Goal: Task Accomplishment & Management: Complete application form

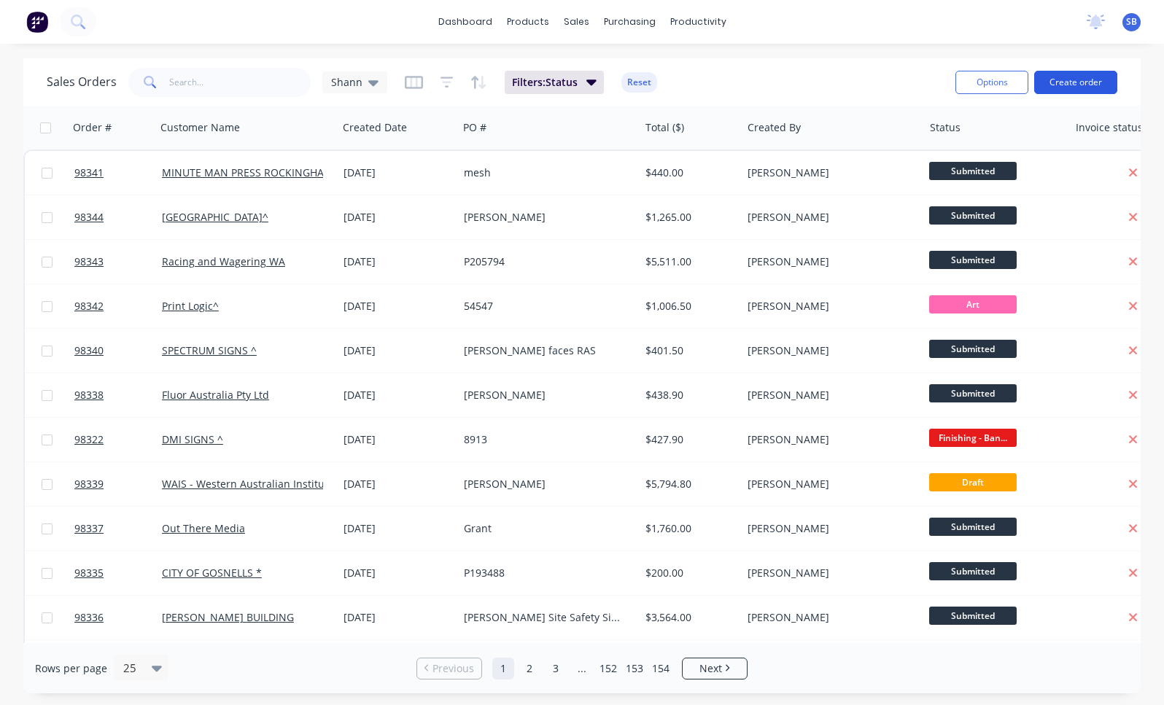
click at [1081, 85] on button "Create order" at bounding box center [1075, 82] width 83 height 23
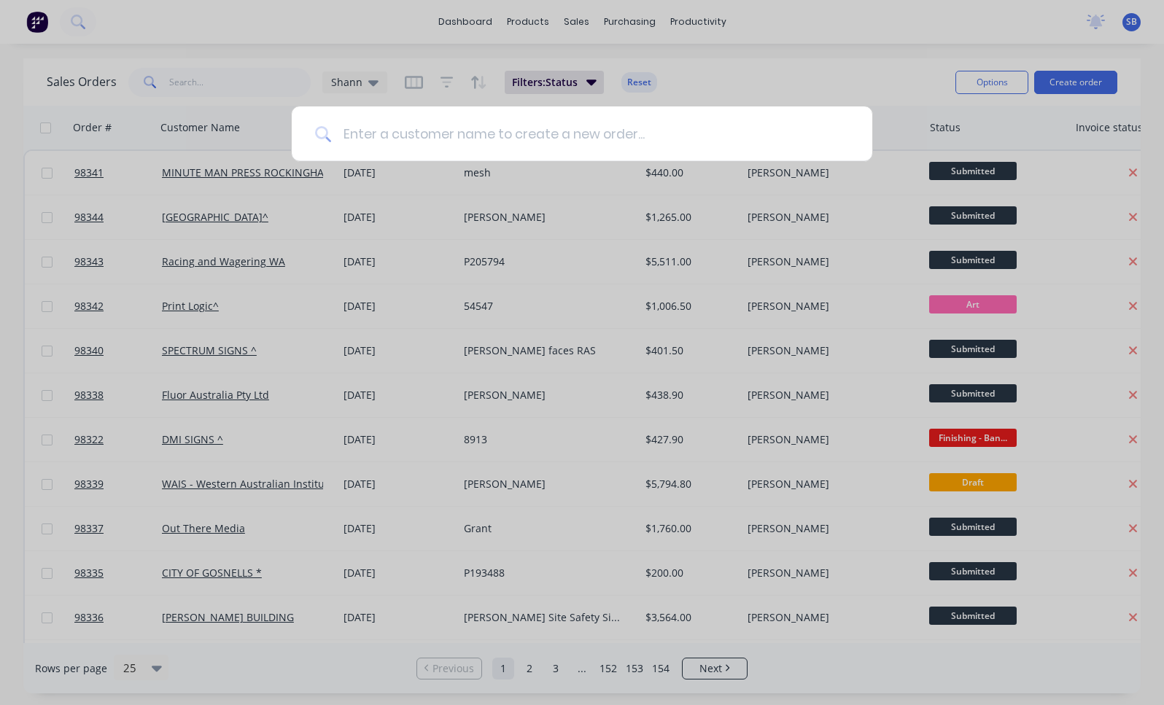
click at [593, 123] on input at bounding box center [590, 133] width 518 height 55
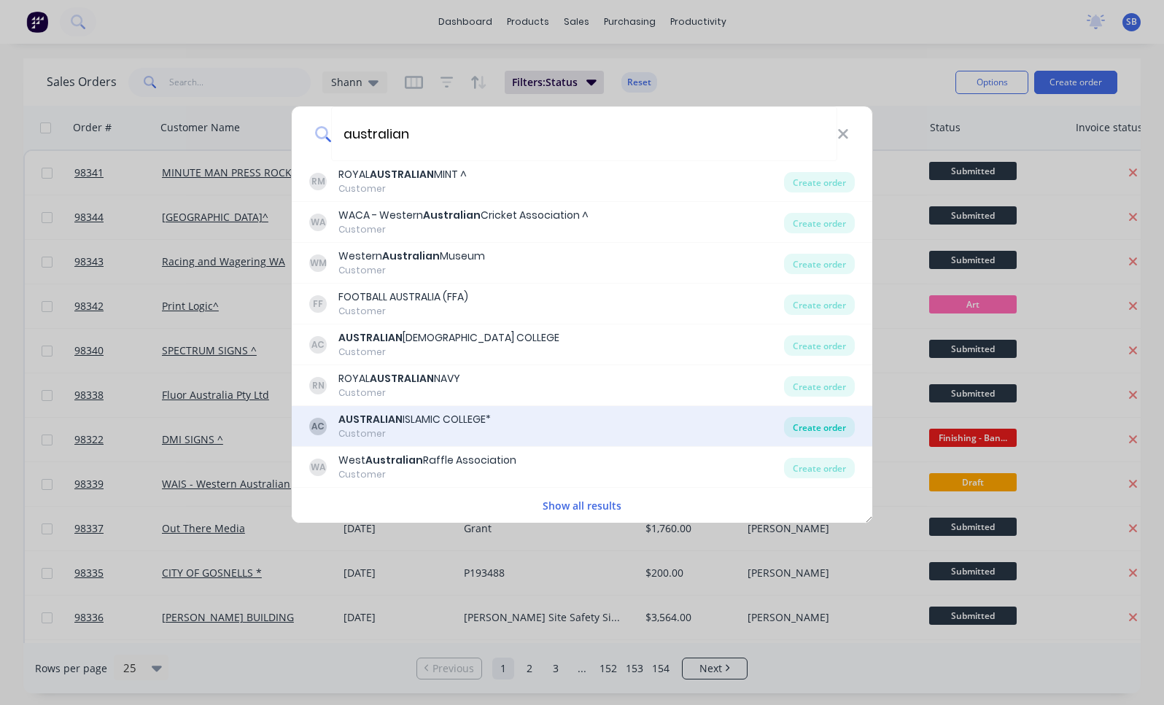
type input "australian"
click at [821, 427] on div "Create order" at bounding box center [819, 427] width 71 height 20
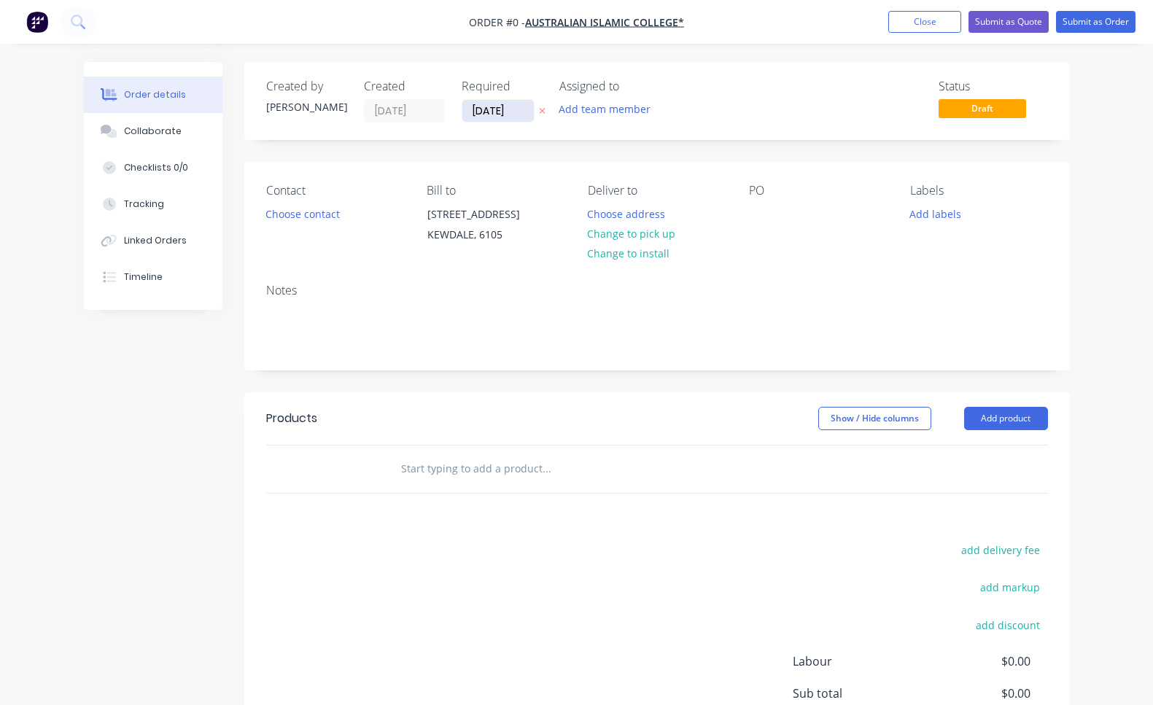
click at [508, 106] on input "[DATE]" at bounding box center [497, 111] width 71 height 22
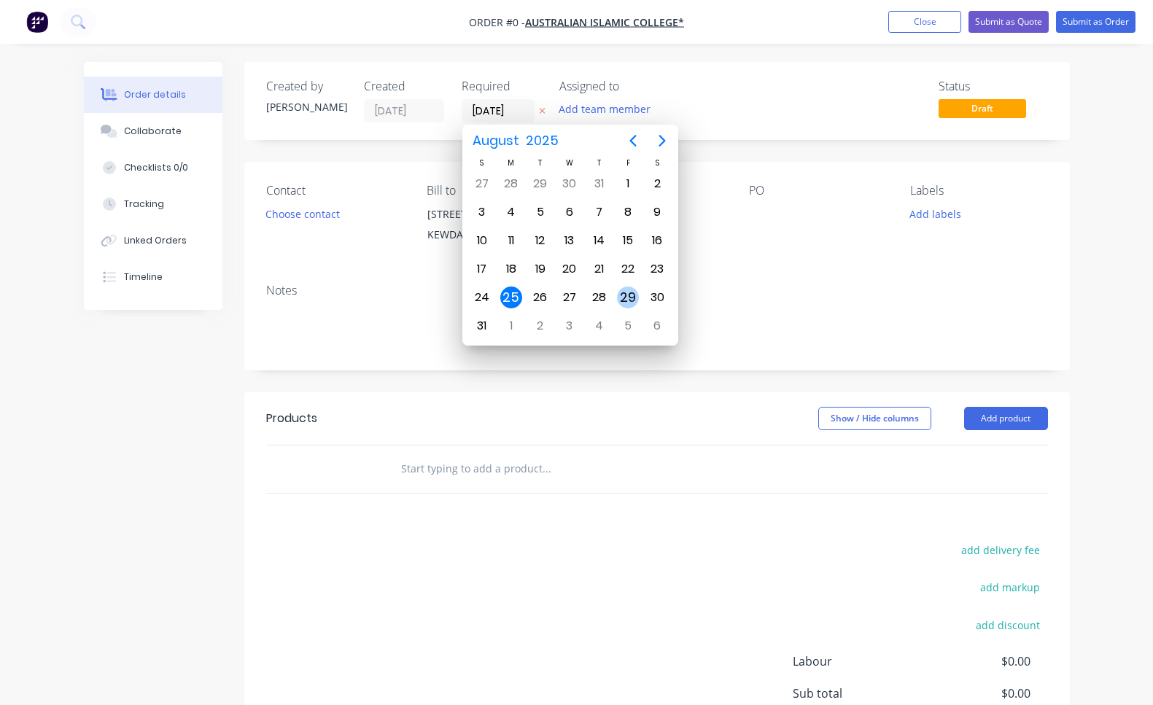
click at [633, 293] on div "29" at bounding box center [628, 298] width 22 height 22
type input "[DATE]"
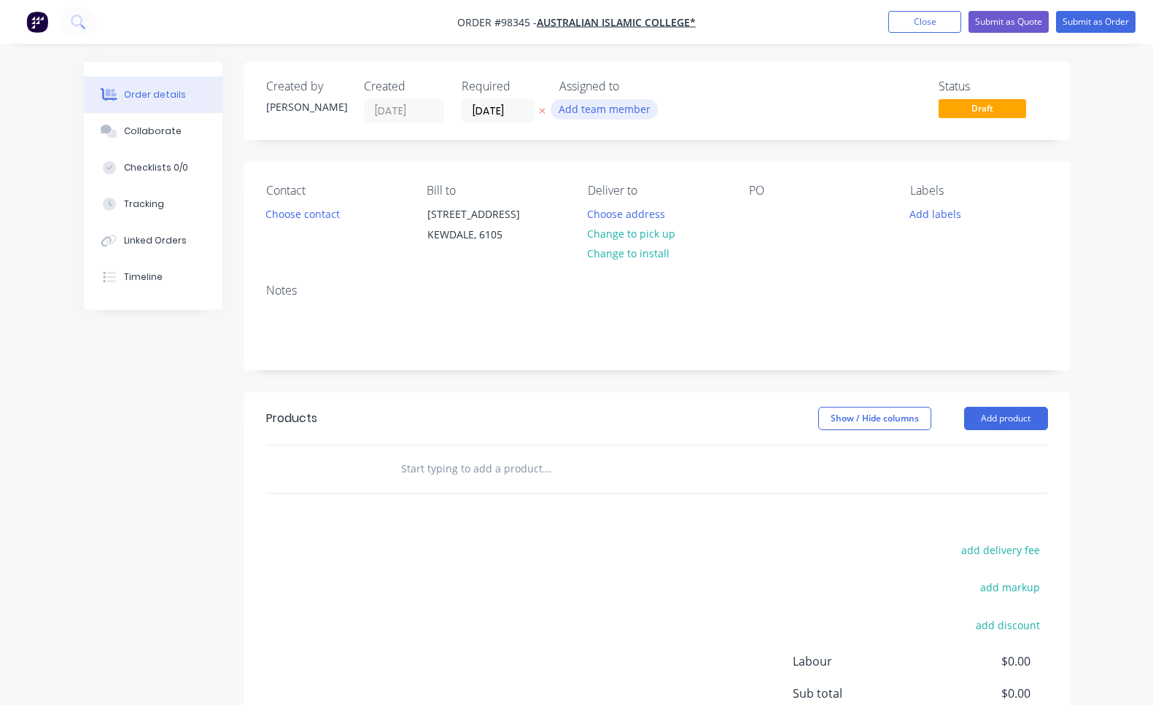
click at [635, 108] on button "Add team member" at bounding box center [604, 109] width 107 height 20
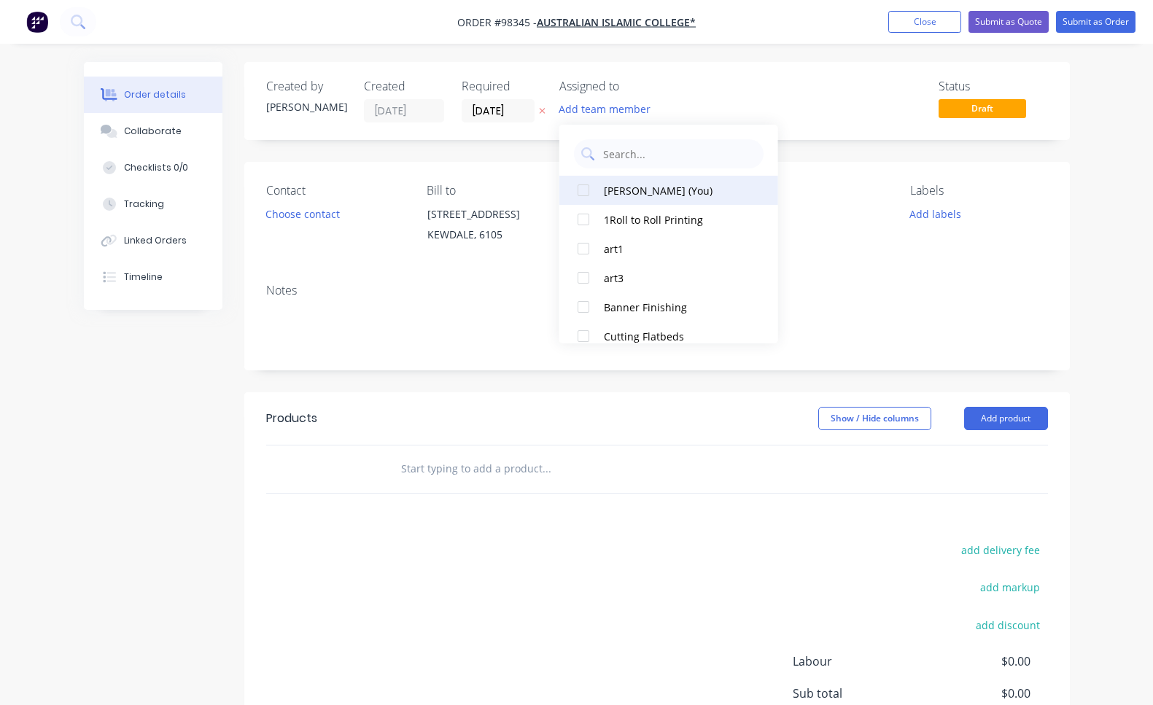
click at [656, 190] on div "[PERSON_NAME] (You)" at bounding box center [677, 190] width 146 height 15
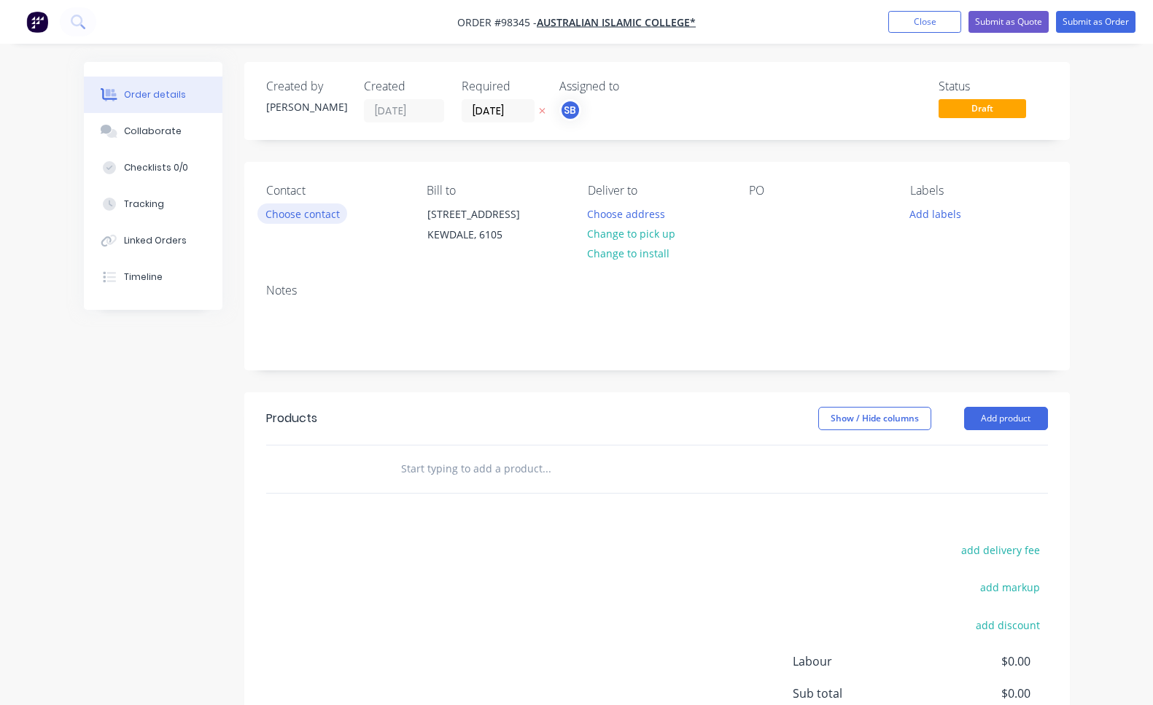
click at [319, 214] on button "Choose contact" at bounding box center [302, 213] width 90 height 20
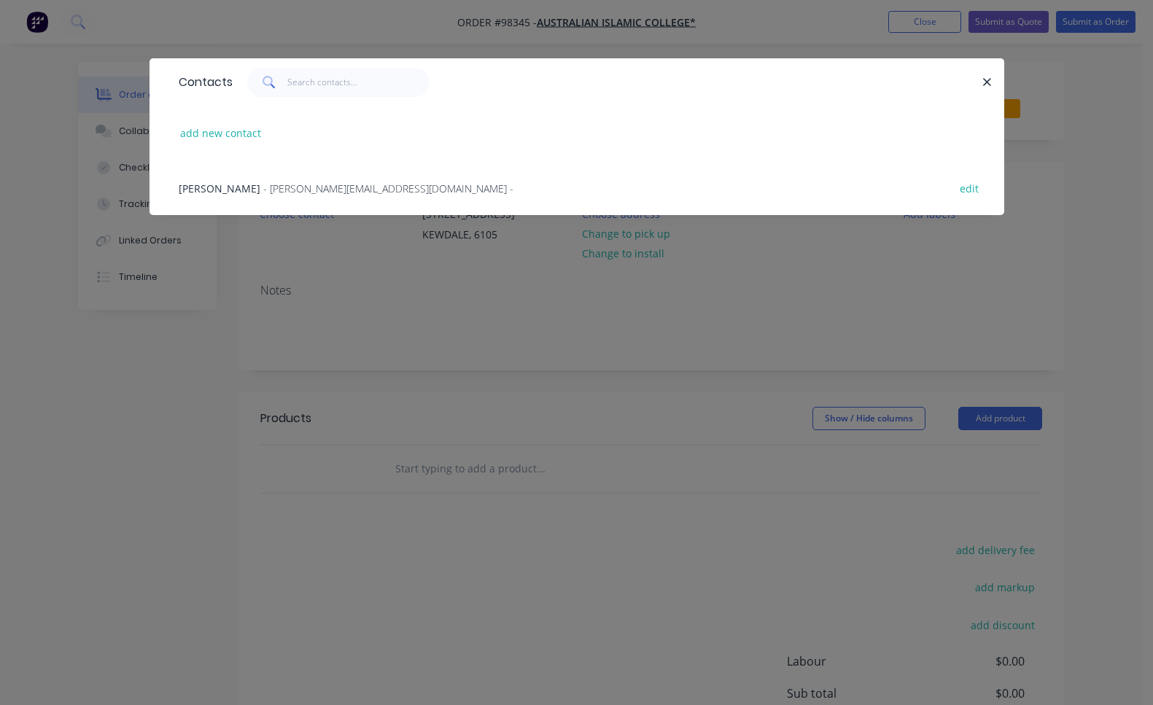
click at [298, 186] on span "- [PERSON_NAME][EMAIL_ADDRESS][DOMAIN_NAME] -" at bounding box center [388, 189] width 250 height 14
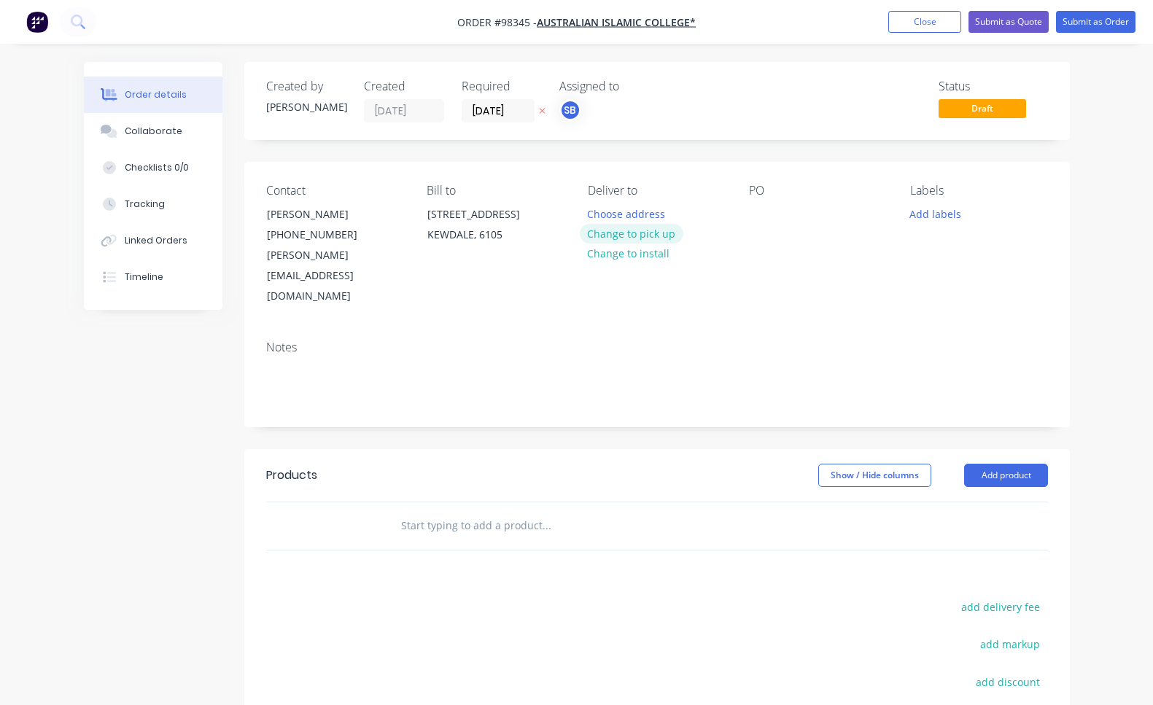
click at [651, 238] on button "Change to pick up" at bounding box center [632, 234] width 104 height 20
click at [604, 216] on div at bounding box center [599, 213] width 23 height 21
click at [764, 211] on div at bounding box center [760, 213] width 23 height 21
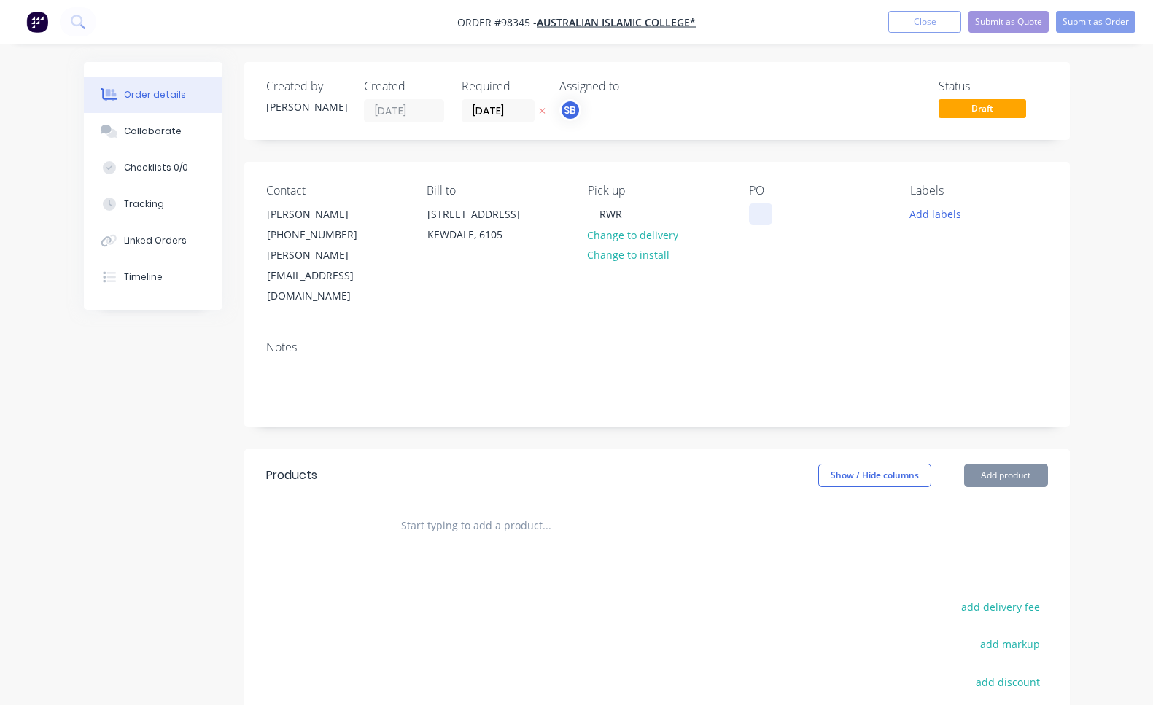
paste div
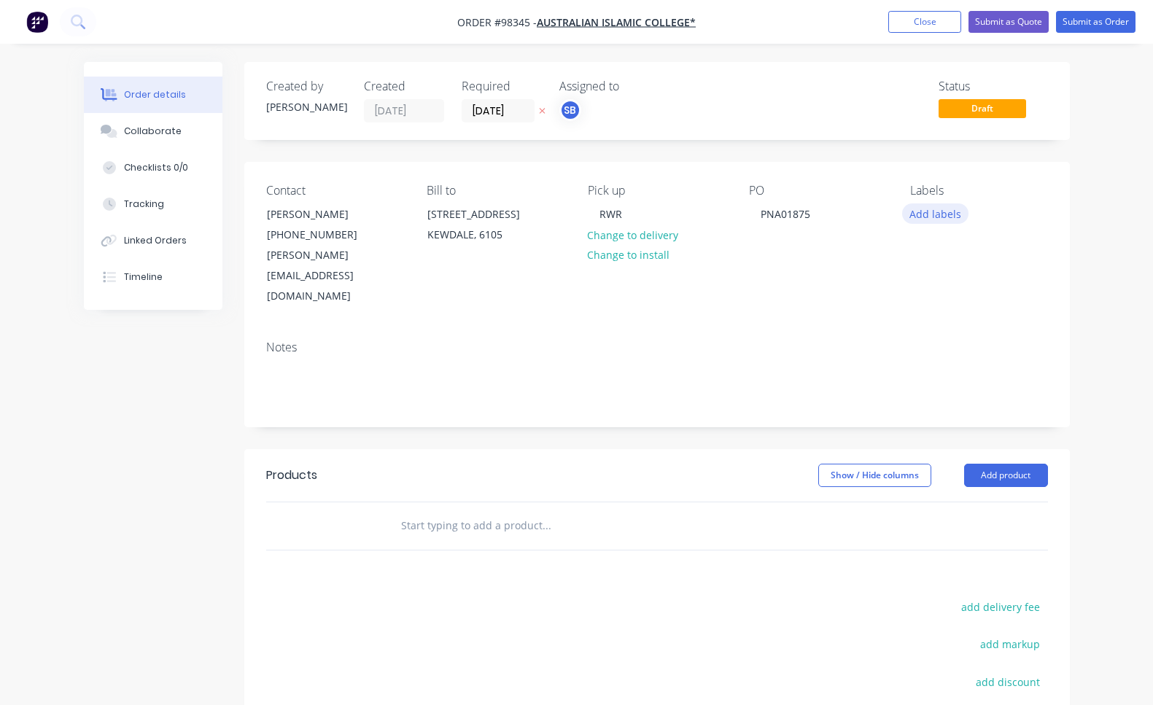
click at [955, 213] on button "Add labels" at bounding box center [935, 213] width 67 height 20
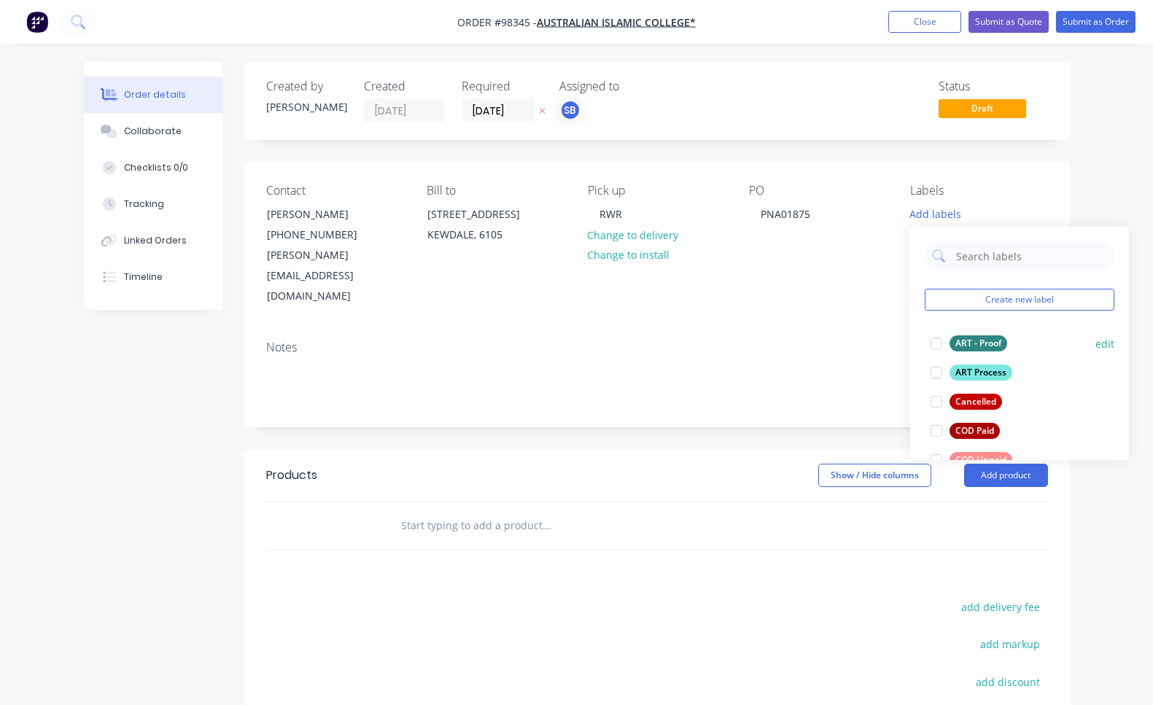
click at [936, 341] on div at bounding box center [936, 343] width 29 height 29
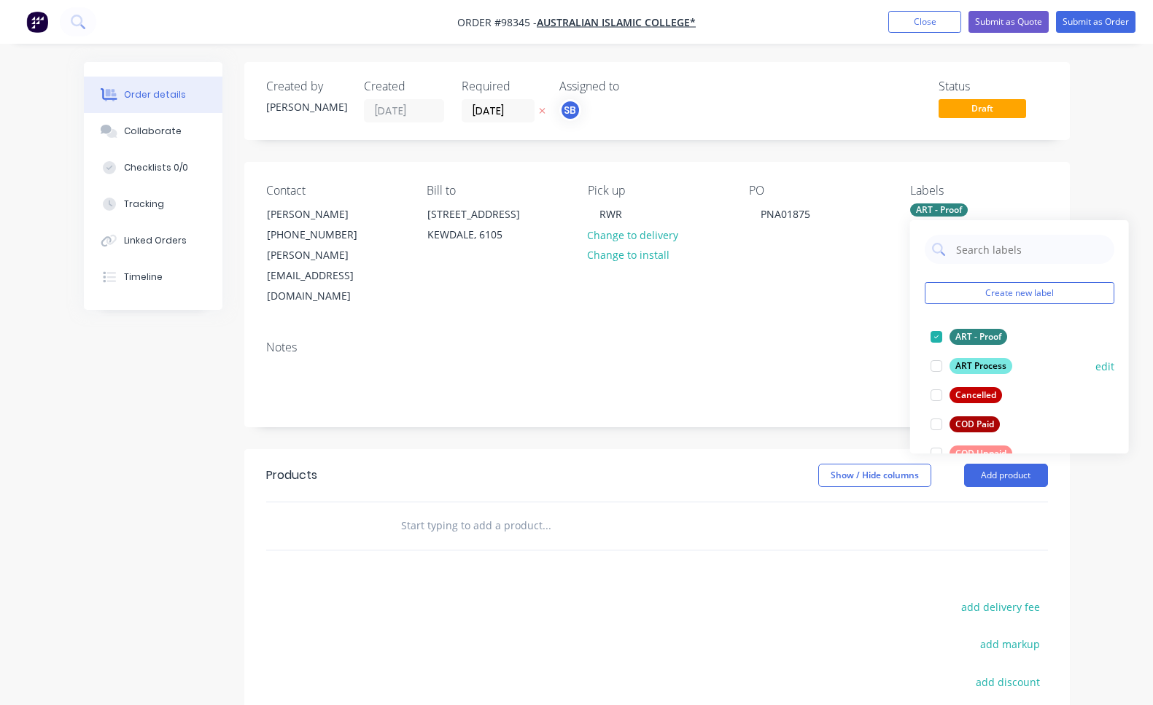
click at [937, 366] on div at bounding box center [936, 366] width 29 height 29
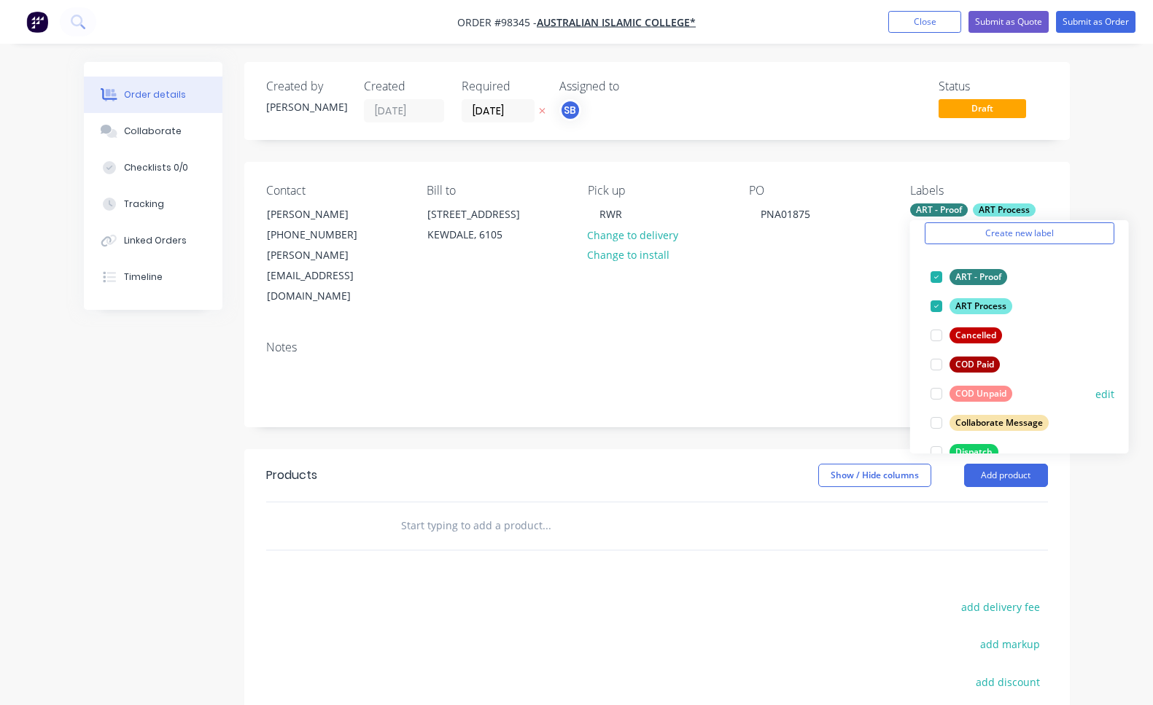
scroll to position [81, 0]
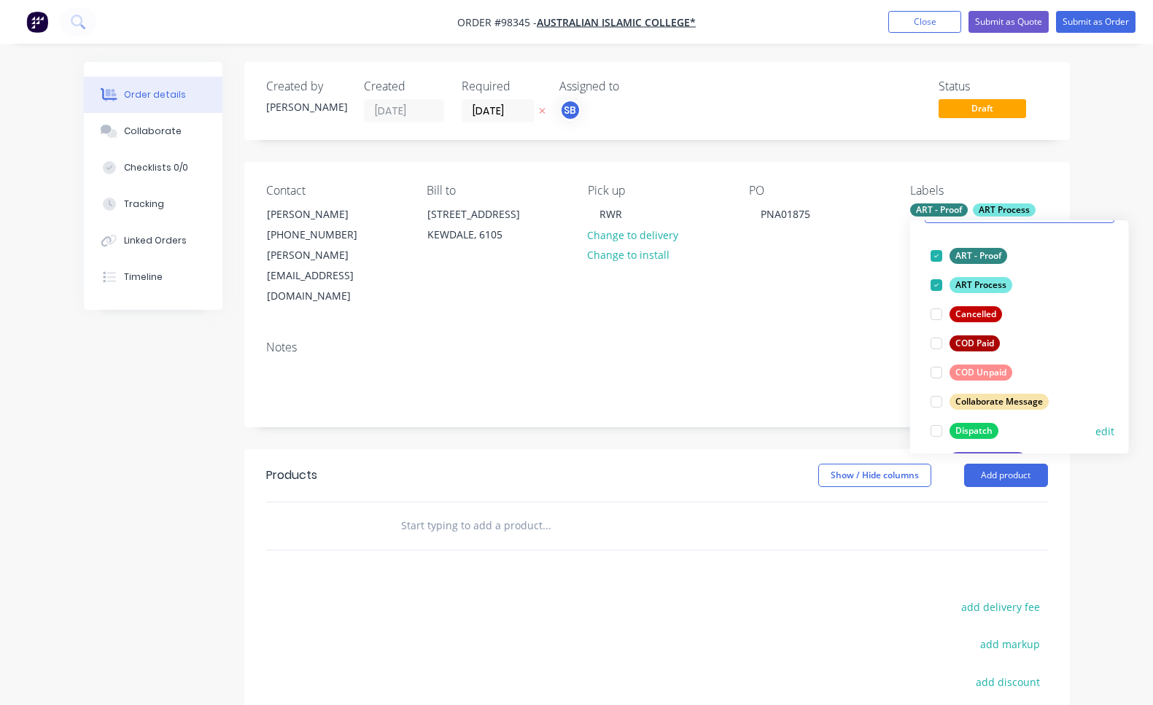
click at [936, 431] on div at bounding box center [936, 430] width 29 height 29
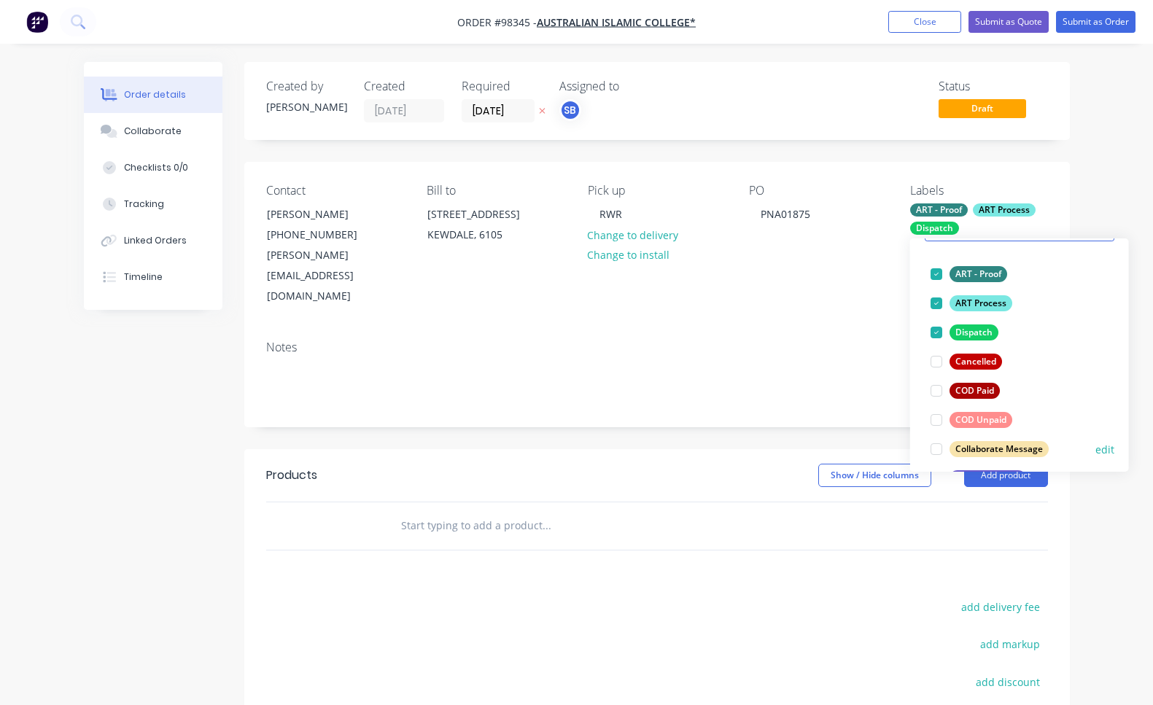
click at [938, 448] on div at bounding box center [936, 449] width 29 height 29
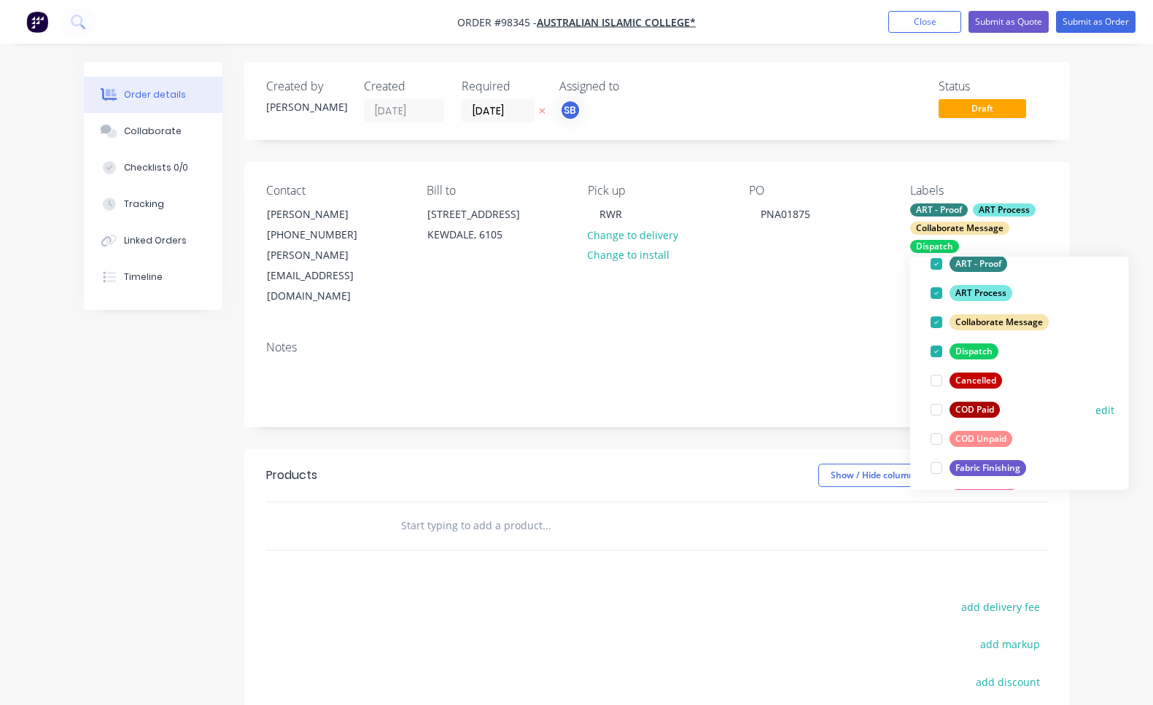
scroll to position [171, 0]
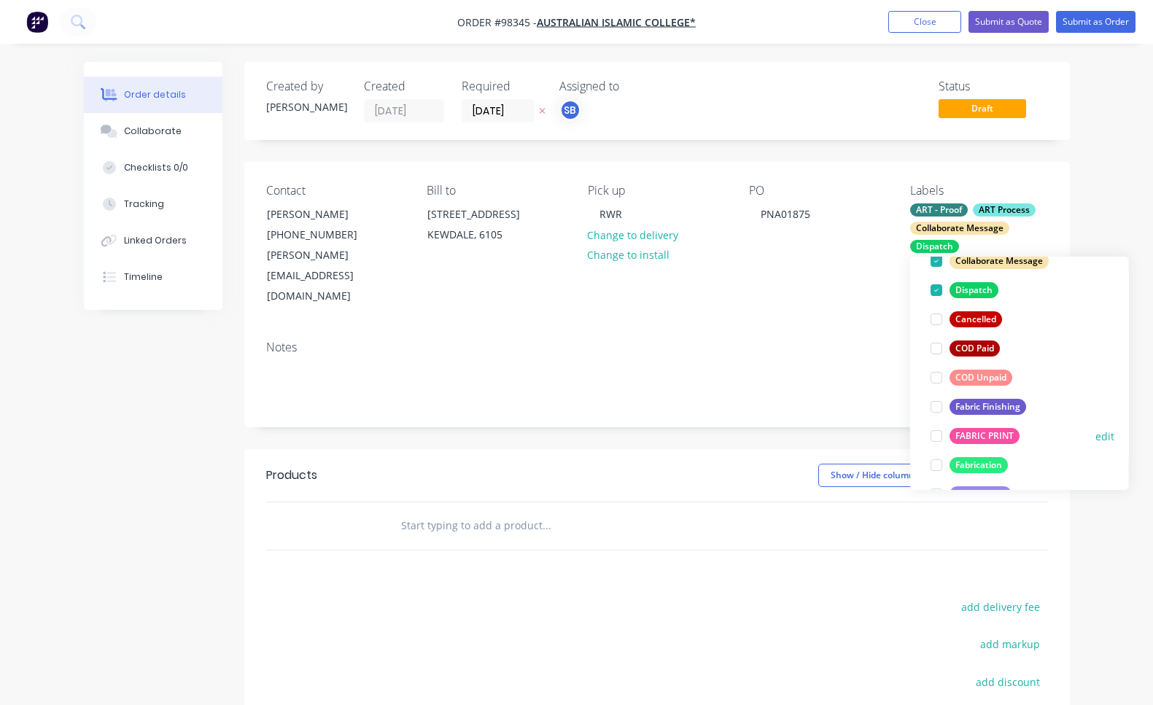
click at [936, 438] on div at bounding box center [936, 436] width 29 height 29
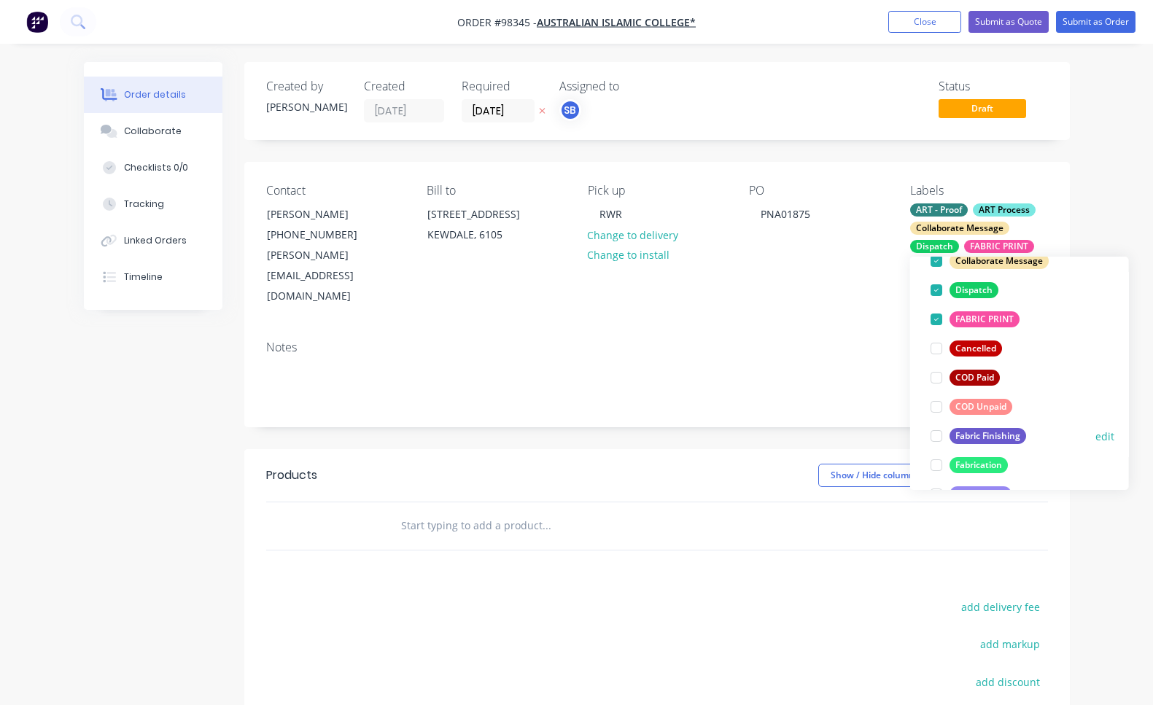
click at [937, 439] on div at bounding box center [936, 436] width 29 height 29
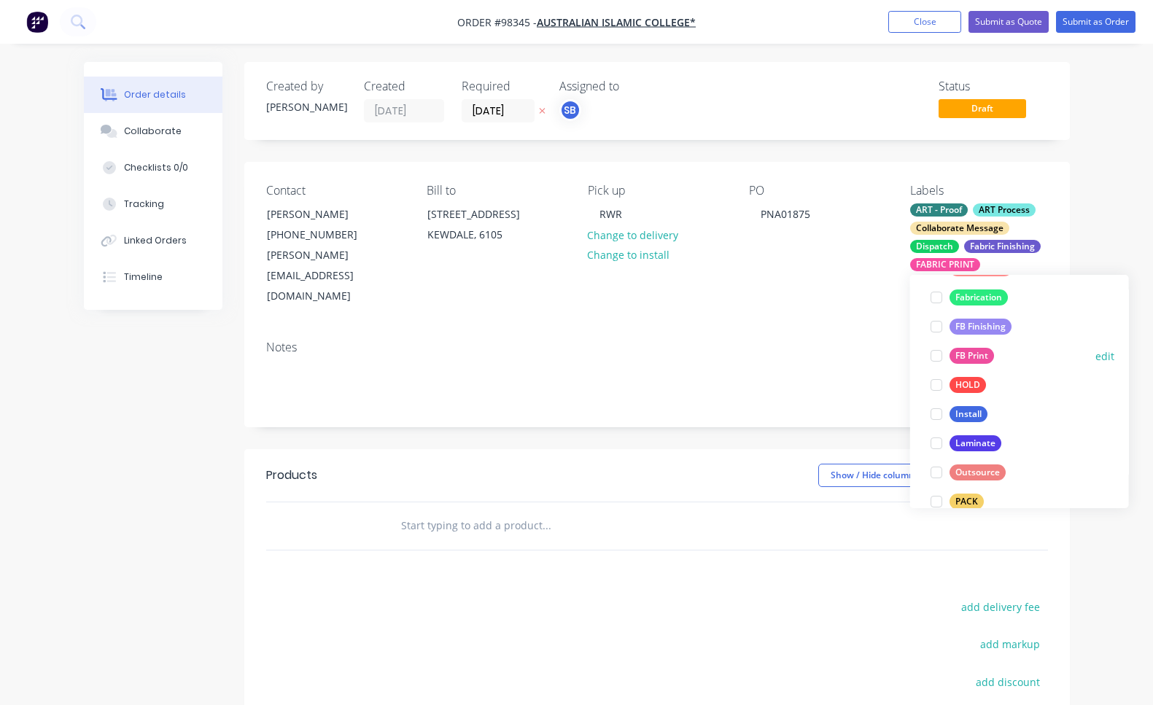
scroll to position [403, 0]
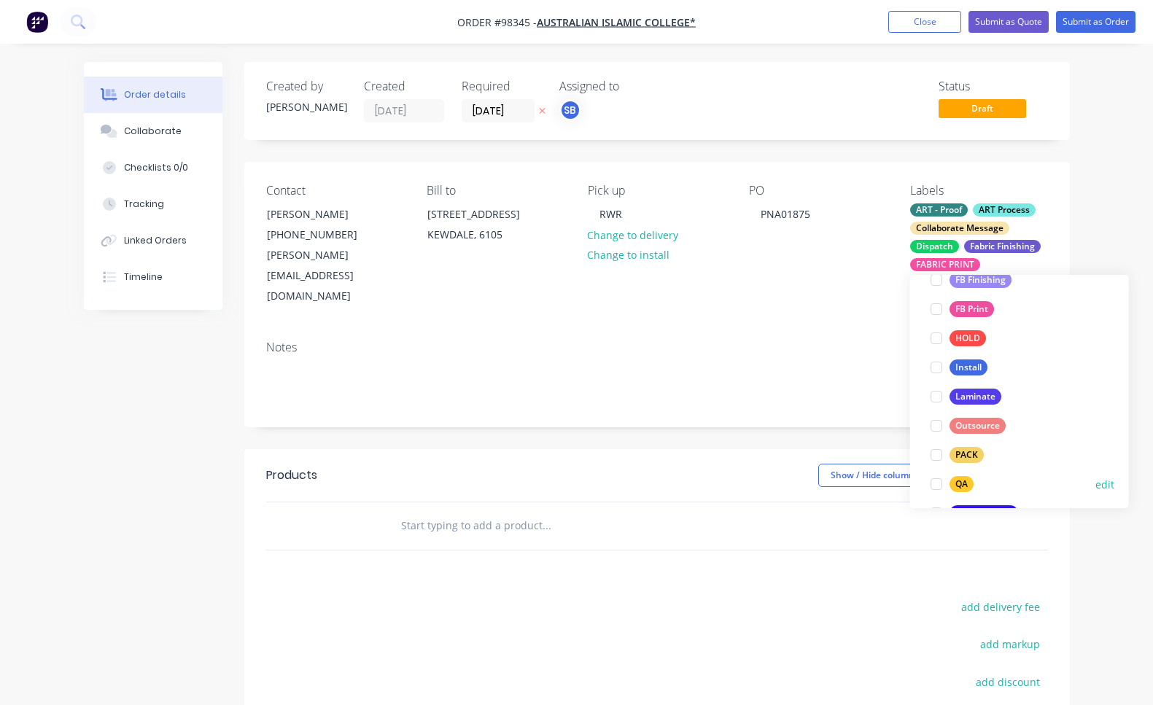
click at [941, 484] on div at bounding box center [936, 484] width 29 height 29
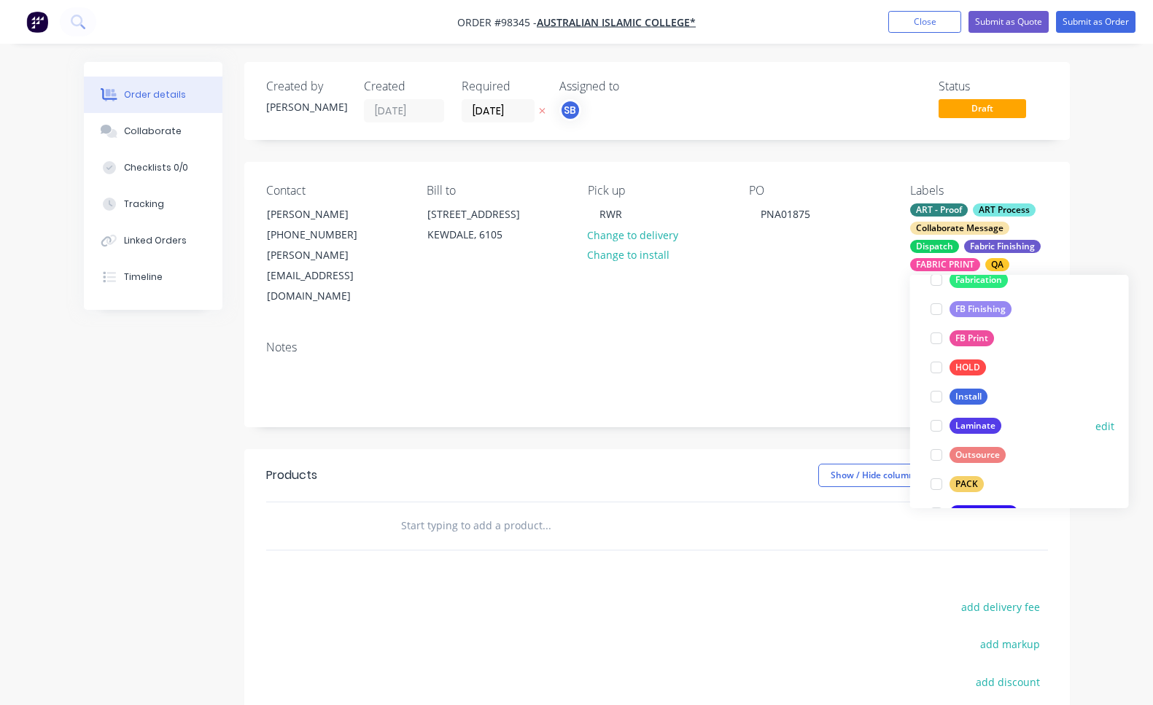
drag, startPoint x: 940, startPoint y: 484, endPoint x: 939, endPoint y: 464, distance: 19.7
click at [940, 484] on div at bounding box center [936, 484] width 29 height 29
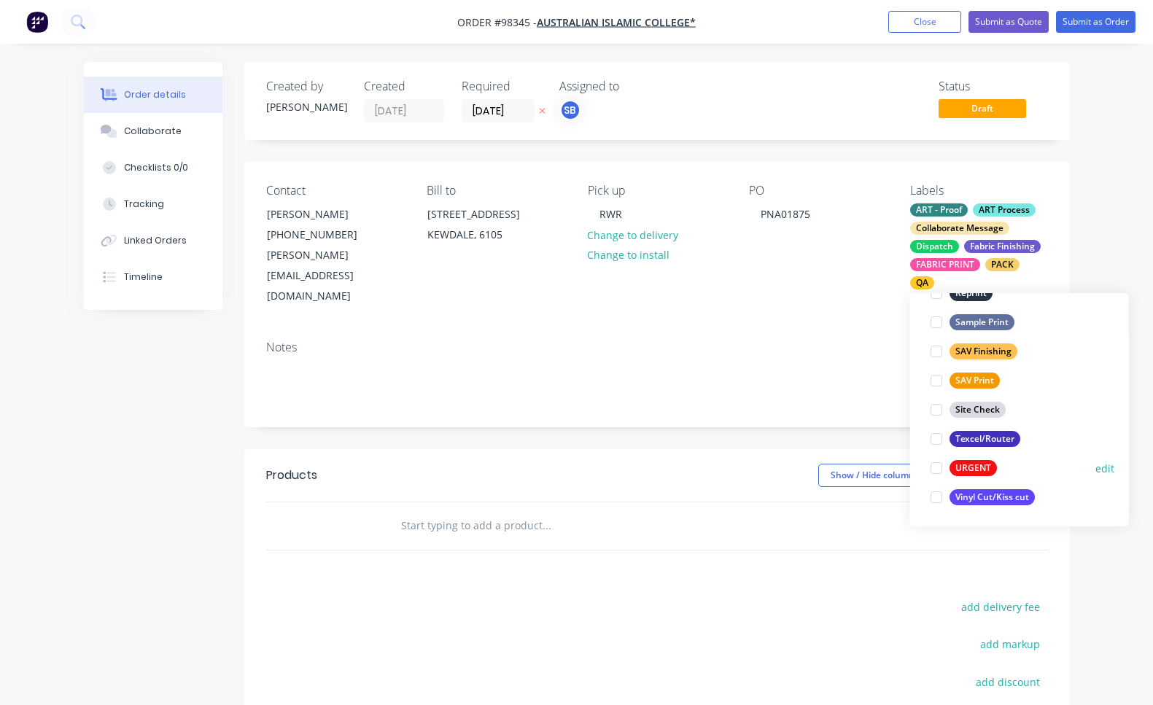
scroll to position [17, 0]
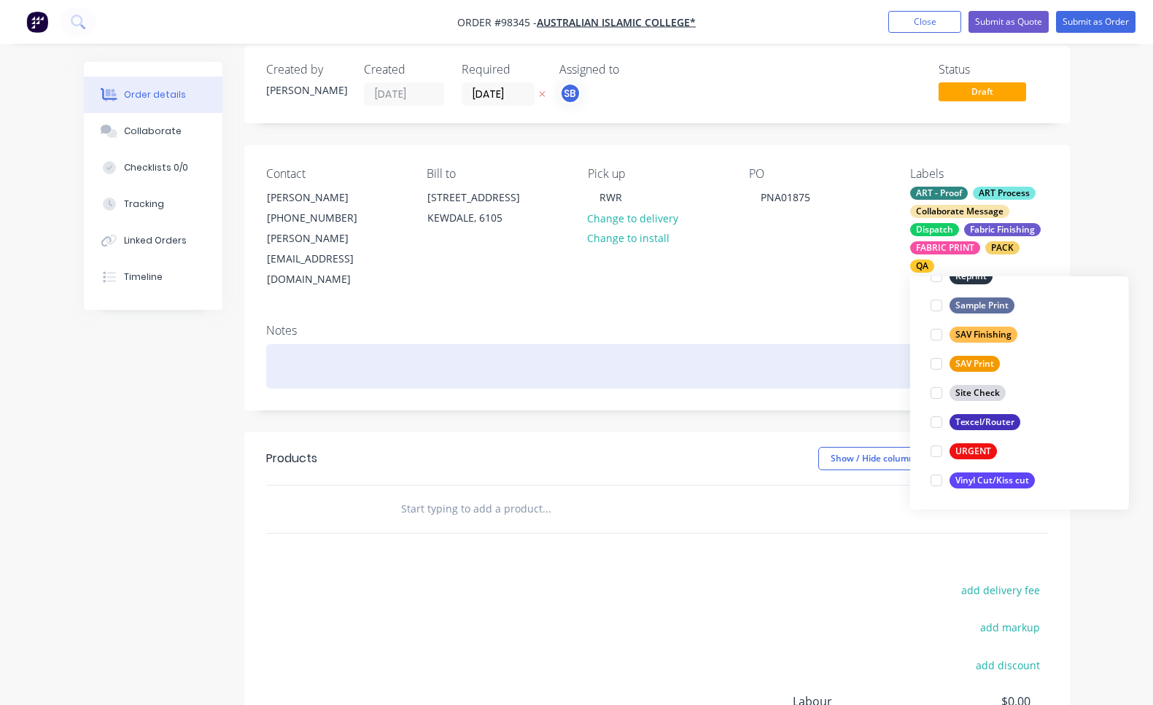
click at [510, 347] on div at bounding box center [657, 366] width 782 height 44
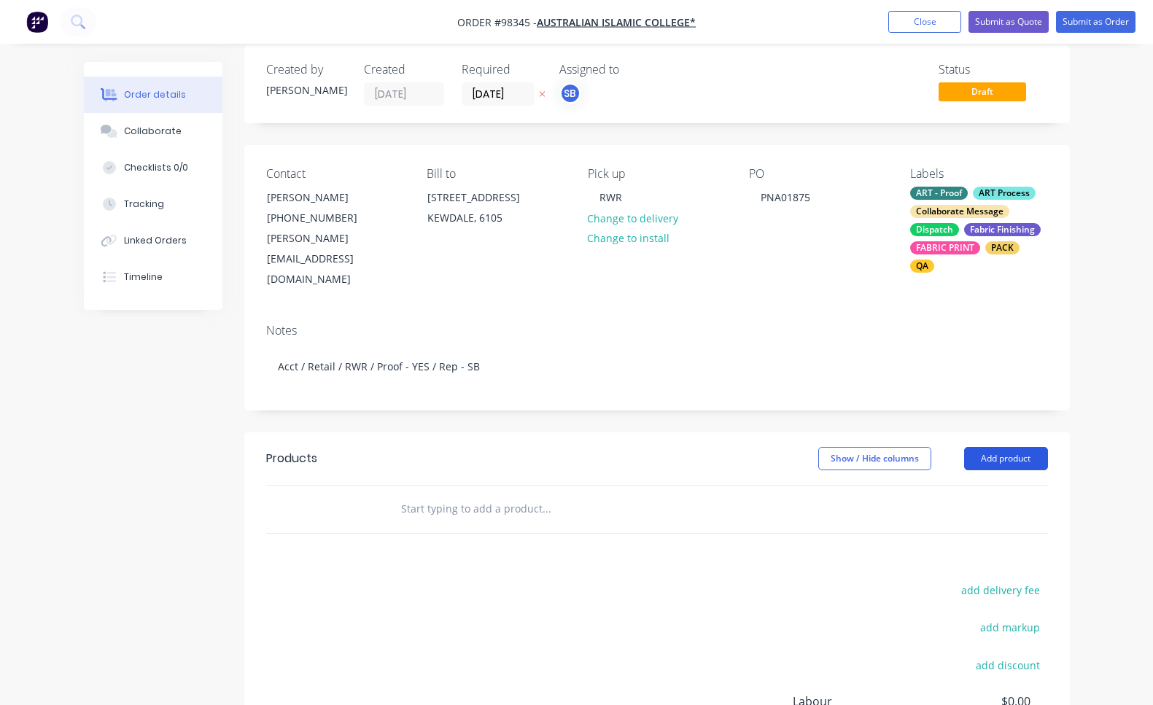
click at [1018, 447] on button "Add product" at bounding box center [1006, 458] width 84 height 23
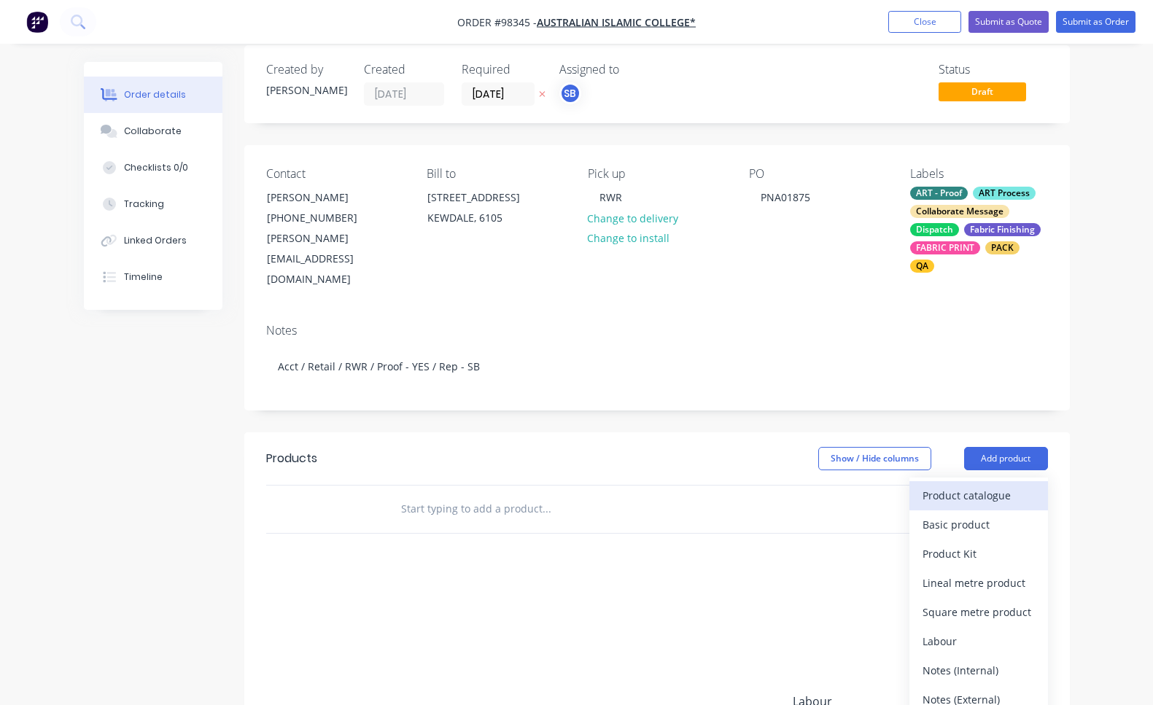
click at [1025, 485] on div "Product catalogue" at bounding box center [979, 495] width 112 height 21
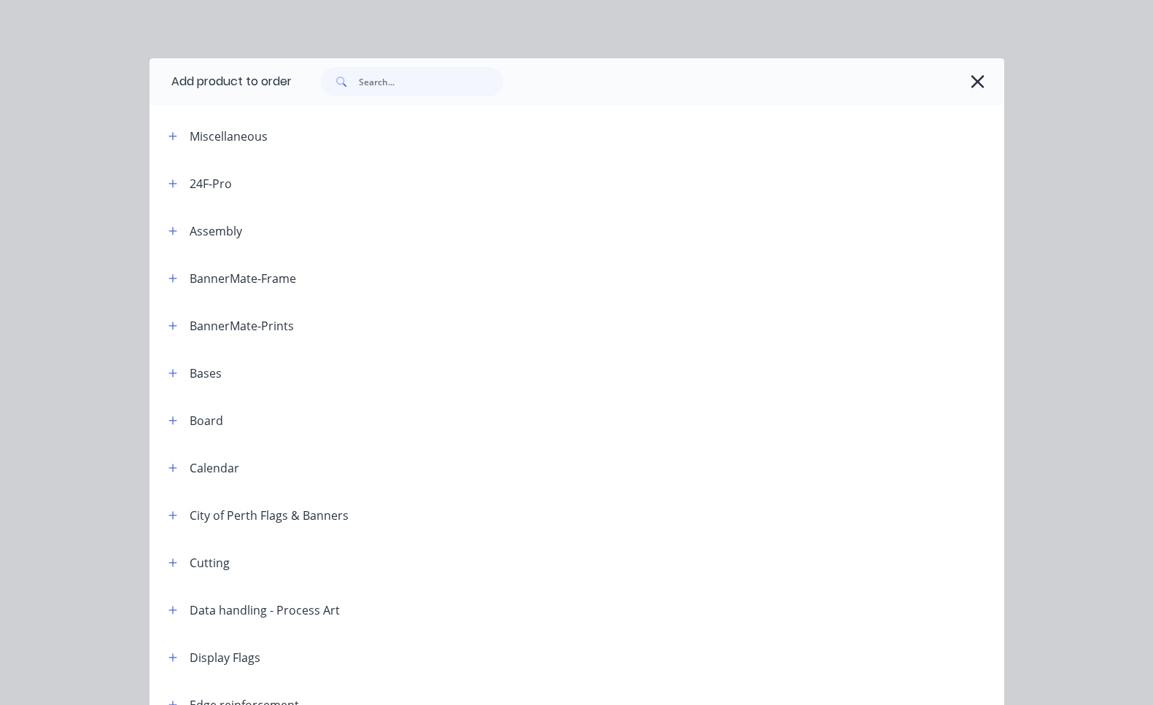
drag, startPoint x: 346, startPoint y: 78, endPoint x: 369, endPoint y: 81, distance: 23.5
click at [348, 78] on span at bounding box center [340, 81] width 38 height 29
click at [370, 82] on input "text" at bounding box center [431, 81] width 144 height 29
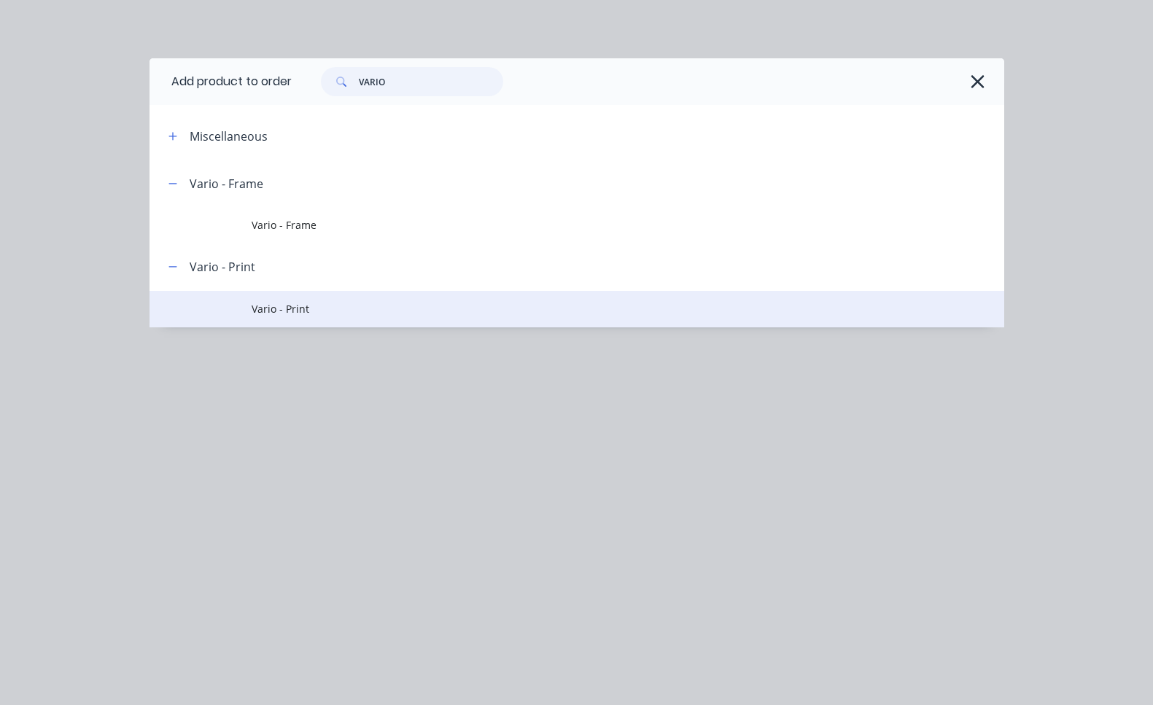
type input "VARIO"
click at [325, 311] on span "Vario - Print" at bounding box center [553, 308] width 602 height 15
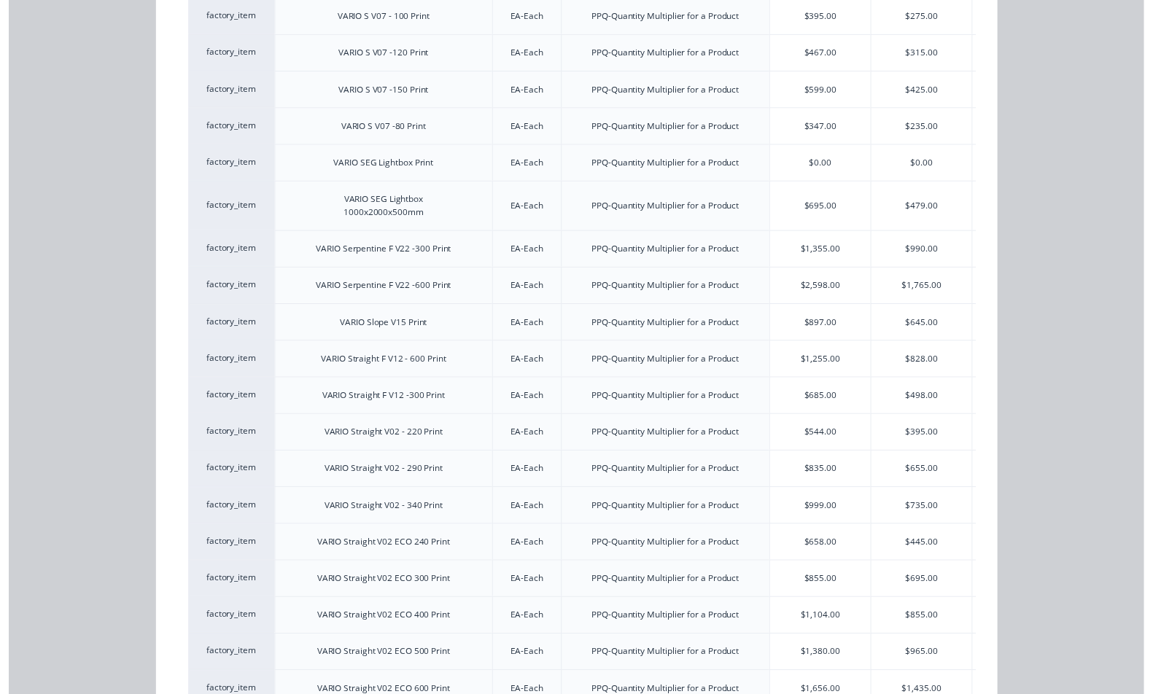
scroll to position [2202, 0]
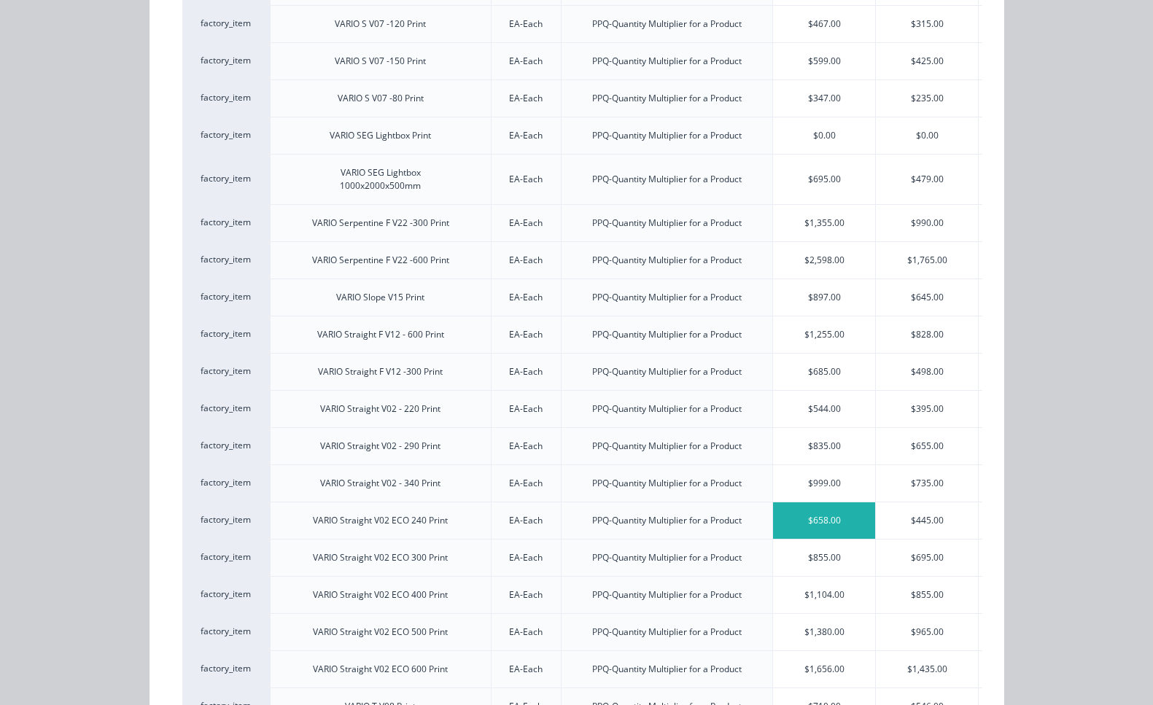
click at [838, 518] on div "$658.00" at bounding box center [824, 520] width 102 height 36
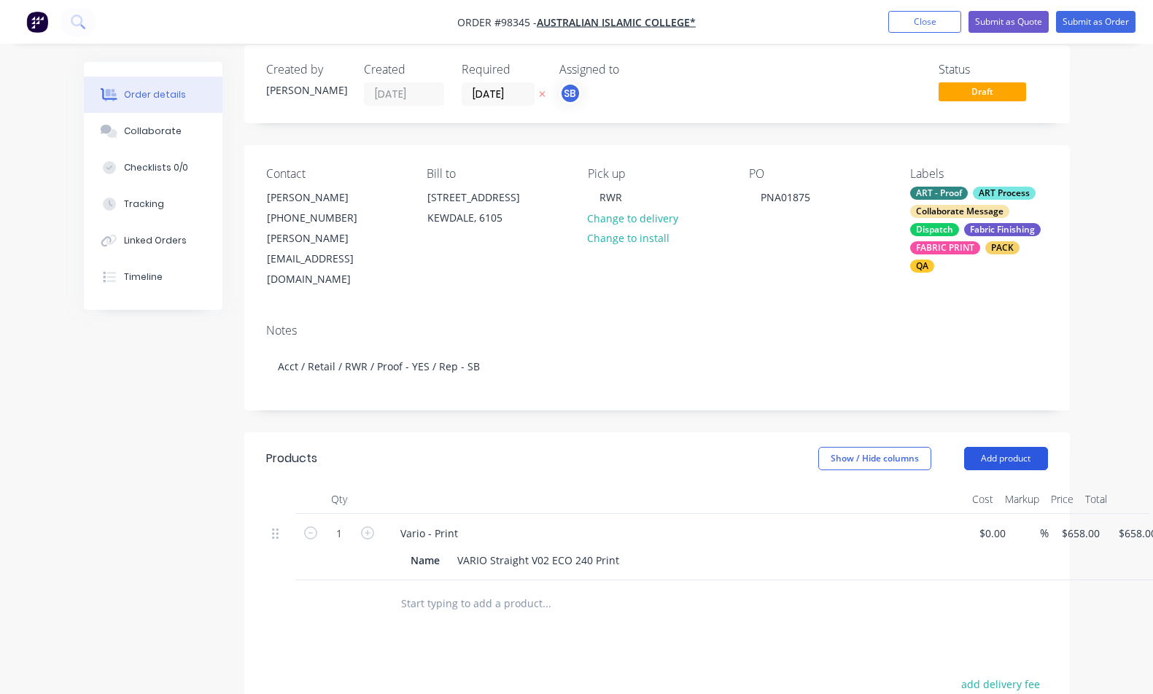
click at [1006, 447] on button "Add product" at bounding box center [1006, 458] width 84 height 23
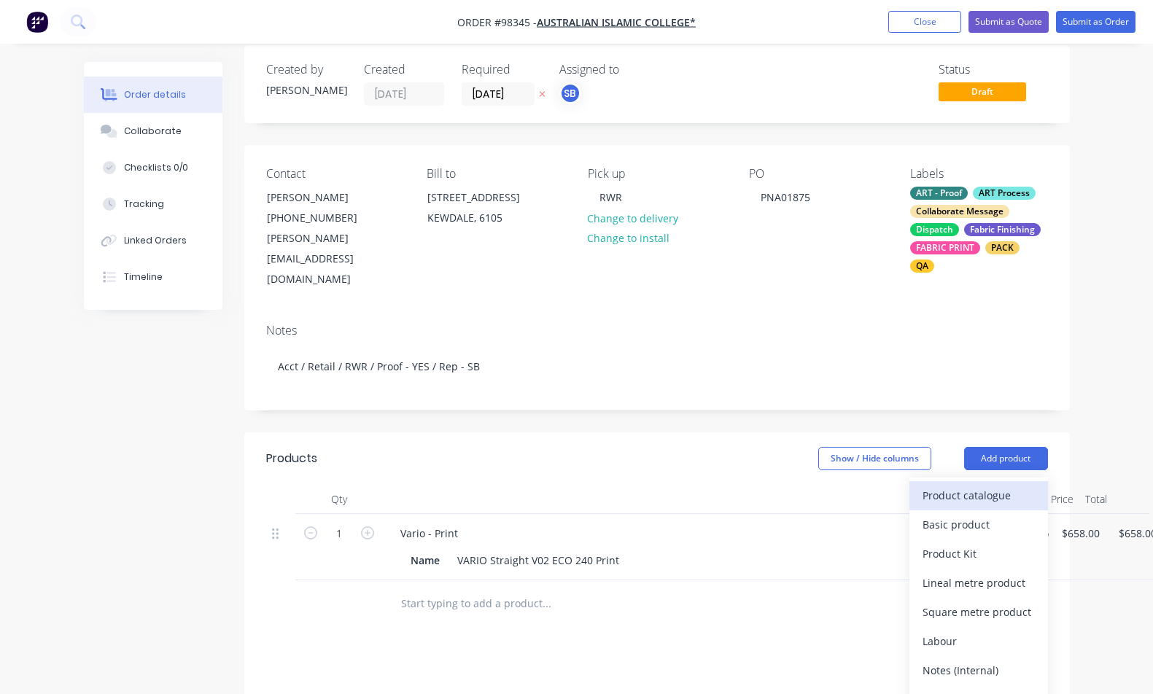
click at [1012, 485] on div "Product catalogue" at bounding box center [979, 495] width 112 height 21
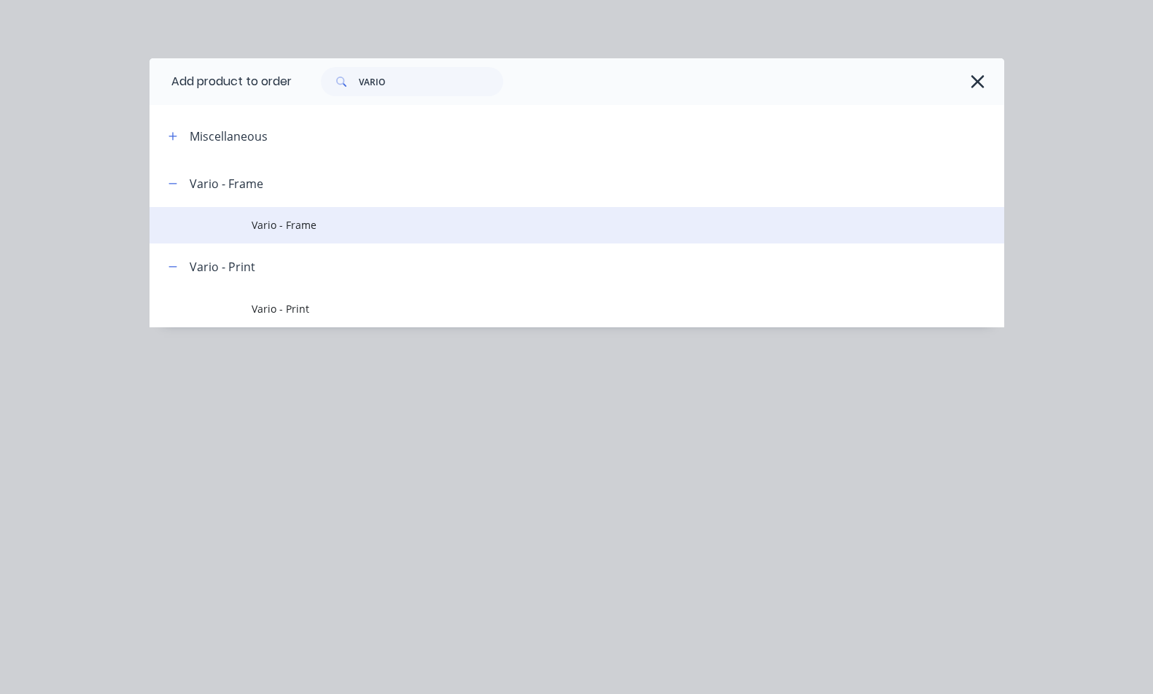
click at [325, 230] on span "Vario - Frame" at bounding box center [553, 224] width 602 height 15
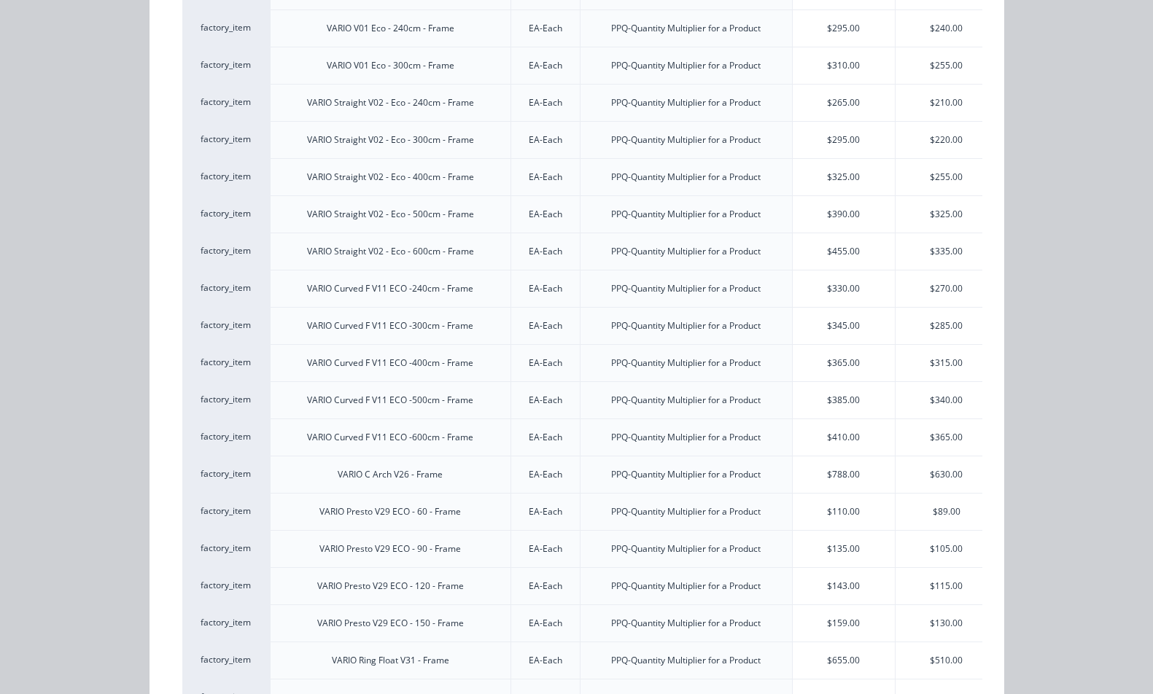
scroll to position [1928, 0]
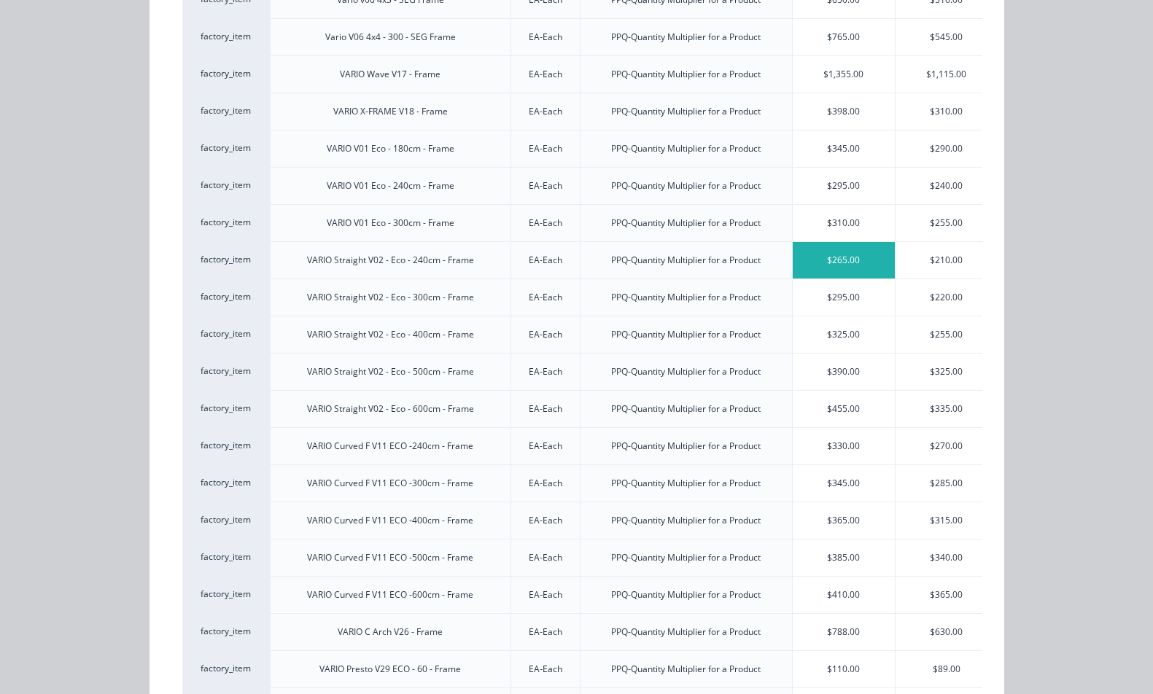
click at [847, 263] on div "$265.00" at bounding box center [844, 260] width 102 height 36
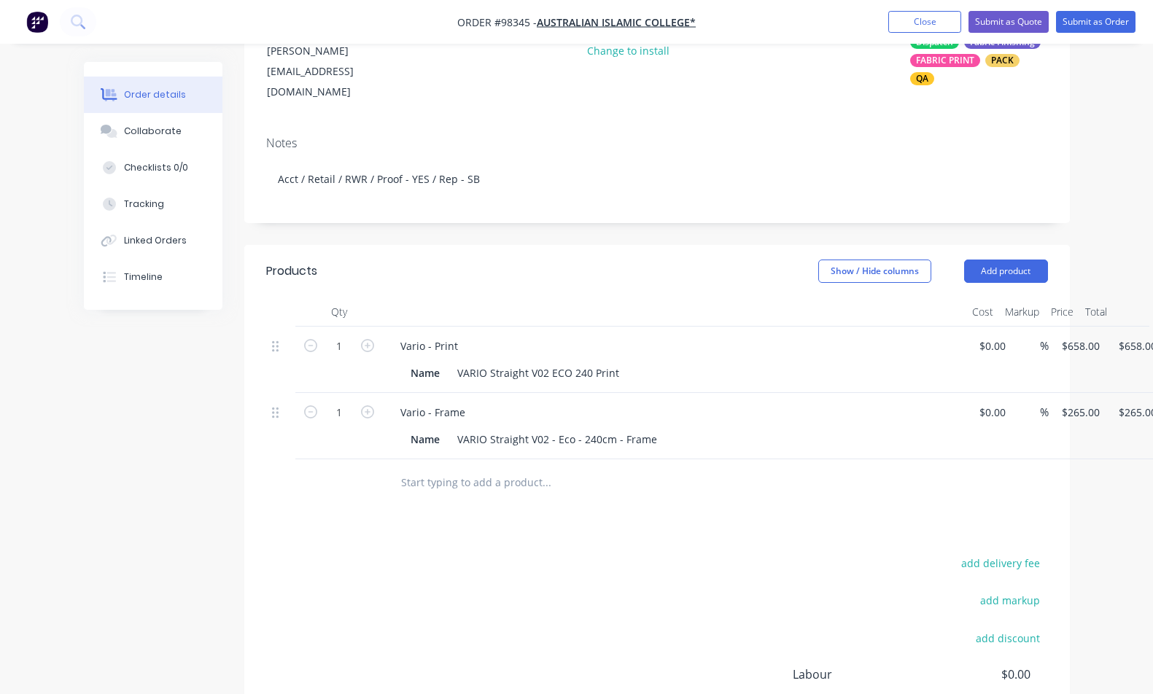
scroll to position [319, 0]
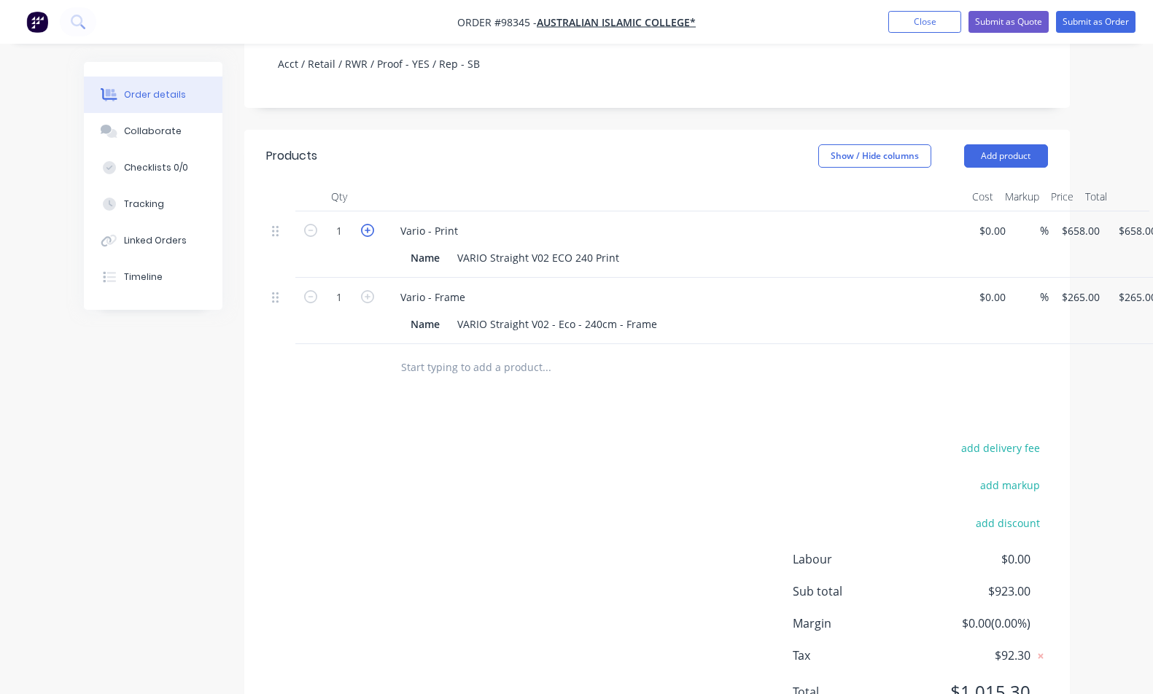
click at [369, 224] on icon "button" at bounding box center [367, 230] width 13 height 13
type input "2"
type input "$1,316.00"
click at [368, 290] on icon "button" at bounding box center [367, 296] width 13 height 13
type input "2"
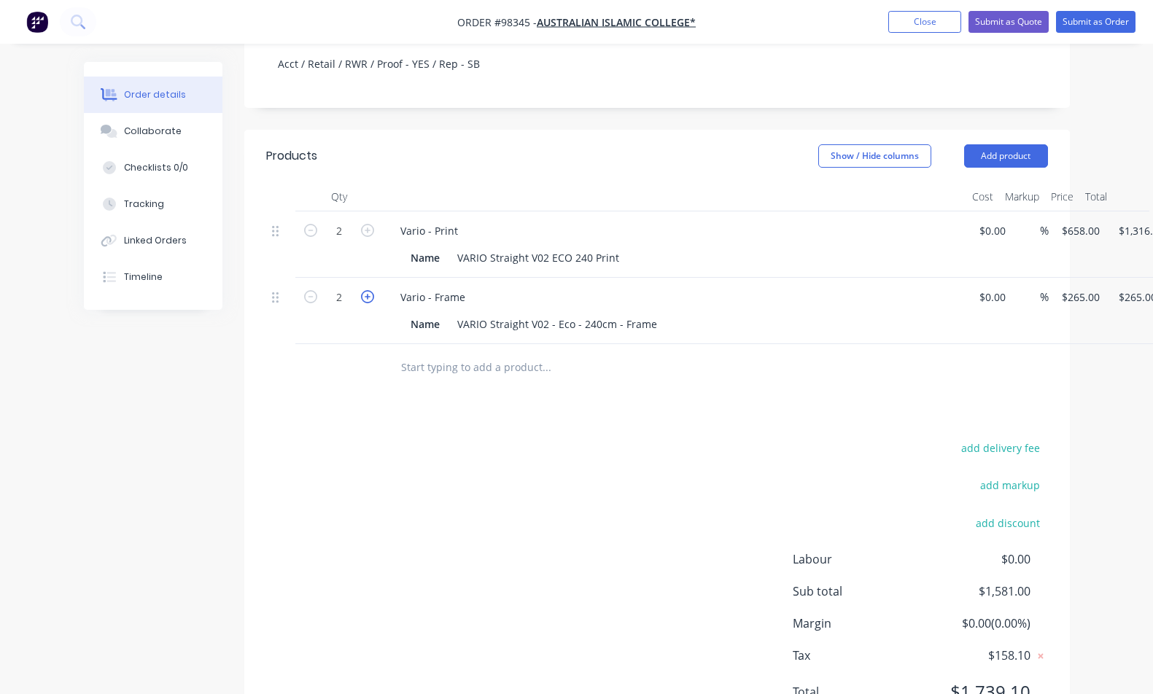
type input "$530.00"
click at [998, 144] on button "Add product" at bounding box center [1006, 155] width 84 height 23
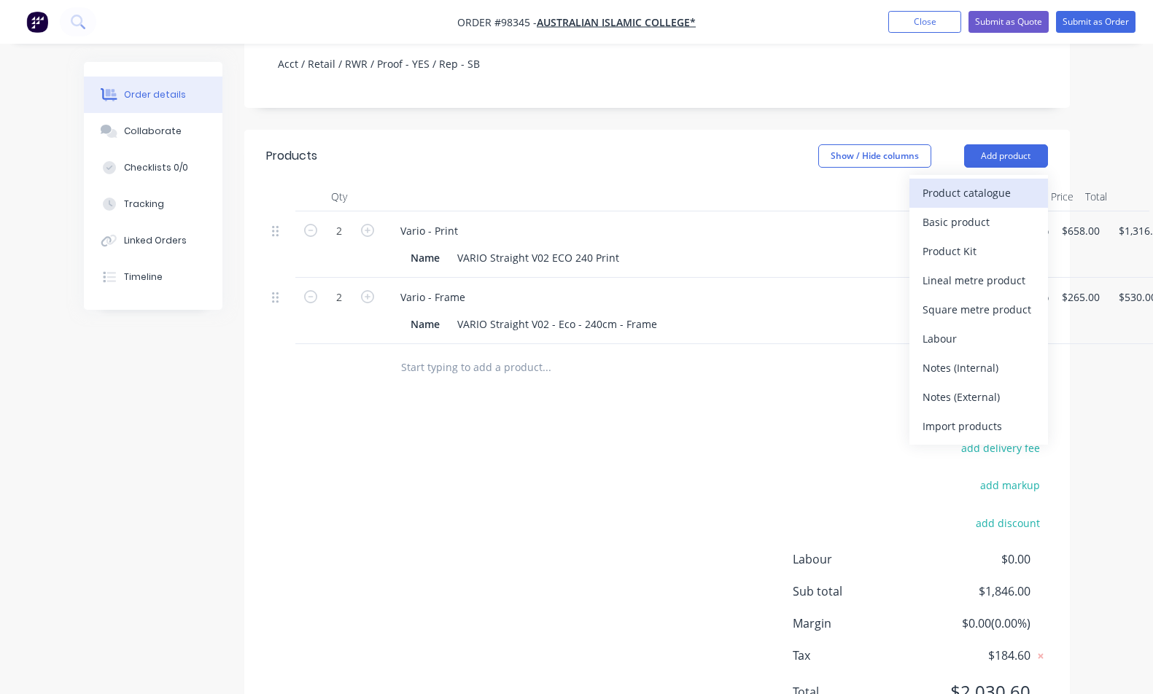
click at [1003, 182] on div "Product catalogue" at bounding box center [979, 192] width 112 height 21
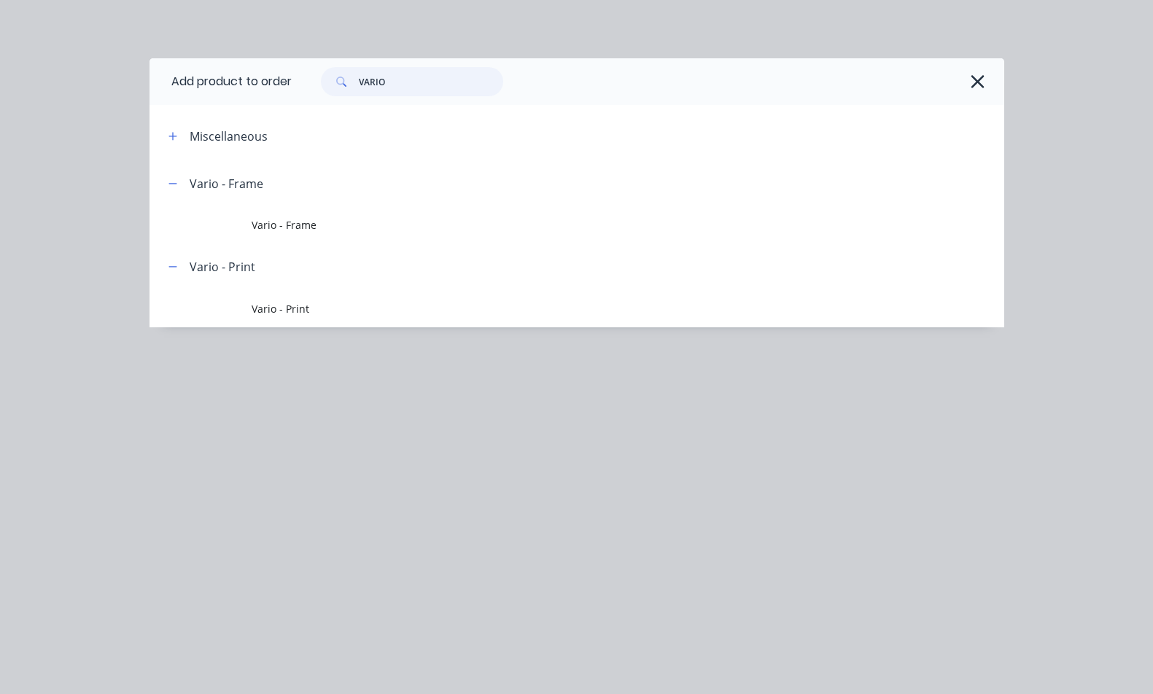
drag, startPoint x: 418, startPoint y: 83, endPoint x: 440, endPoint y: 85, distance: 22.0
click at [418, 83] on input "VARIO" at bounding box center [431, 81] width 144 height 29
drag, startPoint x: 440, startPoint y: 85, endPoint x: 311, endPoint y: 85, distance: 129.1
click at [311, 85] on div "VARIO" at bounding box center [404, 81] width 197 height 29
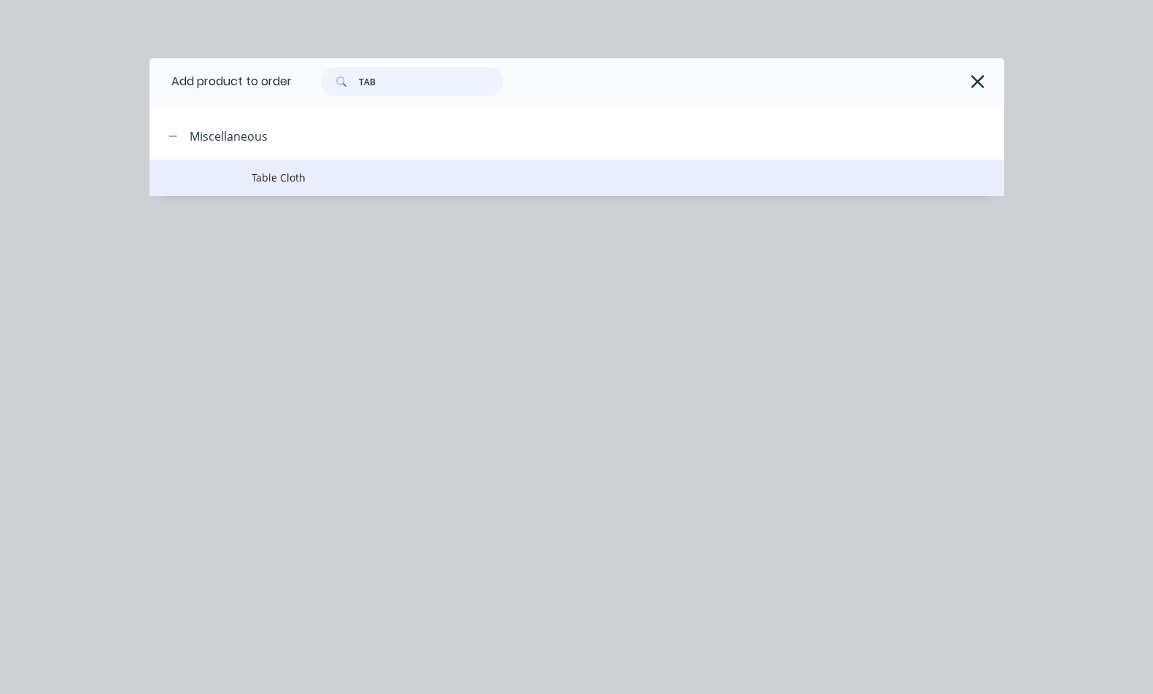
type input "TAB"
click at [284, 179] on span "Table Cloth" at bounding box center [553, 177] width 602 height 15
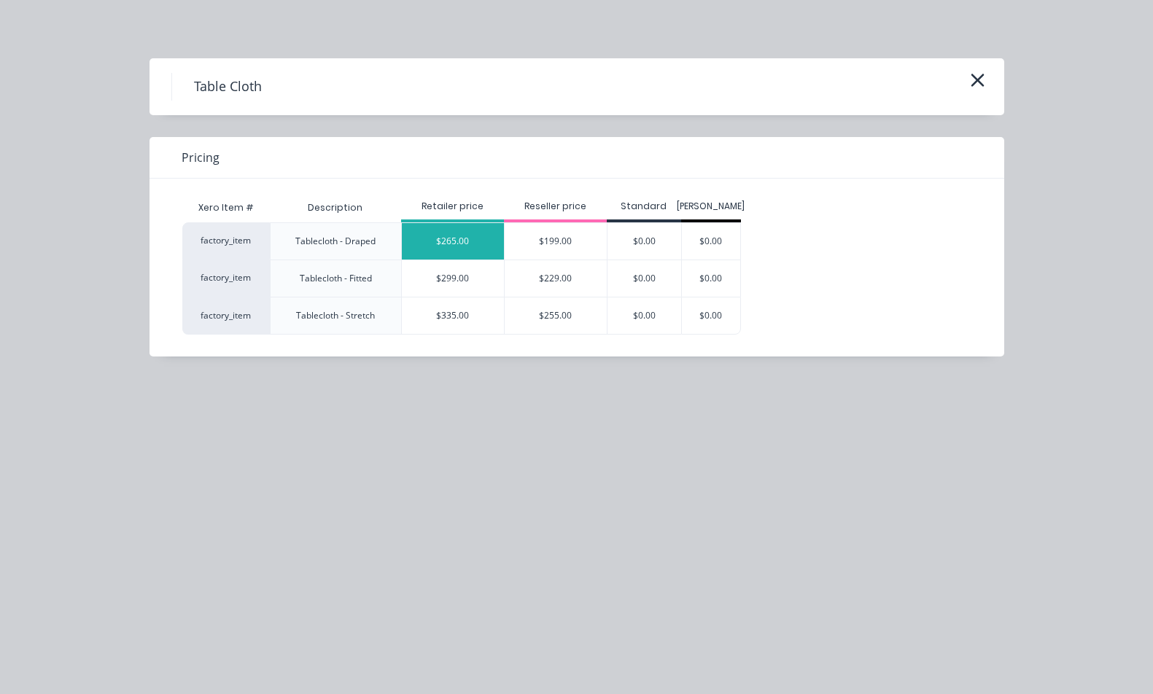
click at [470, 243] on div "$265.00" at bounding box center [453, 241] width 102 height 36
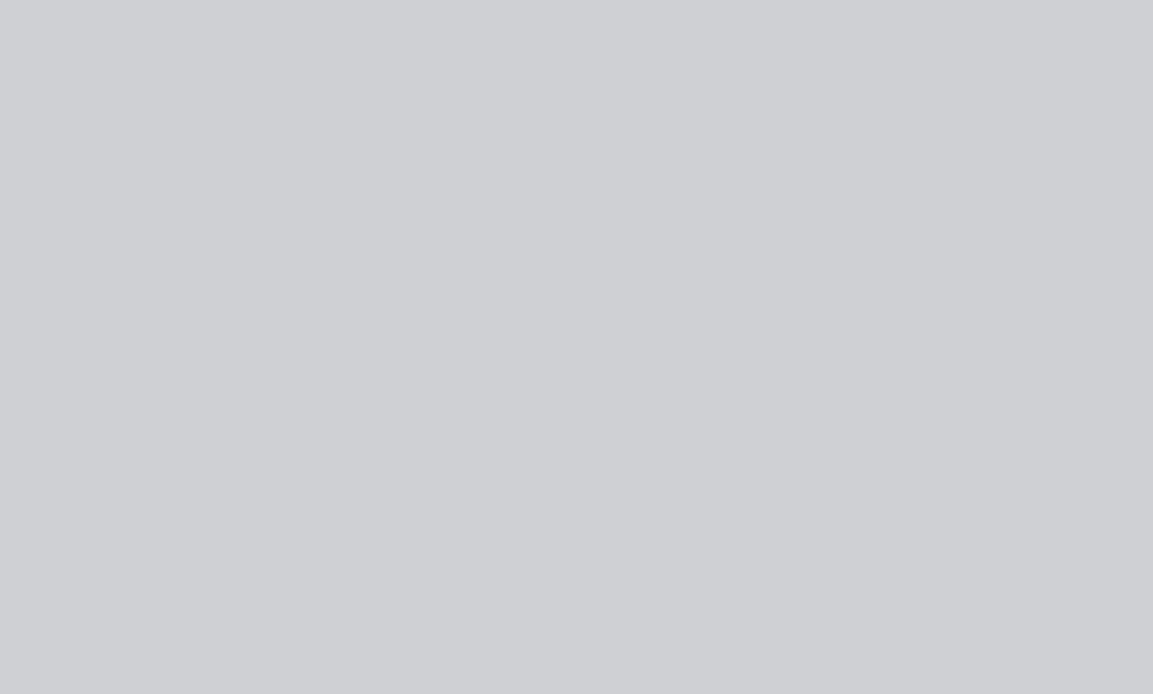
type input "$265.00"
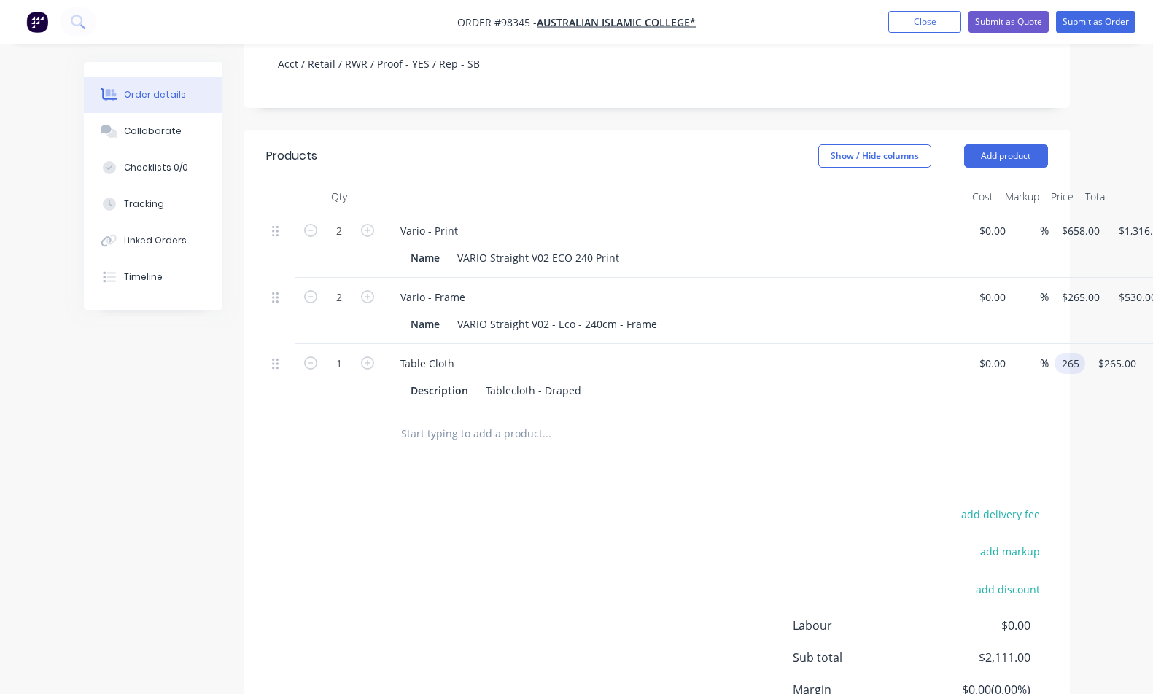
click at [1048, 344] on div "1 Table Cloth Description Tablecloth - Draped $0.00 $0.00 % 265 265 $265.00 $26…" at bounding box center [657, 377] width 782 height 66
type input "$245.00"
click at [365, 357] on icon "button" at bounding box center [367, 363] width 13 height 13
type input "2"
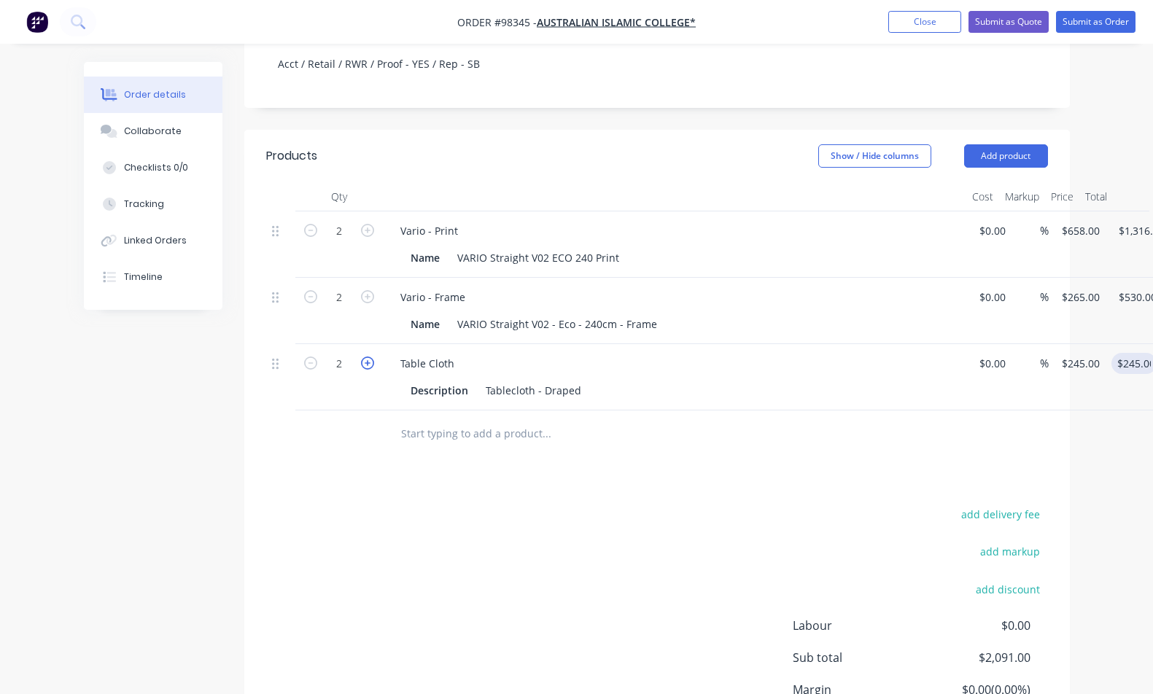
type input "$490.00"
click at [365, 357] on icon "button" at bounding box center [367, 363] width 13 height 13
type input "3"
type input "$735.00"
click at [365, 357] on icon "button" at bounding box center [367, 363] width 13 height 13
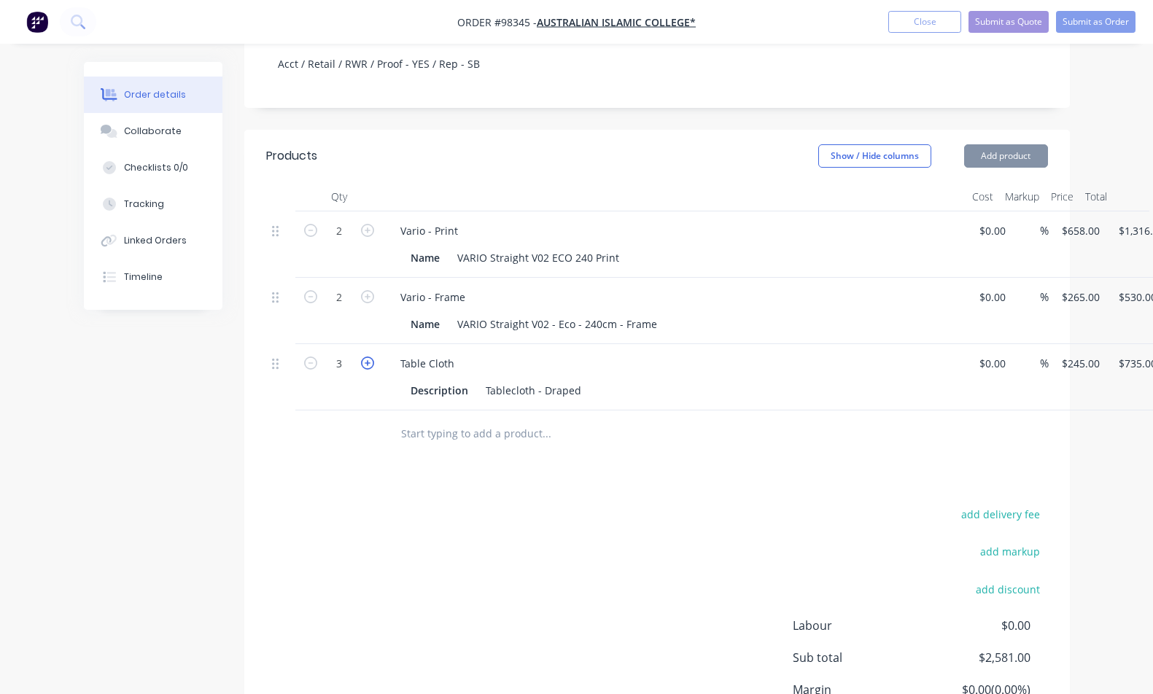
type input "4"
type input "$980.00"
click at [1015, 144] on button "Add product" at bounding box center [1006, 155] width 84 height 23
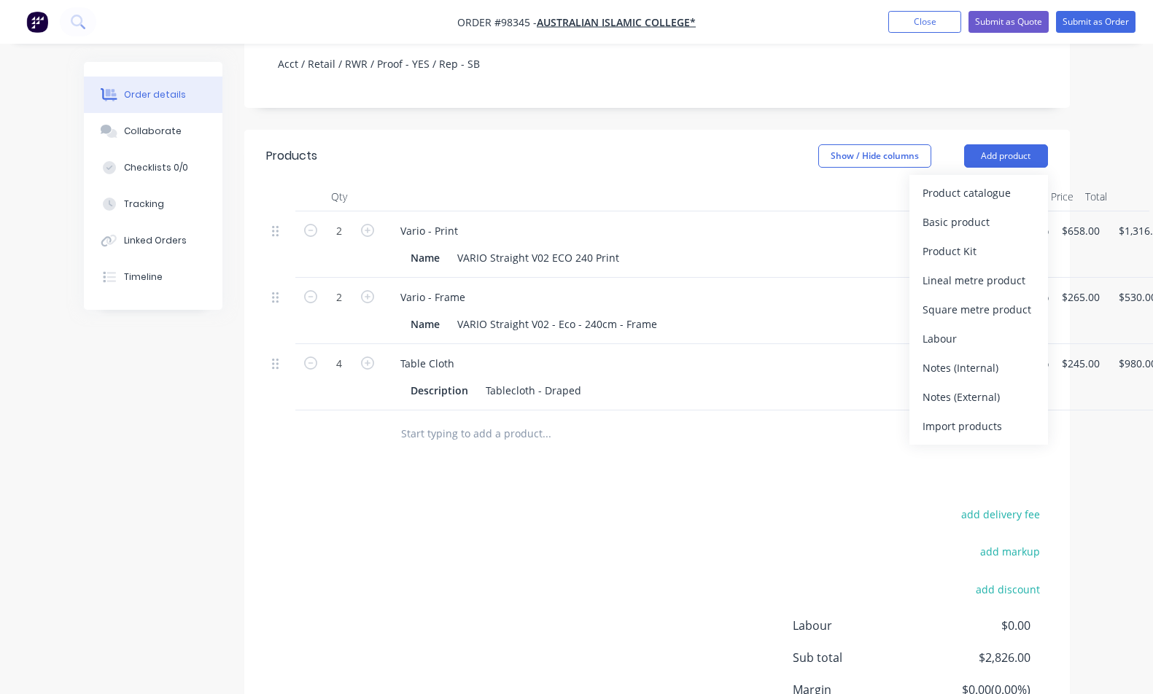
drag, startPoint x: 1016, startPoint y: 384, endPoint x: 882, endPoint y: 361, distance: 136.2
click at [1017, 387] on div "Notes (External)" at bounding box center [979, 397] width 112 height 21
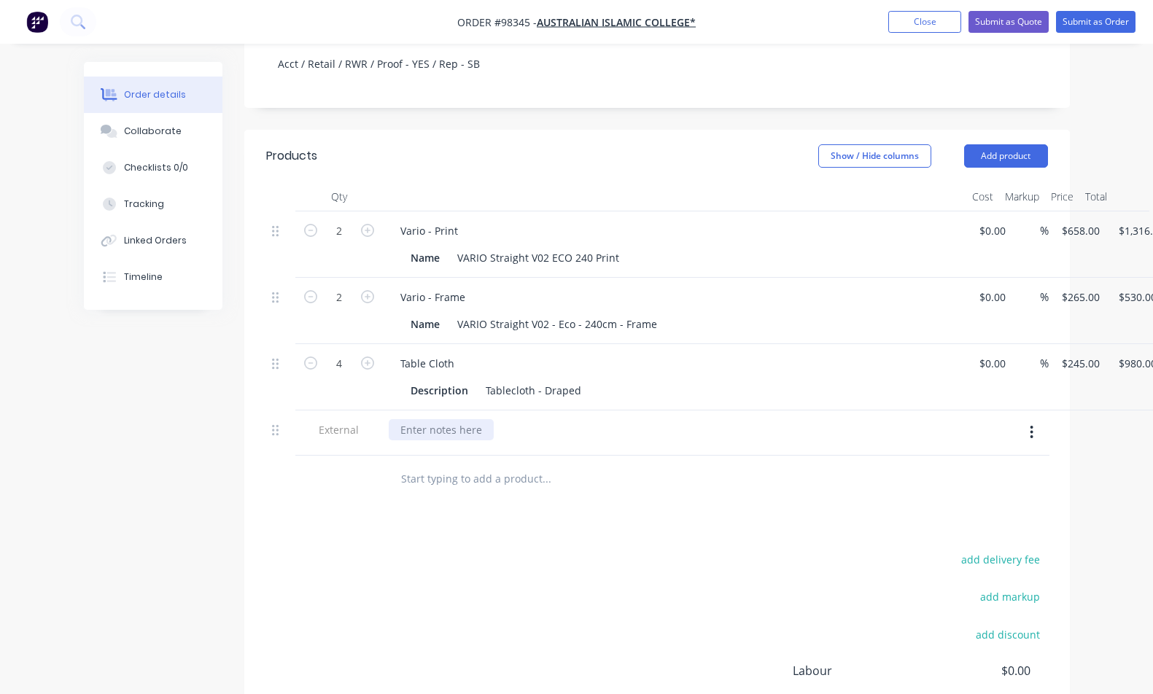
click at [463, 419] on div at bounding box center [441, 429] width 105 height 21
paste div
click at [683, 465] on input "text" at bounding box center [546, 479] width 292 height 29
click at [618, 247] on div "VARIO Straight V02 ECO 240 Print" at bounding box center [538, 257] width 174 height 21
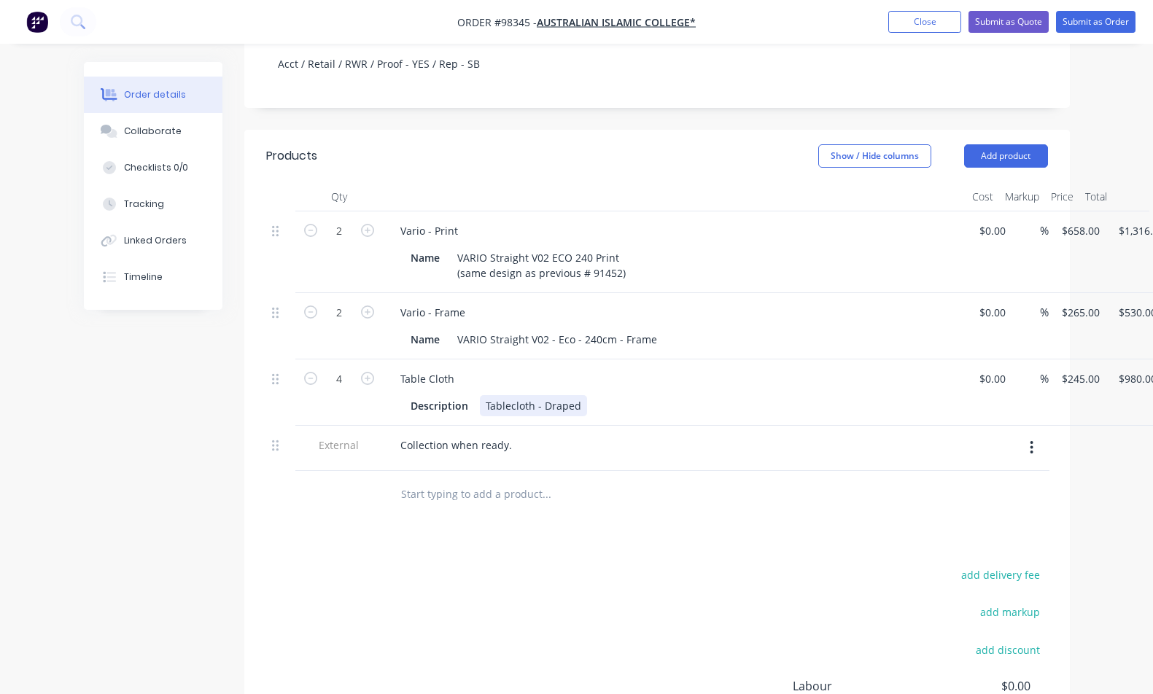
click at [580, 395] on div "Tablecloth - Draped" at bounding box center [533, 405] width 107 height 21
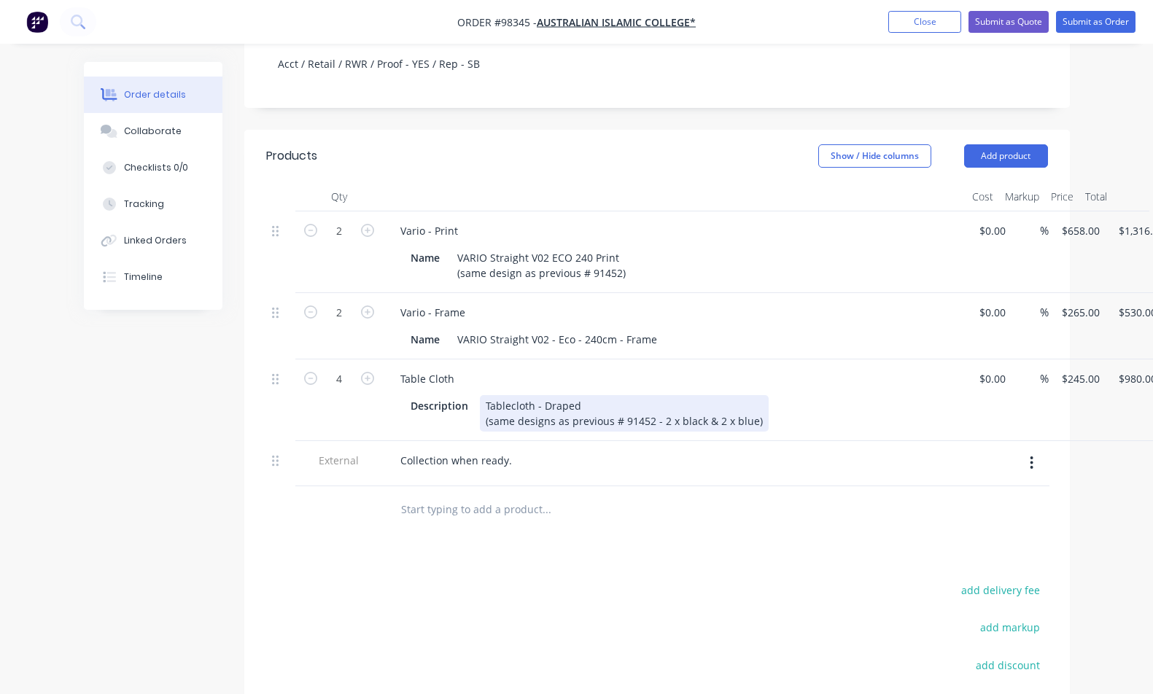
click at [659, 395] on div "Tablecloth - Draped (same designs as previous # 91452 - 2 x black & 2 x blue)" at bounding box center [624, 413] width 289 height 36
click at [718, 508] on div "Products Show / Hide columns Add product Qty Cost Markup Price Total 2 Vario - …" at bounding box center [657, 507] width 826 height 754
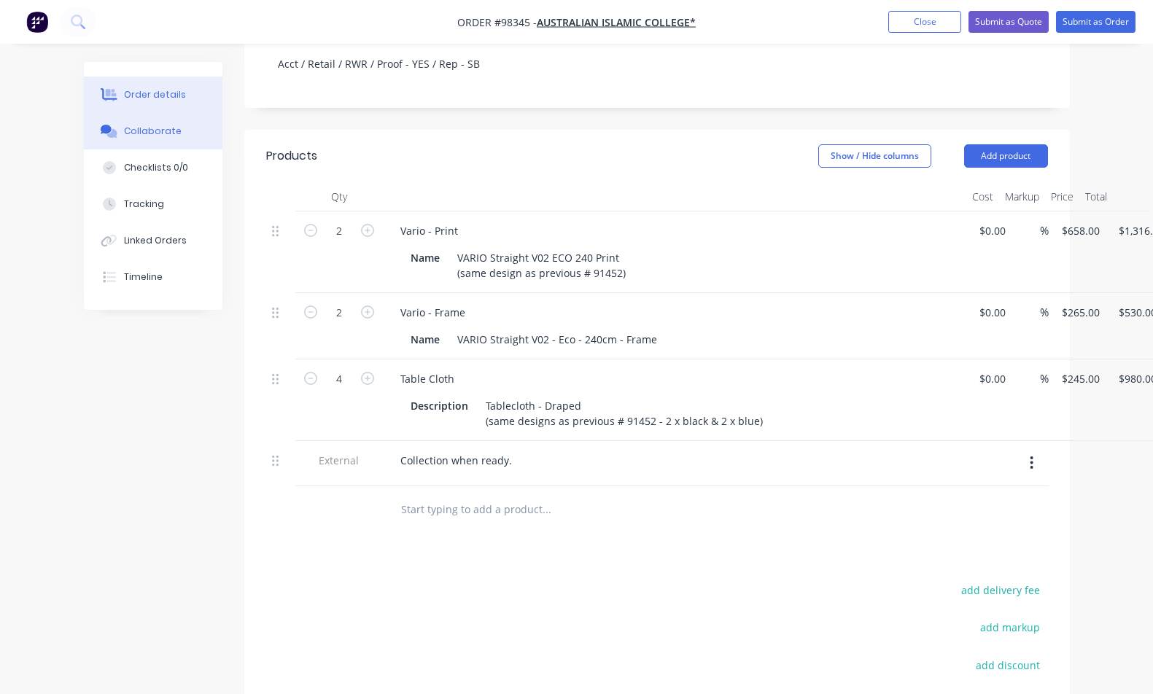
click at [173, 135] on div "Collaborate" at bounding box center [153, 131] width 58 height 13
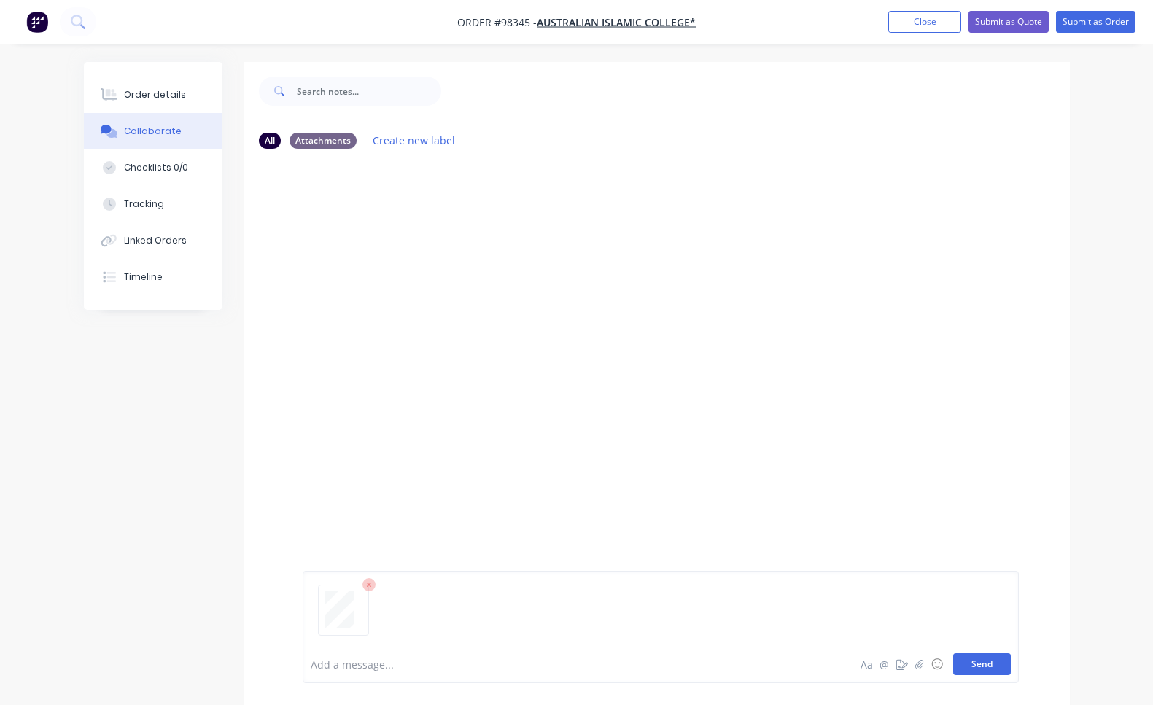
click at [981, 668] on button "Send" at bounding box center [982, 664] width 58 height 22
click at [975, 661] on button "Send" at bounding box center [982, 664] width 58 height 22
click at [993, 664] on button "Send" at bounding box center [982, 664] width 58 height 22
click at [982, 664] on button "Send" at bounding box center [982, 664] width 58 height 22
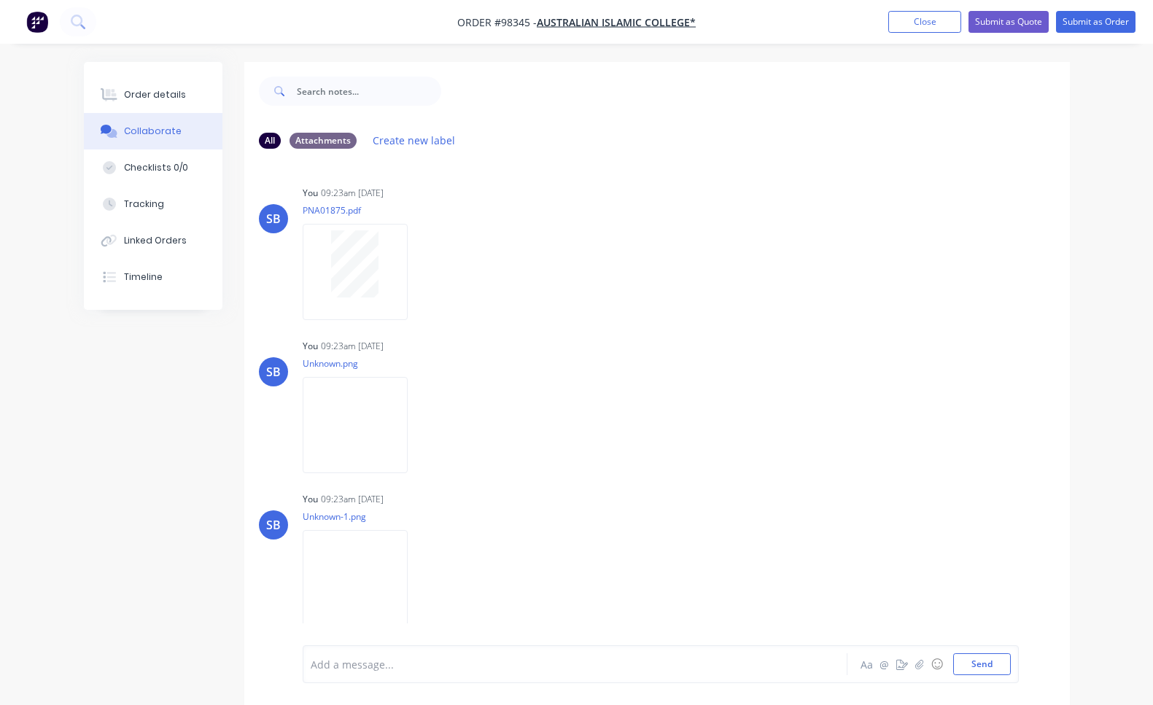
scroll to position [11, 0]
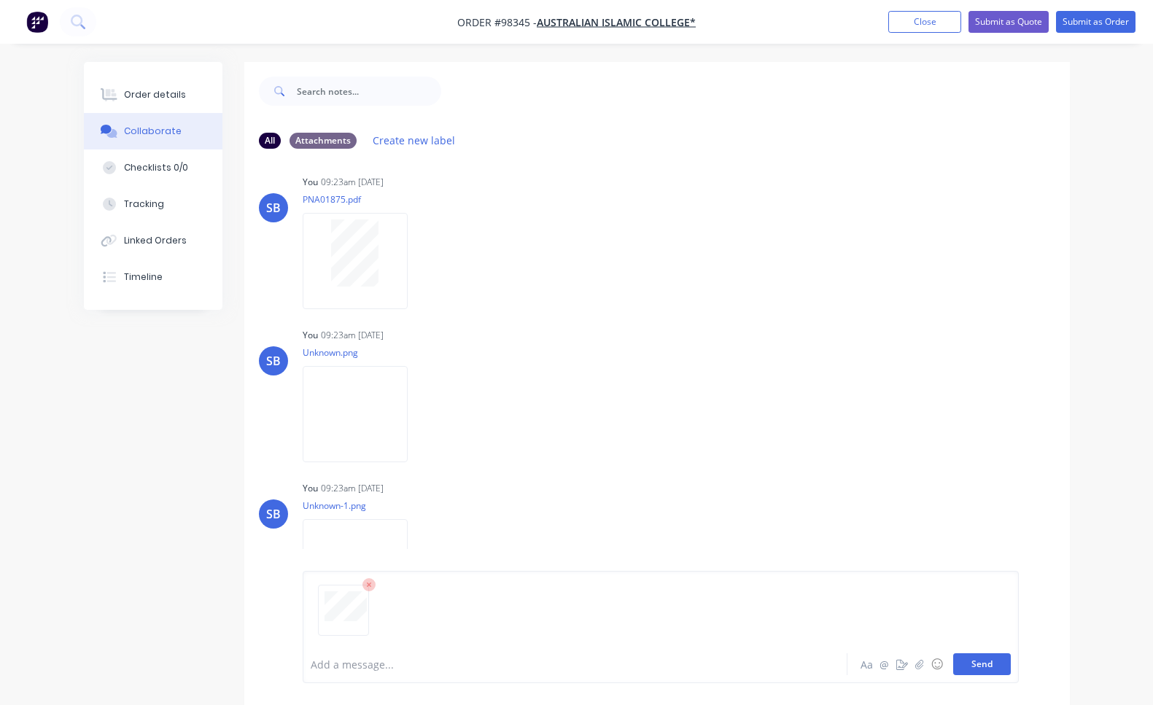
click at [985, 672] on button "Send" at bounding box center [982, 664] width 58 height 22
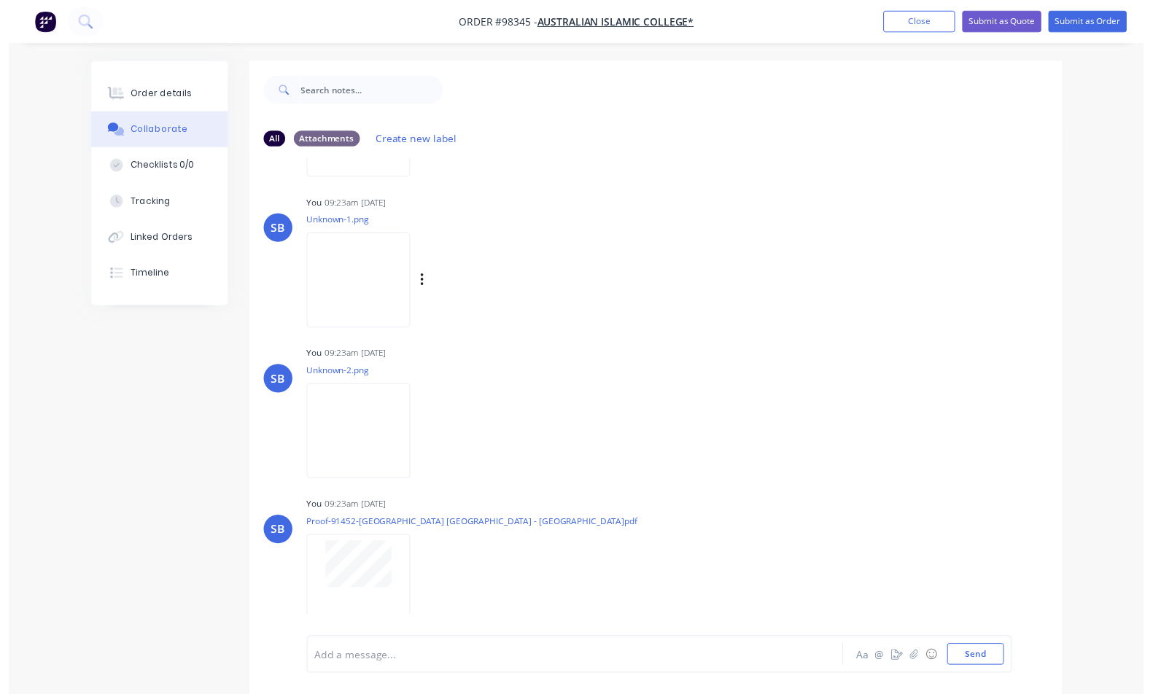
scroll to position [22, 0]
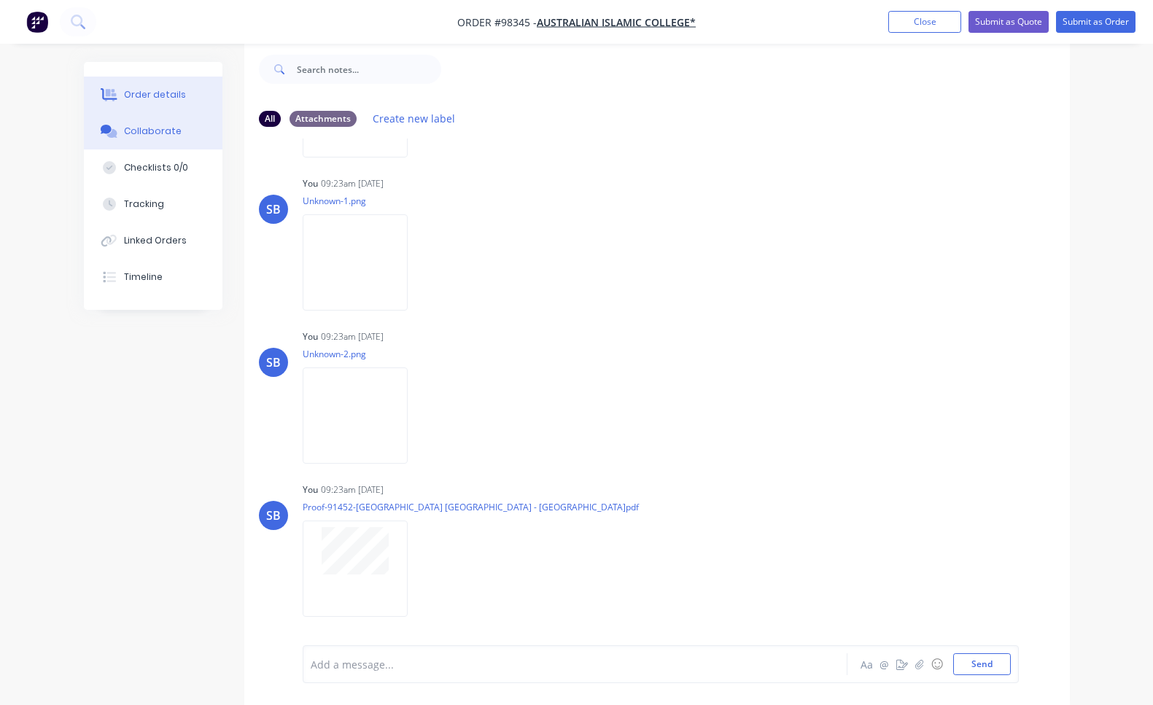
click at [151, 102] on button "Order details" at bounding box center [153, 95] width 139 height 36
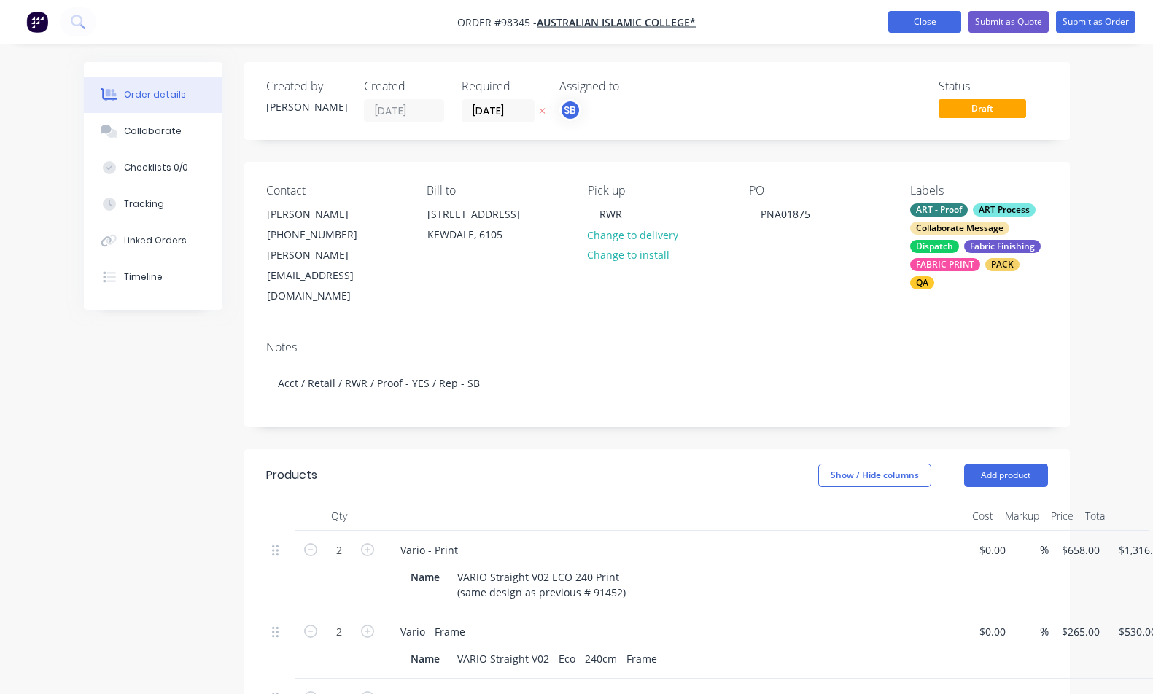
click at [919, 26] on button "Close" at bounding box center [924, 22] width 73 height 22
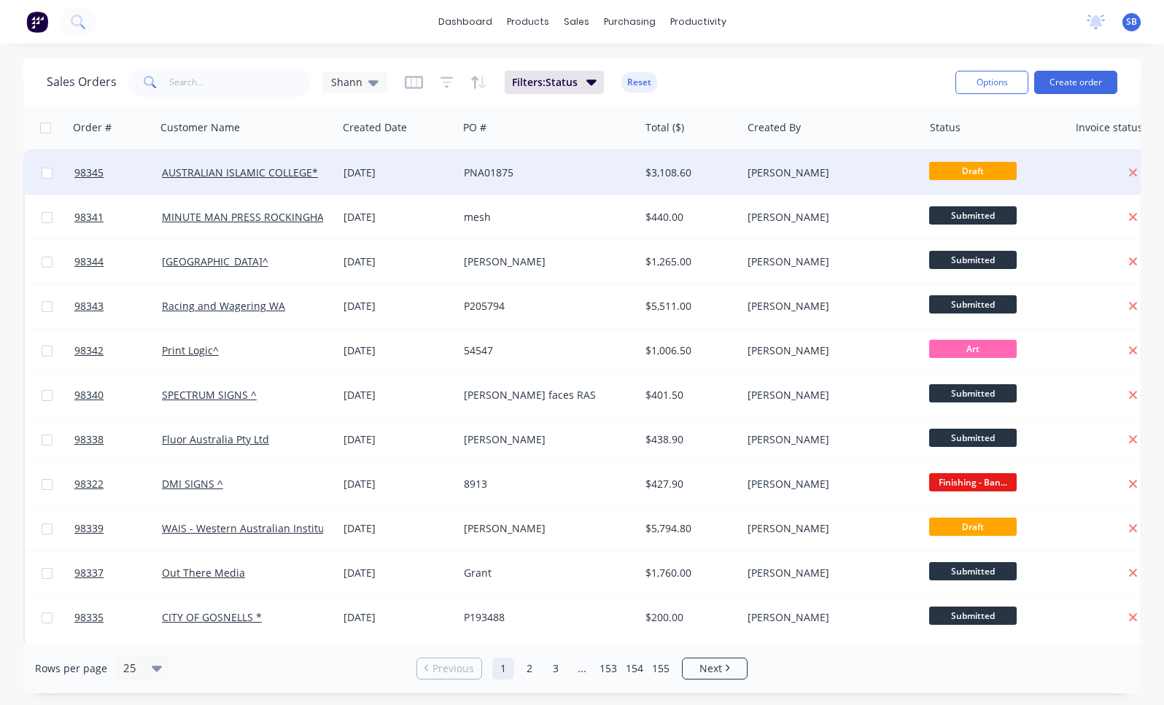
click at [505, 175] on div "PNA01875" at bounding box center [544, 173] width 161 height 15
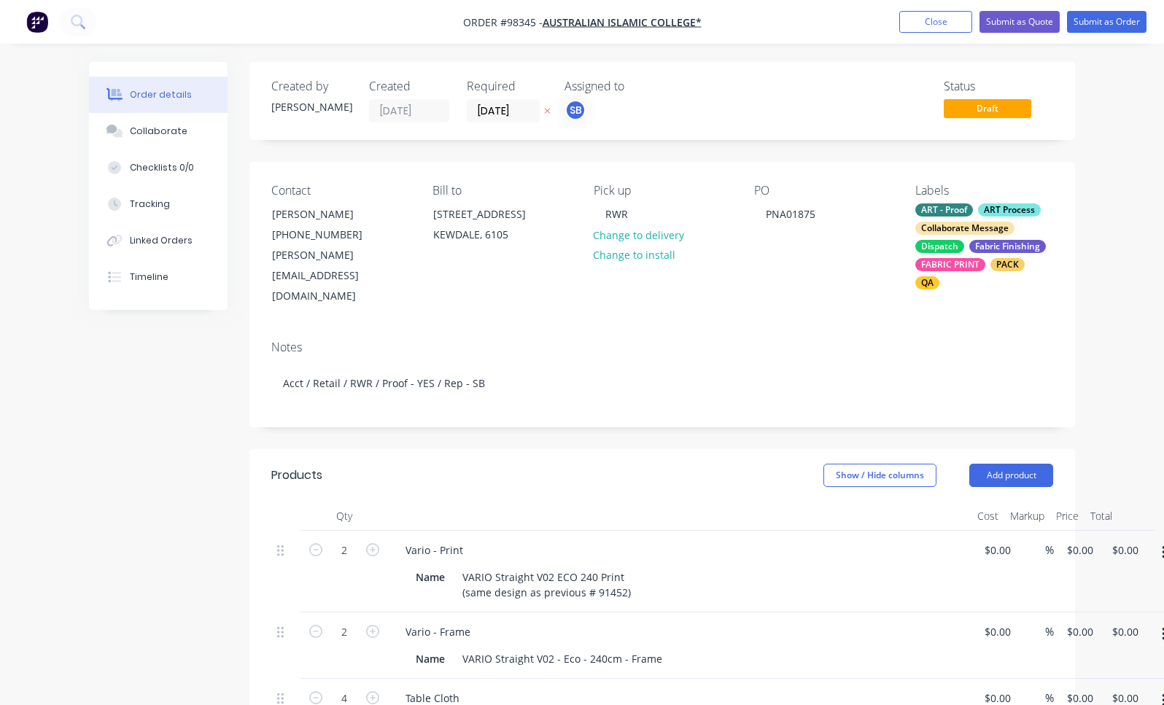
type input "$658.00"
type input "$1,316.00"
type input "$265.00"
type input "$530.00"
type input "$245.00"
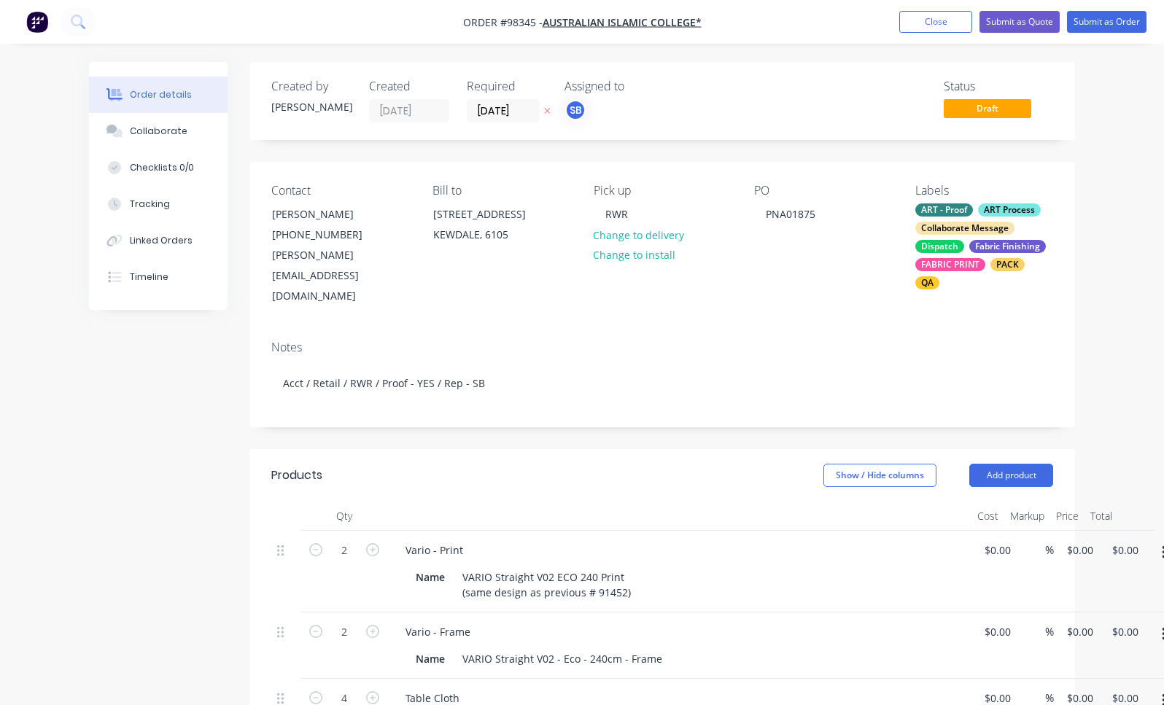
type input "$980.00"
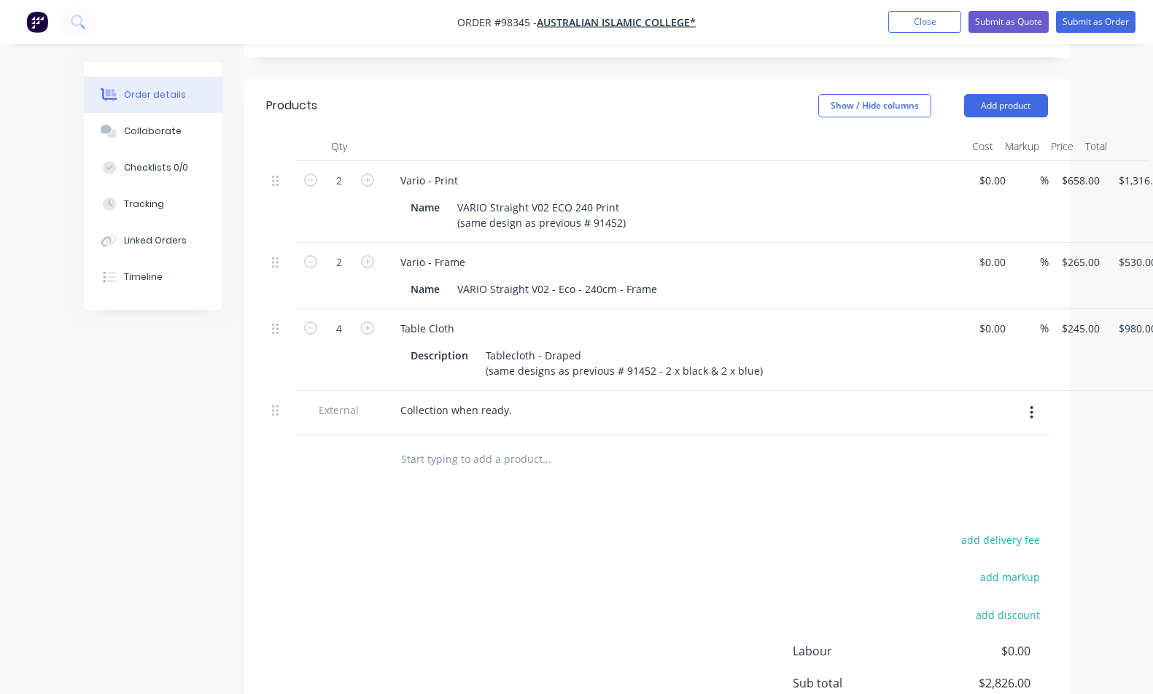
scroll to position [257, 0]
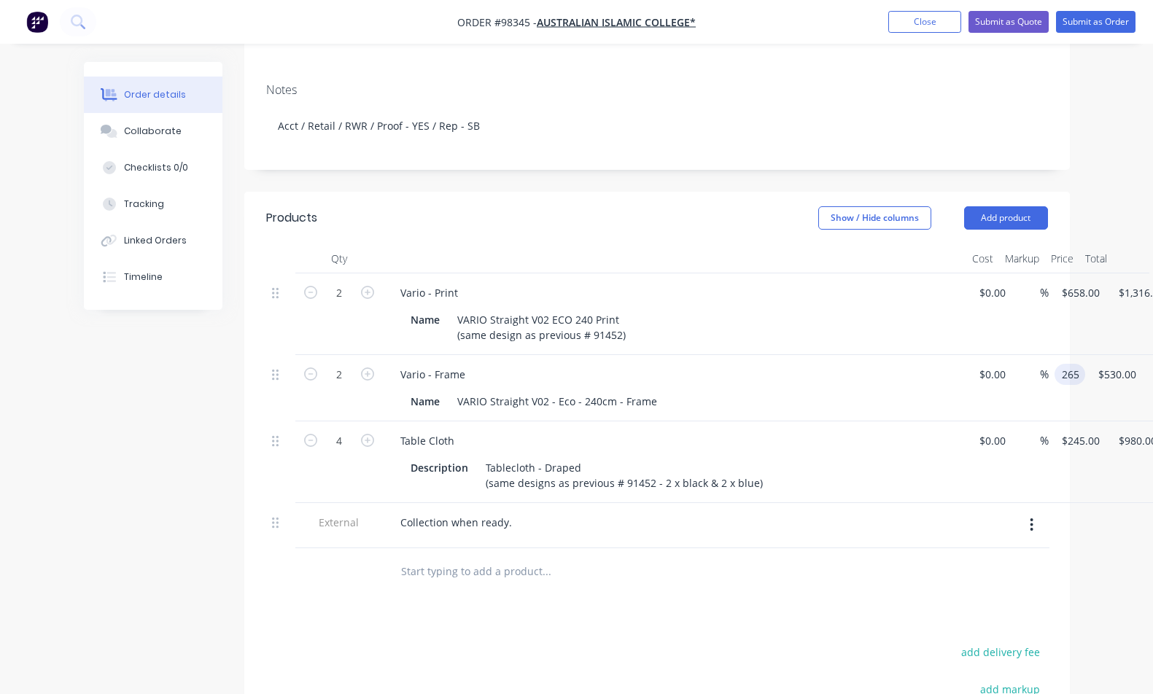
click at [1048, 356] on div "2 Vario - Frame Name VARIO Straight V02 - Eco - 240cm - Frame $0.00 $0.00 % 265…" at bounding box center [657, 388] width 782 height 66
click at [1079, 364] on input "265" at bounding box center [1072, 374] width 25 height 21
click at [1082, 364] on input "265" at bounding box center [1072, 374] width 25 height 21
click at [1077, 364] on input "265" at bounding box center [1072, 374] width 25 height 21
click at [1078, 364] on input "265" at bounding box center [1072, 374] width 25 height 21
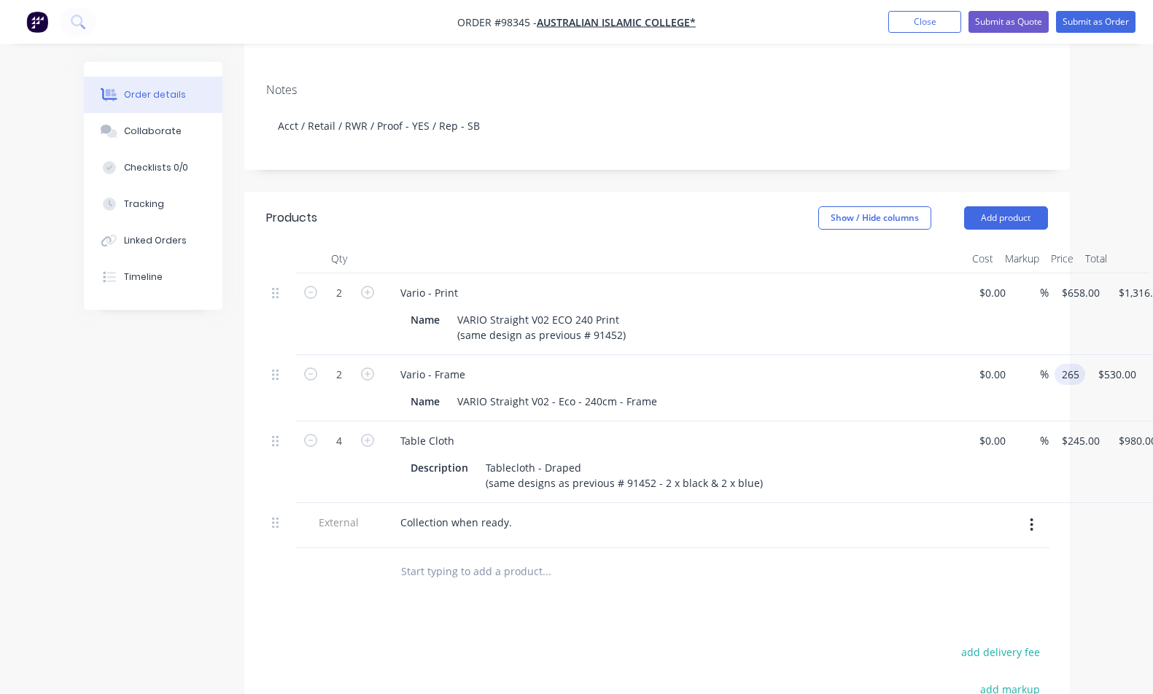
click at [1070, 364] on input "265" at bounding box center [1072, 374] width 25 height 21
click at [1064, 364] on input "265" at bounding box center [1072, 374] width 25 height 21
type input "$265.90"
type input "531.80"
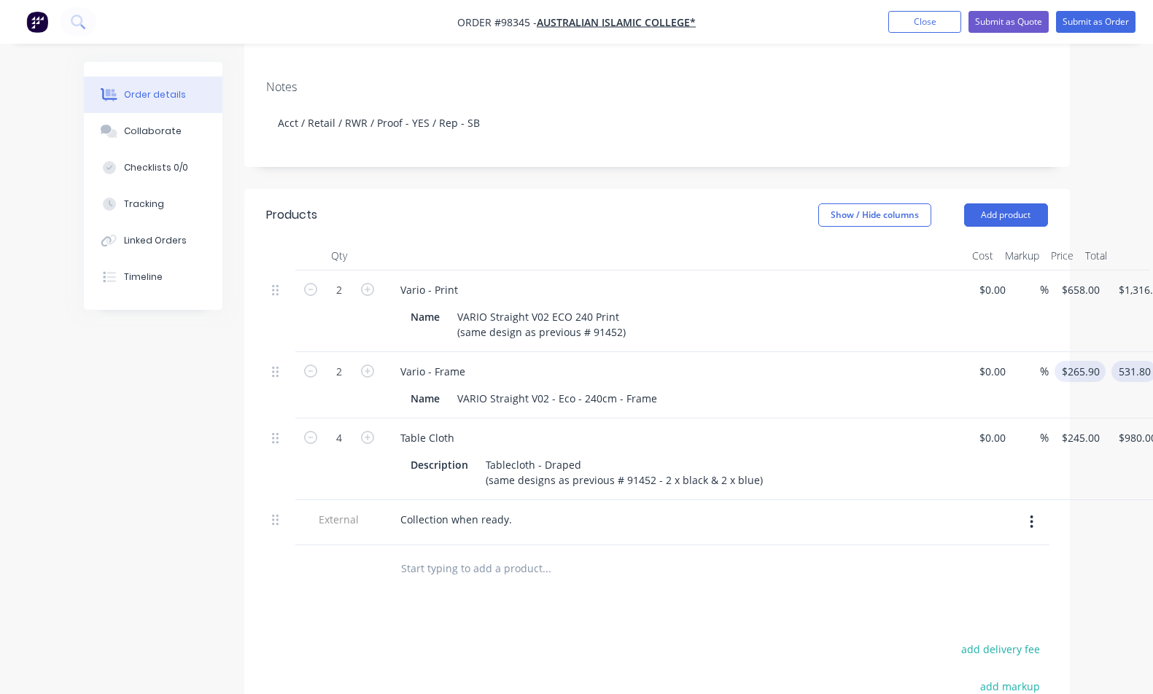
type input "265.9"
type input "$531.80"
click at [1090, 361] on input "265.9" at bounding box center [1082, 371] width 45 height 21
type input "$265.00"
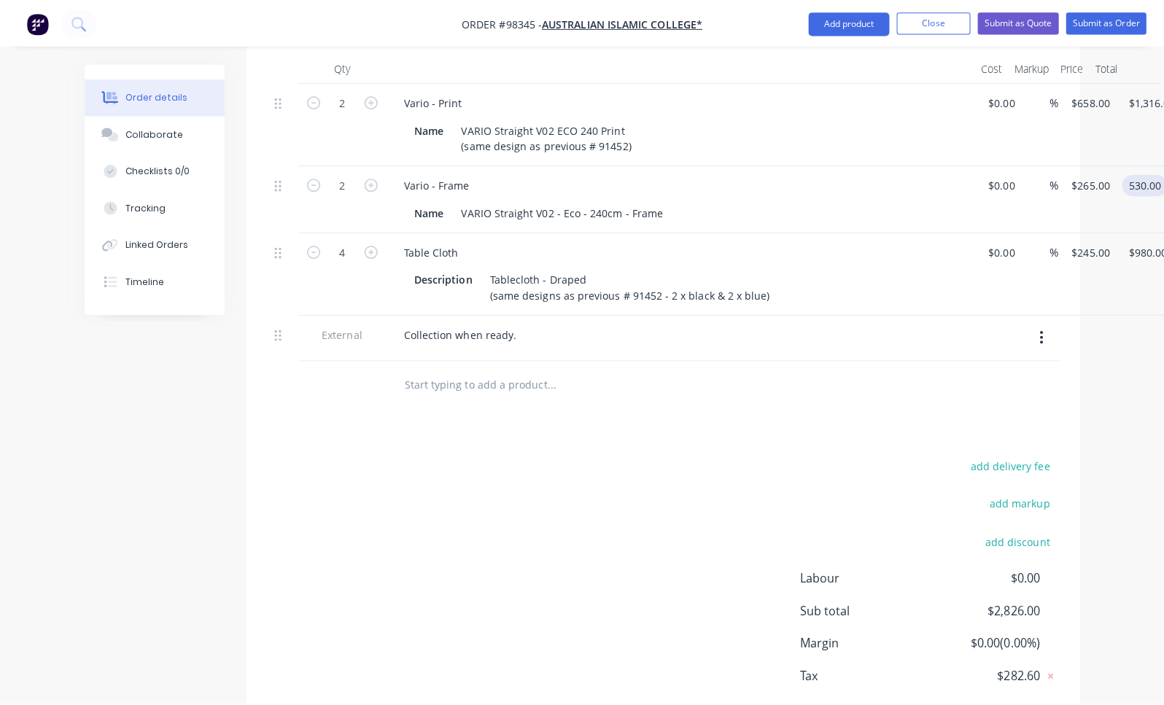
scroll to position [0, 0]
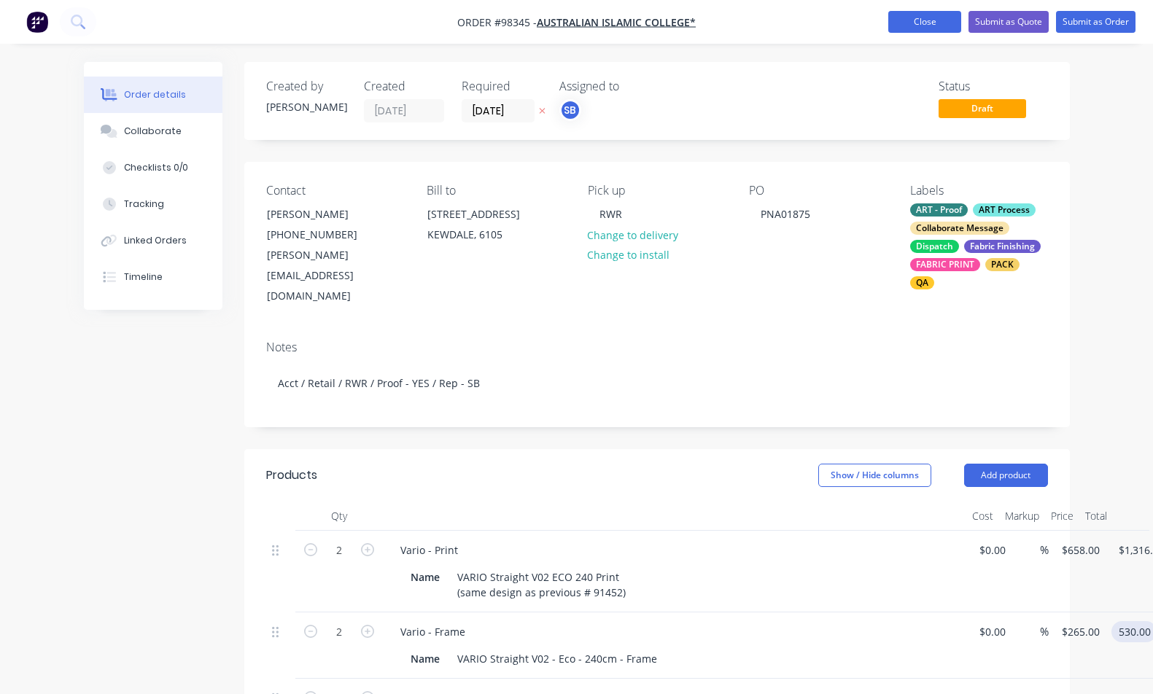
type input "$530.00"
click at [903, 26] on button "Close" at bounding box center [924, 22] width 73 height 22
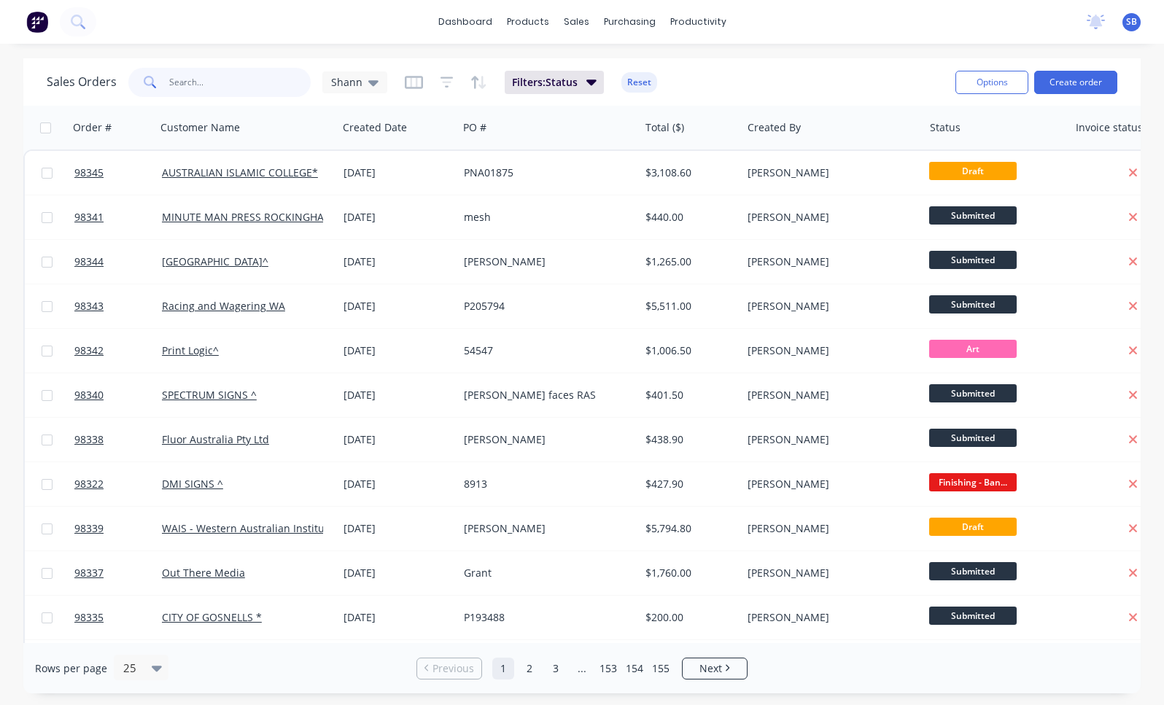
click at [191, 86] on input "text" at bounding box center [240, 82] width 142 height 29
type input "agwest"
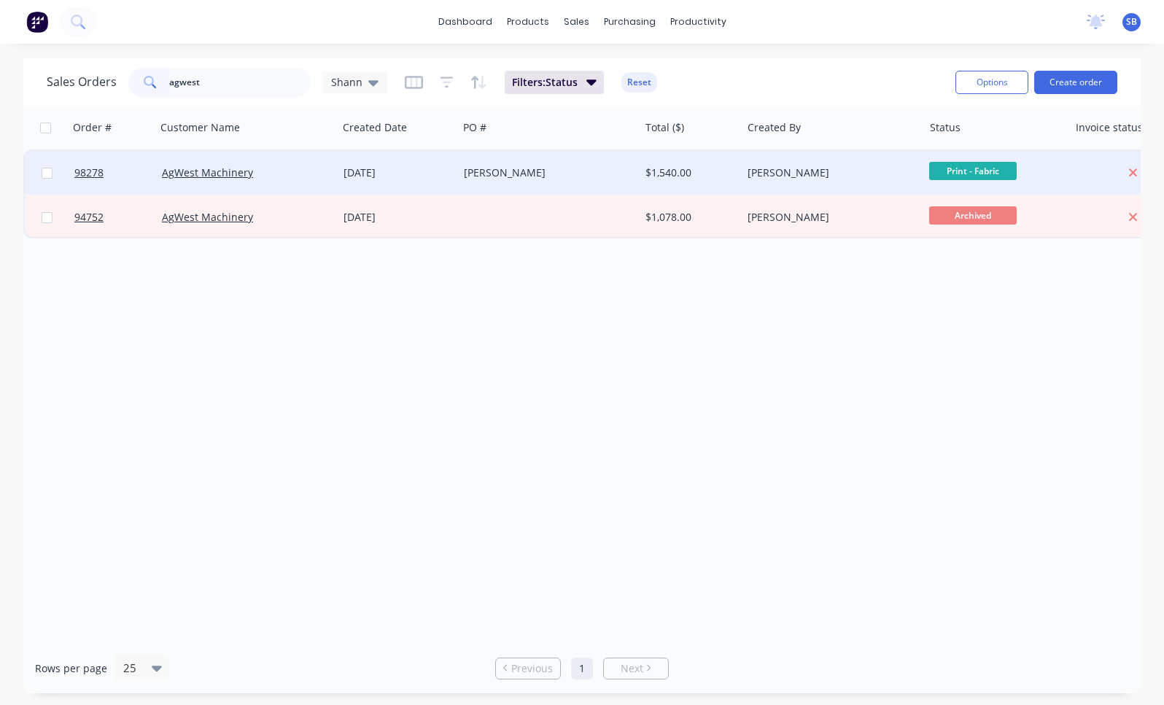
click at [471, 171] on div "[PERSON_NAME]" at bounding box center [544, 173] width 161 height 15
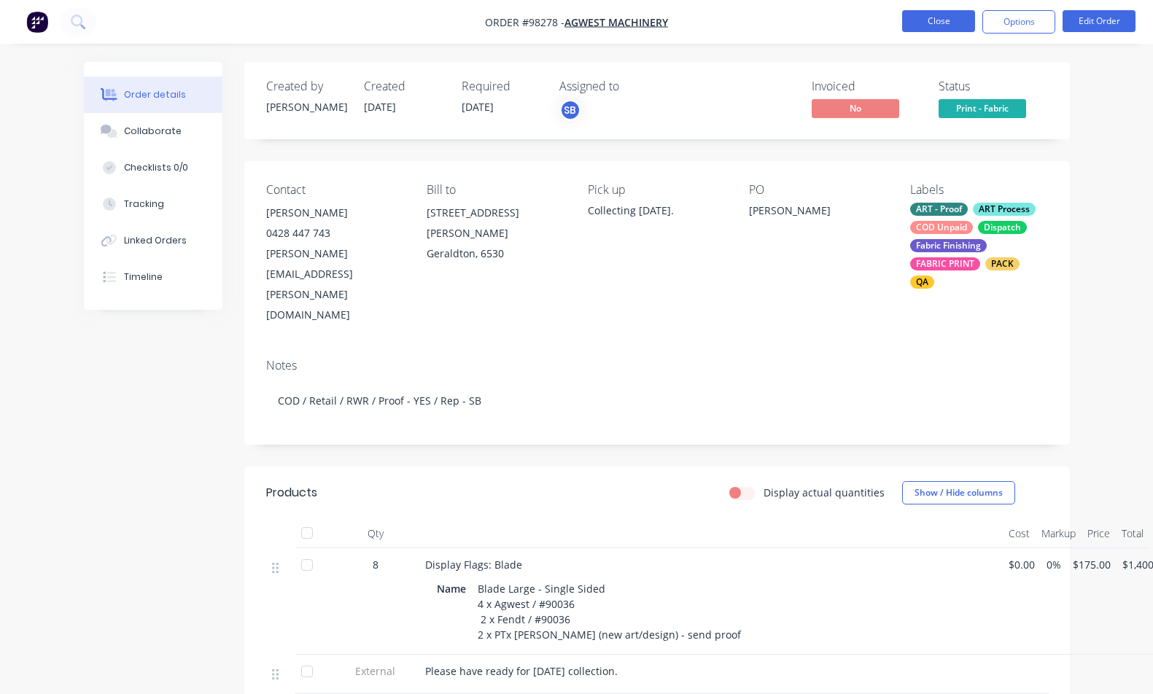
click at [923, 22] on button "Close" at bounding box center [938, 21] width 73 height 22
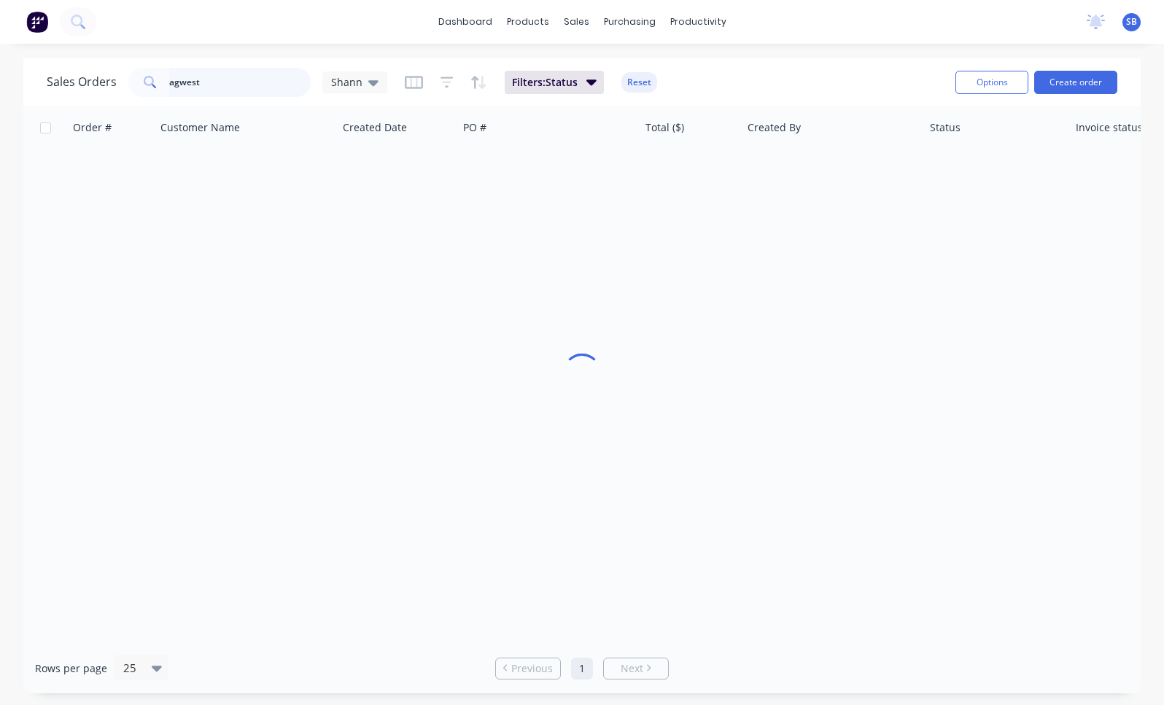
click at [222, 83] on input "agwest" at bounding box center [240, 82] width 142 height 29
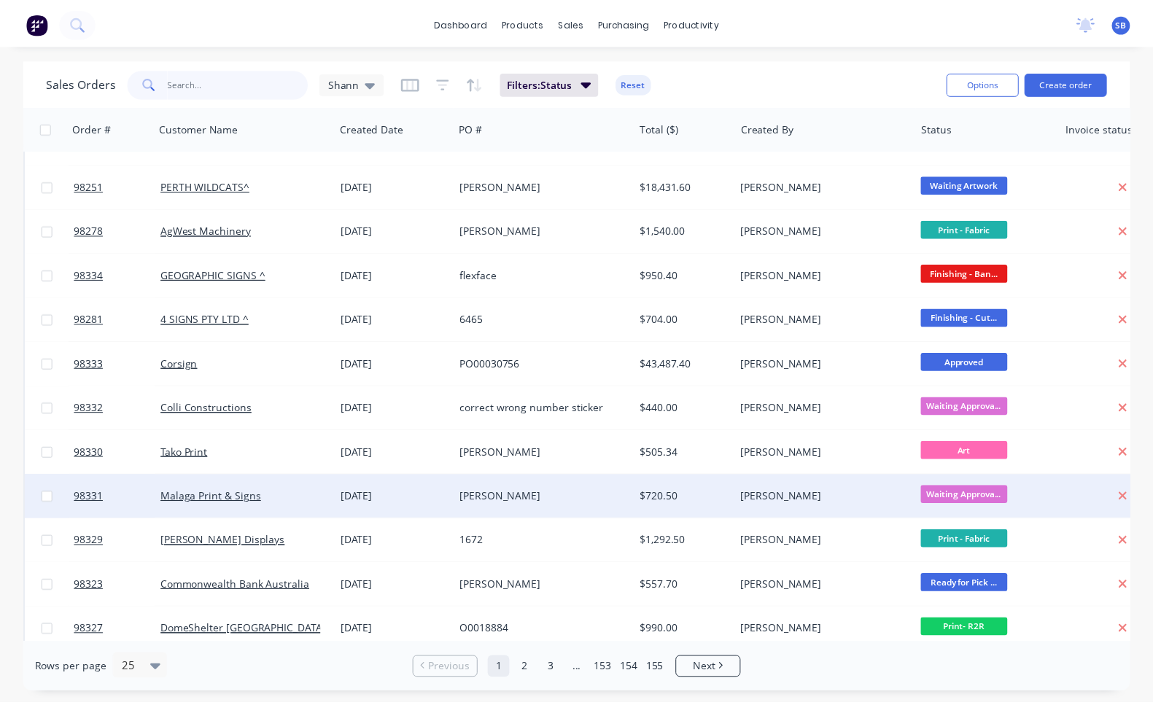
scroll to position [626, 0]
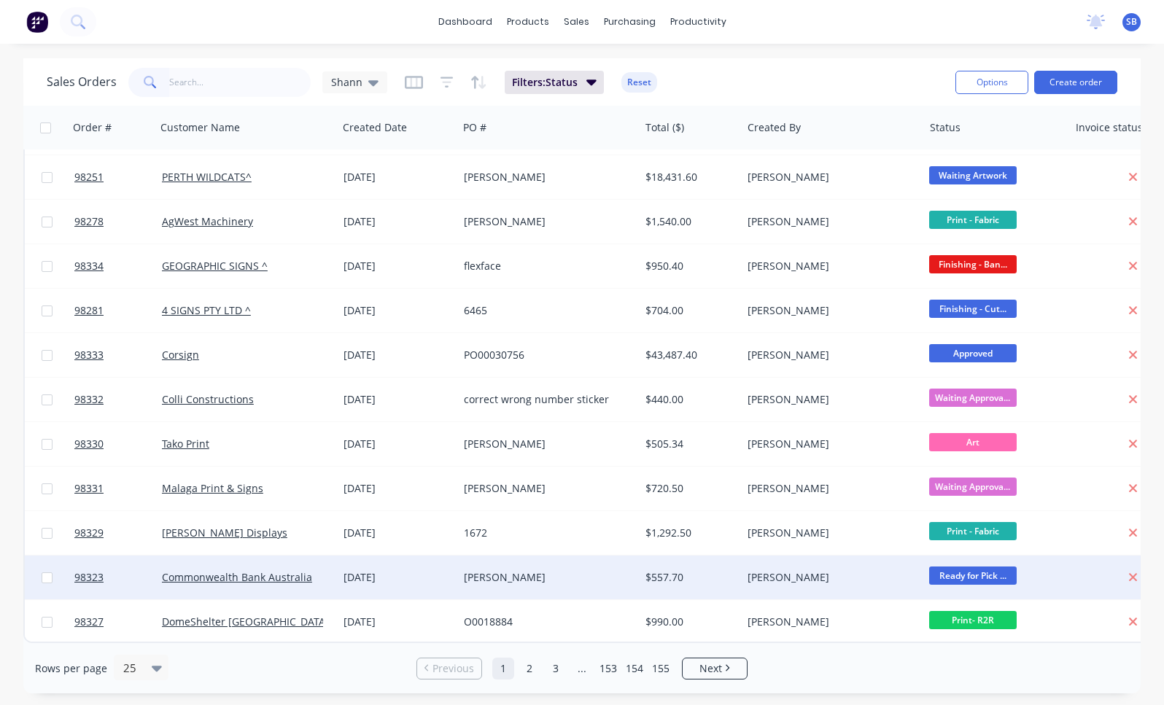
click at [581, 570] on div "[PERSON_NAME]" at bounding box center [544, 577] width 161 height 15
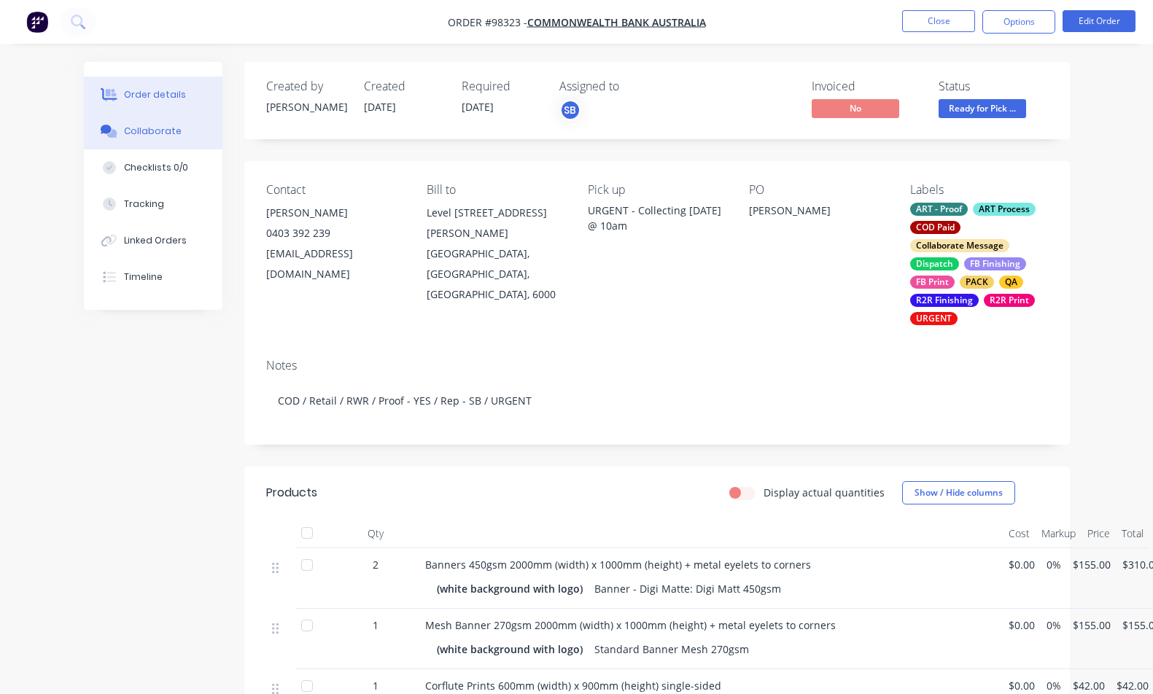
click at [172, 131] on div "Collaborate" at bounding box center [153, 131] width 58 height 13
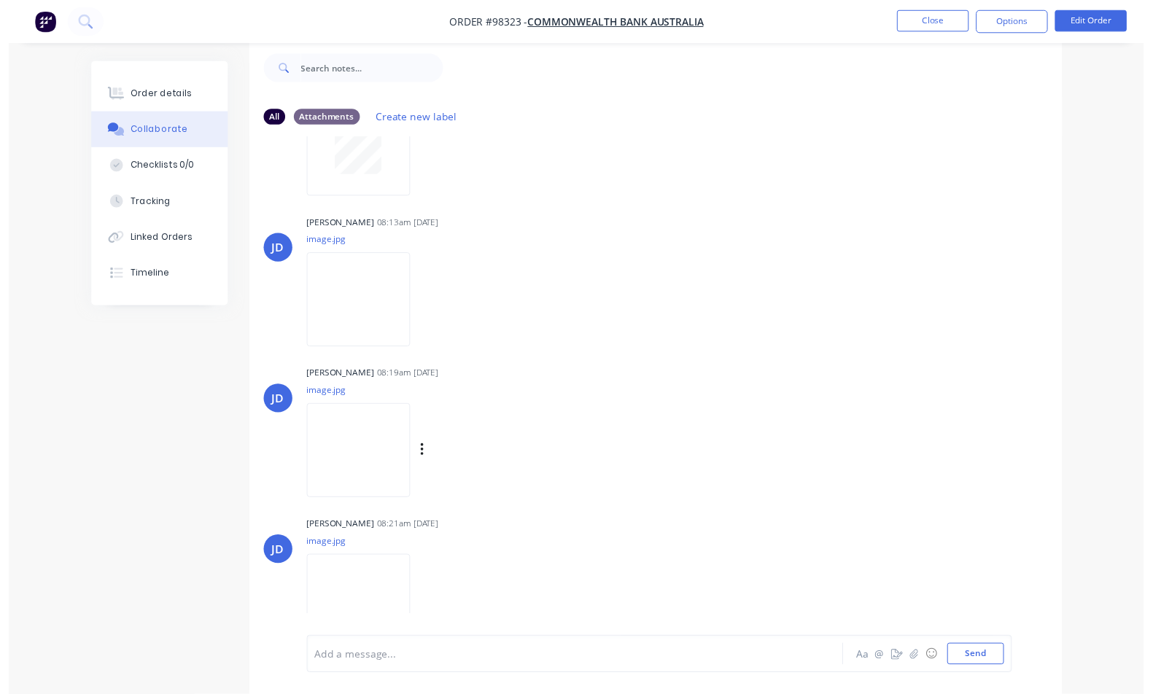
scroll to position [467, 0]
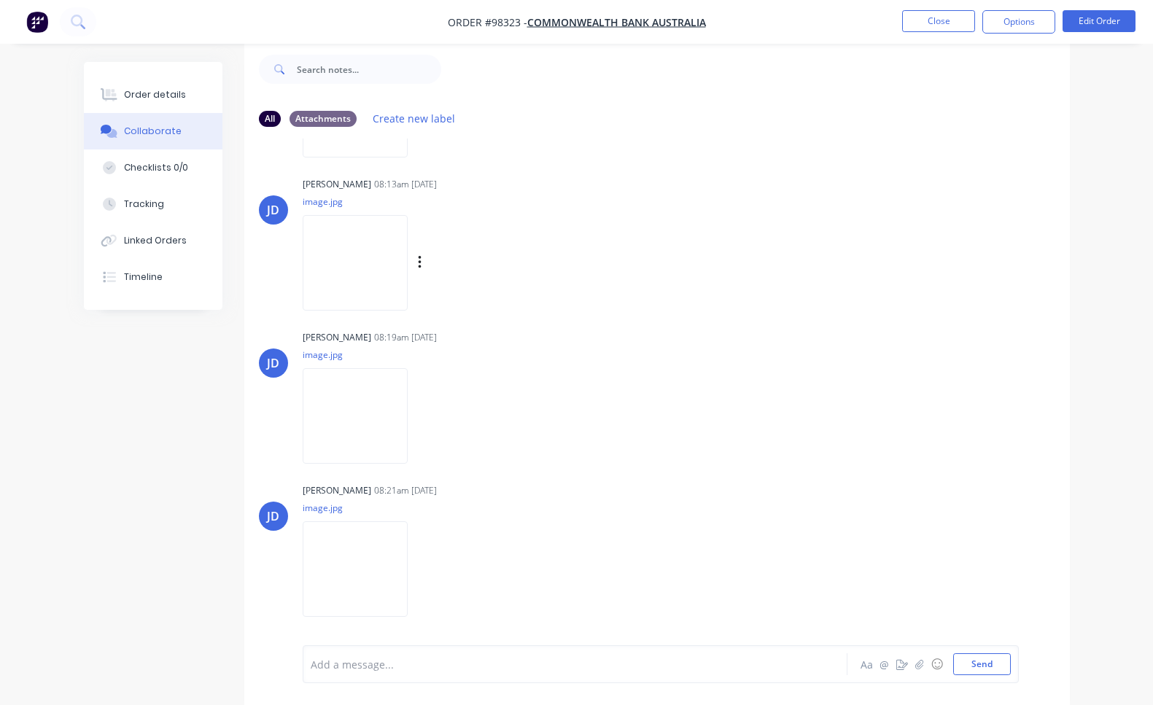
click at [392, 259] on img at bounding box center [355, 263] width 105 height 96
click at [377, 424] on img at bounding box center [355, 416] width 105 height 96
click at [362, 560] on img at bounding box center [355, 569] width 105 height 96
click at [182, 104] on button "Order details" at bounding box center [153, 95] width 139 height 36
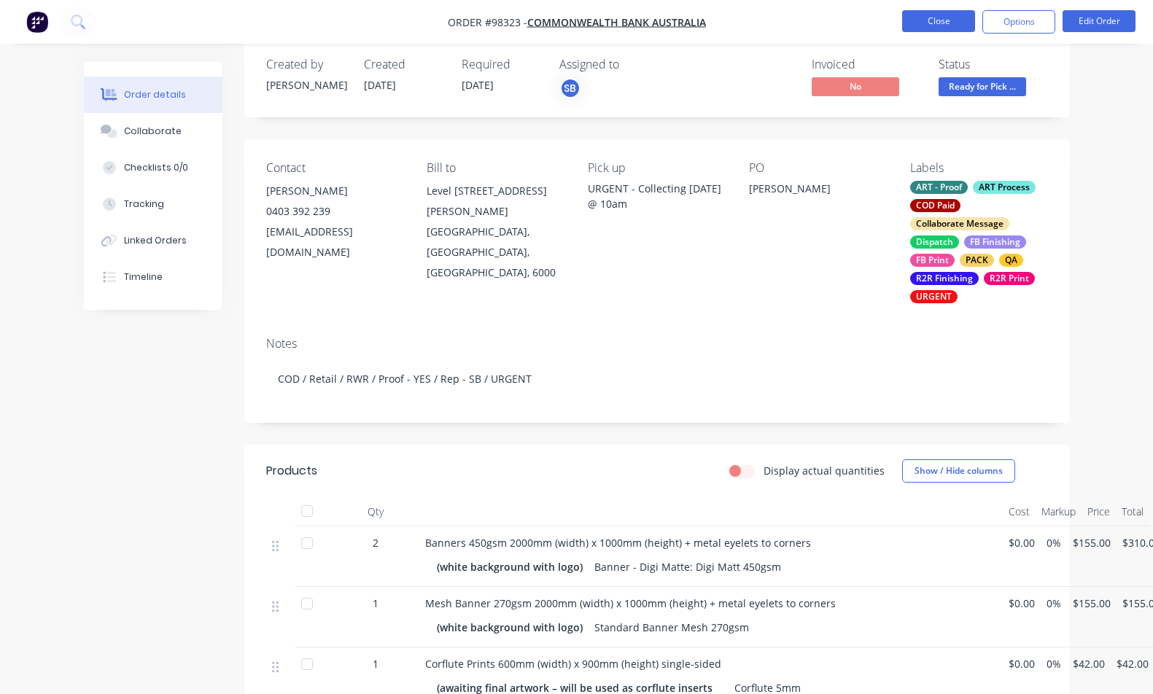
click at [943, 21] on button "Close" at bounding box center [938, 21] width 73 height 22
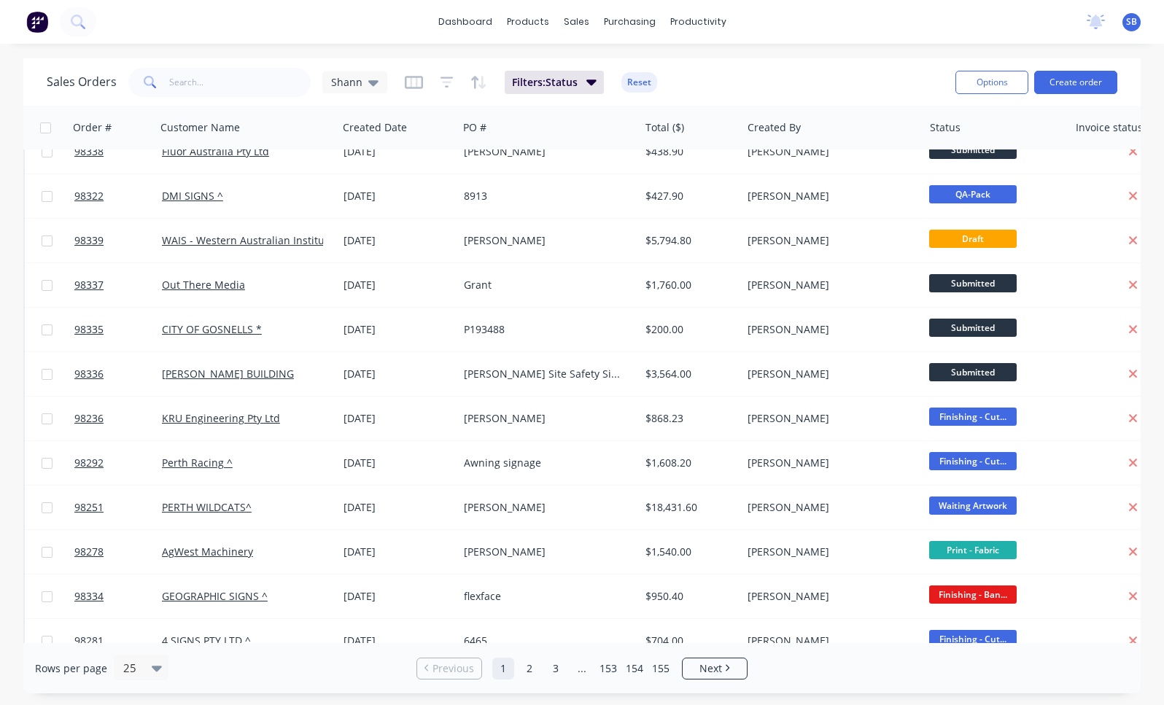
scroll to position [626, 0]
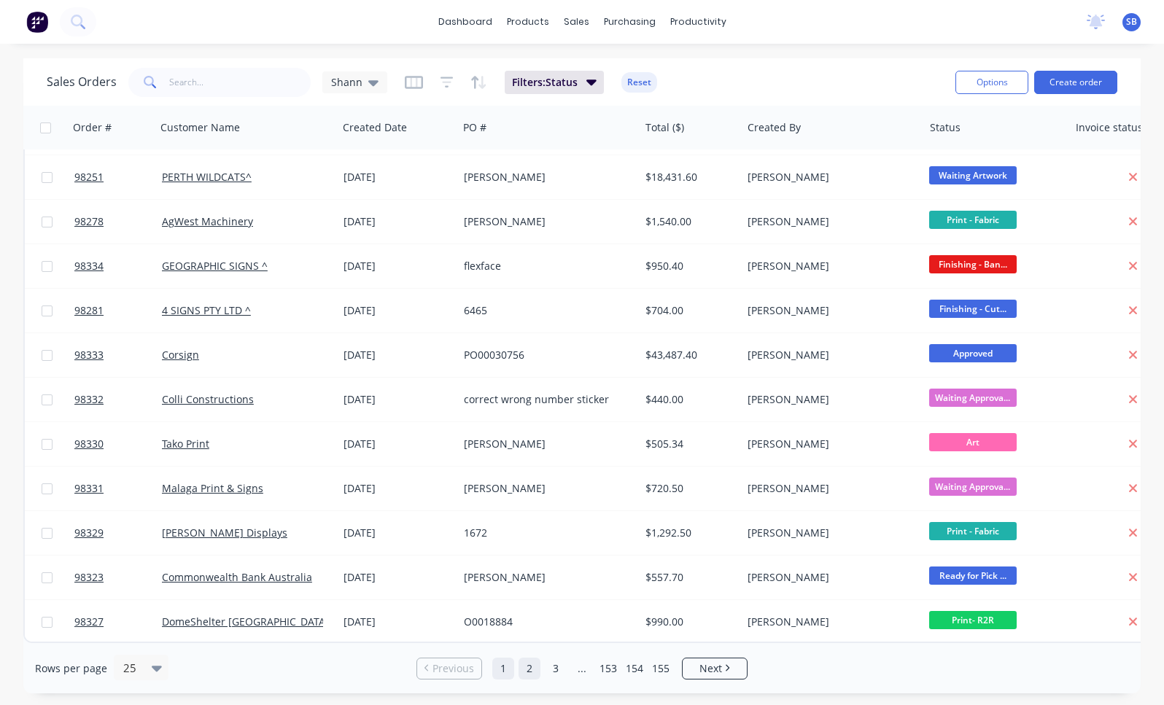
click at [531, 669] on link "2" at bounding box center [530, 669] width 22 height 22
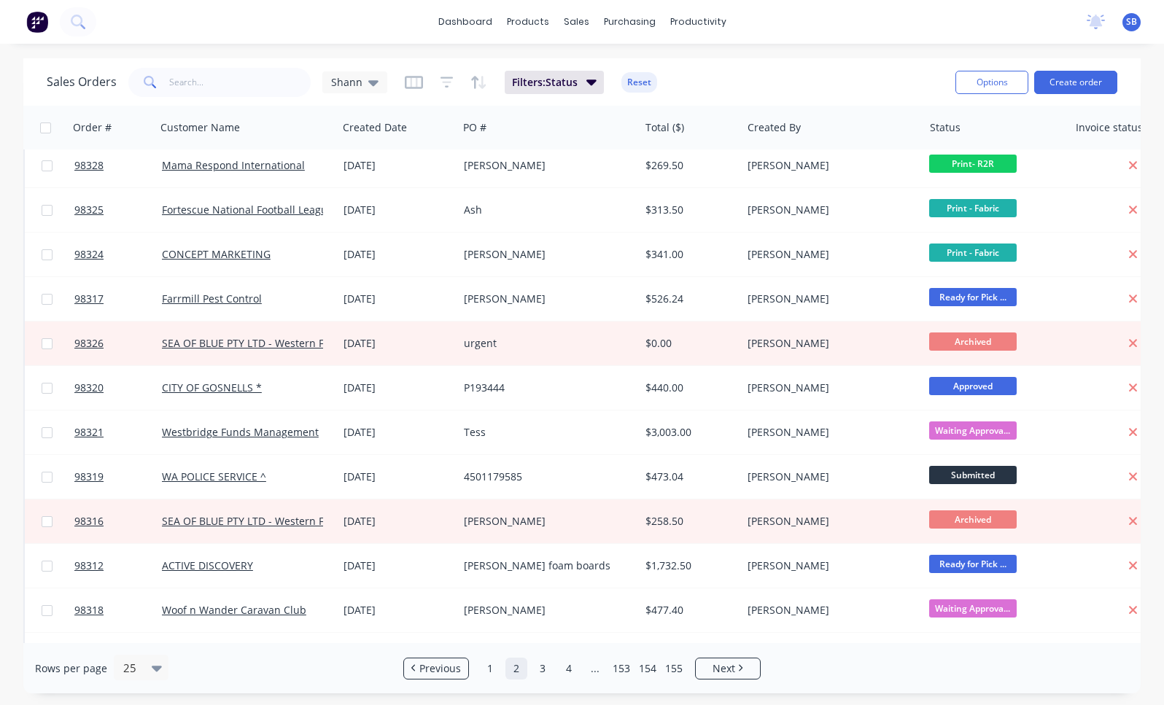
scroll to position [0, 0]
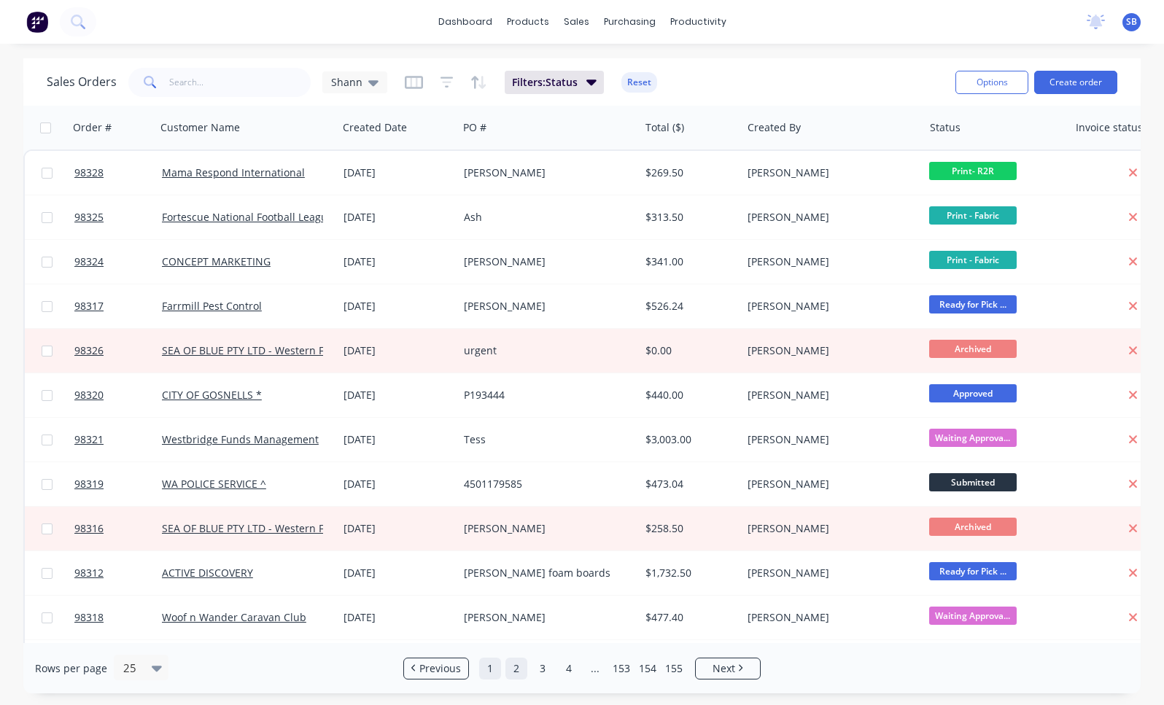
click at [491, 664] on link "1" at bounding box center [490, 669] width 22 height 22
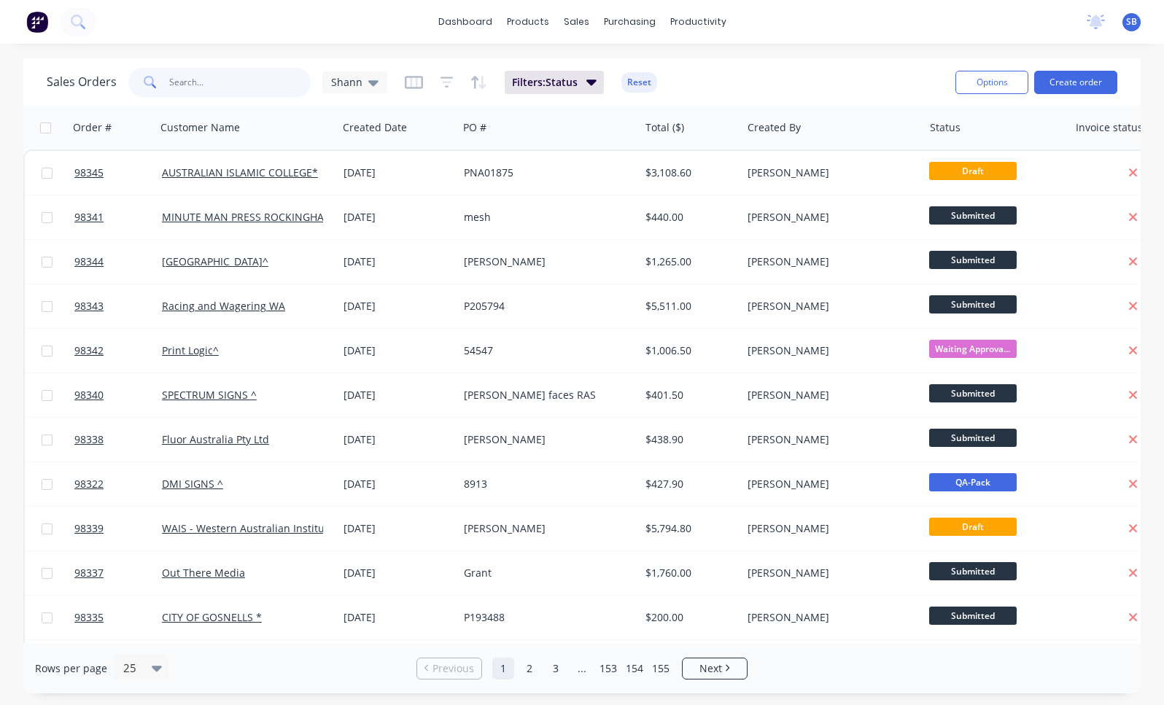
click at [217, 84] on input "text" at bounding box center [240, 82] width 142 height 29
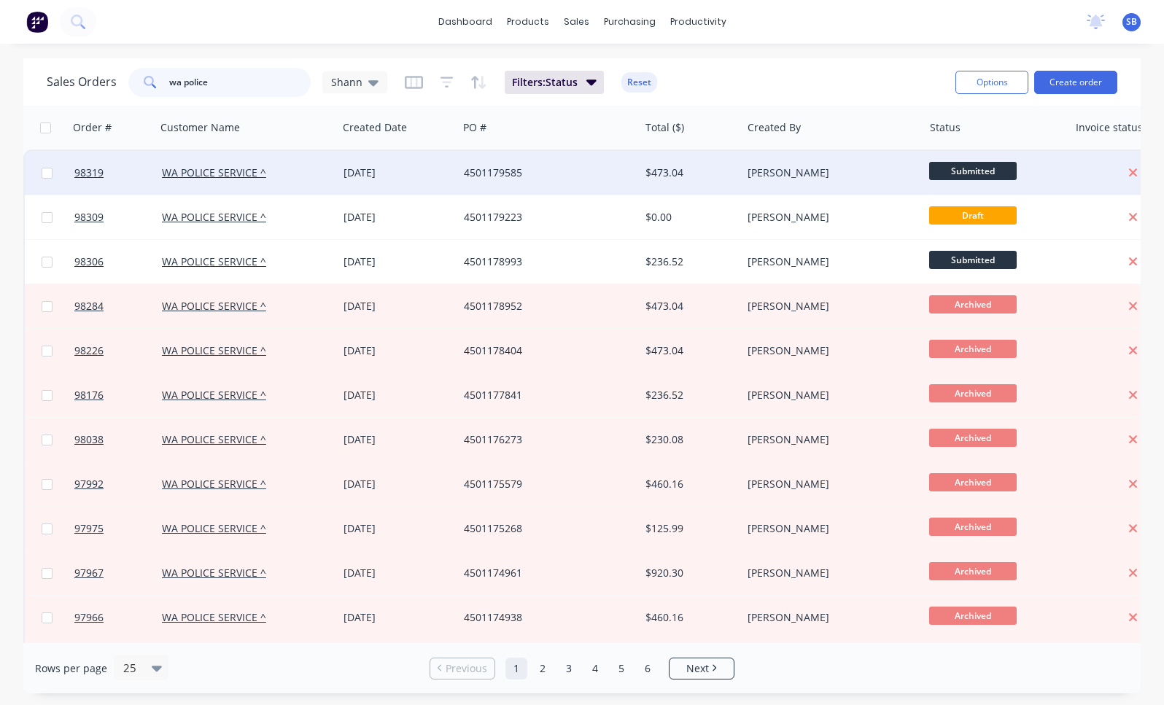
type input "wa police"
click at [532, 176] on div "4501179585" at bounding box center [544, 173] width 161 height 15
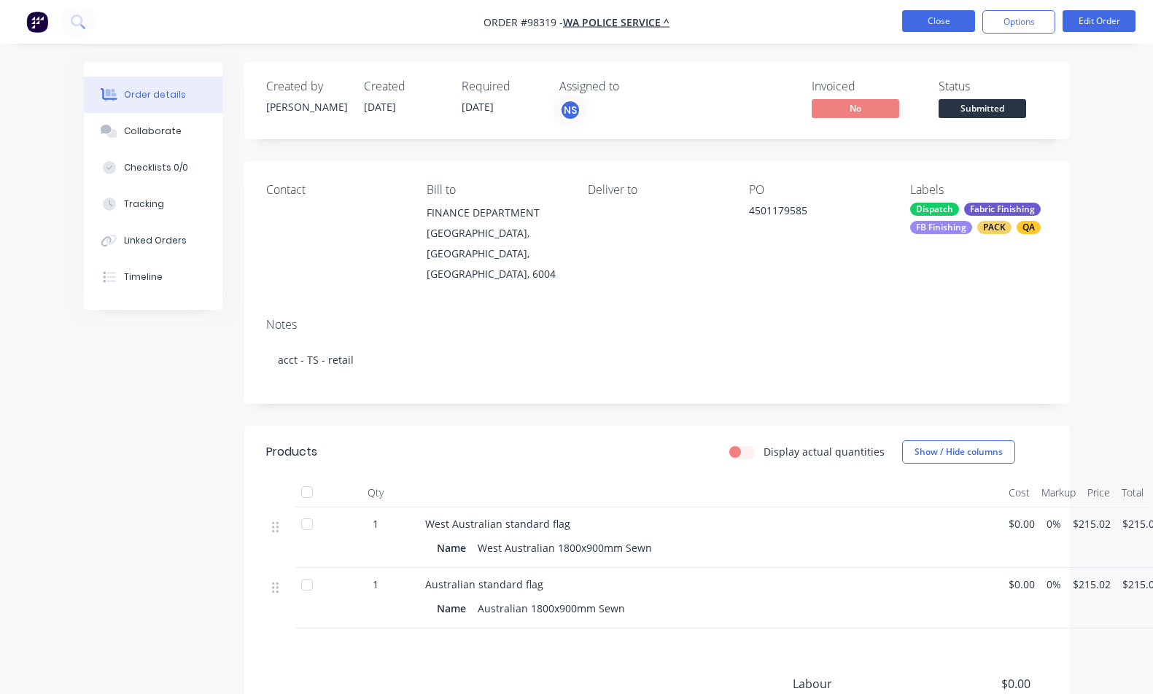
click at [930, 25] on button "Close" at bounding box center [938, 21] width 73 height 22
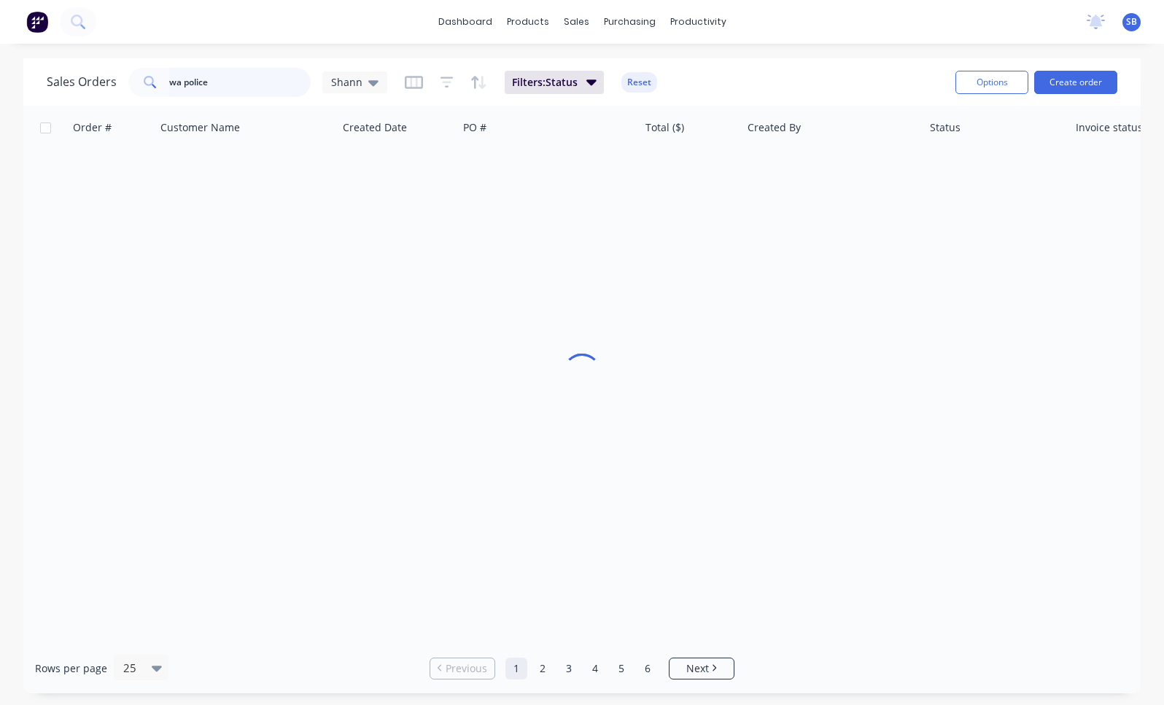
click at [225, 84] on input "wa police" at bounding box center [240, 82] width 142 height 29
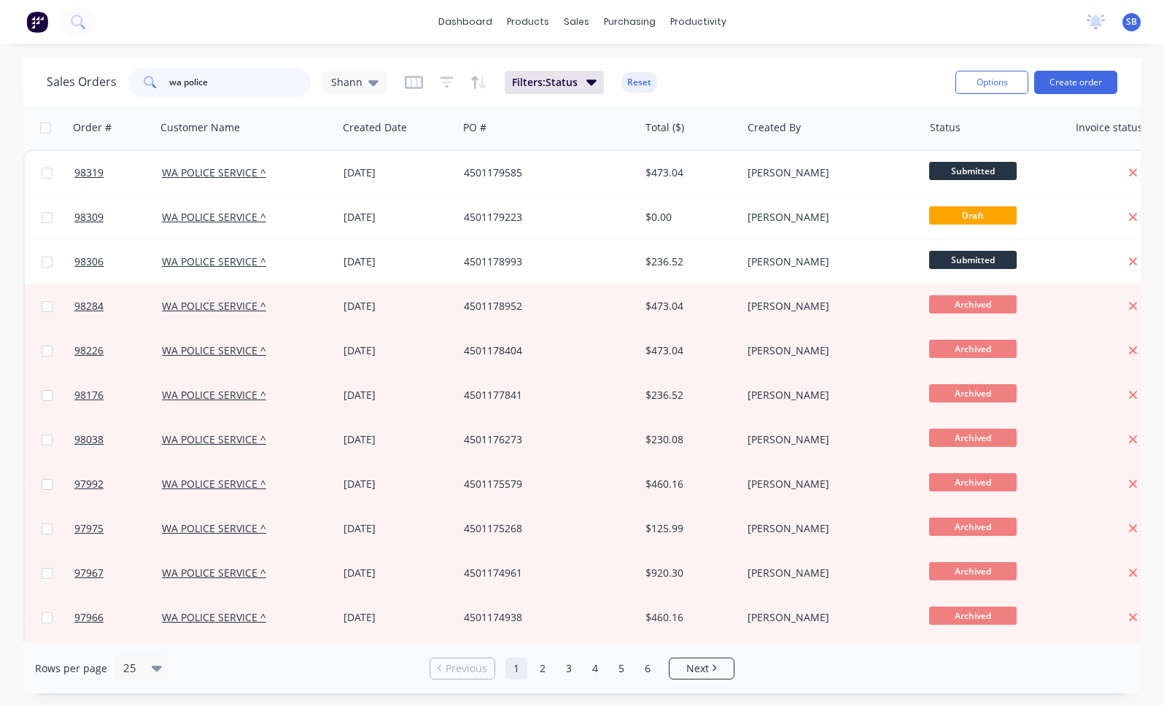
drag, startPoint x: 230, startPoint y: 85, endPoint x: 99, endPoint y: 73, distance: 131.1
click at [99, 73] on div "Sales Orders wa police [PERSON_NAME]" at bounding box center [217, 82] width 341 height 29
type input "police"
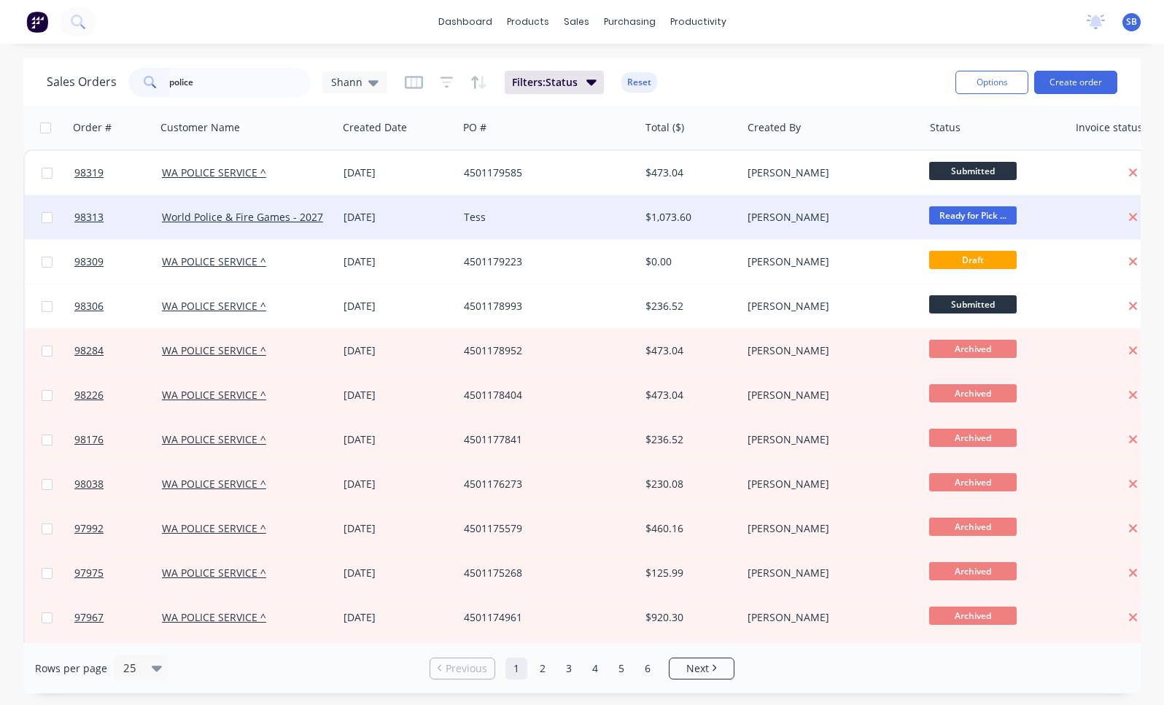
click at [512, 217] on div "Tess" at bounding box center [544, 217] width 161 height 15
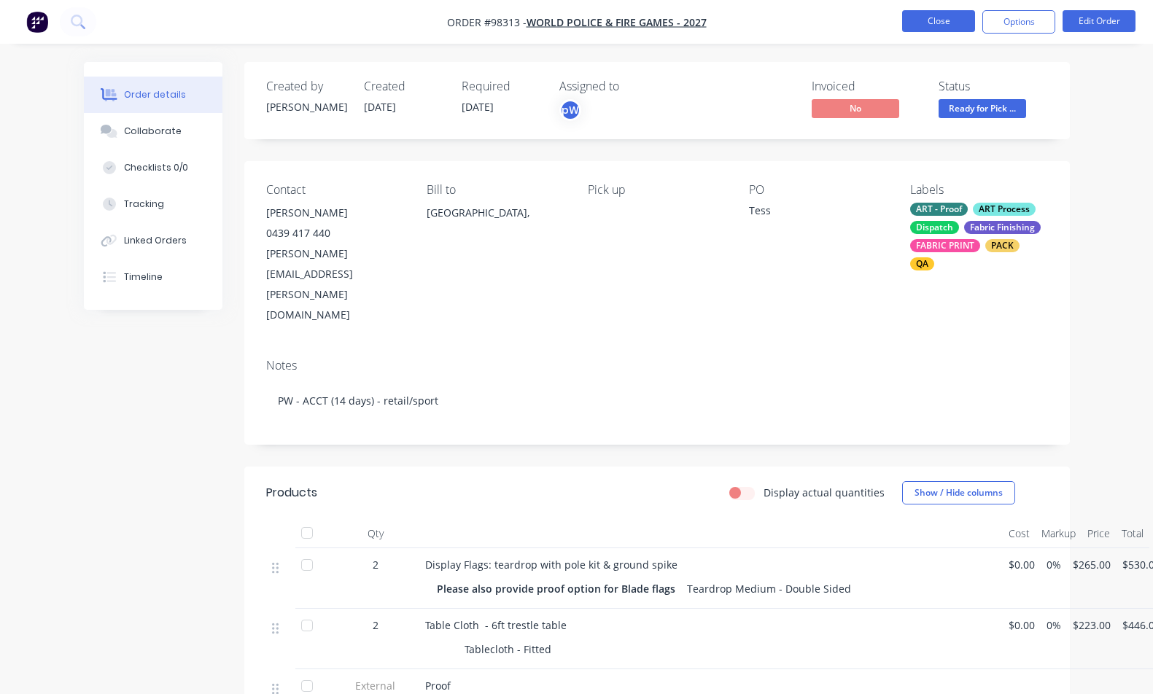
click at [928, 26] on button "Close" at bounding box center [938, 21] width 73 height 22
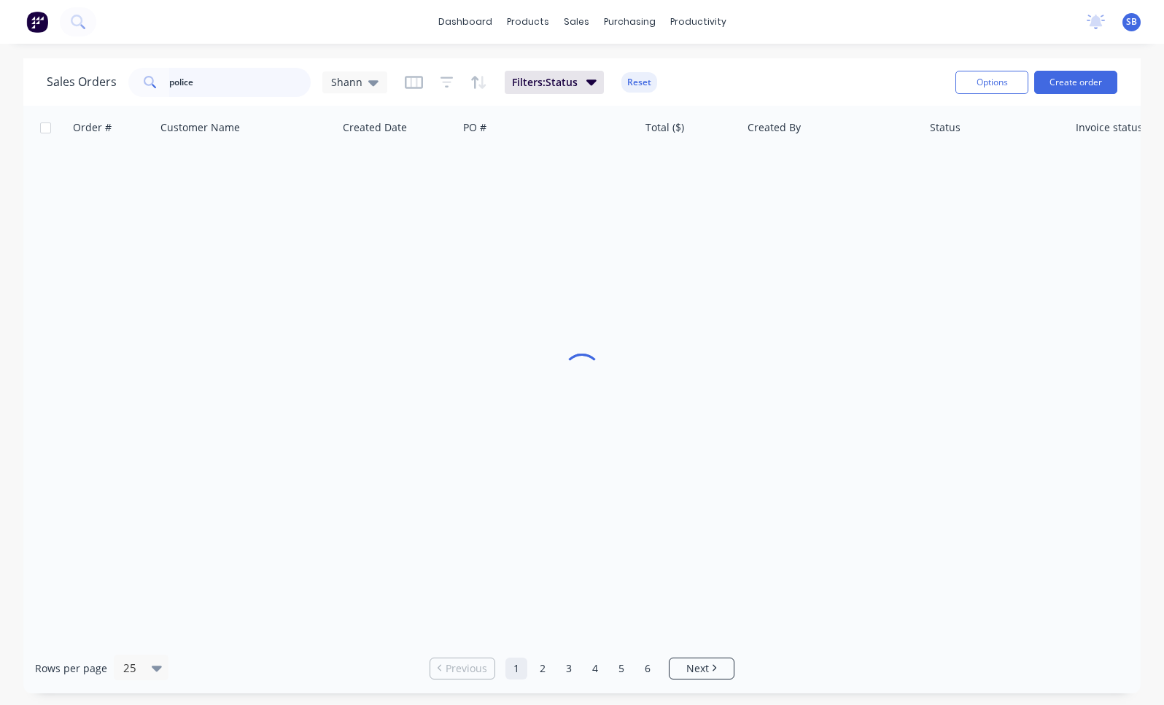
click at [223, 82] on input "police" at bounding box center [240, 82] width 142 height 29
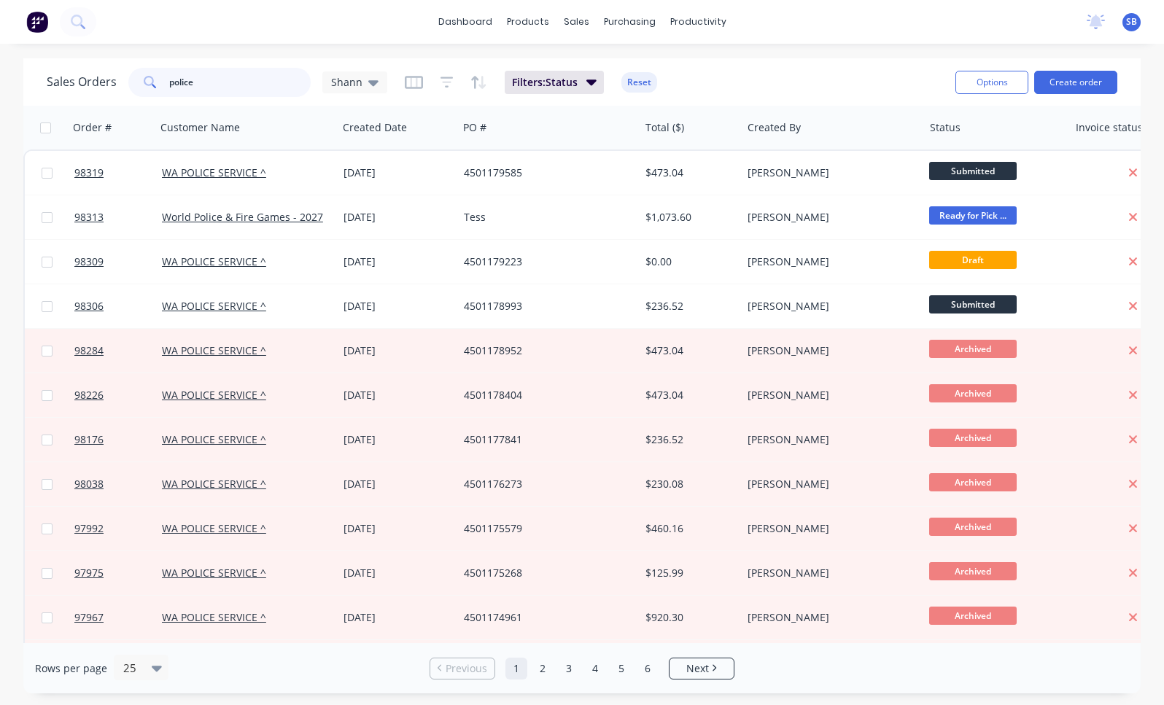
click at [223, 82] on input "police" at bounding box center [240, 82] width 142 height 29
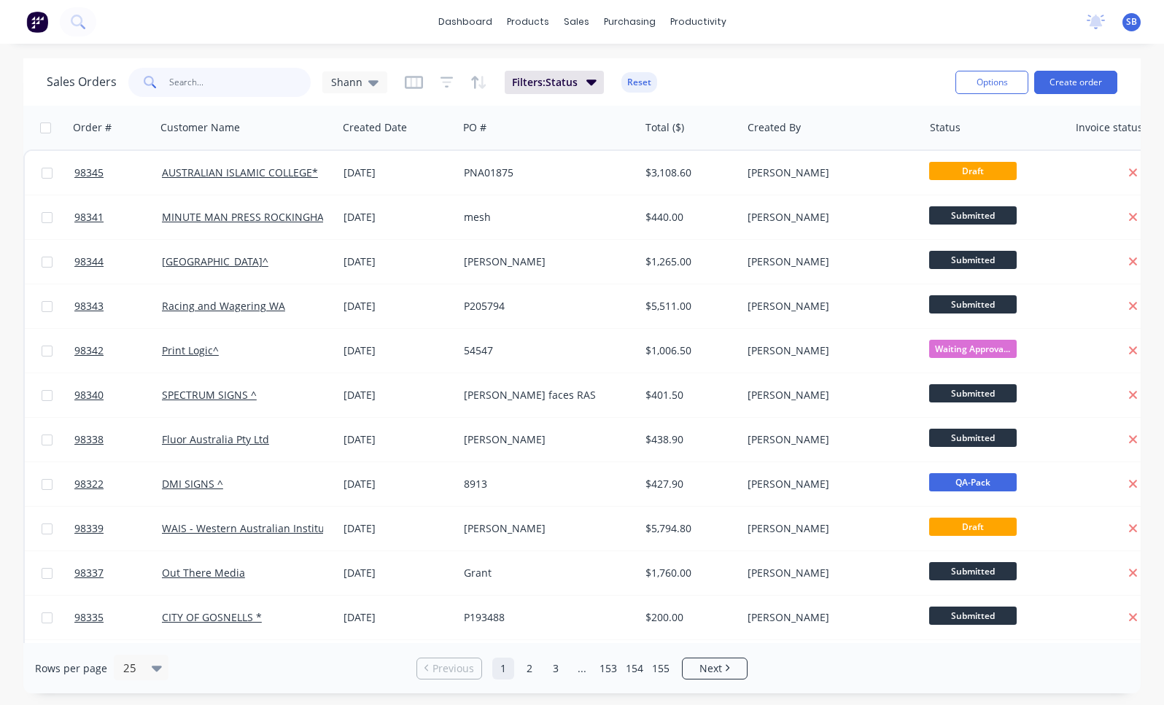
click at [249, 81] on input "text" at bounding box center [240, 82] width 142 height 29
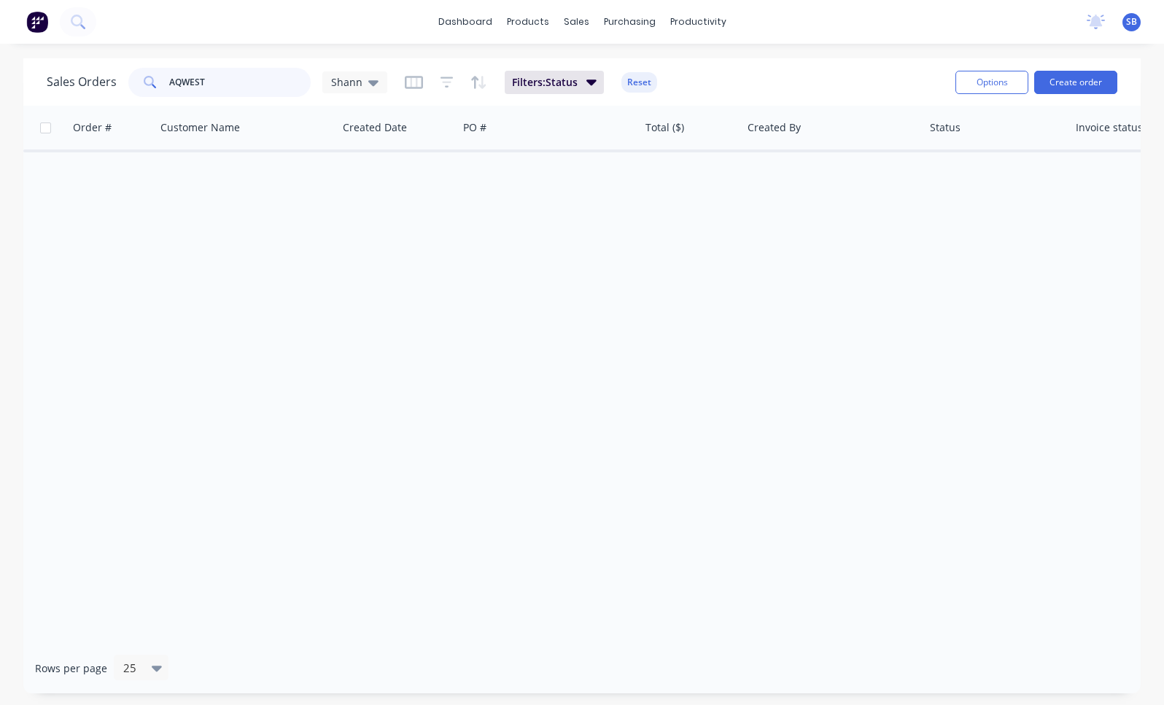
drag, startPoint x: 238, startPoint y: 77, endPoint x: 136, endPoint y: 73, distance: 102.9
click at [136, 73] on div "AQWEST" at bounding box center [219, 82] width 182 height 29
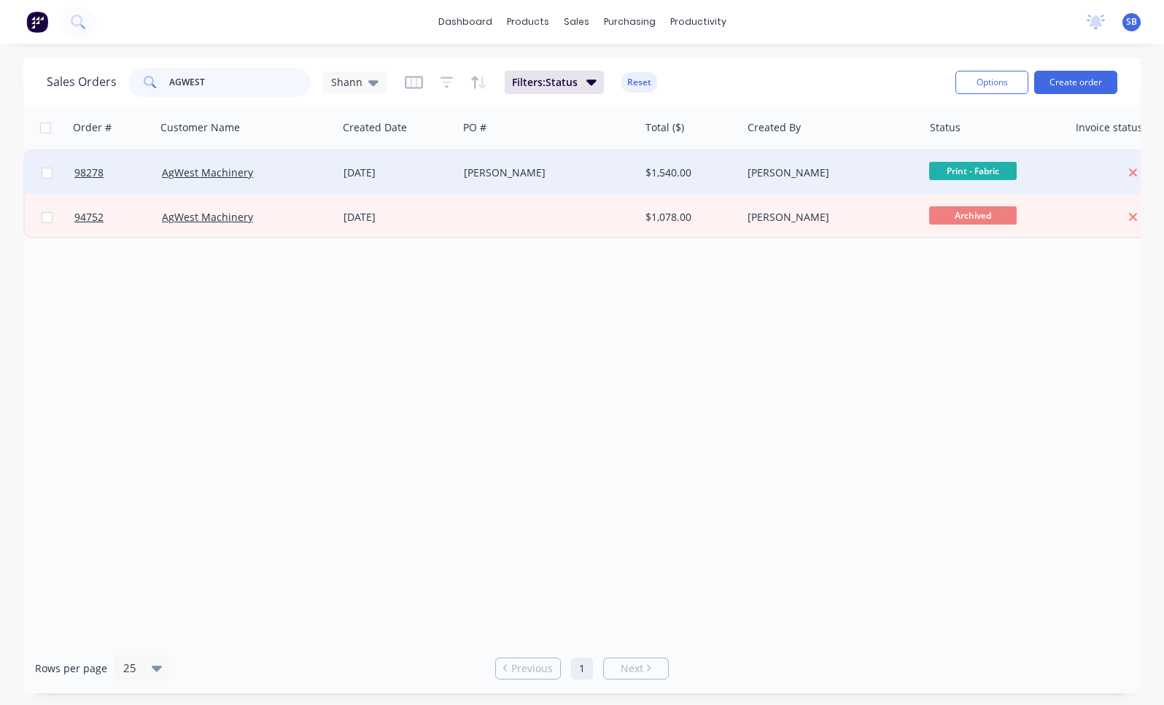
type input "AGWEST"
click at [449, 183] on div "[DATE]" at bounding box center [398, 173] width 120 height 44
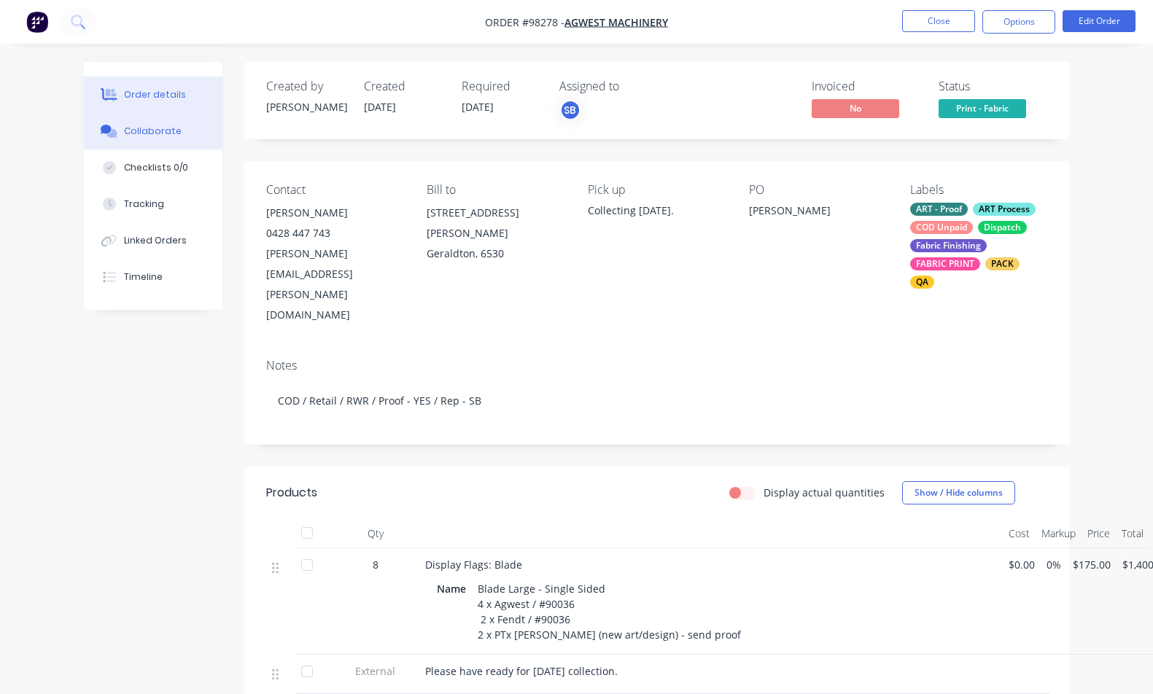
click at [155, 133] on div "Collaborate" at bounding box center [153, 131] width 58 height 13
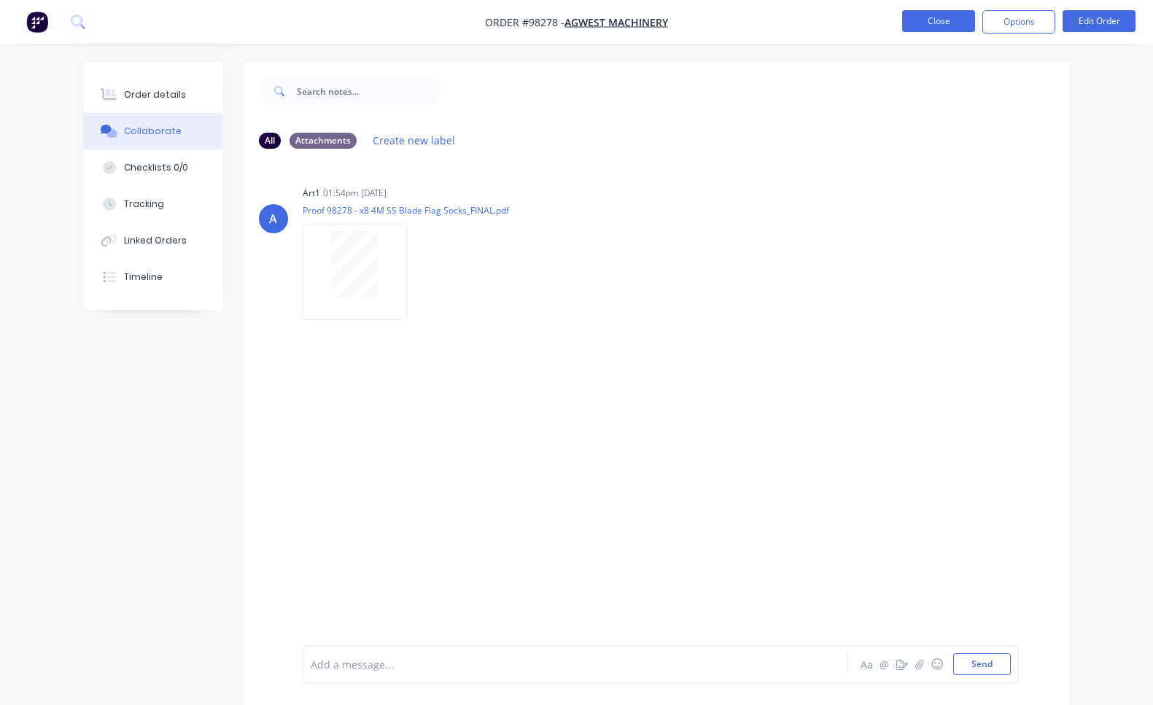
click at [960, 23] on button "Close" at bounding box center [938, 21] width 73 height 22
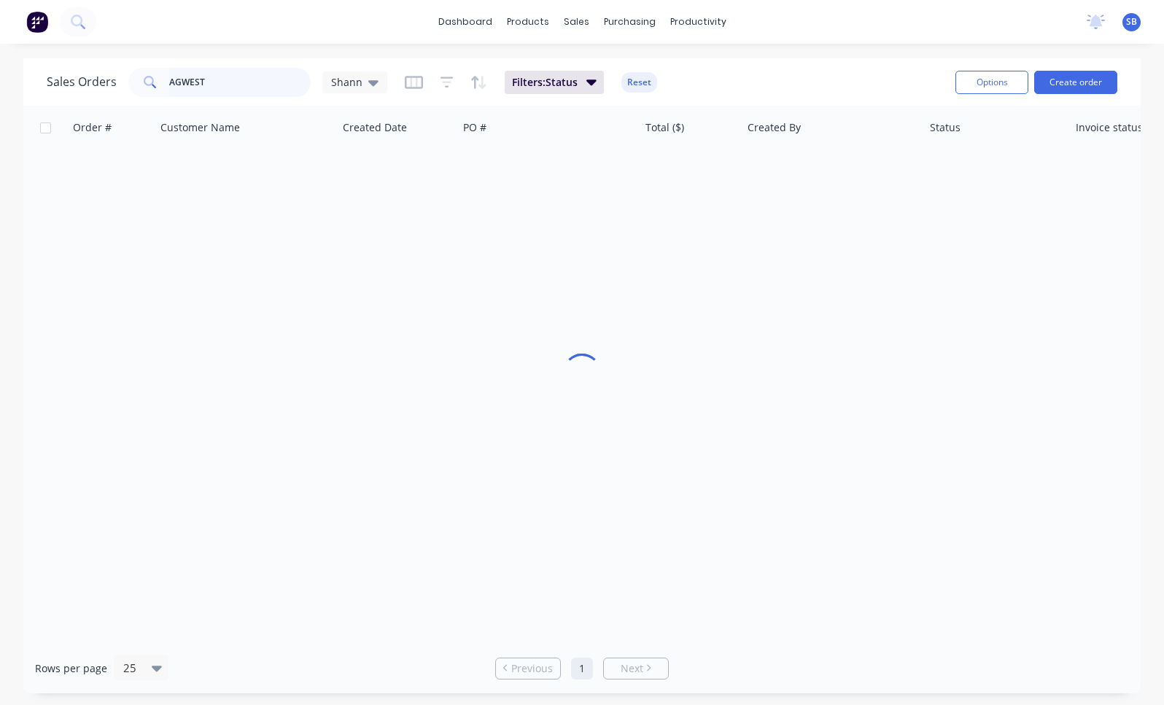
click at [273, 83] on input "AGWEST" at bounding box center [240, 82] width 142 height 29
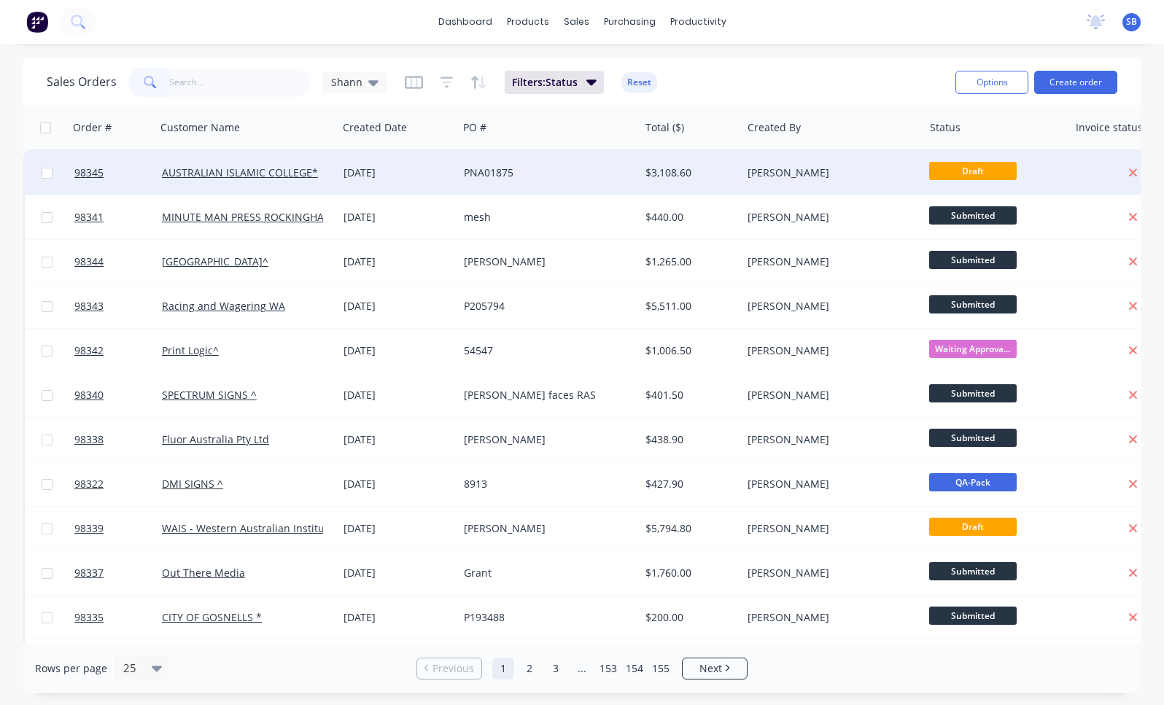
click at [489, 168] on div "PNA01875" at bounding box center [544, 173] width 161 height 15
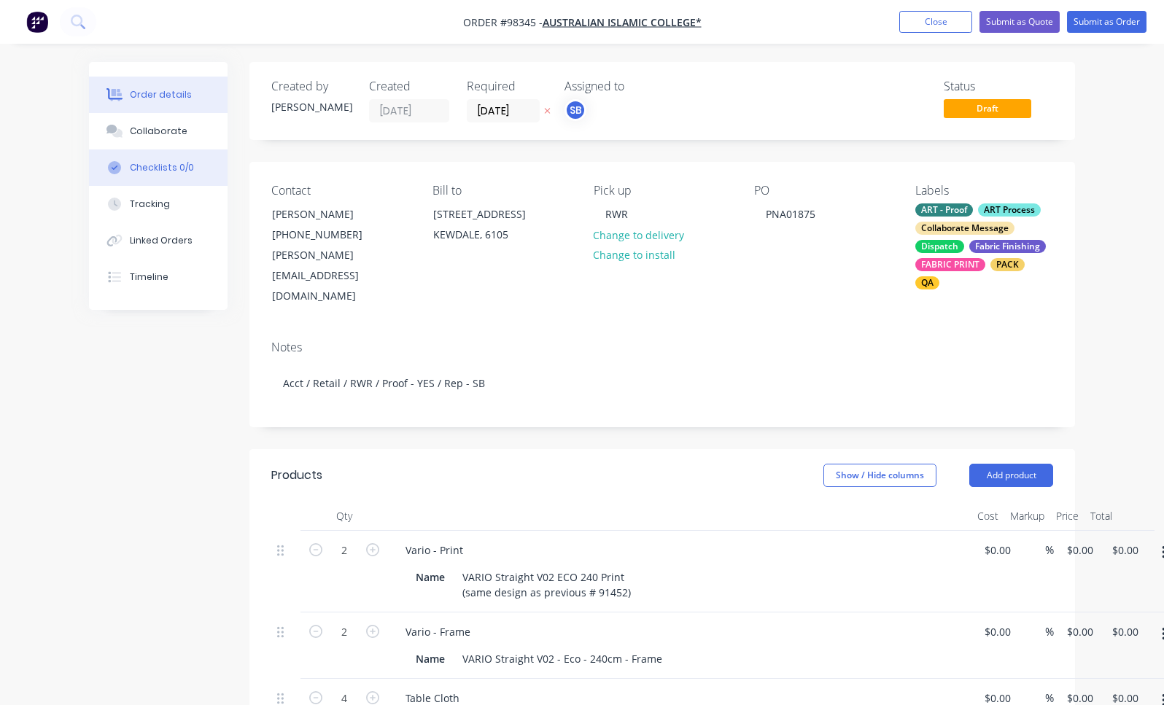
type input "$658.00"
type input "$1,316.00"
type input "$265.00"
type input "$530.00"
type input "$245.00"
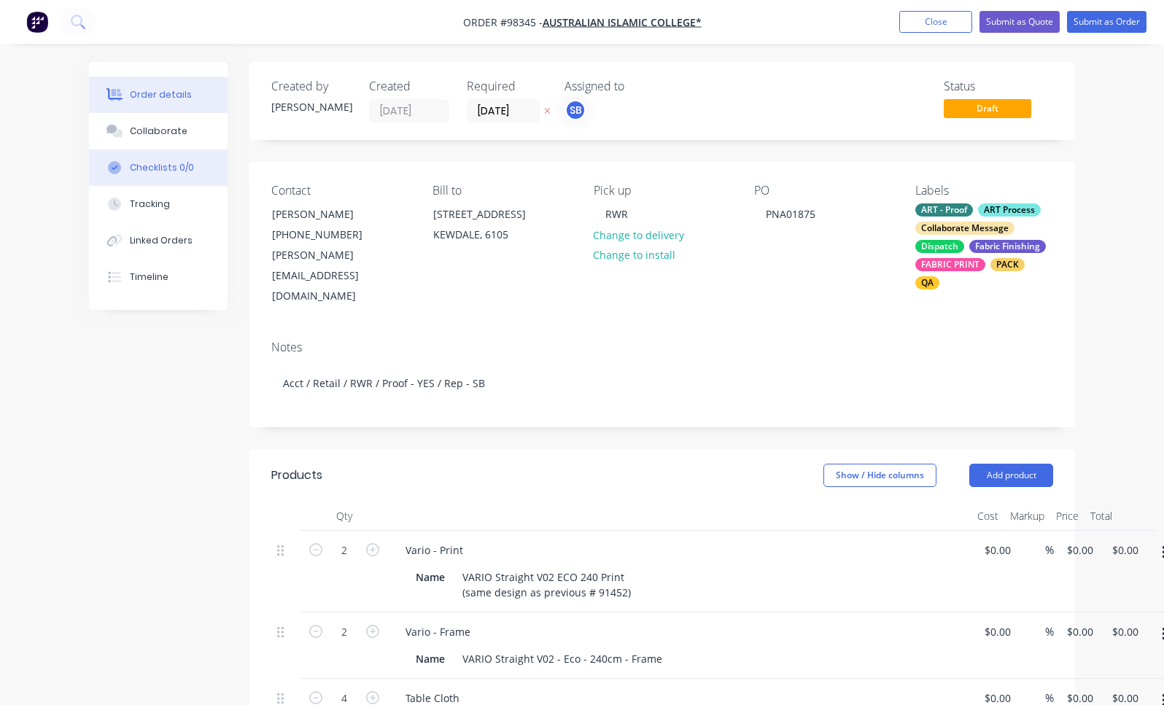
type input "$980.00"
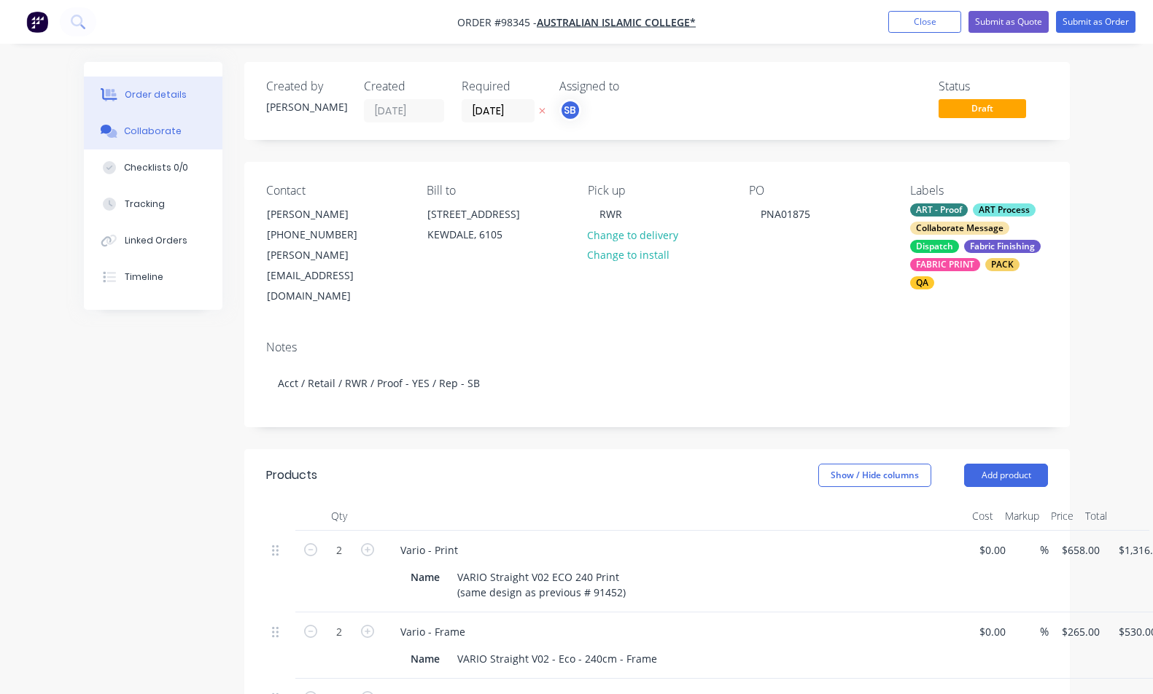
click at [143, 136] on div "Collaborate" at bounding box center [153, 131] width 58 height 13
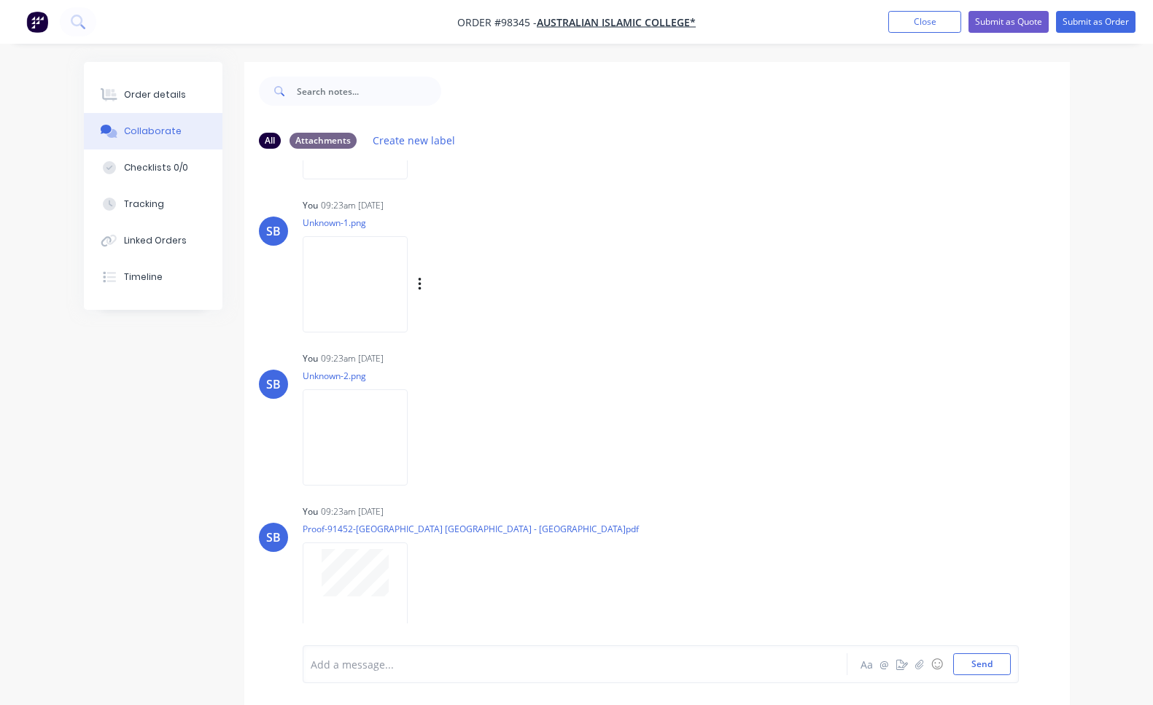
scroll to position [22, 0]
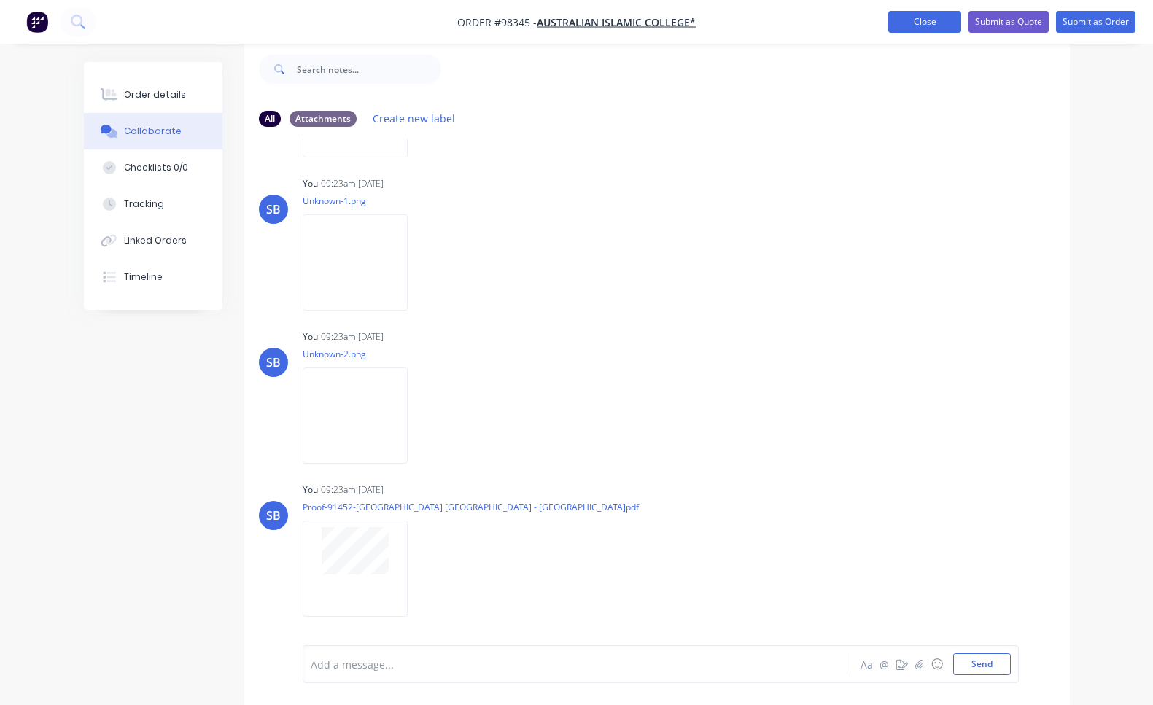
click at [926, 16] on button "Close" at bounding box center [924, 22] width 73 height 22
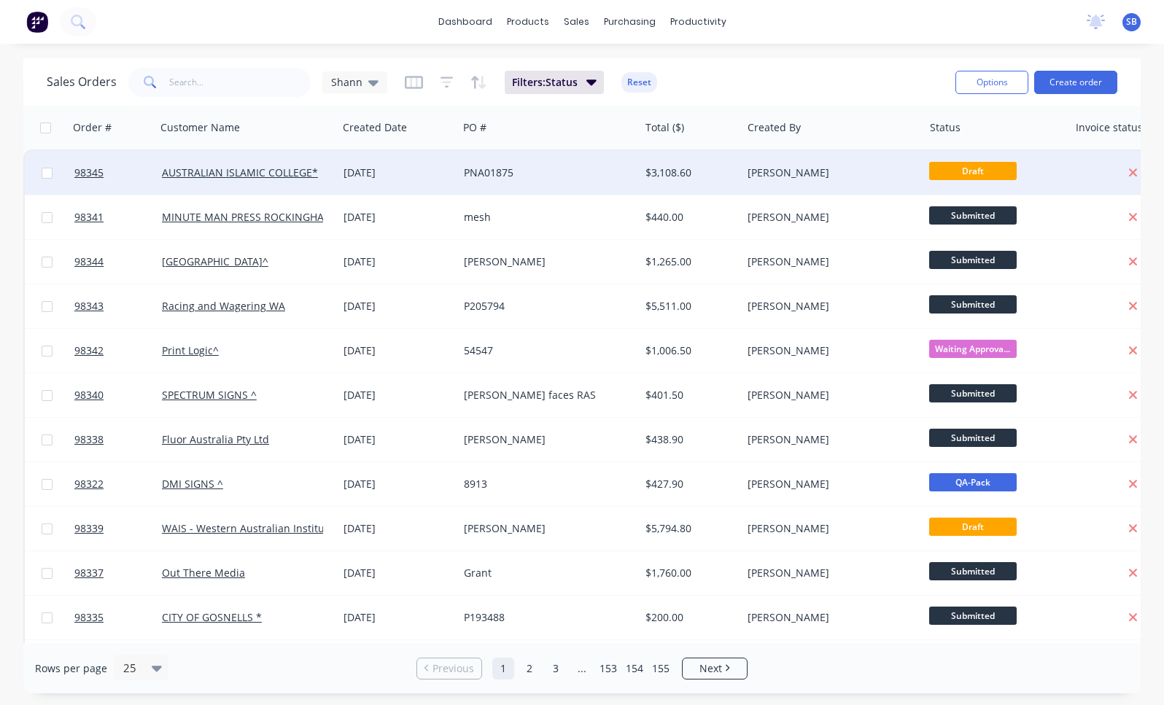
click at [501, 177] on div "PNA01875" at bounding box center [544, 173] width 161 height 15
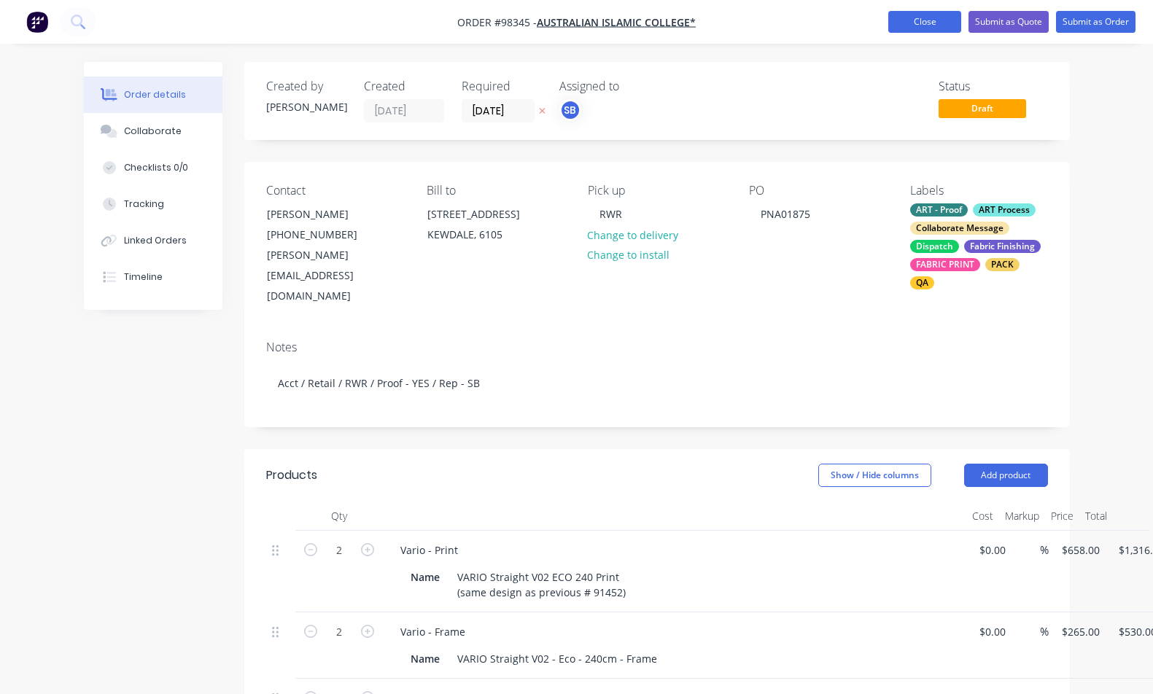
click at [912, 18] on button "Close" at bounding box center [924, 22] width 73 height 22
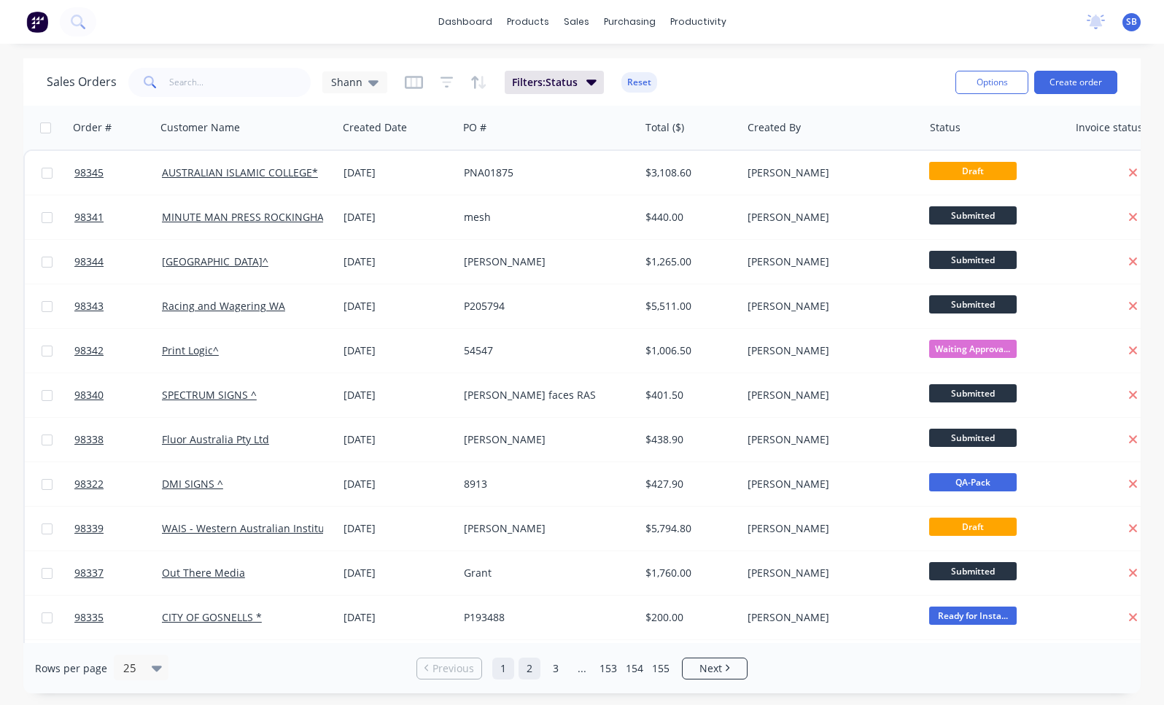
click at [533, 675] on link "2" at bounding box center [530, 669] width 22 height 22
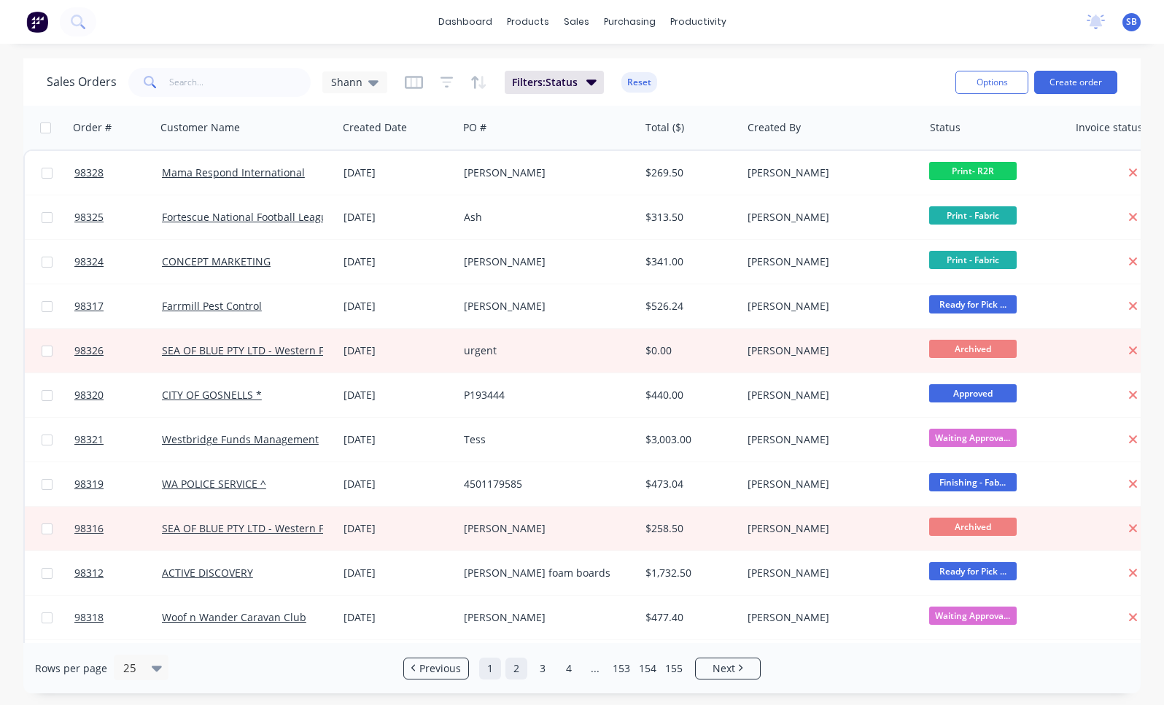
click at [493, 675] on link "1" at bounding box center [490, 669] width 22 height 22
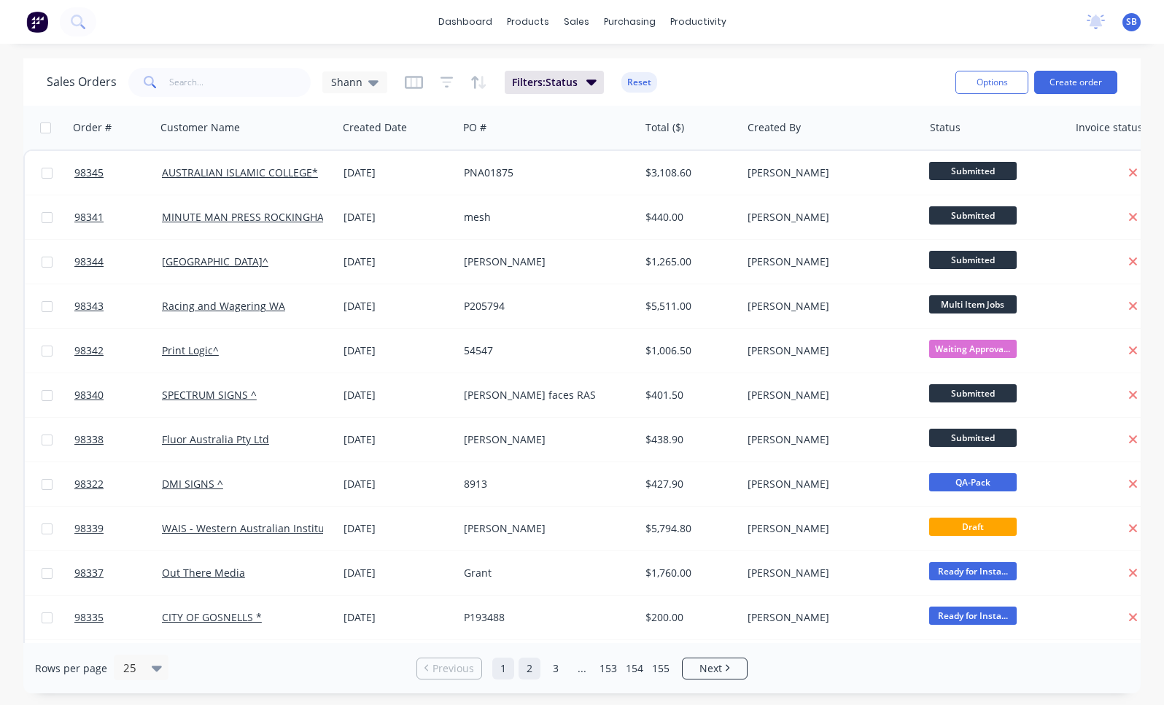
click at [534, 672] on link "2" at bounding box center [530, 669] width 22 height 22
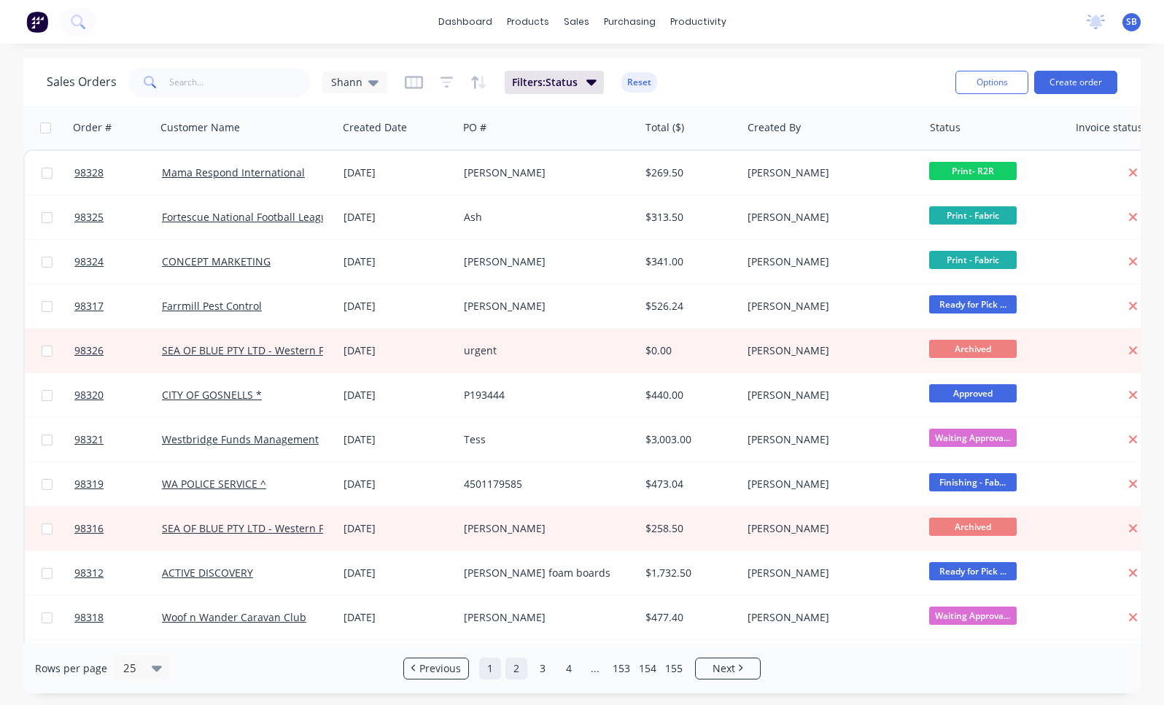
click at [497, 672] on link "1" at bounding box center [490, 669] width 22 height 22
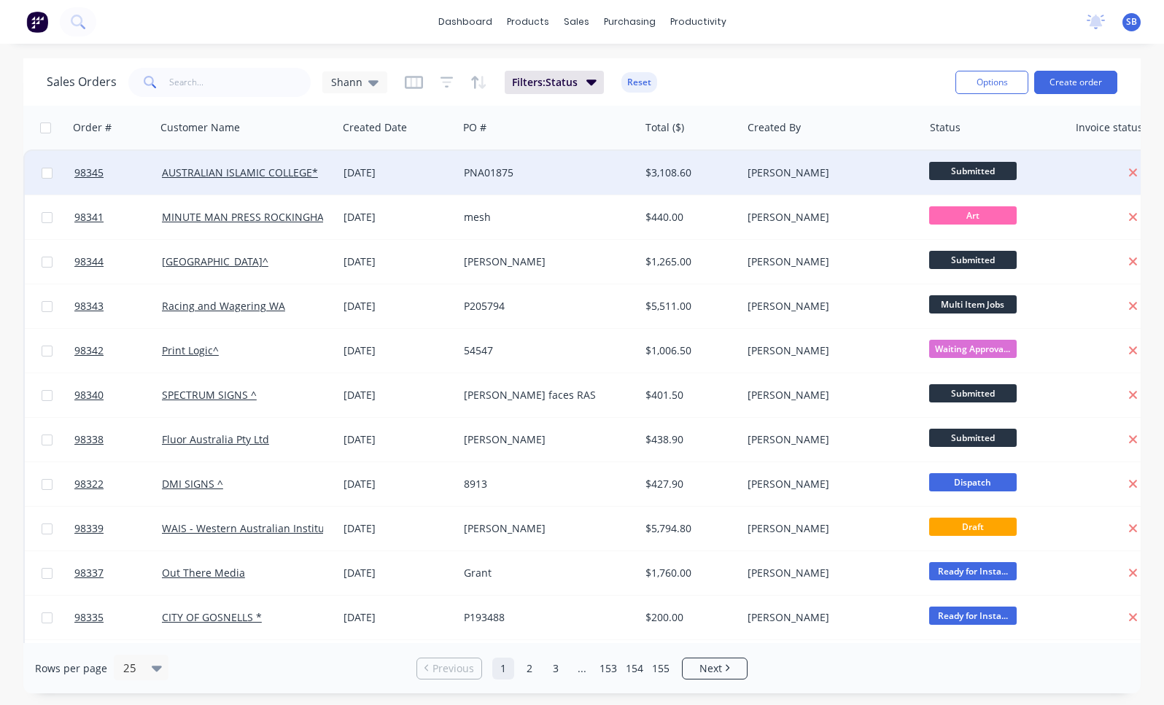
click at [560, 171] on div "PNA01875" at bounding box center [544, 173] width 161 height 15
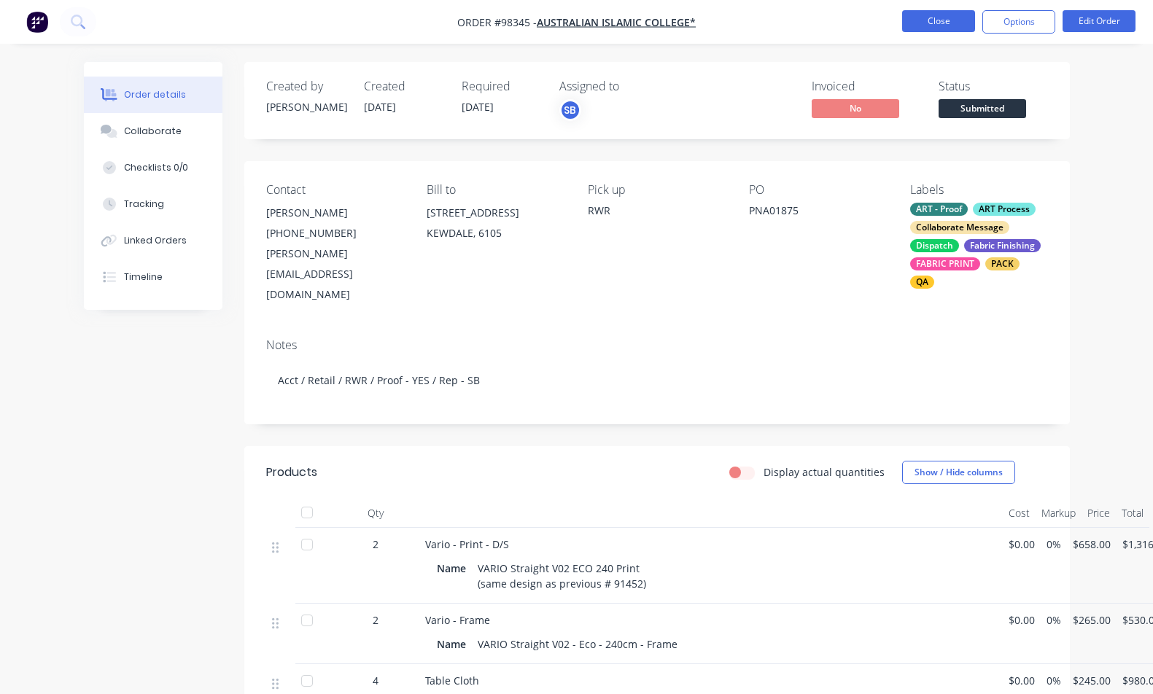
click at [917, 23] on button "Close" at bounding box center [938, 21] width 73 height 22
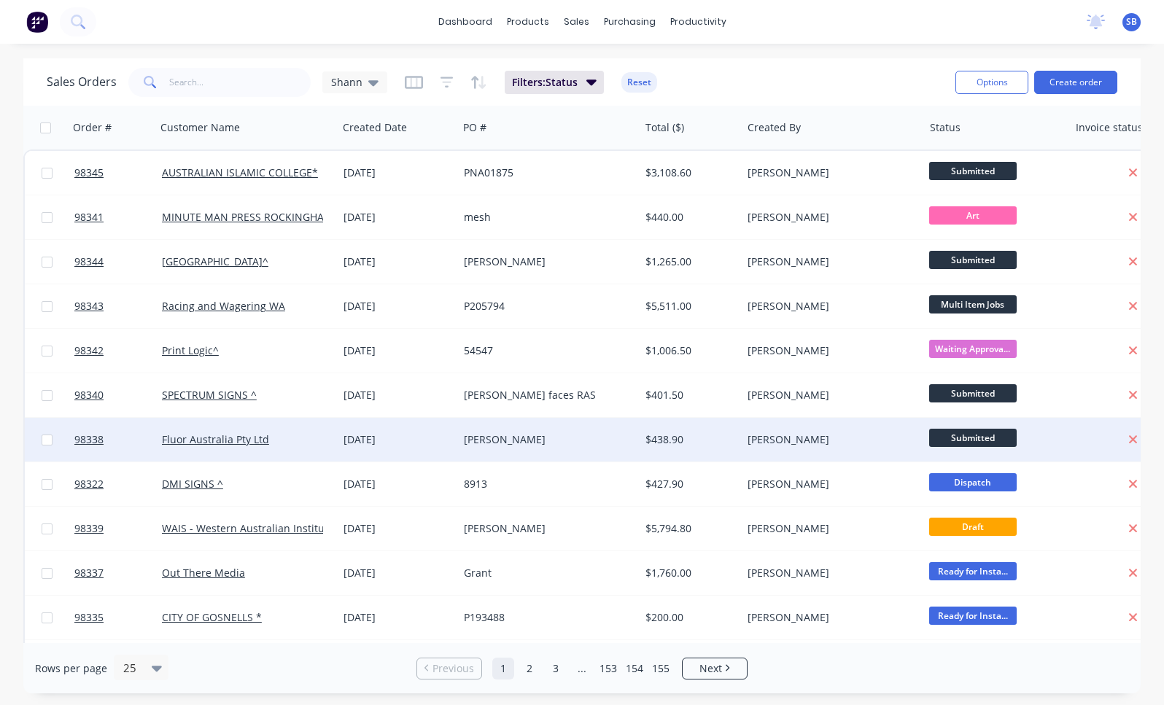
click at [486, 435] on div "[PERSON_NAME]" at bounding box center [544, 439] width 161 height 15
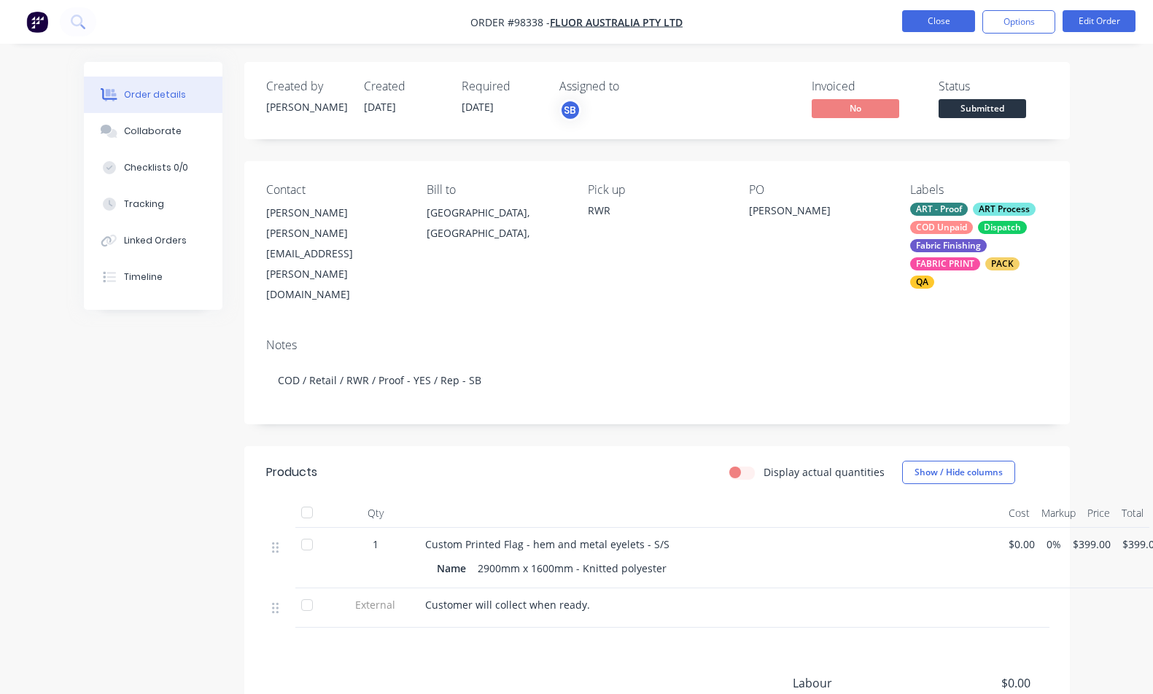
click at [948, 24] on button "Close" at bounding box center [938, 21] width 73 height 22
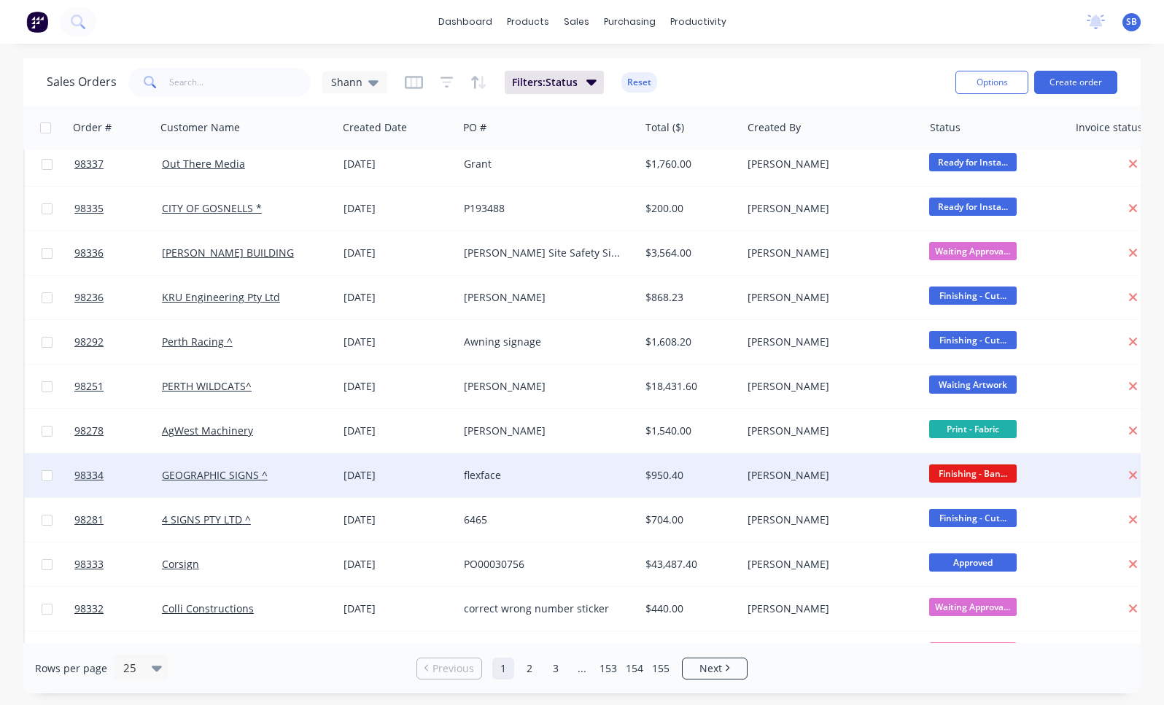
scroll to position [626, 0]
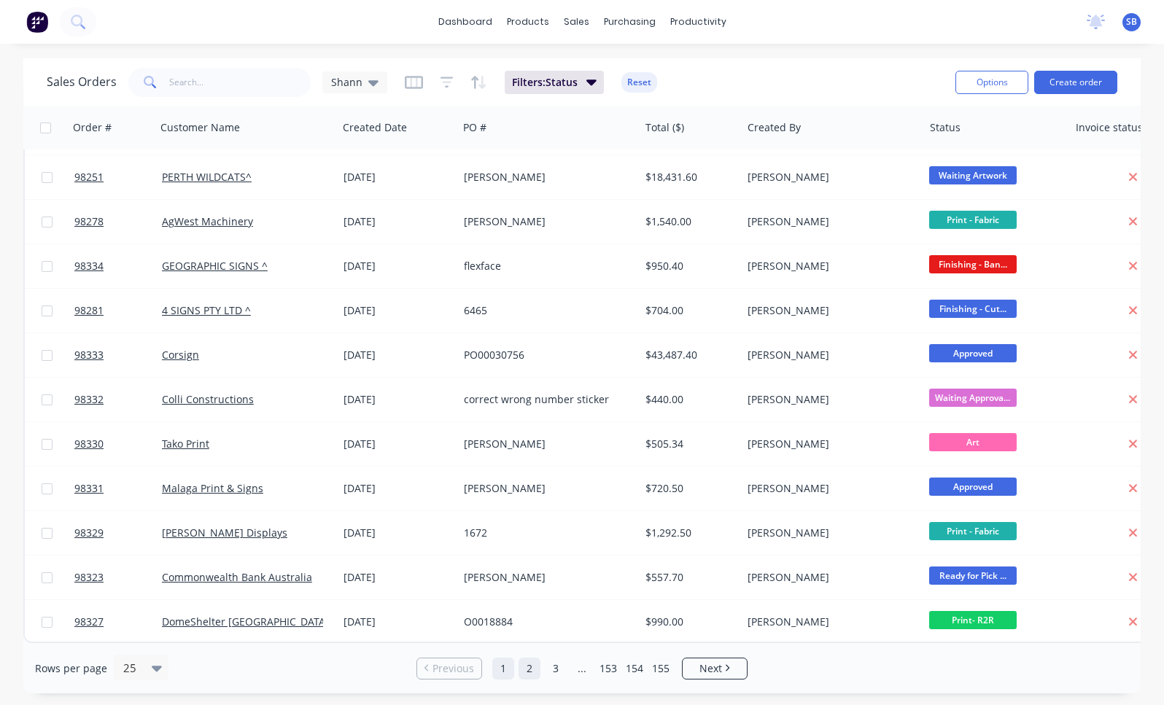
click at [528, 667] on link "2" at bounding box center [530, 669] width 22 height 22
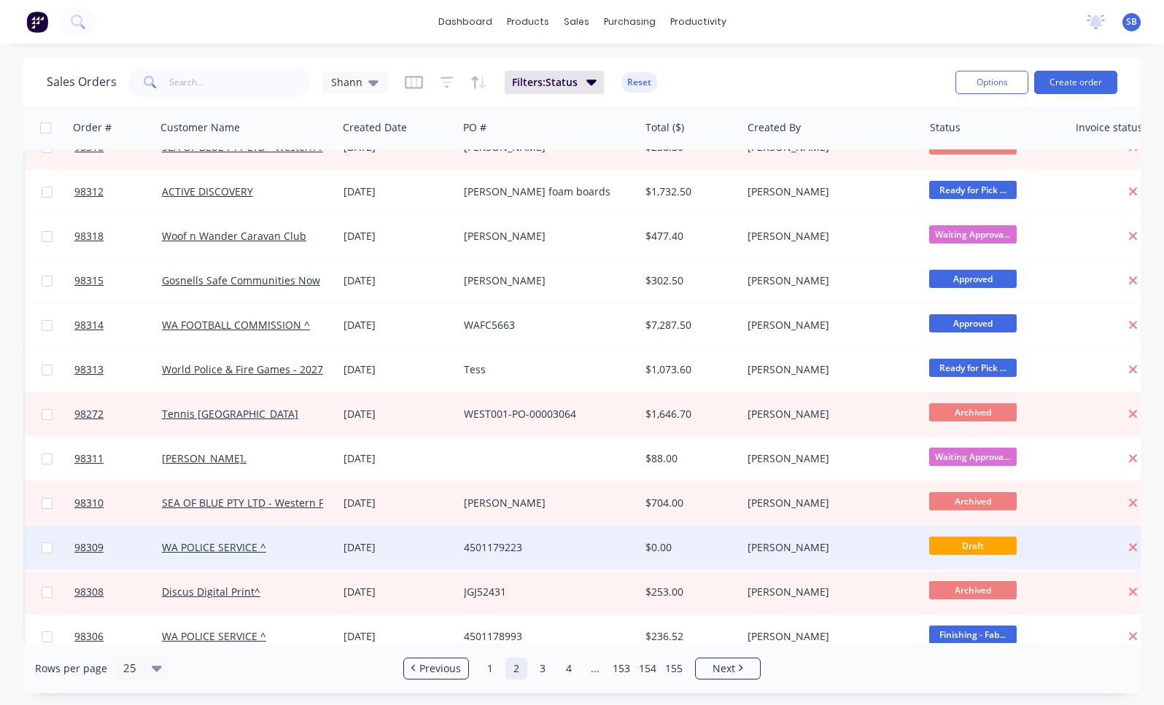
scroll to position [536, 0]
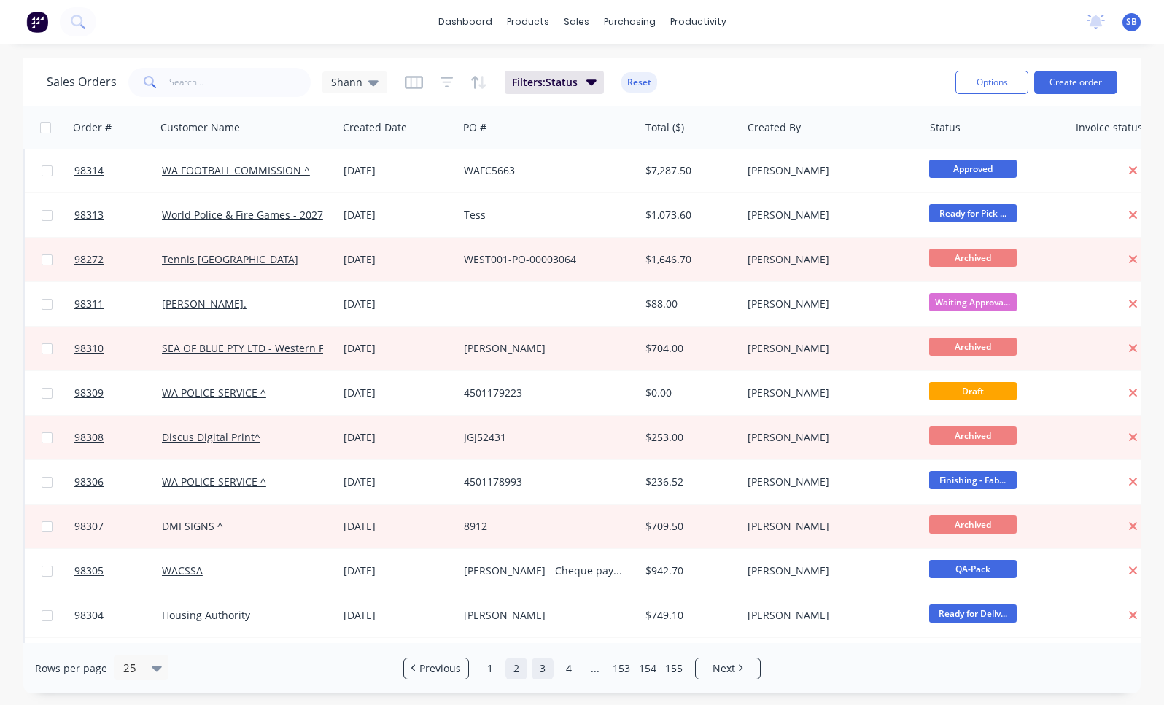
click at [546, 664] on link "3" at bounding box center [543, 669] width 22 height 22
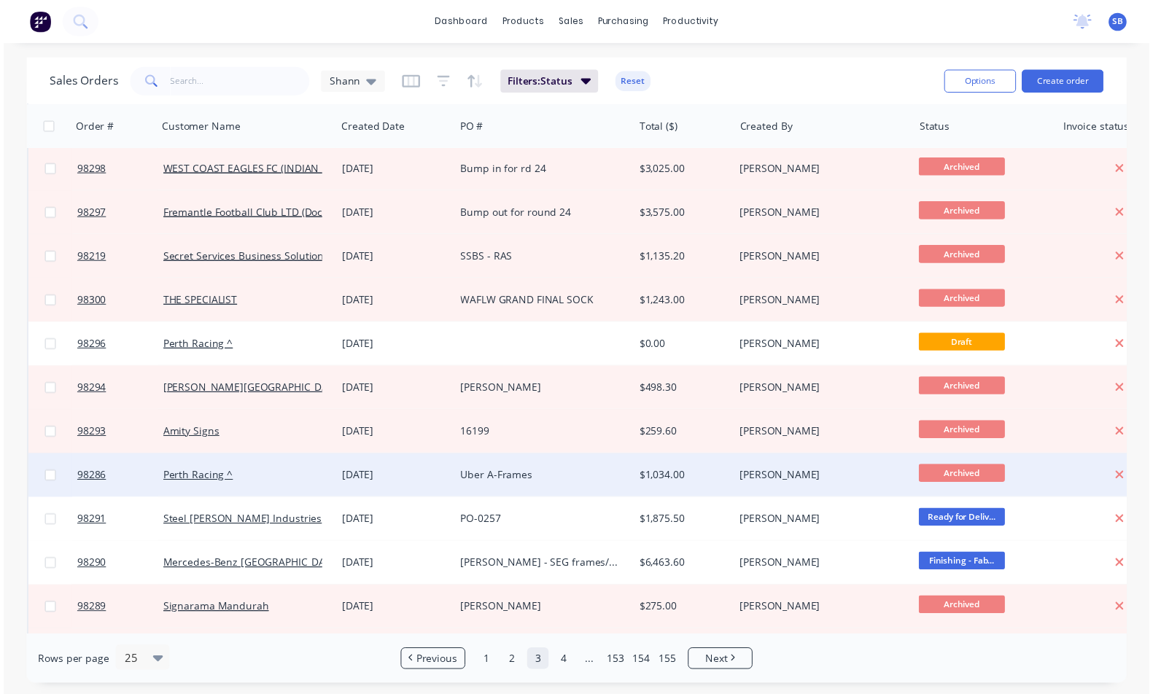
scroll to position [157, 0]
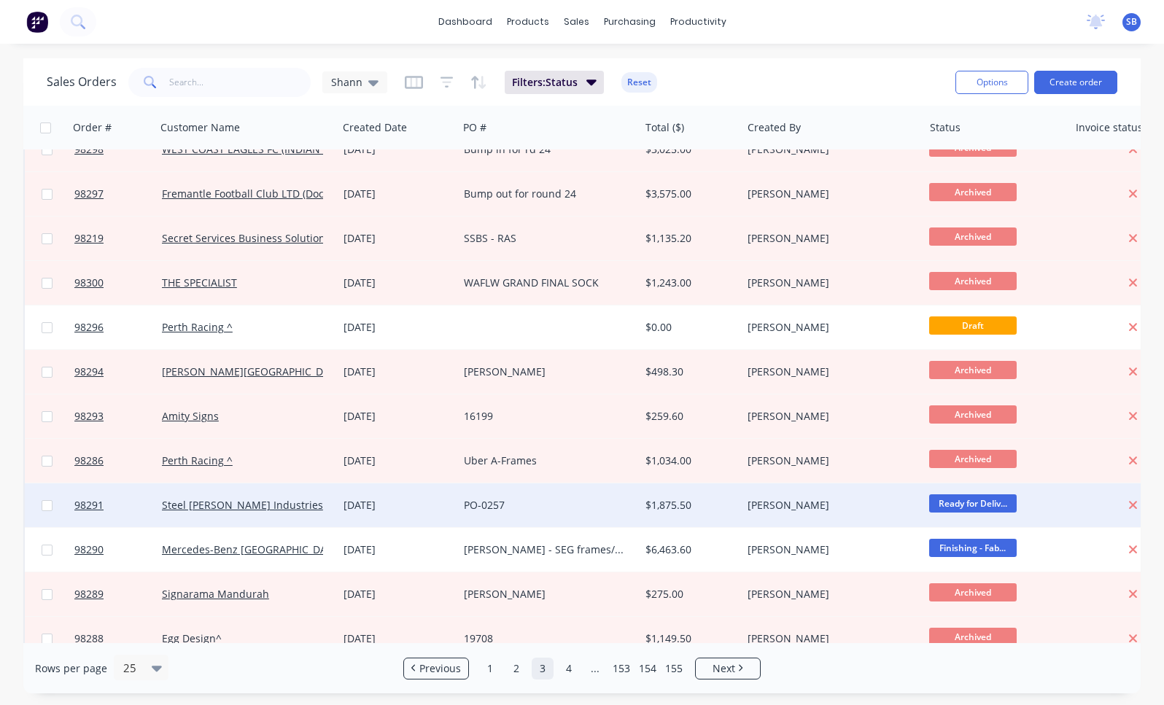
click at [602, 502] on div "PO-0257" at bounding box center [544, 505] width 161 height 15
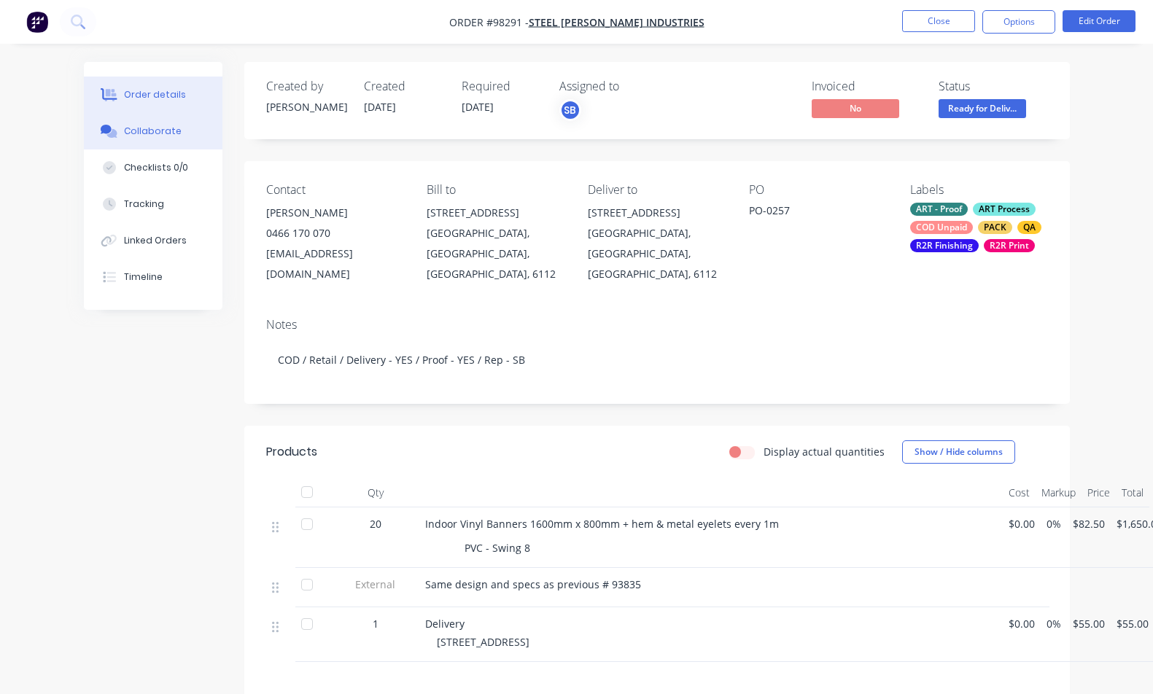
click at [188, 136] on button "Collaborate" at bounding box center [153, 131] width 139 height 36
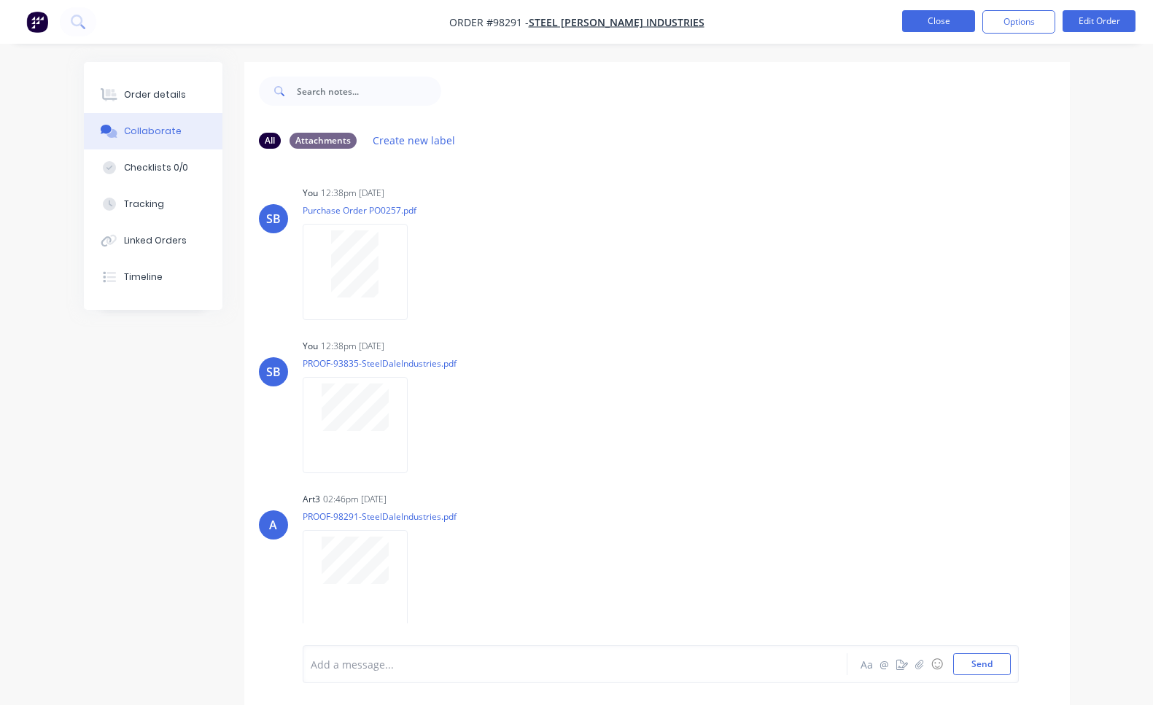
click at [960, 25] on button "Close" at bounding box center [938, 21] width 73 height 22
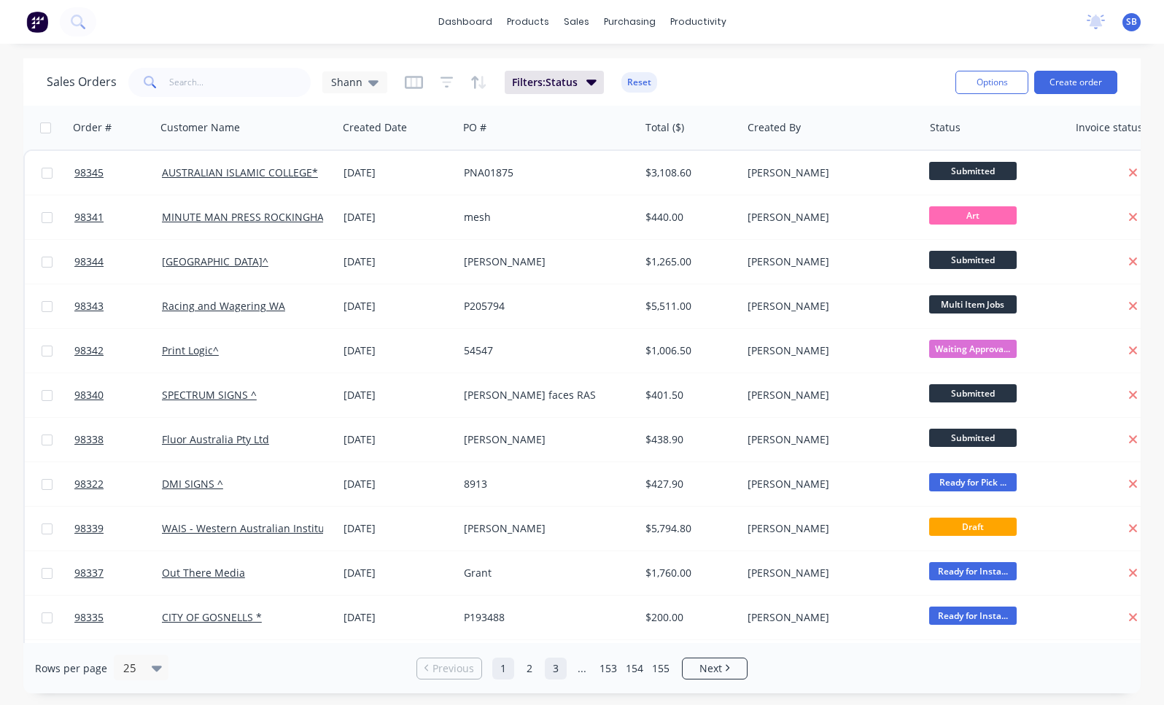
click at [551, 667] on link "3" at bounding box center [556, 669] width 22 height 22
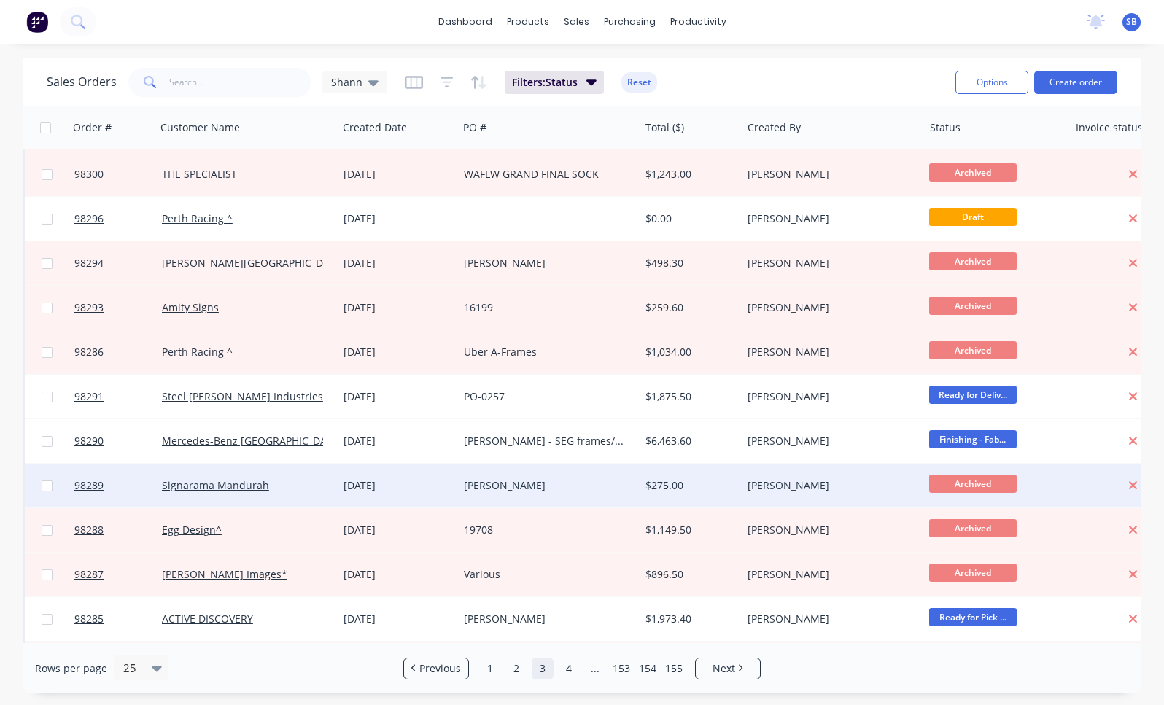
scroll to position [626, 0]
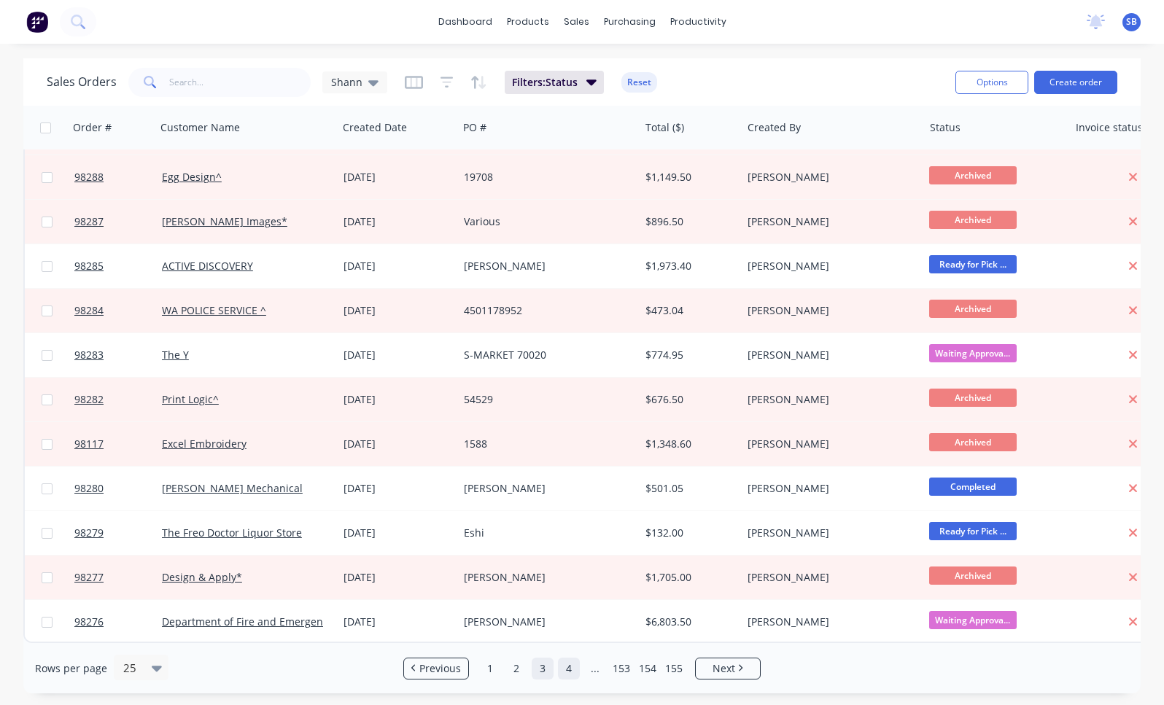
click at [572, 672] on link "4" at bounding box center [569, 669] width 22 height 22
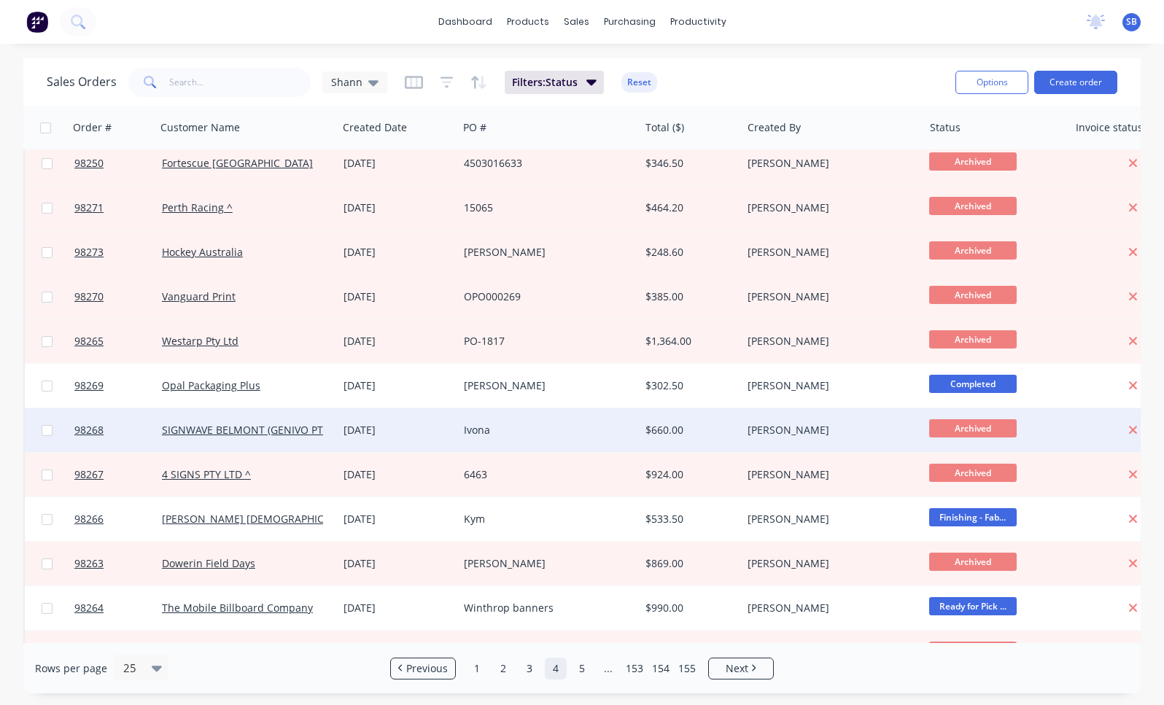
scroll to position [152, 0]
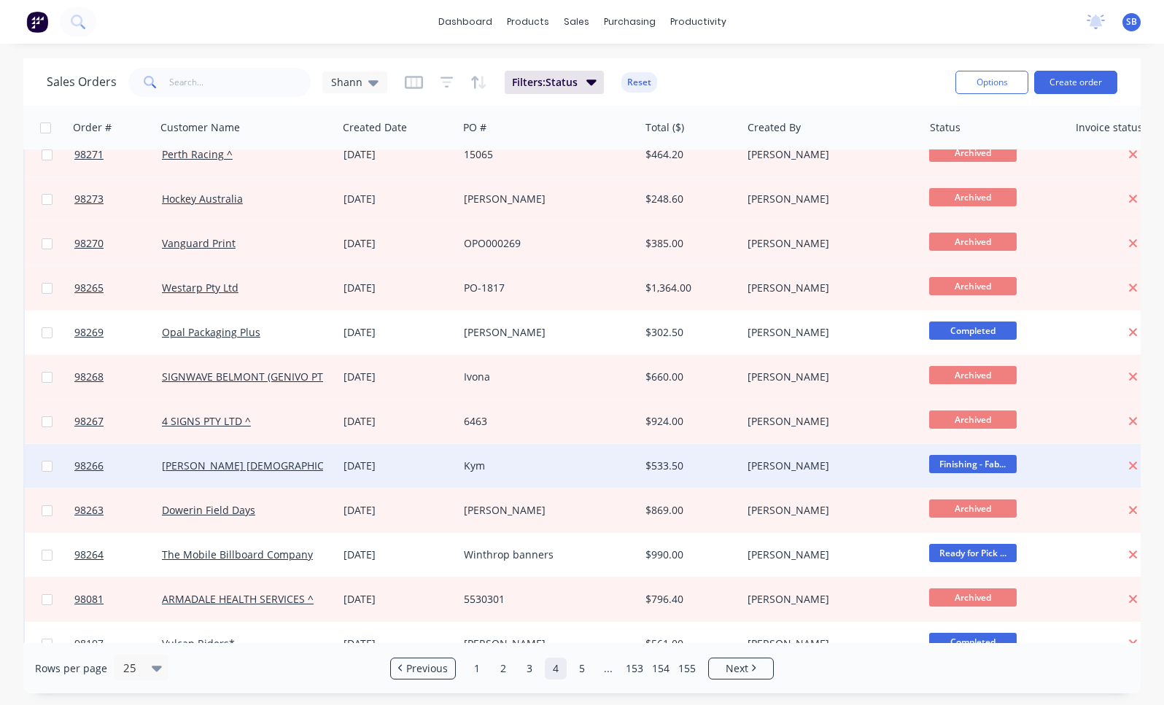
click at [661, 468] on div "$533.50" at bounding box center [687, 466] width 85 height 15
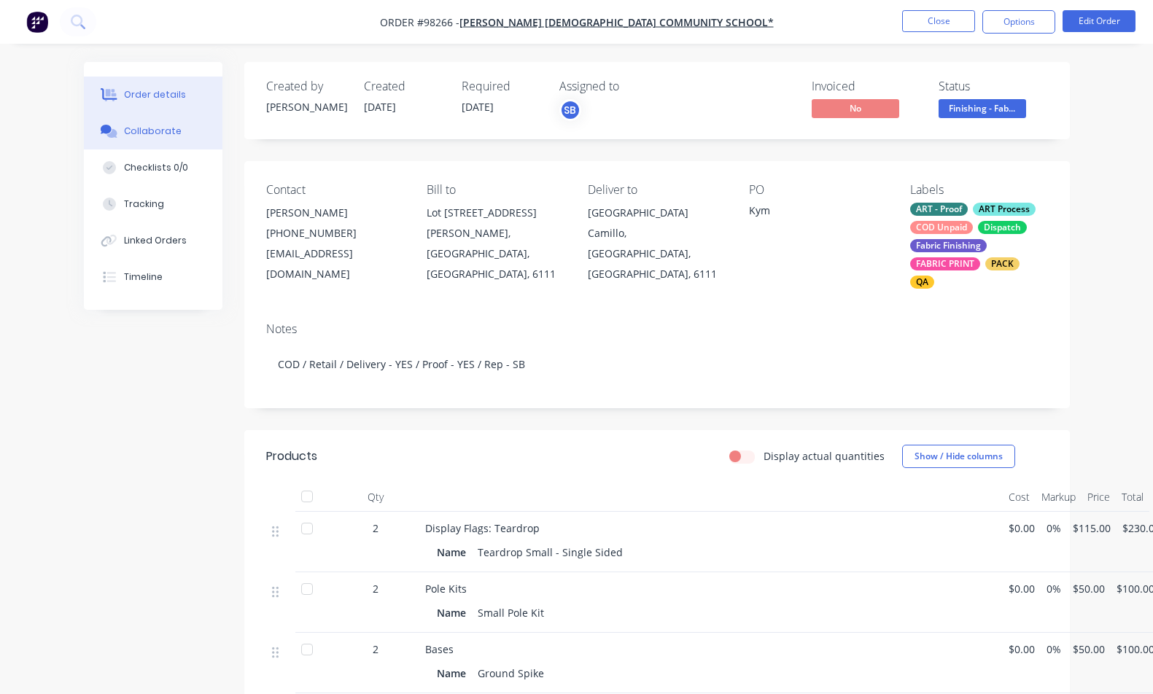
click at [141, 131] on div "Collaborate" at bounding box center [153, 131] width 58 height 13
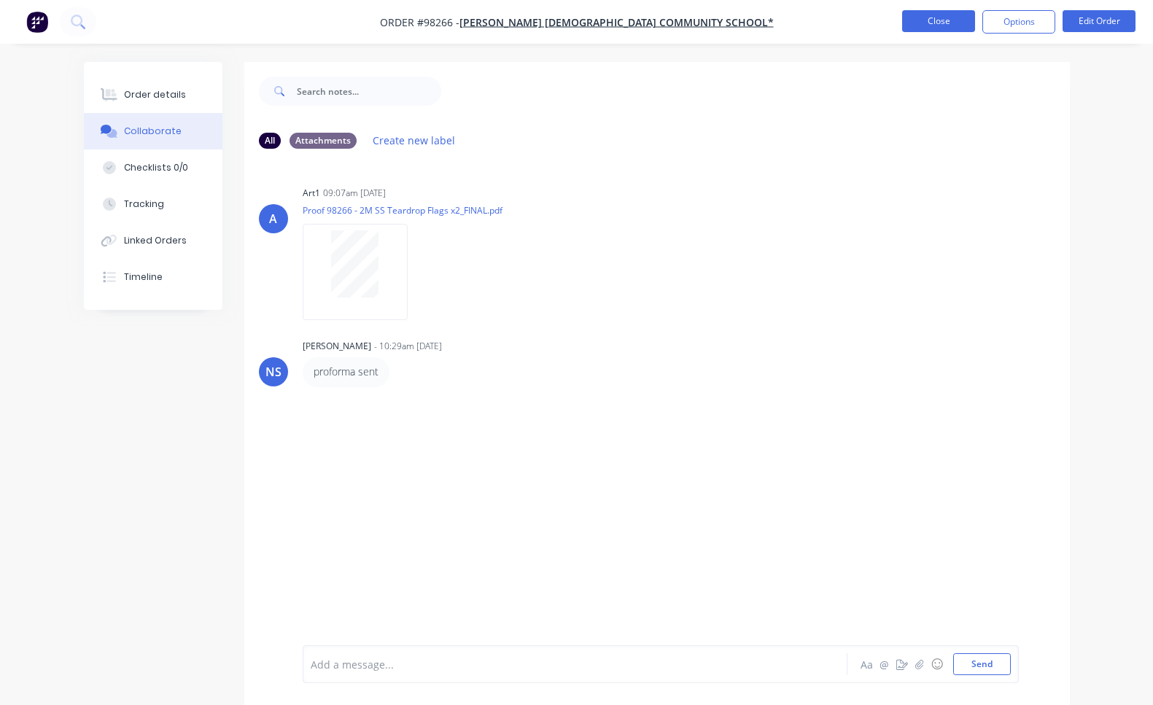
click at [930, 21] on button "Close" at bounding box center [938, 21] width 73 height 22
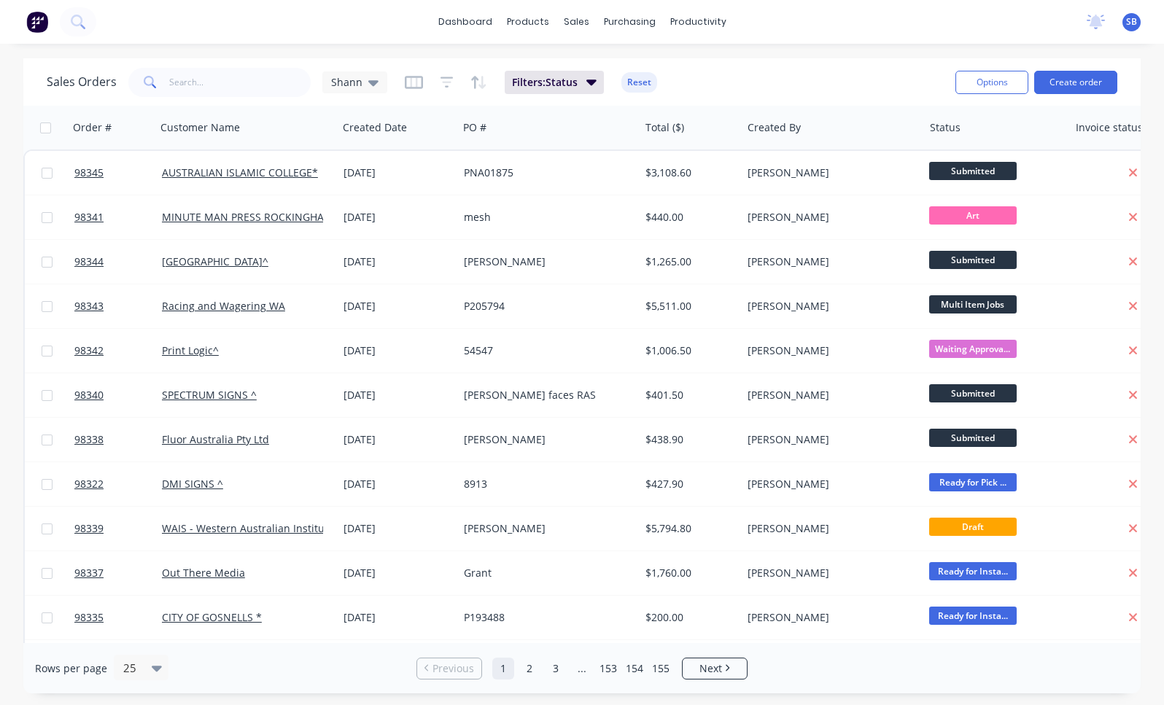
drag, startPoint x: 564, startPoint y: 675, endPoint x: 571, endPoint y: 647, distance: 28.7
click at [564, 675] on link "3" at bounding box center [556, 669] width 22 height 22
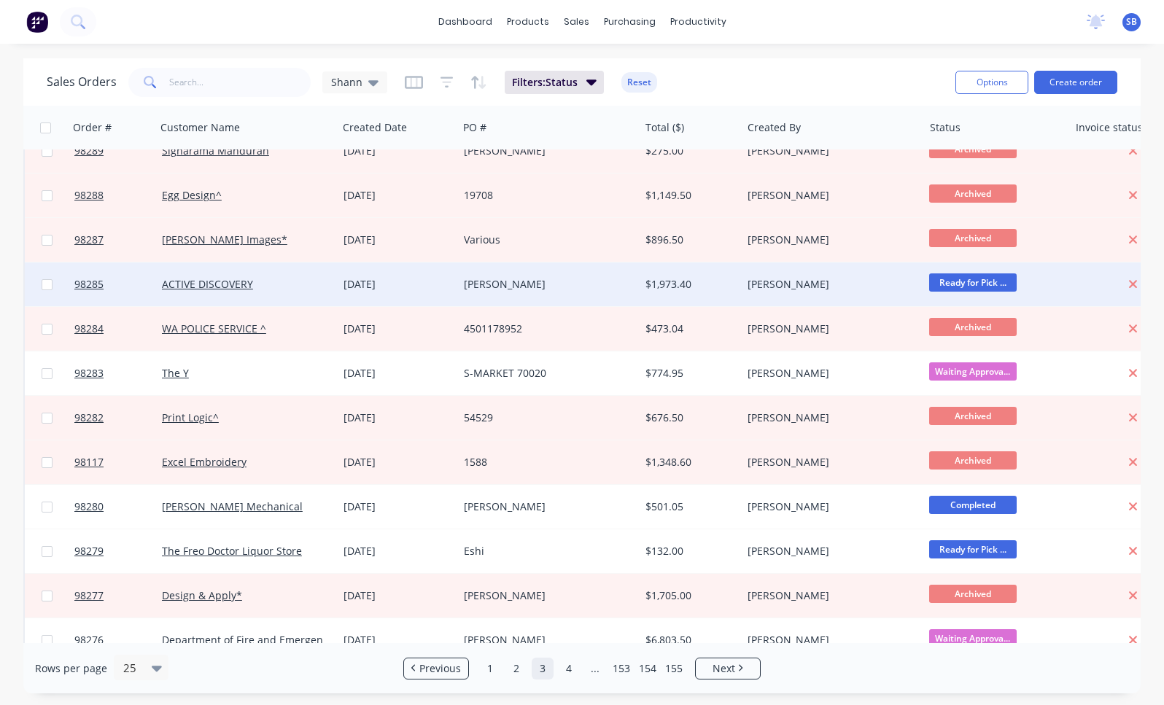
scroll to position [626, 0]
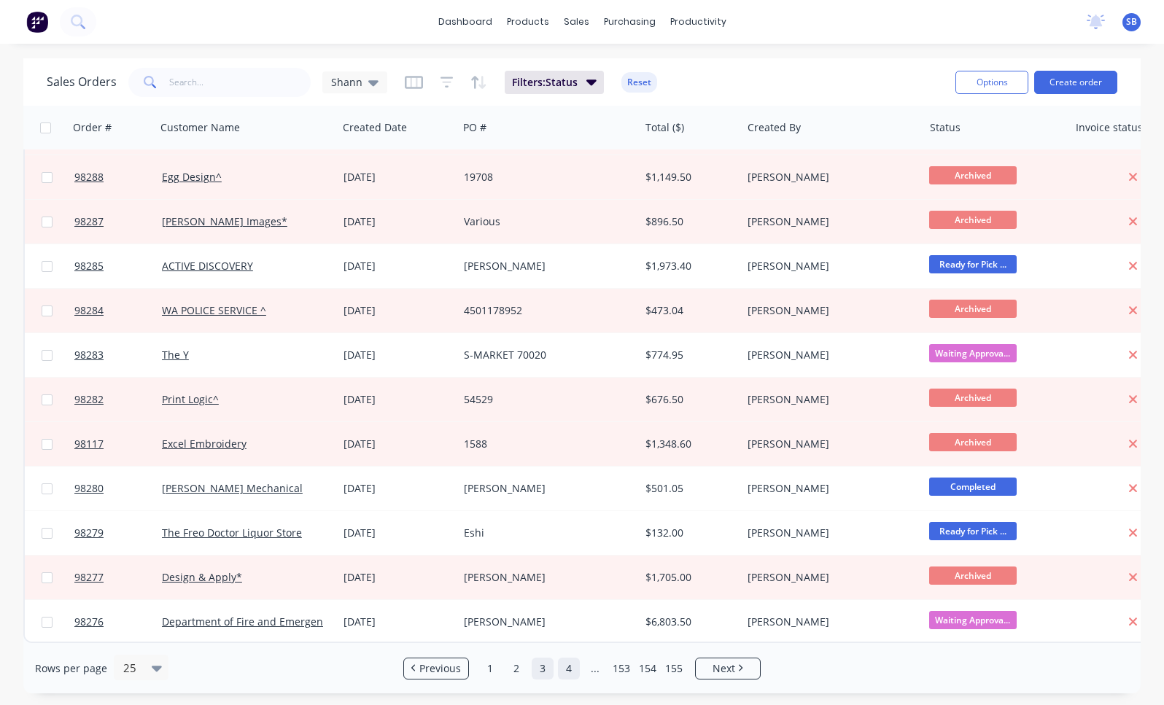
click at [571, 669] on link "4" at bounding box center [569, 669] width 22 height 22
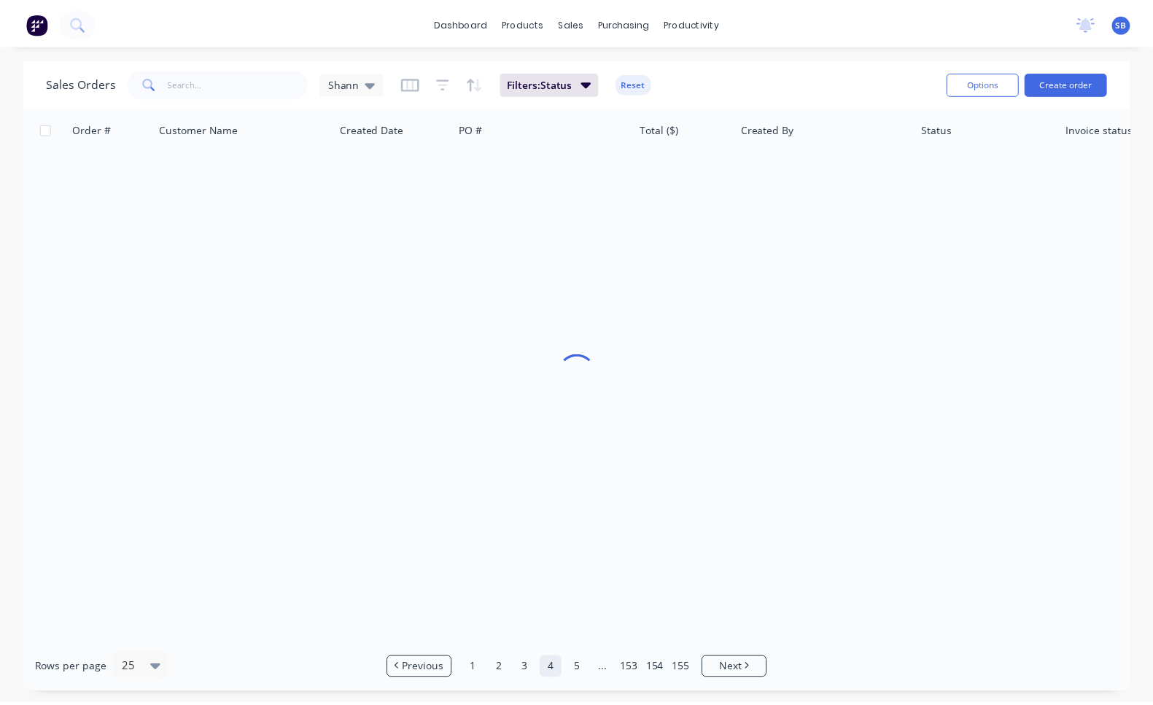
scroll to position [0, 0]
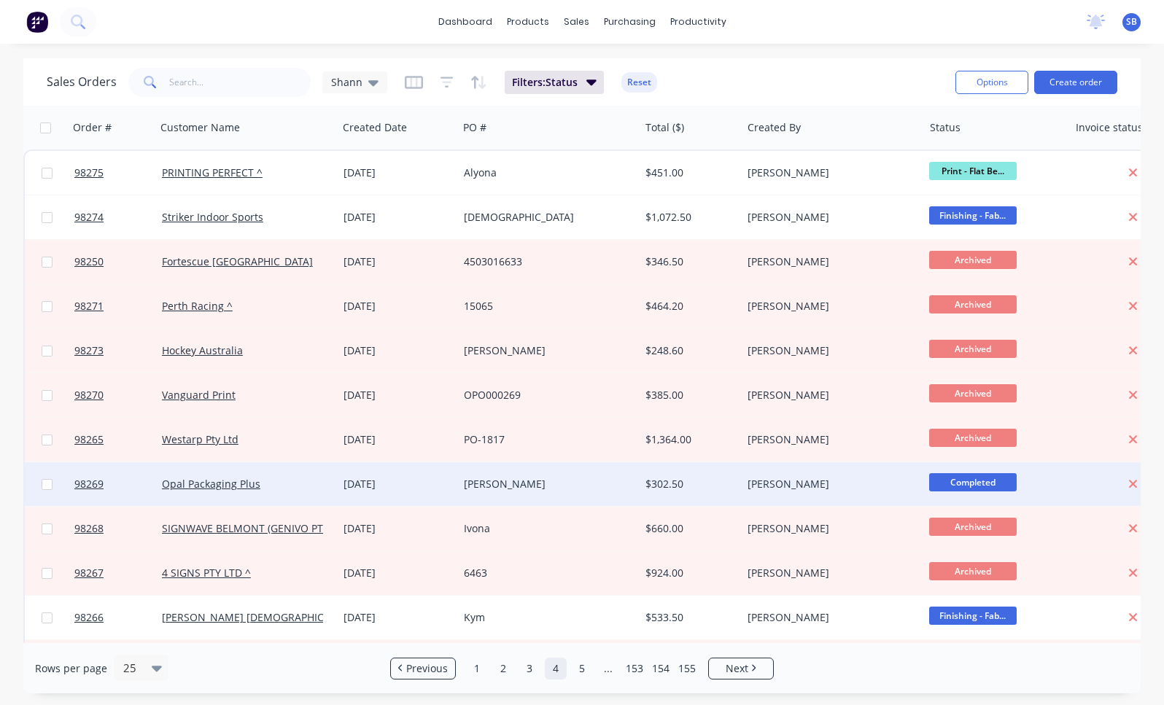
click at [764, 487] on div "[PERSON_NAME]" at bounding box center [828, 484] width 161 height 15
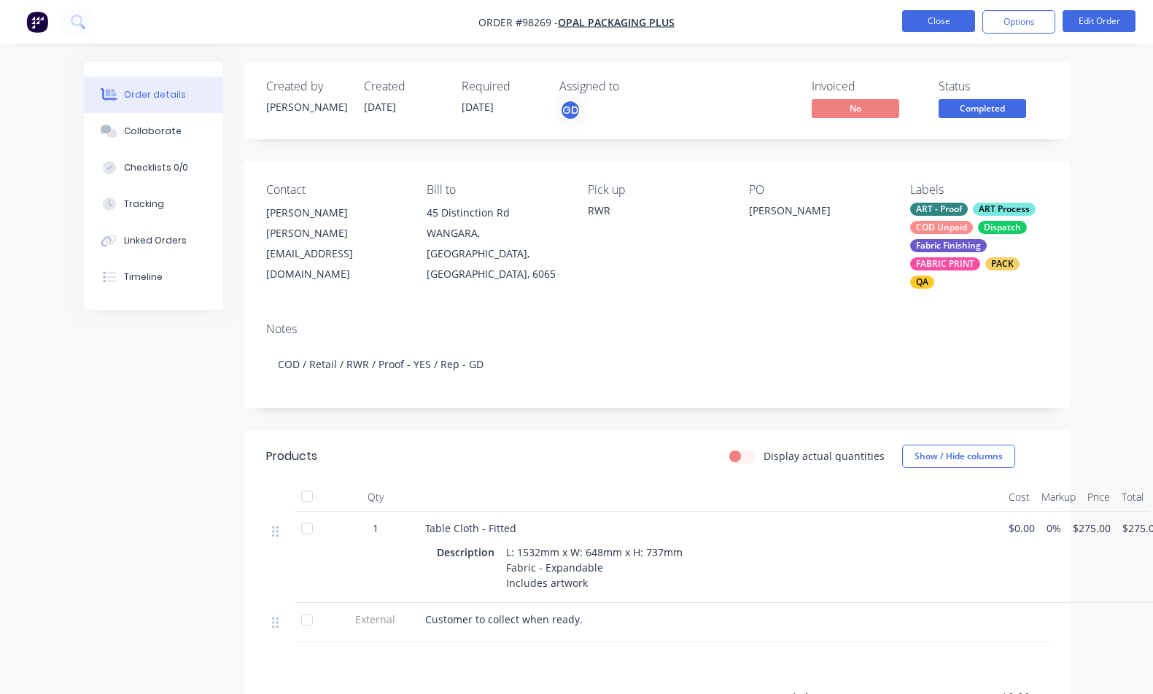
click at [915, 26] on button "Close" at bounding box center [938, 21] width 73 height 22
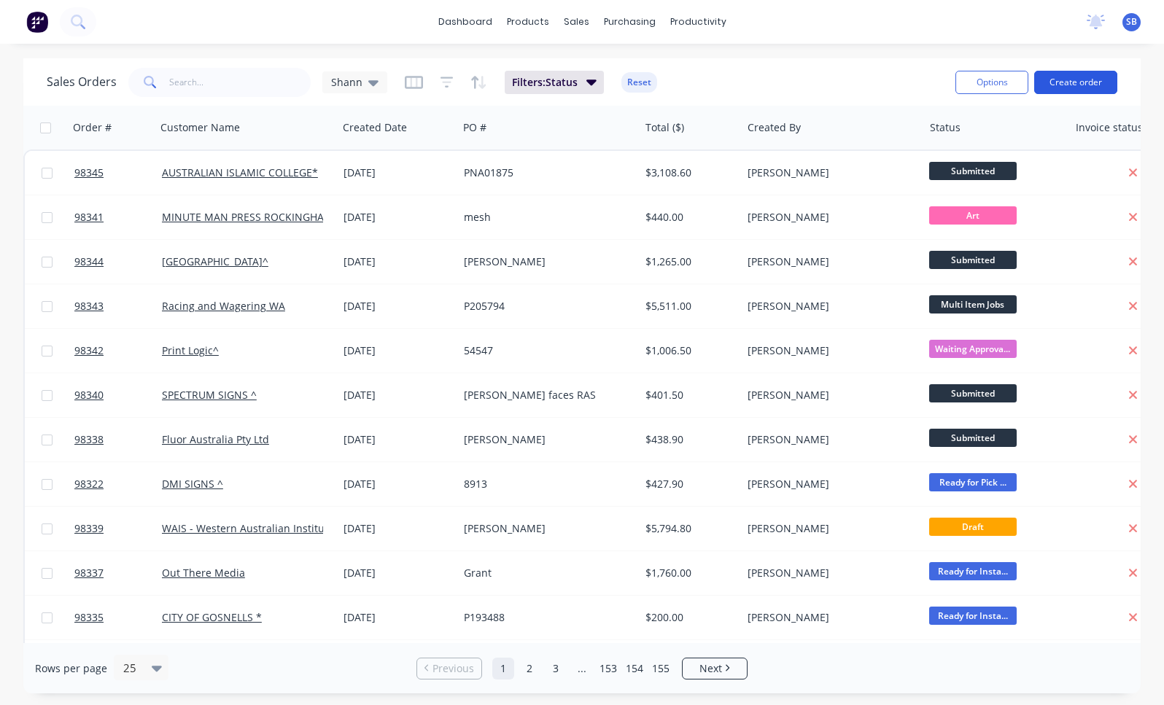
click at [1085, 86] on button "Create order" at bounding box center [1075, 82] width 83 height 23
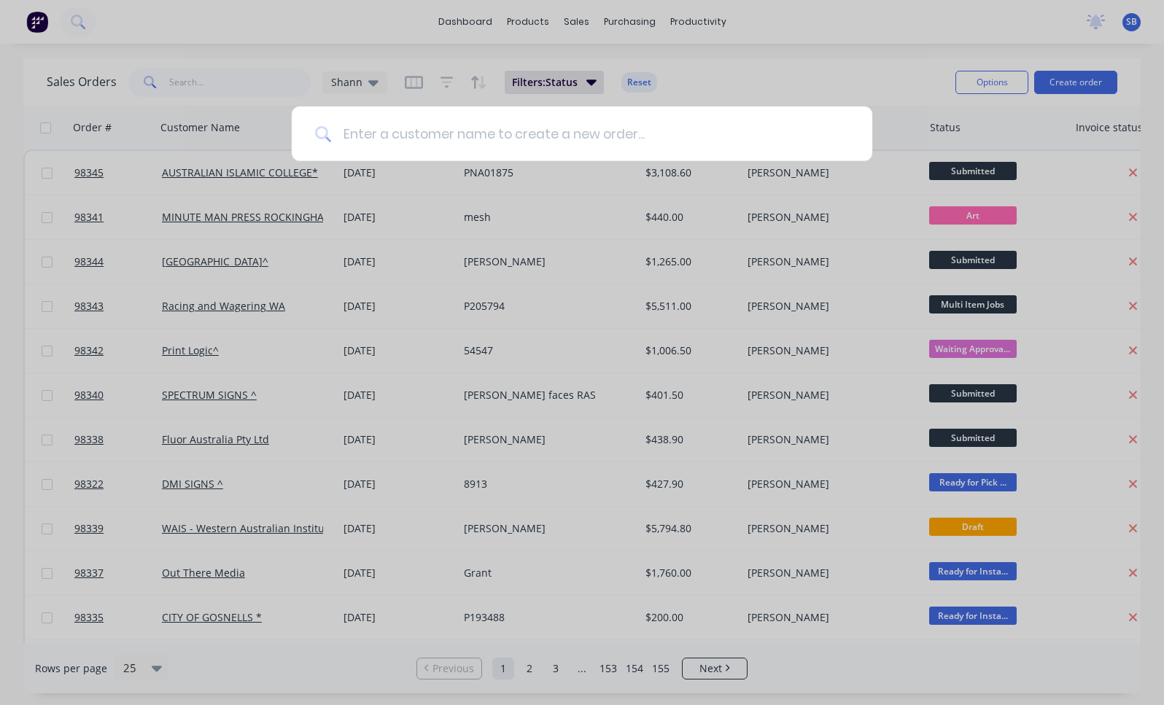
click at [564, 132] on input at bounding box center [590, 133] width 518 height 55
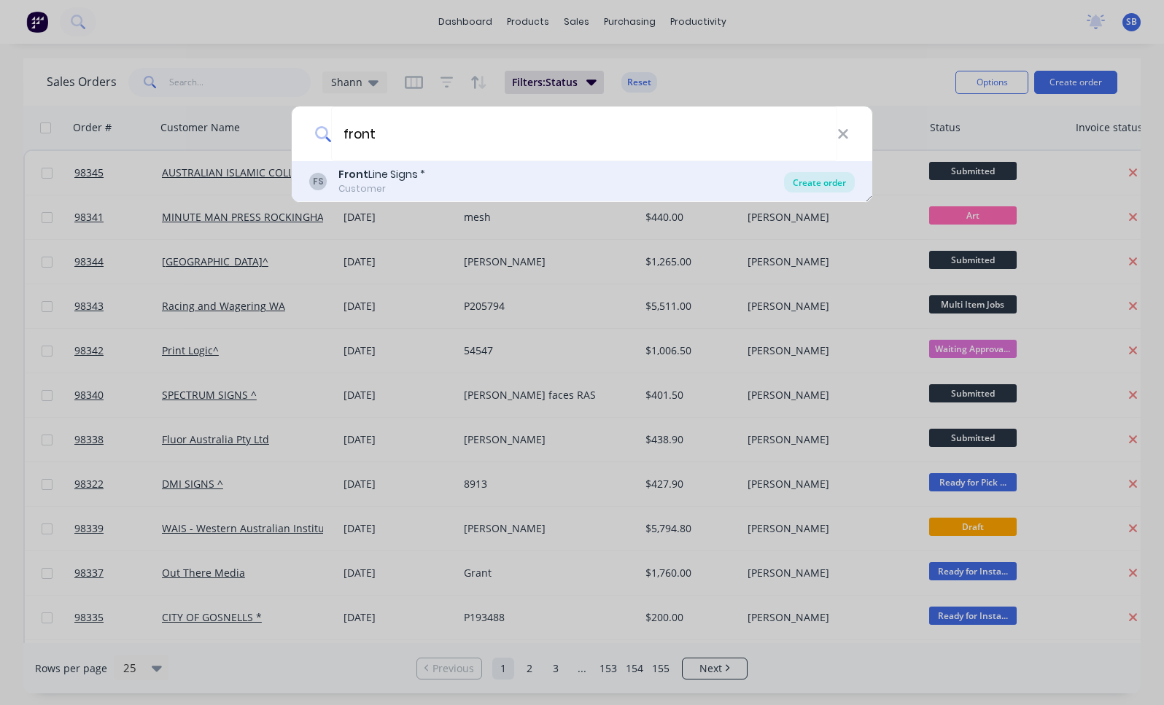
type input "front"
click at [828, 184] on div "Create order" at bounding box center [819, 182] width 71 height 20
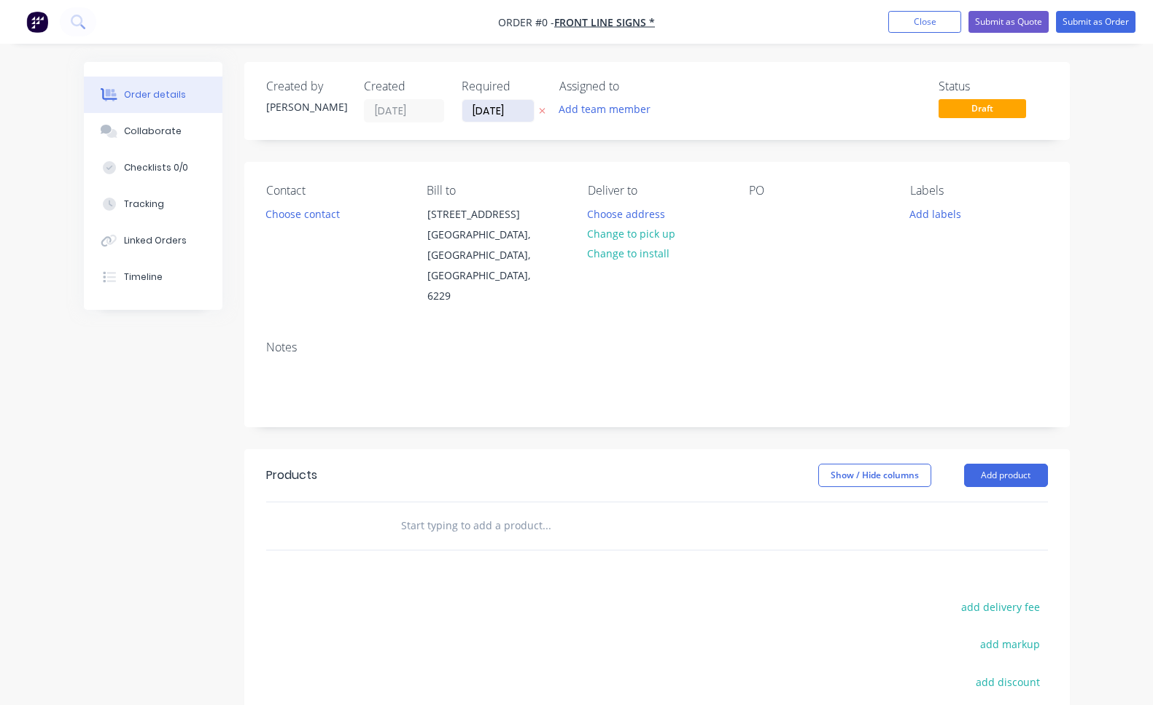
click at [512, 106] on input "[DATE]" at bounding box center [497, 111] width 71 height 22
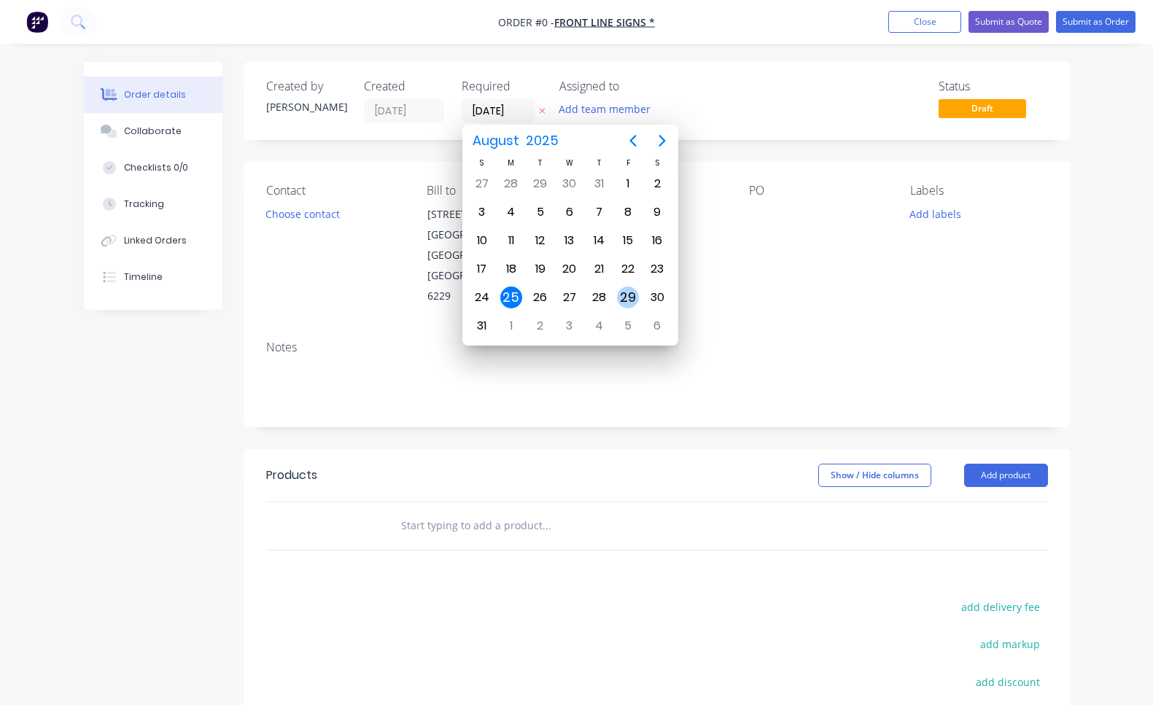
click at [634, 300] on div "29" at bounding box center [628, 298] width 22 height 22
type input "[DATE]"
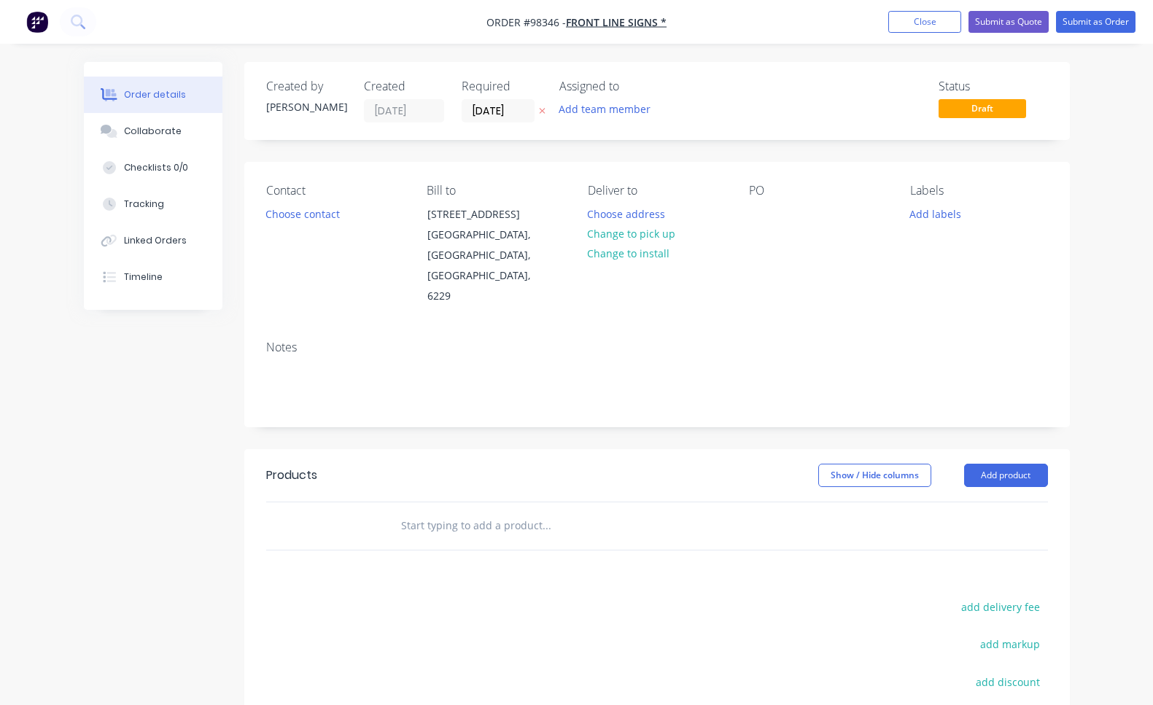
click at [625, 98] on div "Assigned to Add team member" at bounding box center [632, 100] width 146 height 43
click at [636, 109] on button "Add team member" at bounding box center [604, 109] width 107 height 20
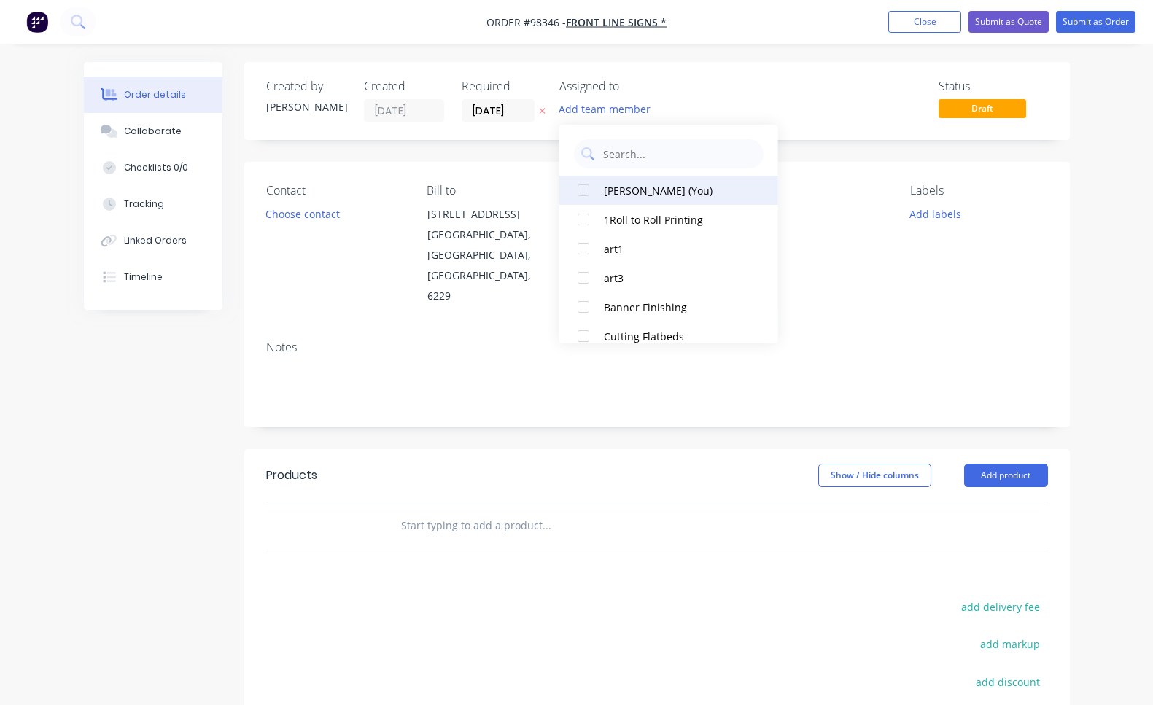
click at [648, 190] on div "[PERSON_NAME] (You)" at bounding box center [677, 190] width 146 height 15
click at [323, 211] on button "Choose contact" at bounding box center [302, 213] width 90 height 20
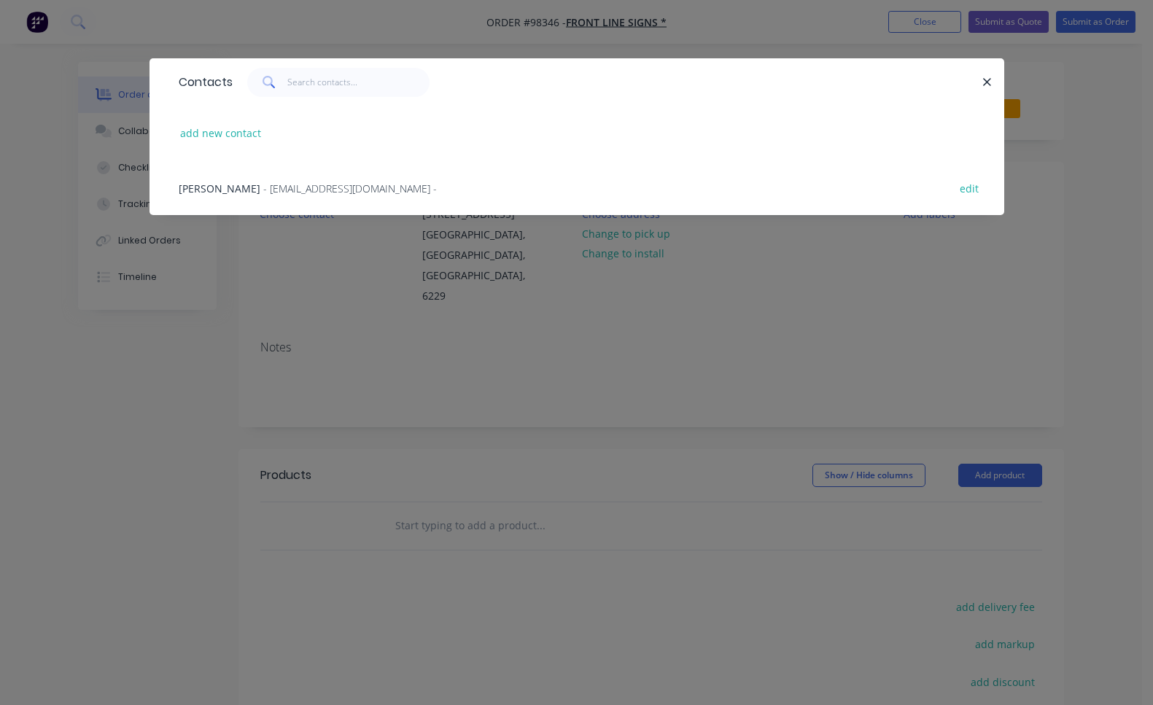
click at [290, 187] on span "- [EMAIL_ADDRESS][DOMAIN_NAME] -" at bounding box center [350, 189] width 174 height 14
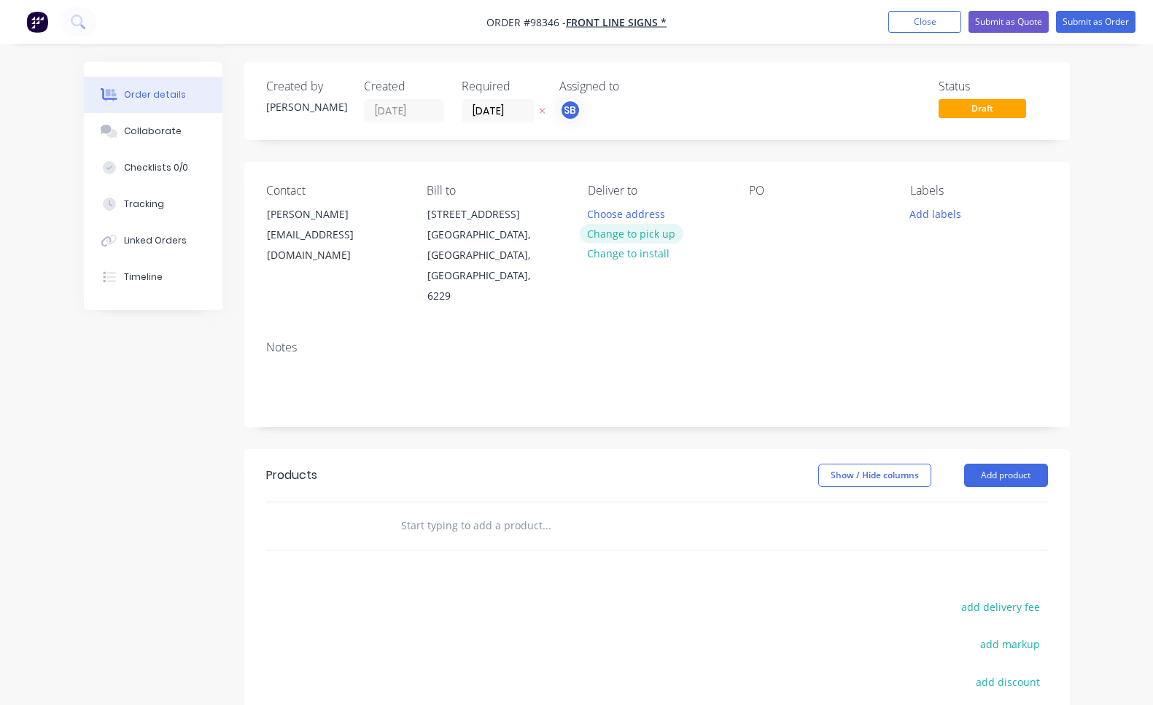
click at [657, 234] on button "Change to pick up" at bounding box center [632, 234] width 104 height 20
click at [607, 215] on div at bounding box center [599, 213] width 23 height 21
click at [757, 211] on div at bounding box center [760, 213] width 23 height 21
click at [943, 212] on button "Add labels" at bounding box center [935, 213] width 67 height 20
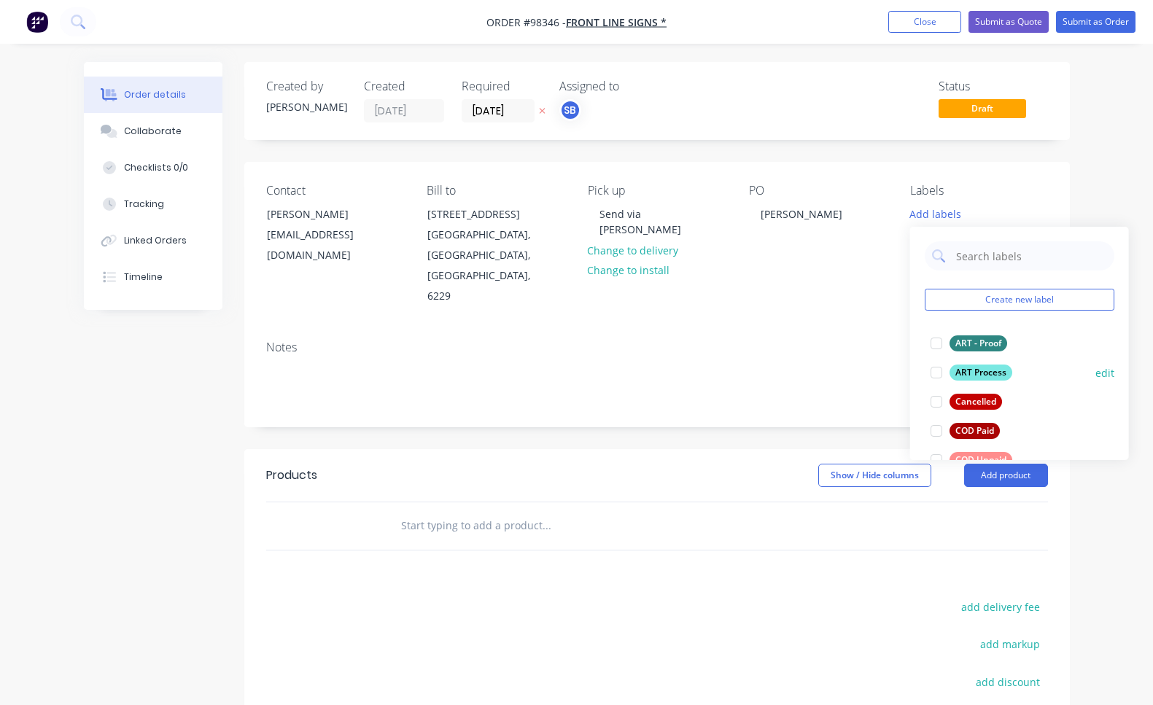
click at [937, 373] on div at bounding box center [936, 372] width 29 height 29
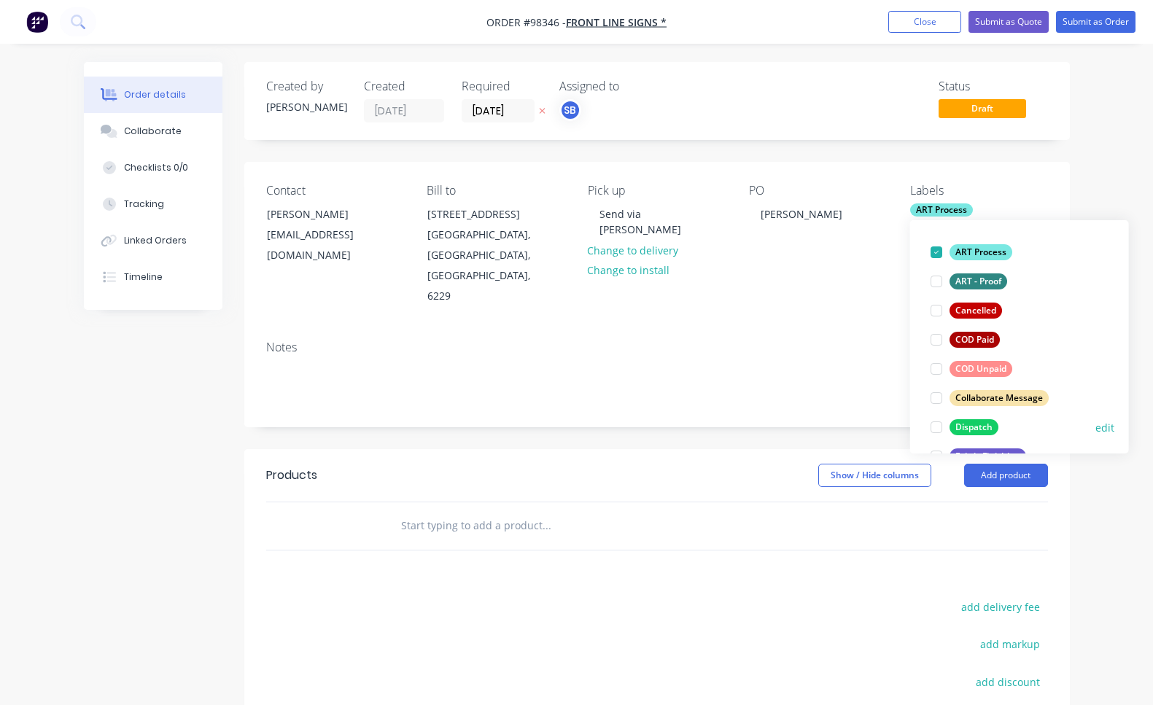
scroll to position [88, 0]
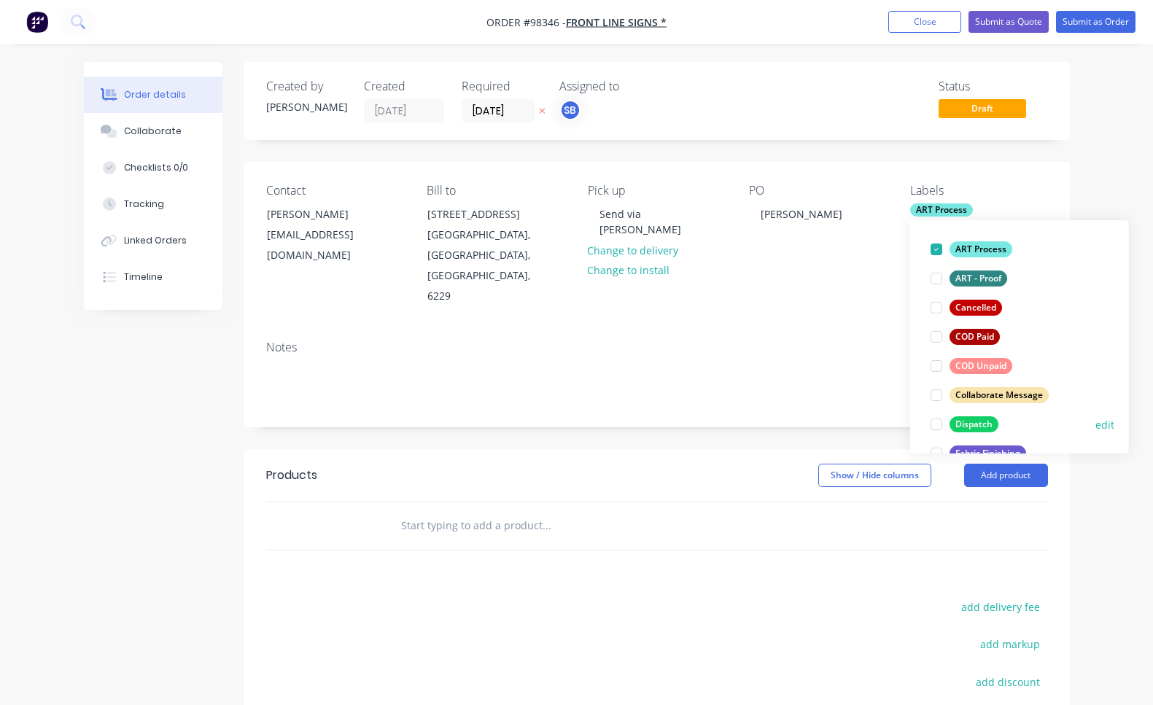
click at [936, 424] on div at bounding box center [936, 424] width 29 height 29
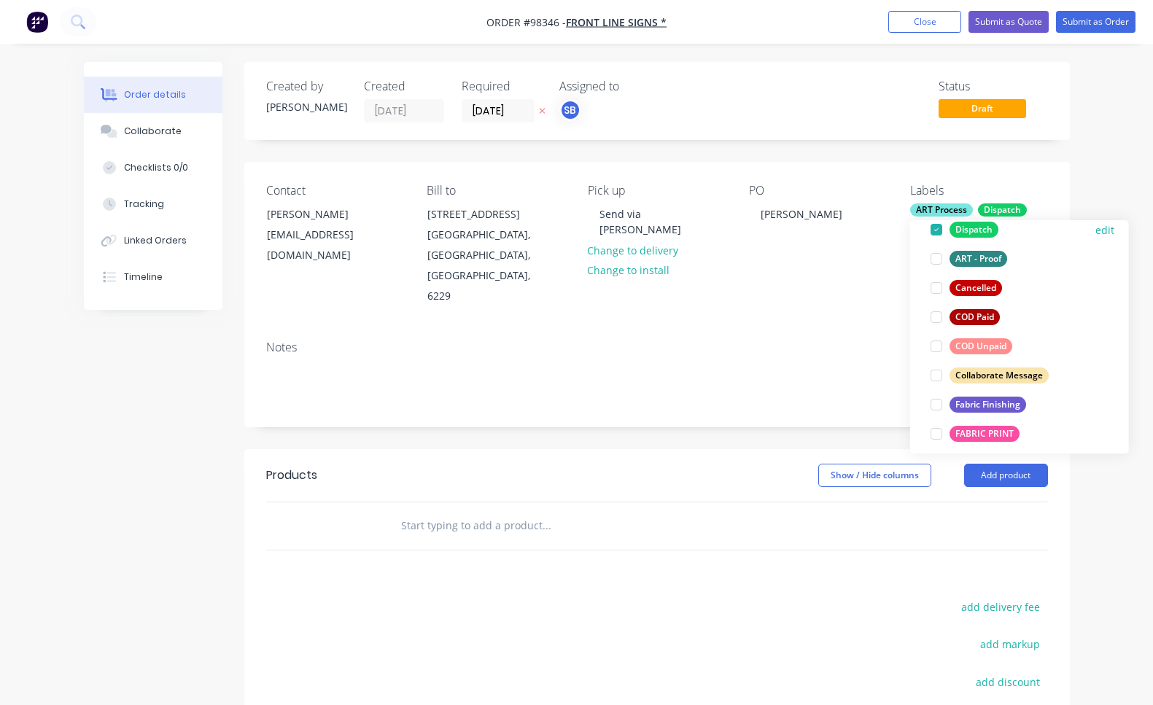
scroll to position [182, 0]
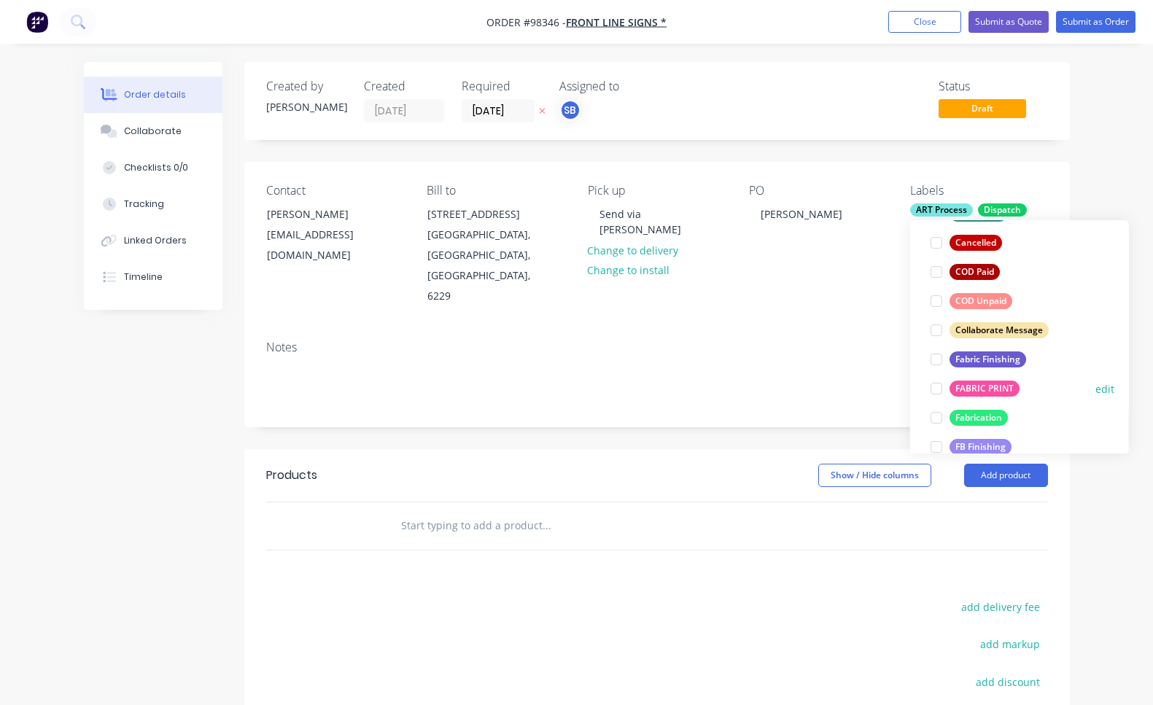
click at [939, 391] on div at bounding box center [936, 388] width 29 height 29
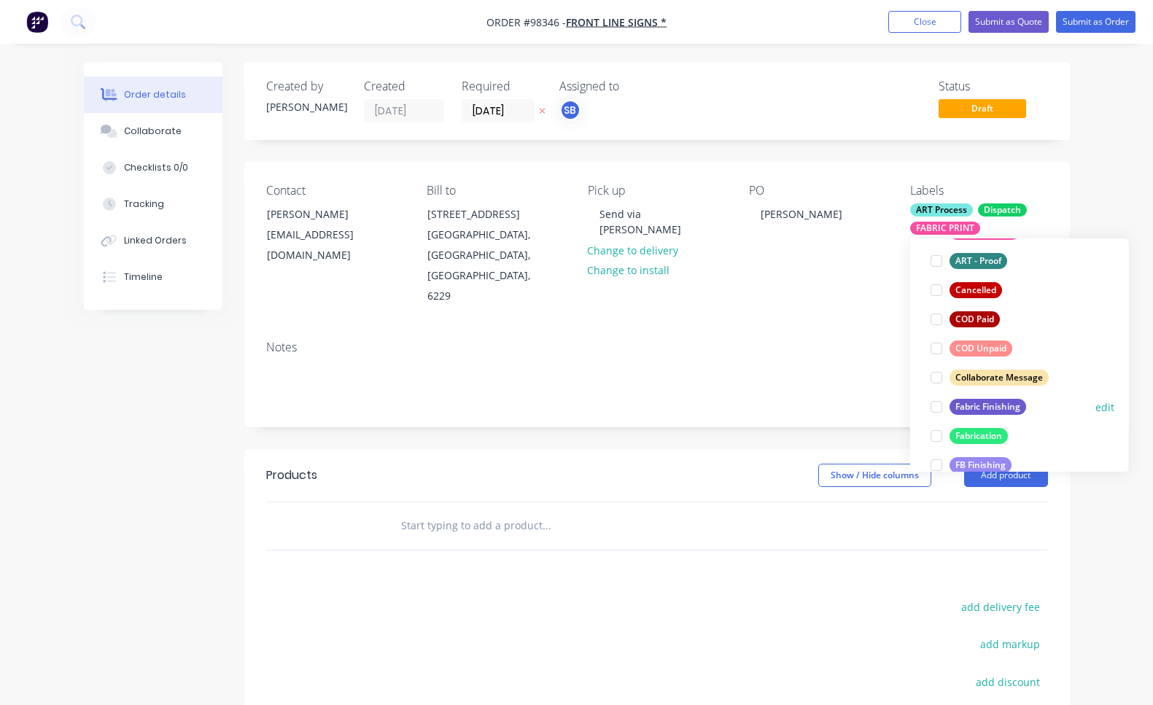
click at [939, 405] on div at bounding box center [936, 406] width 29 height 29
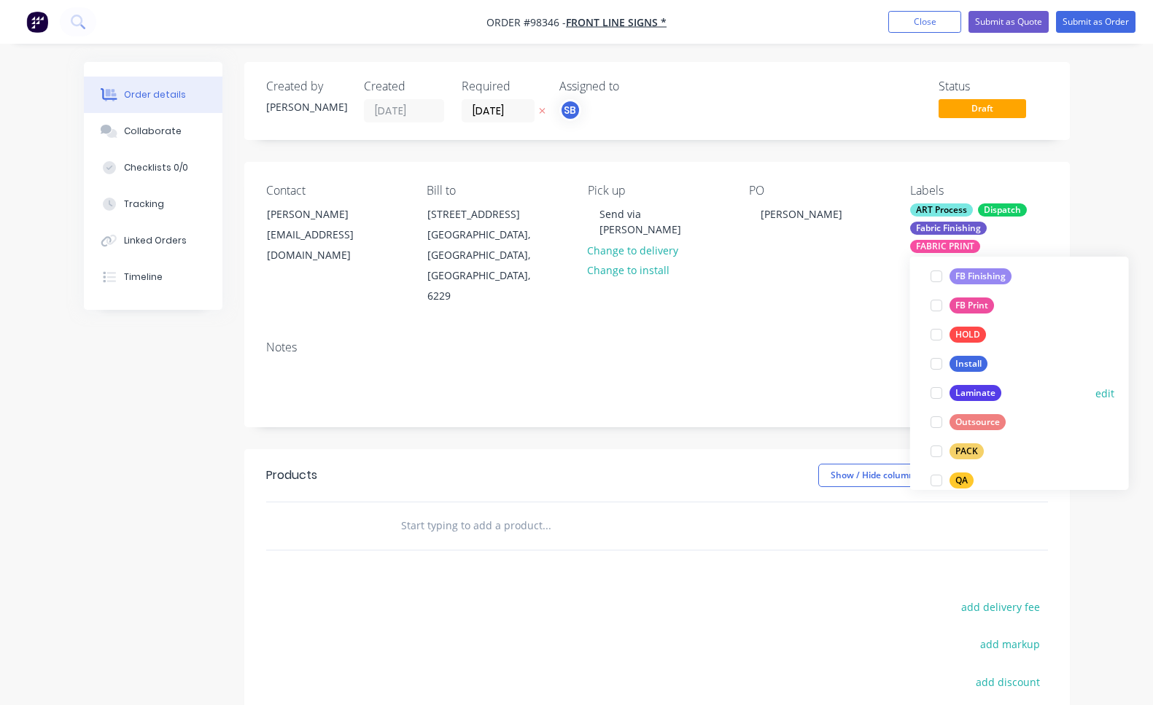
scroll to position [412, 0]
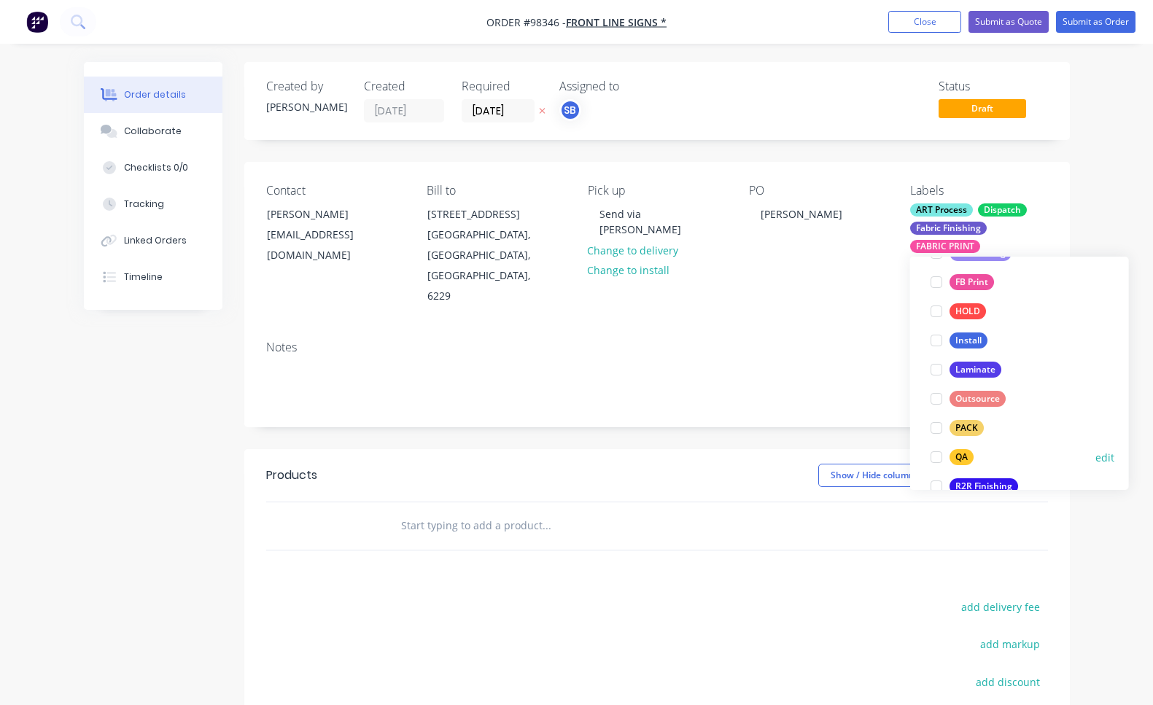
click at [938, 459] on div at bounding box center [936, 457] width 29 height 29
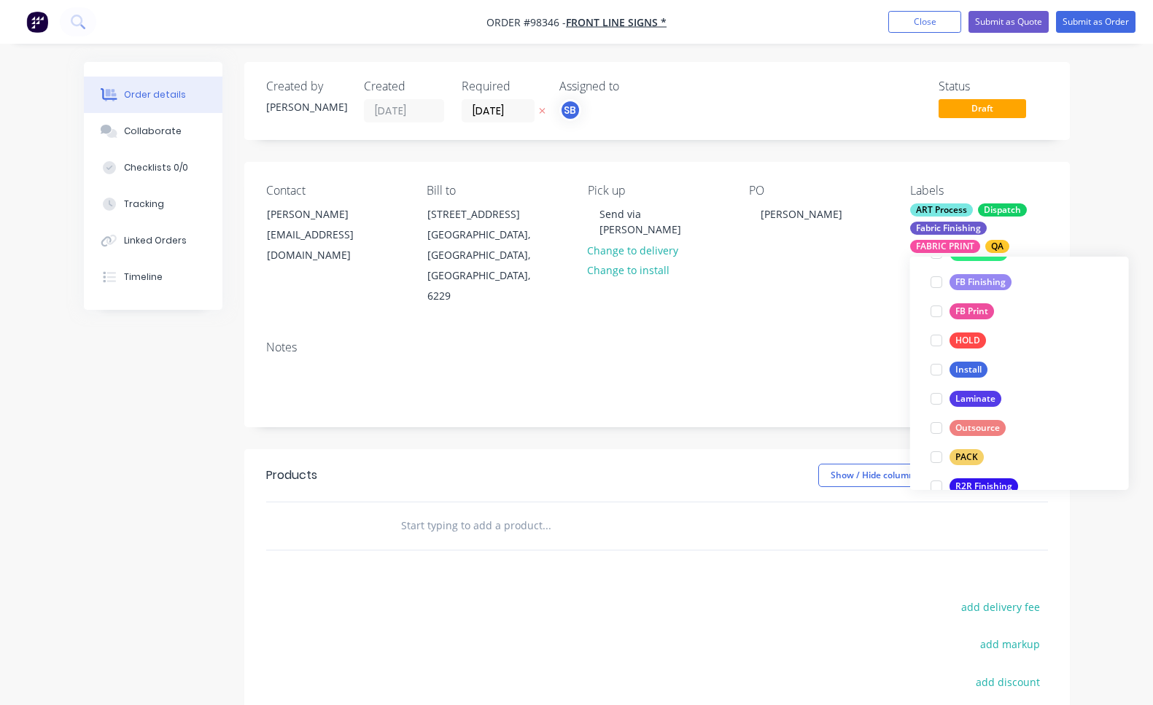
click at [938, 459] on div at bounding box center [936, 457] width 29 height 29
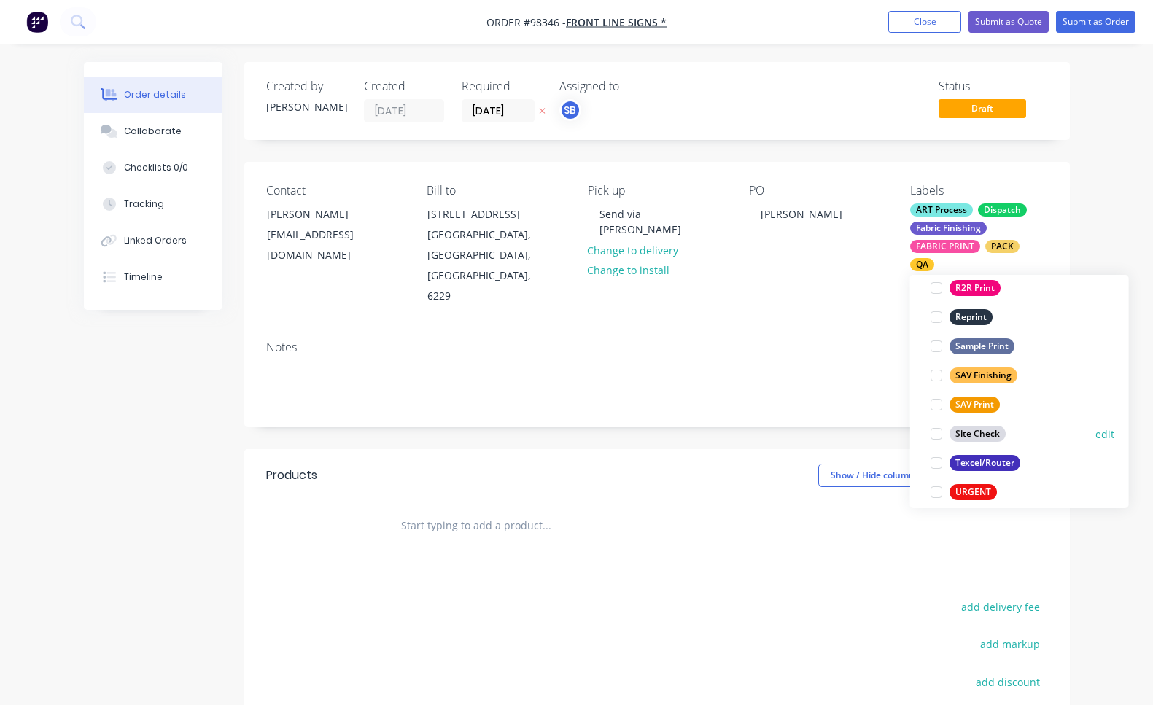
scroll to position [700, 0]
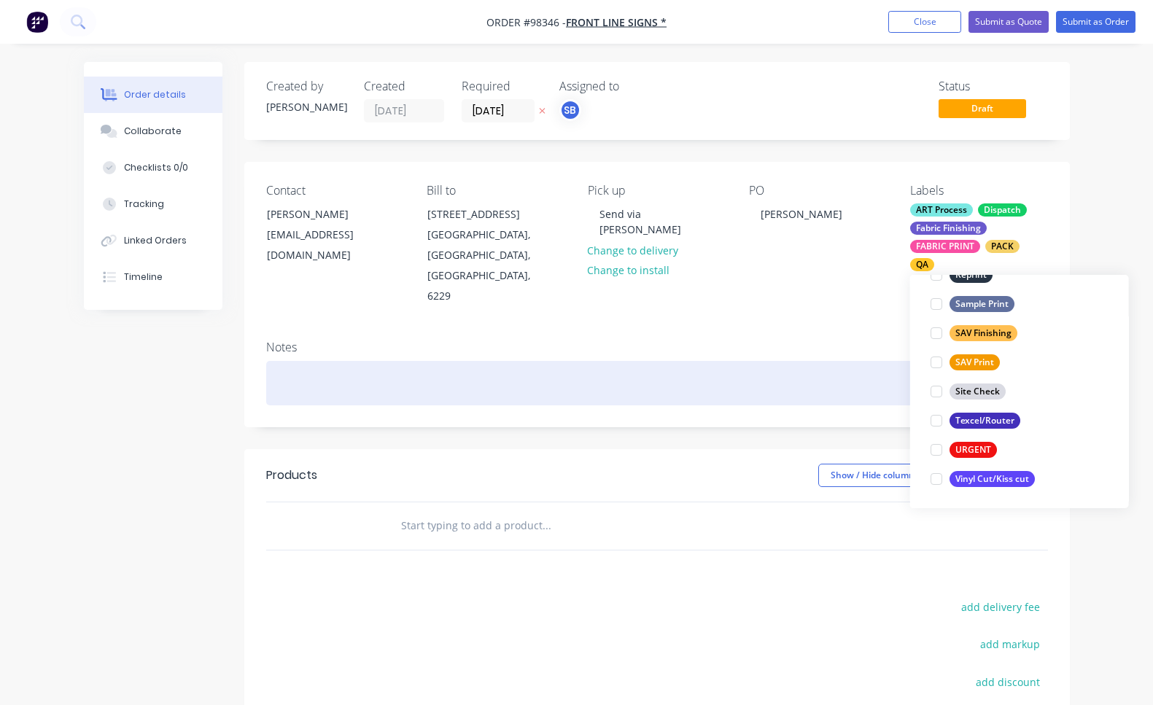
click at [627, 361] on div at bounding box center [657, 383] width 782 height 44
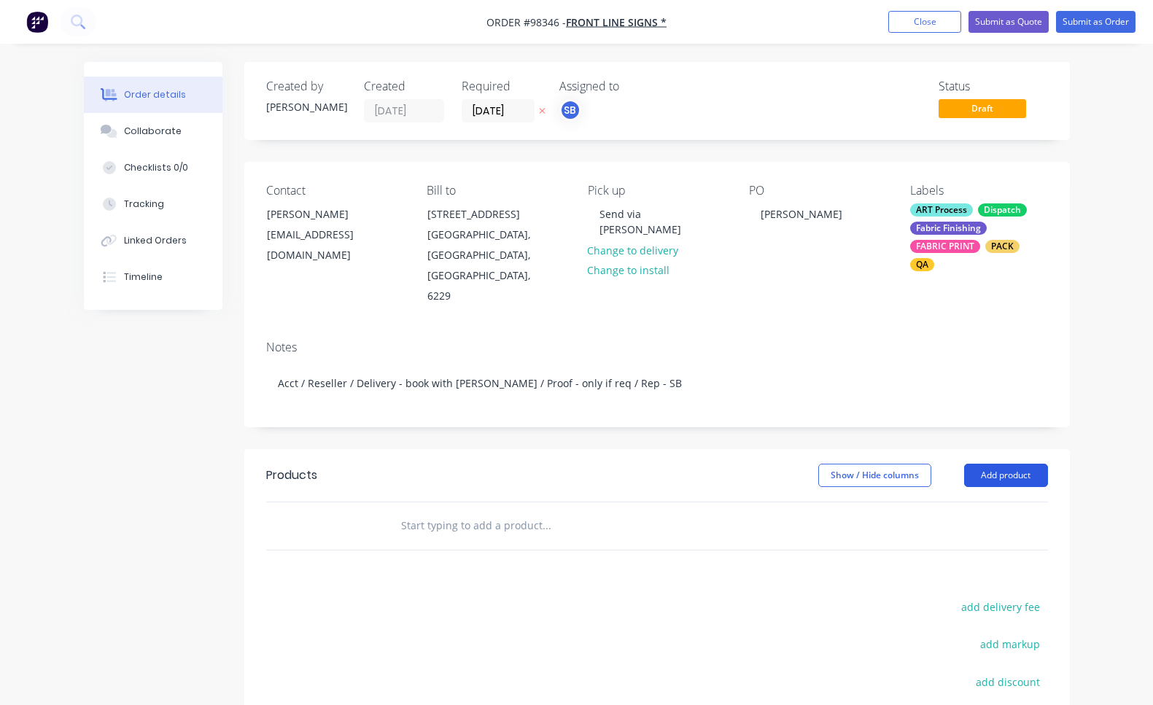
click at [1034, 464] on button "Add product" at bounding box center [1006, 475] width 84 height 23
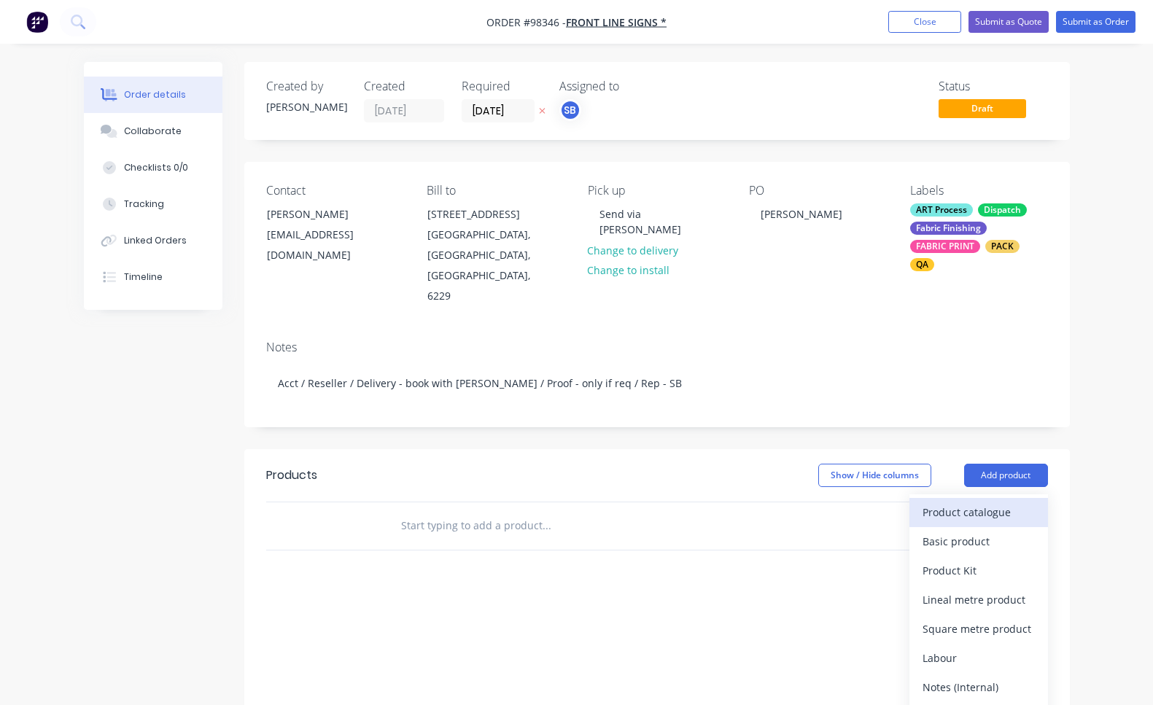
click at [1032, 502] on div "Product catalogue" at bounding box center [979, 512] width 112 height 21
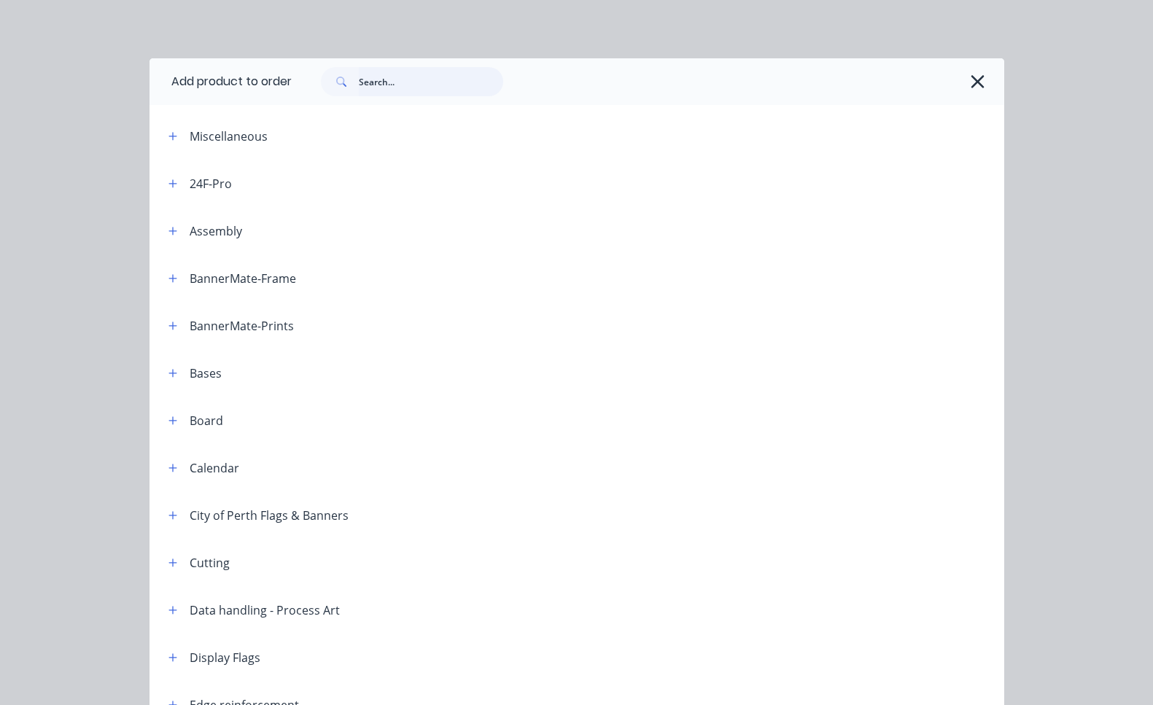
click at [434, 82] on input "text" at bounding box center [431, 81] width 144 height 29
type input "FLAG"
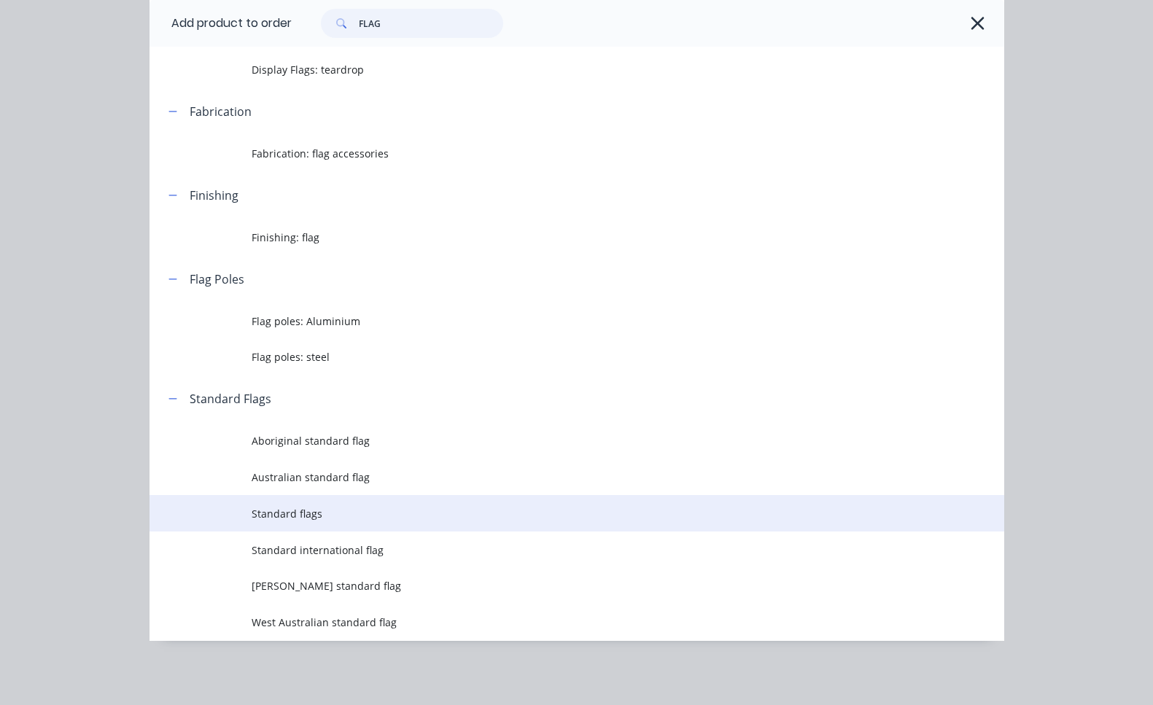
scroll to position [198, 0]
click at [321, 513] on span "Standard flags" at bounding box center [553, 513] width 602 height 15
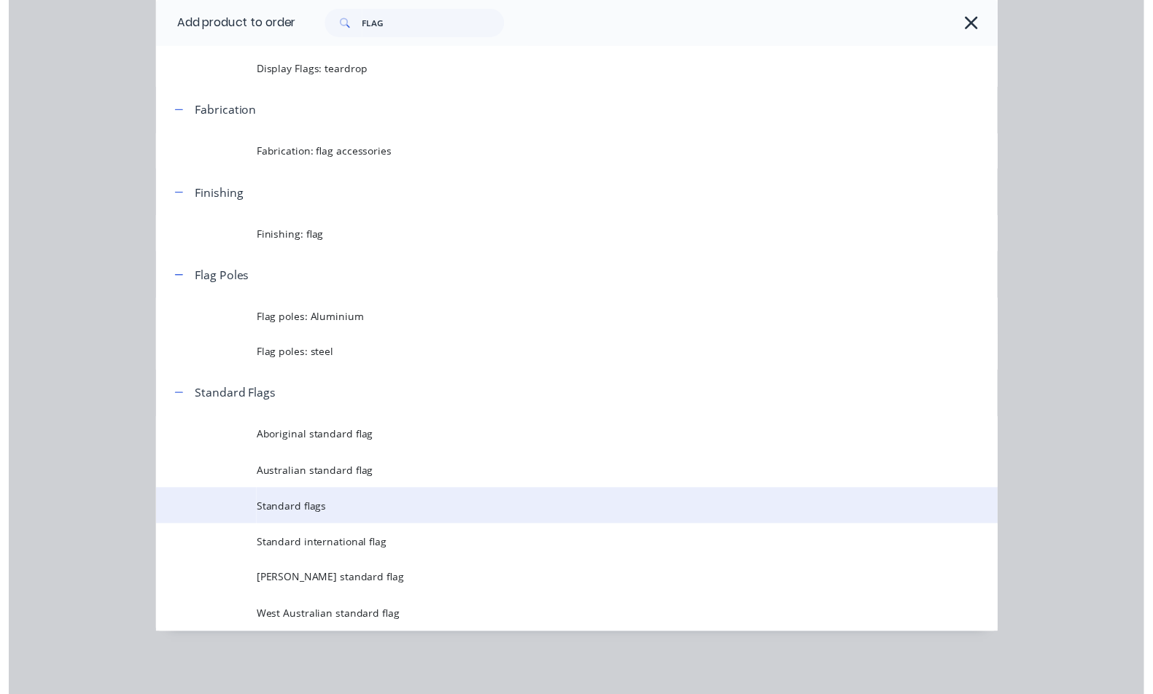
scroll to position [0, 0]
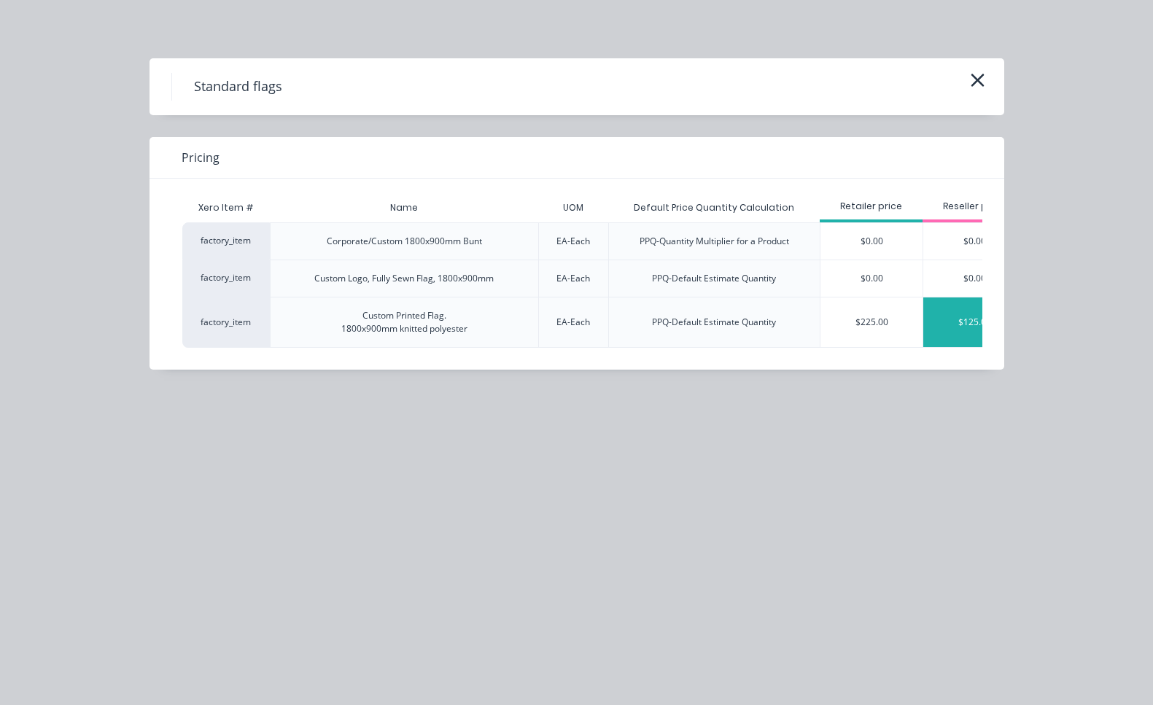
click at [959, 318] on div "$125.00" at bounding box center [974, 323] width 102 height 50
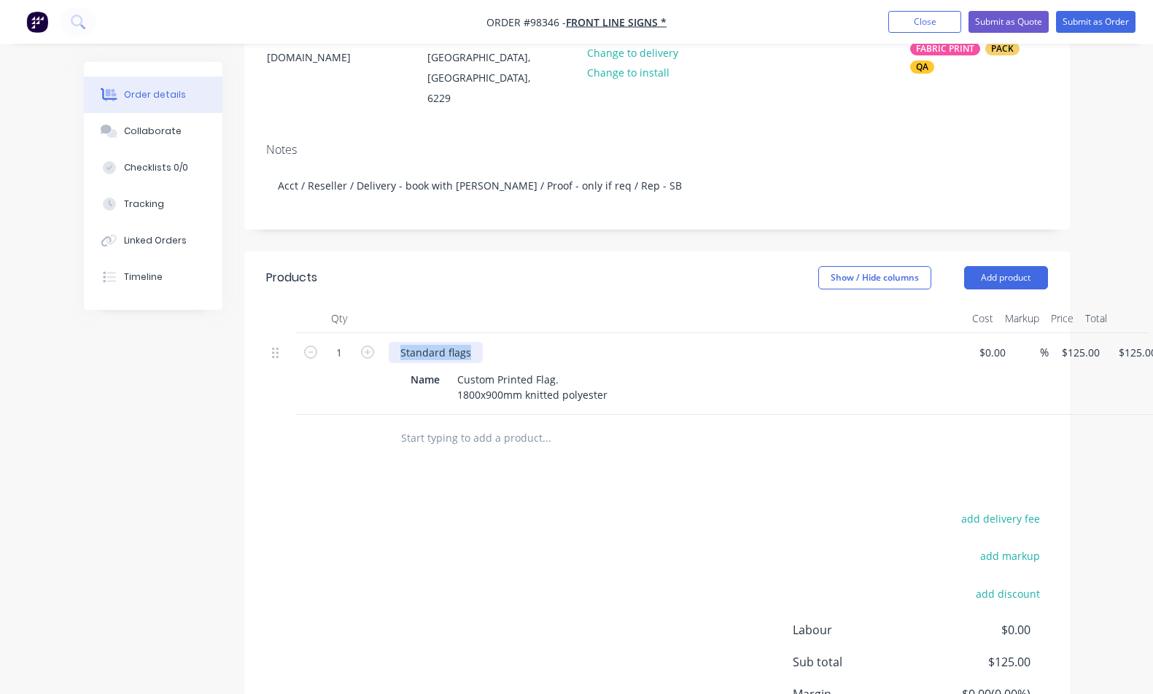
drag, startPoint x: 475, startPoint y: 315, endPoint x: 327, endPoint y: 299, distance: 149.6
click at [327, 333] on div "1 Standard flags Name Custom Printed Flag. 1800x900mm knitted polyester $0.00 $…" at bounding box center [657, 374] width 782 height 82
click at [579, 369] on div "Custom Printed Flag. 1800x900mm knitted polyester" at bounding box center [532, 387] width 162 height 36
click at [569, 369] on div "Custom Printed Flag. 1800x900mm knitted polyester" at bounding box center [532, 387] width 162 height 36
click at [478, 369] on div "Custom Printed Flag 1800x900mm knitted polyester" at bounding box center [532, 387] width 162 height 36
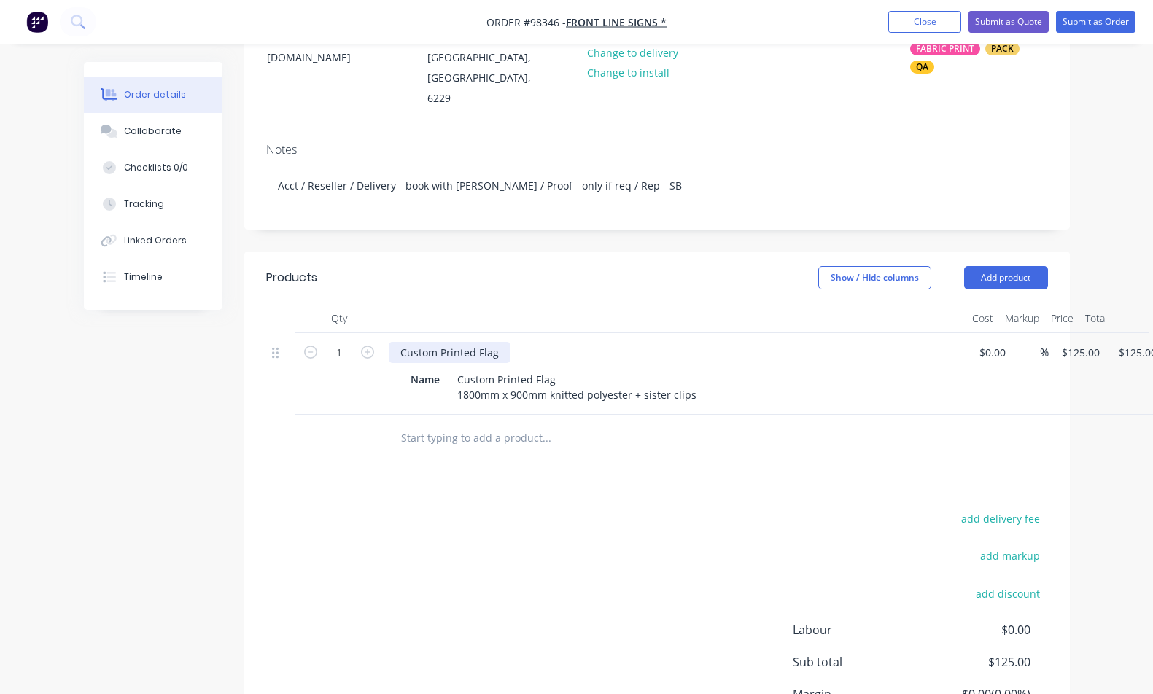
click at [499, 342] on div "Custom Printed Flag" at bounding box center [450, 352] width 122 height 21
click at [1048, 333] on div "1 Custom Flag D/S Name Custom Printed Flag 1800mm x 900mm knitted polyester + s…" at bounding box center [657, 374] width 782 height 82
type input "$218.00"
click at [1025, 266] on button "Add product" at bounding box center [1006, 277] width 84 height 23
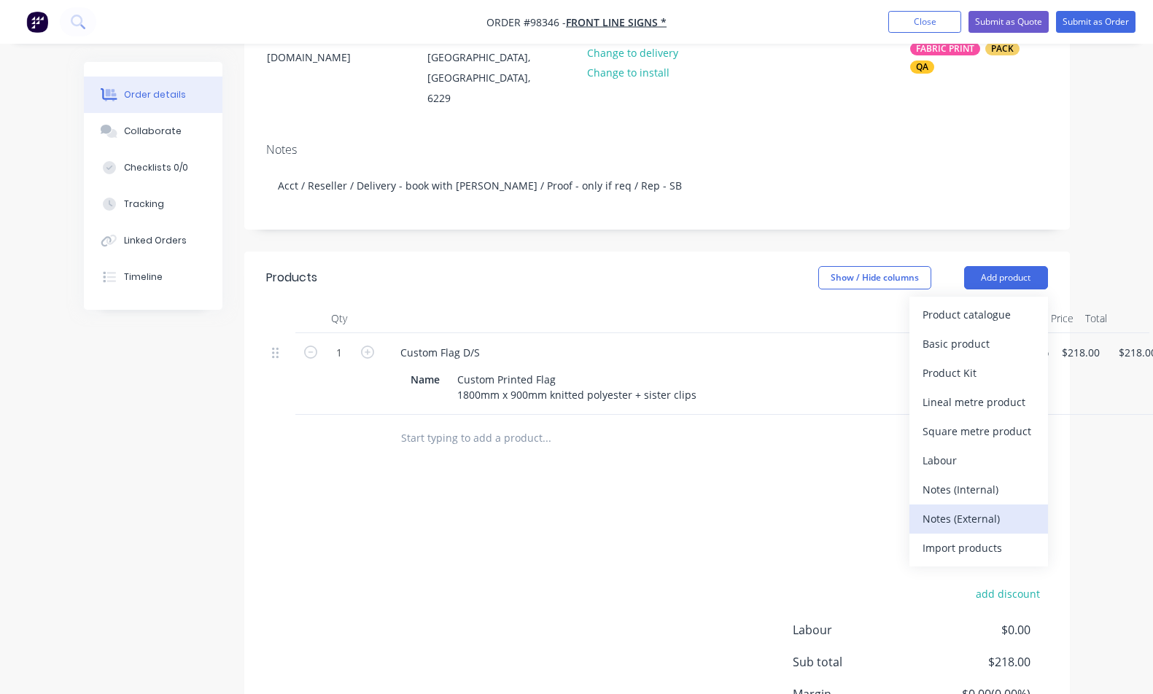
click at [1001, 508] on div "Notes (External)" at bounding box center [979, 518] width 112 height 21
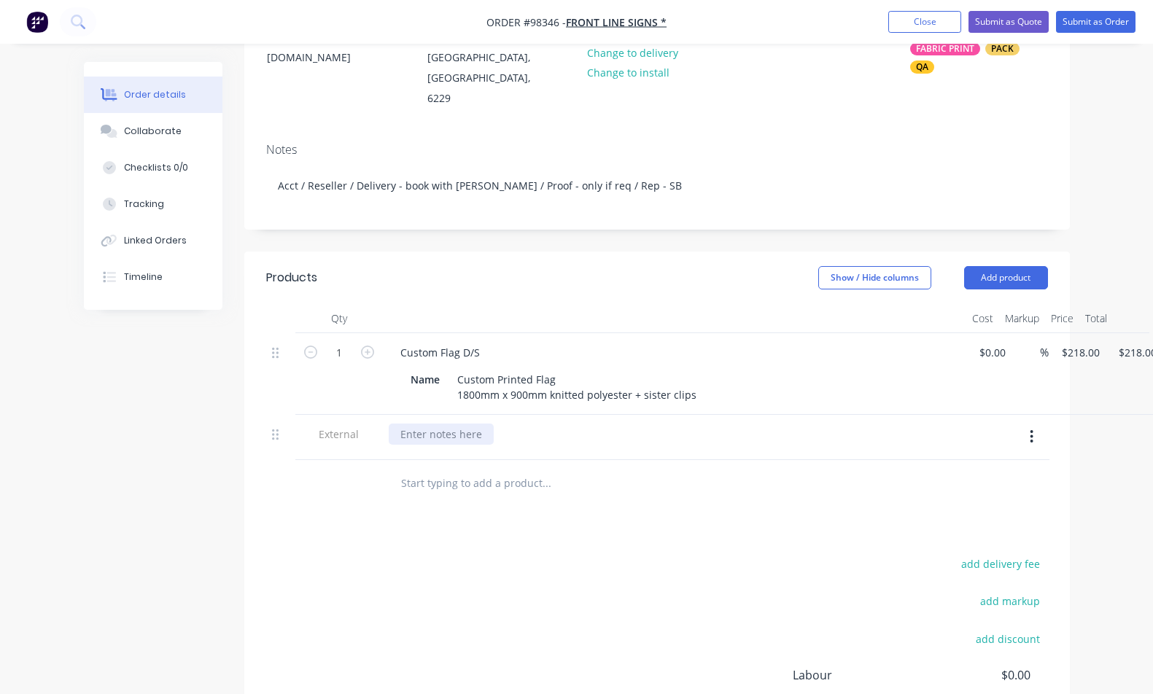
click at [457, 424] on div at bounding box center [441, 434] width 105 height 21
paste div
click at [164, 134] on div "Collaborate" at bounding box center [153, 131] width 58 height 13
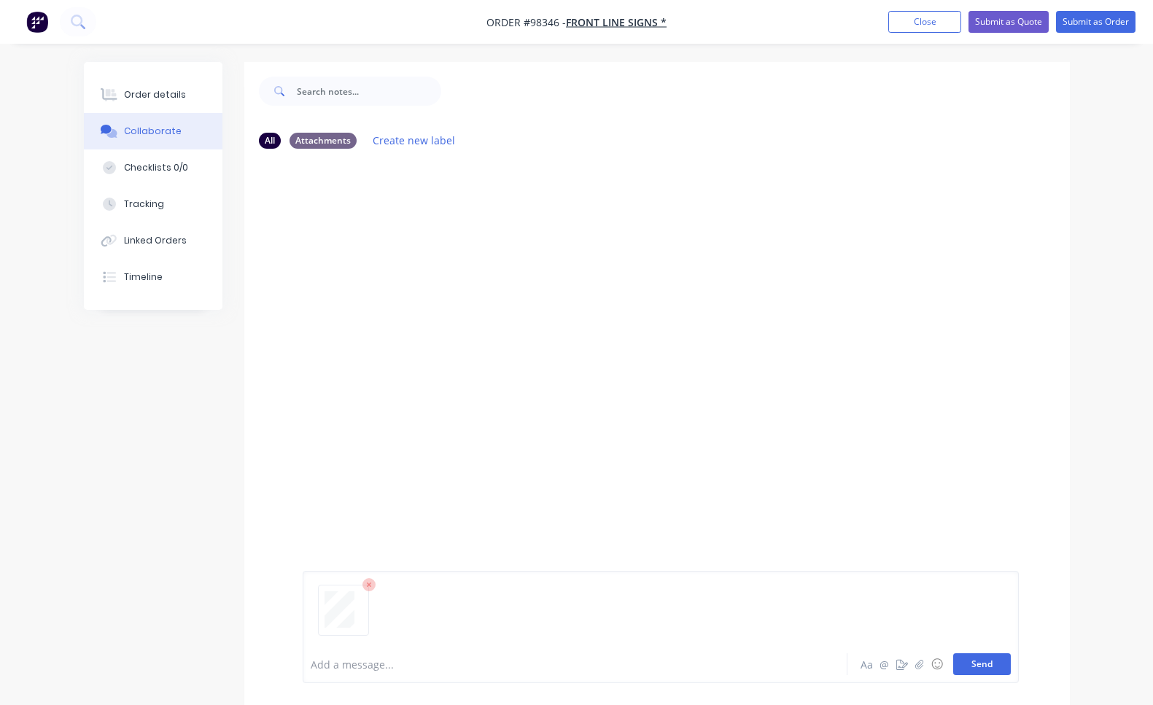
click at [1000, 655] on button "Send" at bounding box center [982, 664] width 58 height 22
click at [969, 661] on button "Send" at bounding box center [982, 664] width 58 height 22
click at [973, 667] on button "Send" at bounding box center [982, 664] width 58 height 22
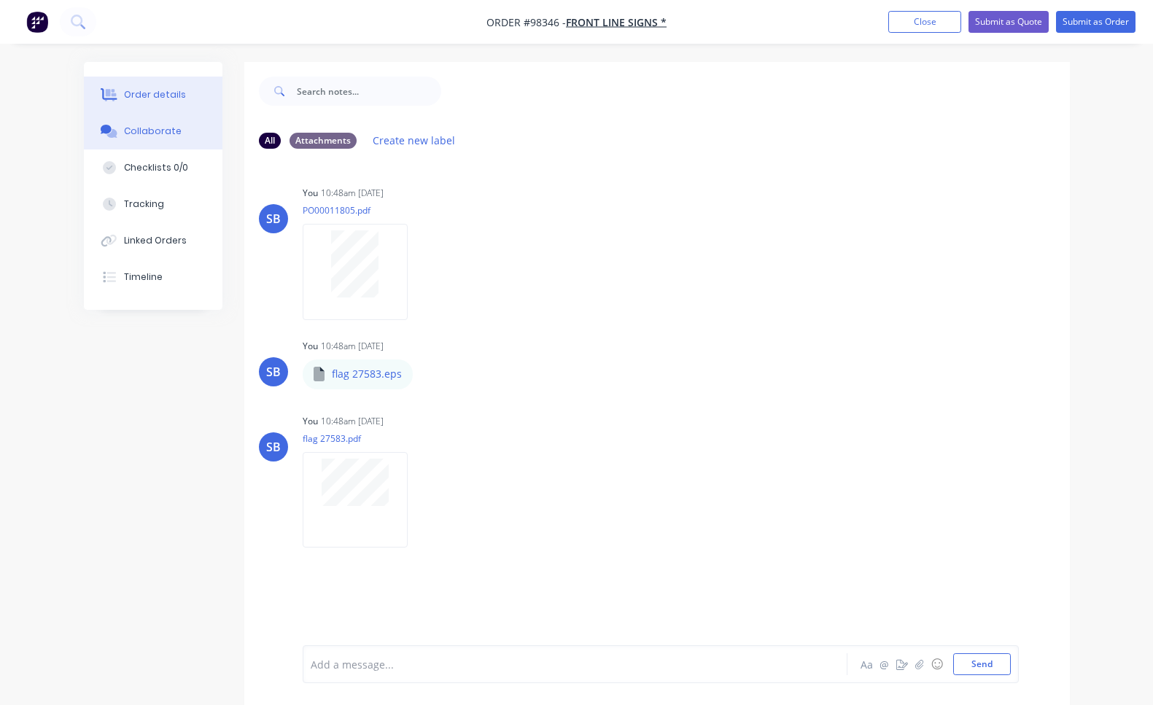
click at [139, 98] on div "Order details" at bounding box center [155, 94] width 62 height 13
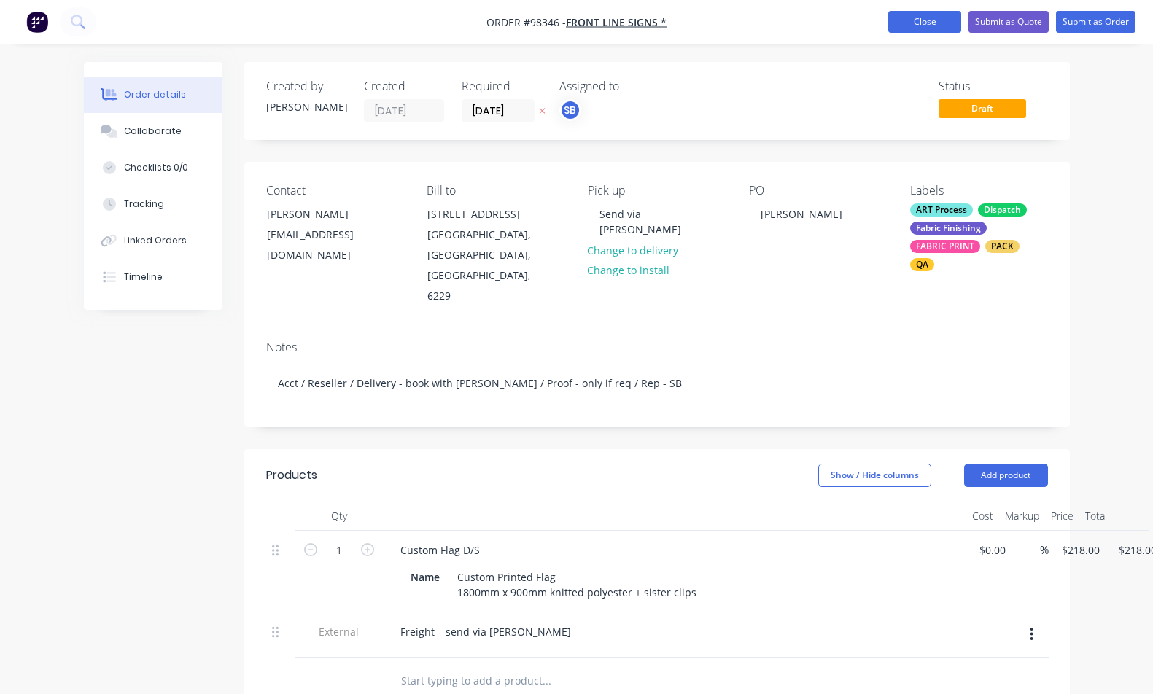
click at [909, 29] on button "Close" at bounding box center [924, 22] width 73 height 22
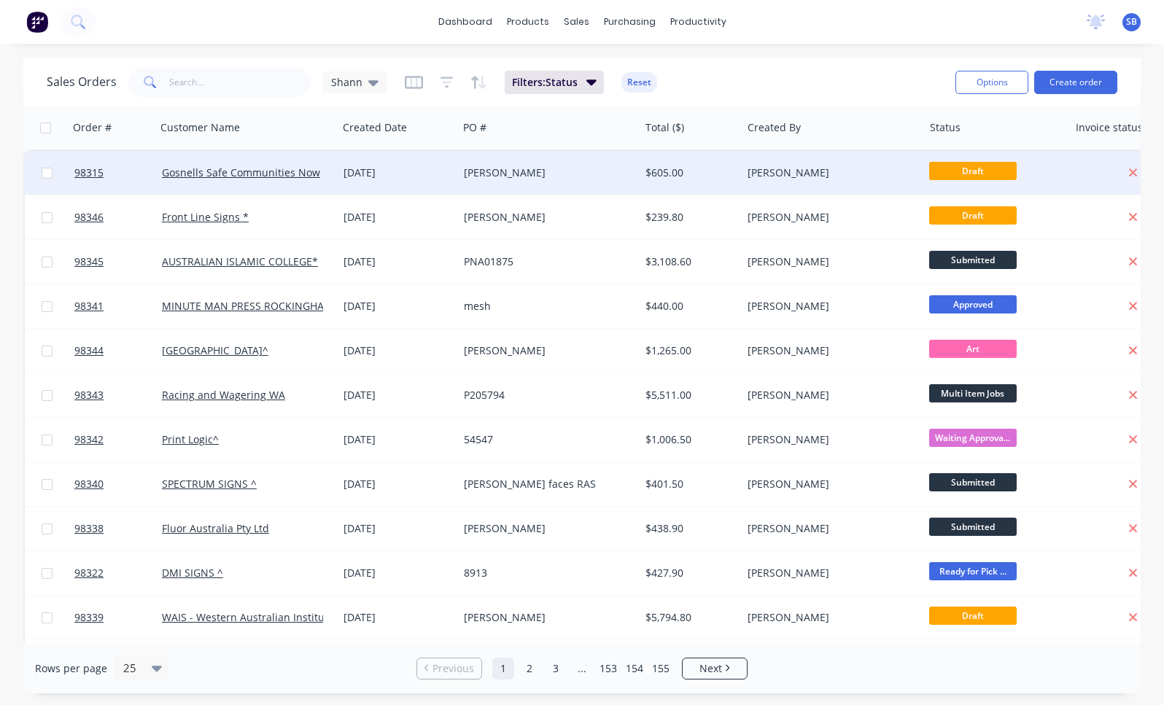
click at [774, 179] on div "[PERSON_NAME]" at bounding box center [828, 173] width 161 height 15
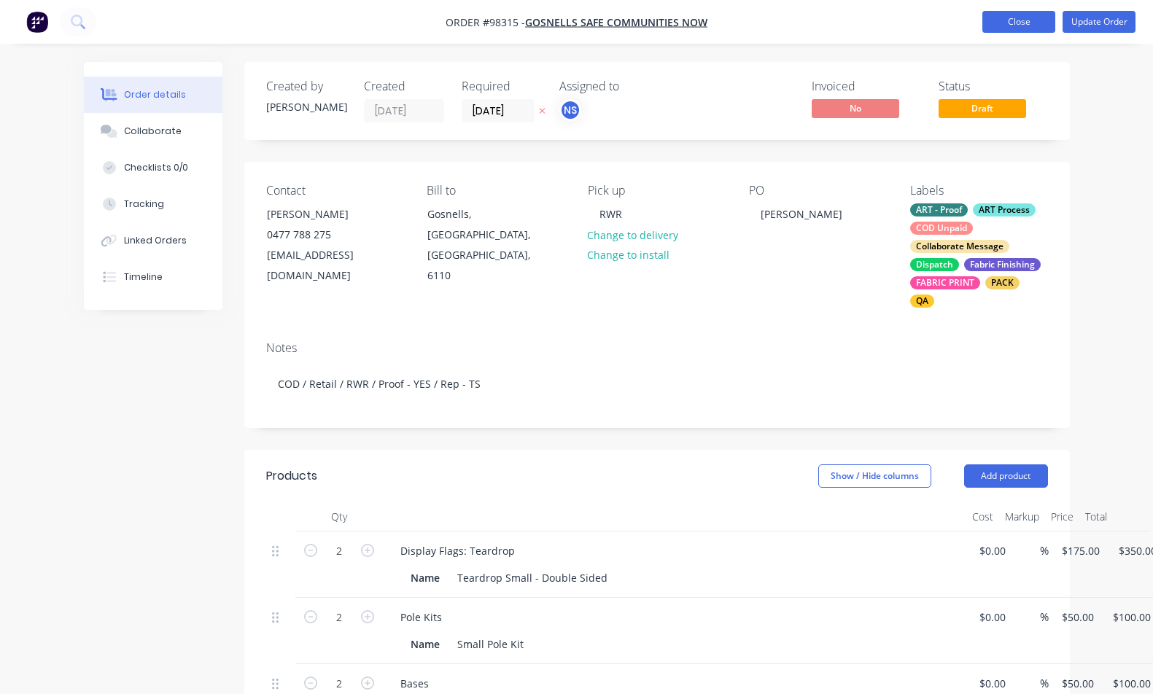
click at [1017, 23] on button "Close" at bounding box center [1018, 22] width 73 height 22
